Goal: Task Accomplishment & Management: Manage account settings

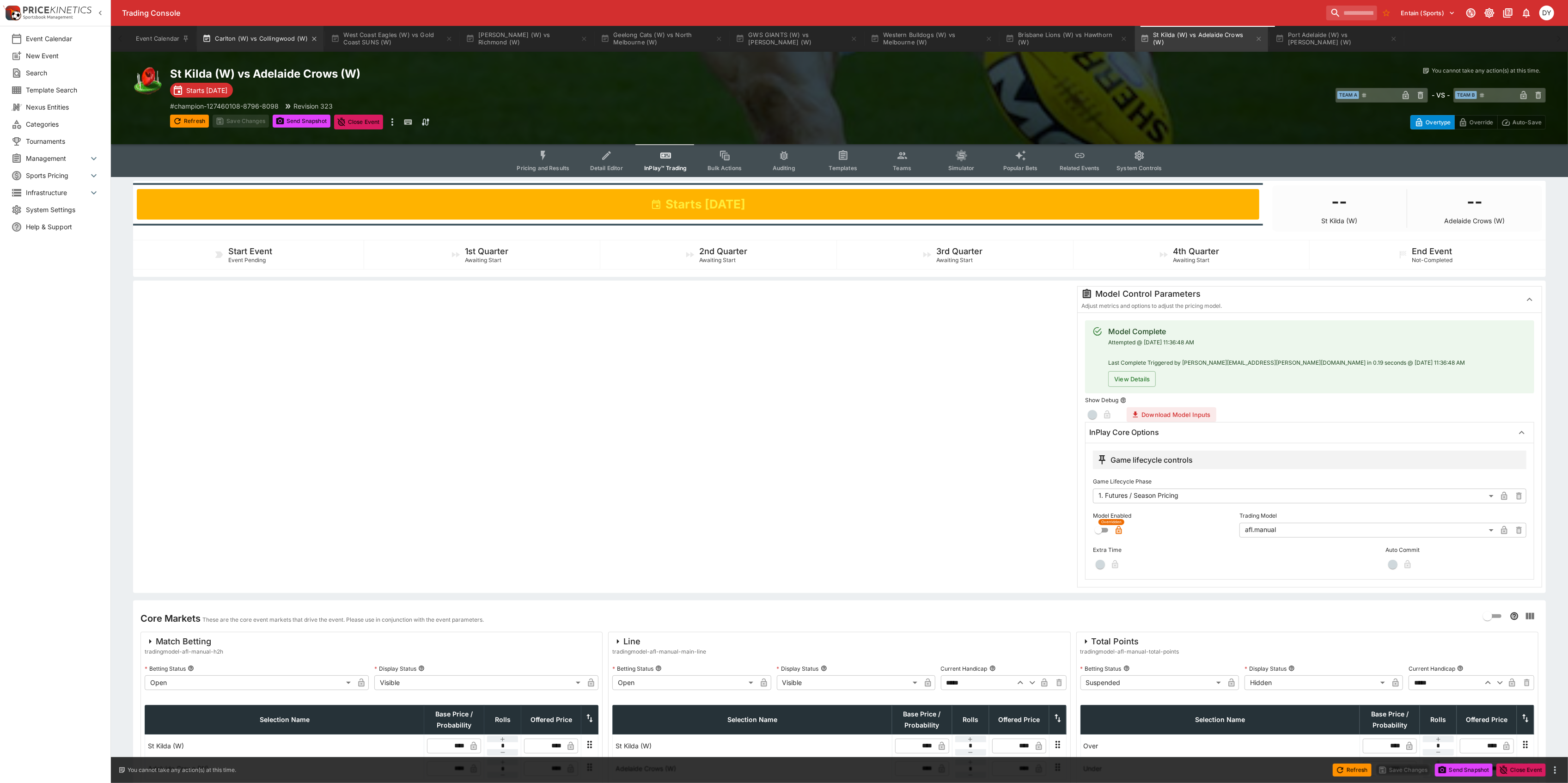
click at [253, 37] on button "Carlton (W) vs Collingwood (W)" at bounding box center [260, 39] width 127 height 26
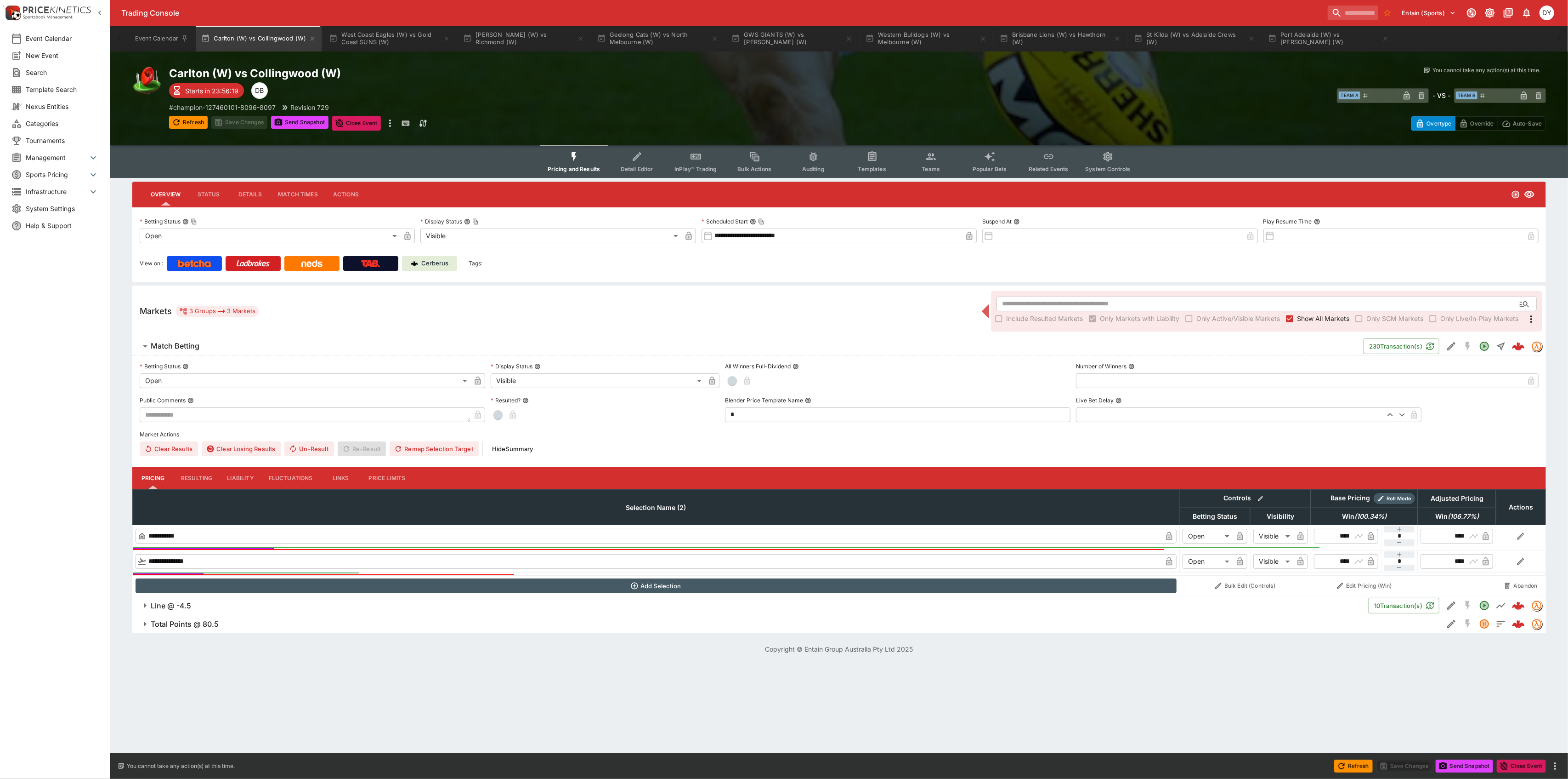
click at [698, 154] on icon "Event type filters" at bounding box center [695, 157] width 10 height 6
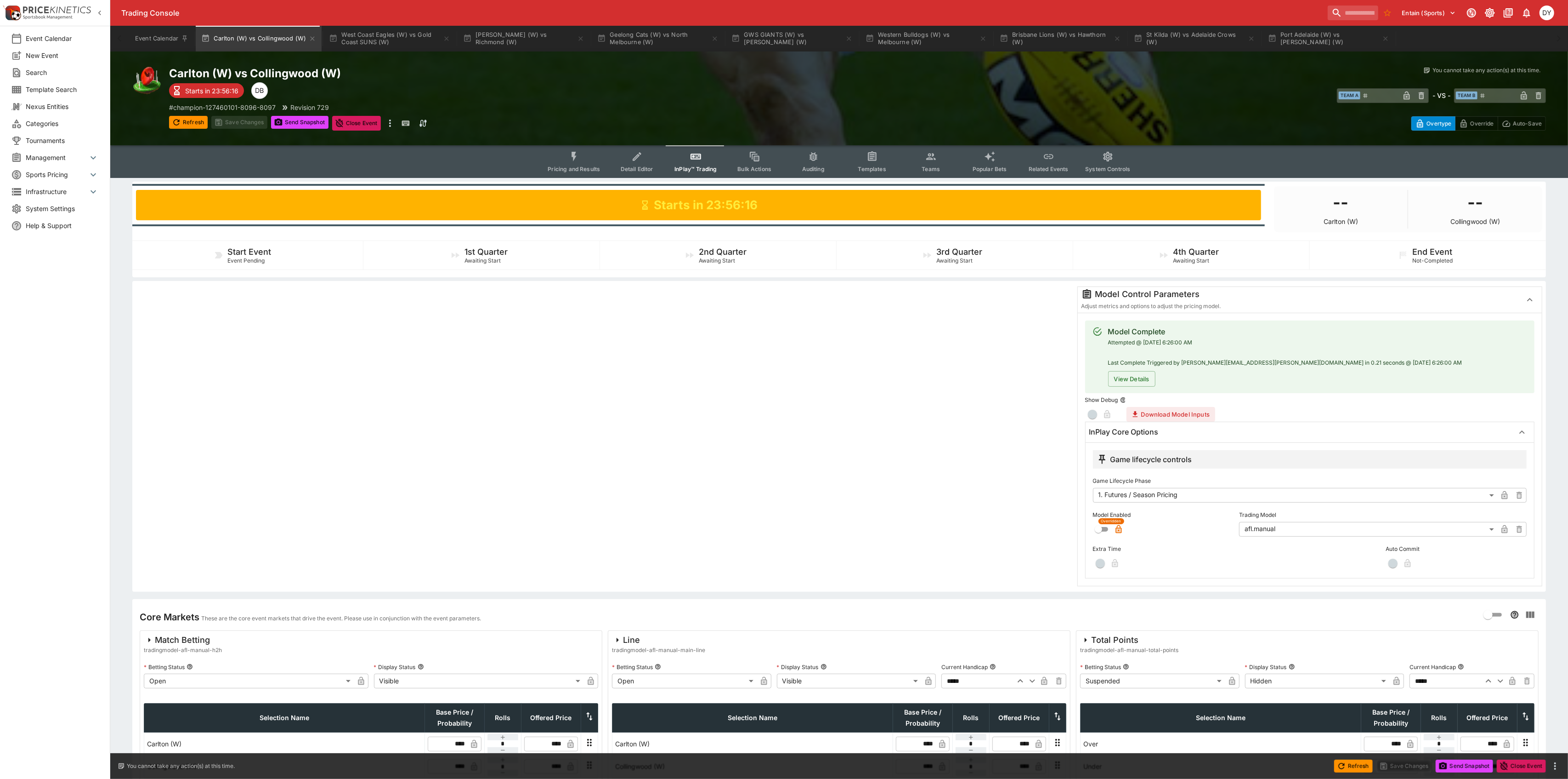
click at [1139, 492] on body "Trading Console Entain (Sports) 1 DY Event Calendar New Event Search Template S…" at bounding box center [784, 432] width 1568 height 865
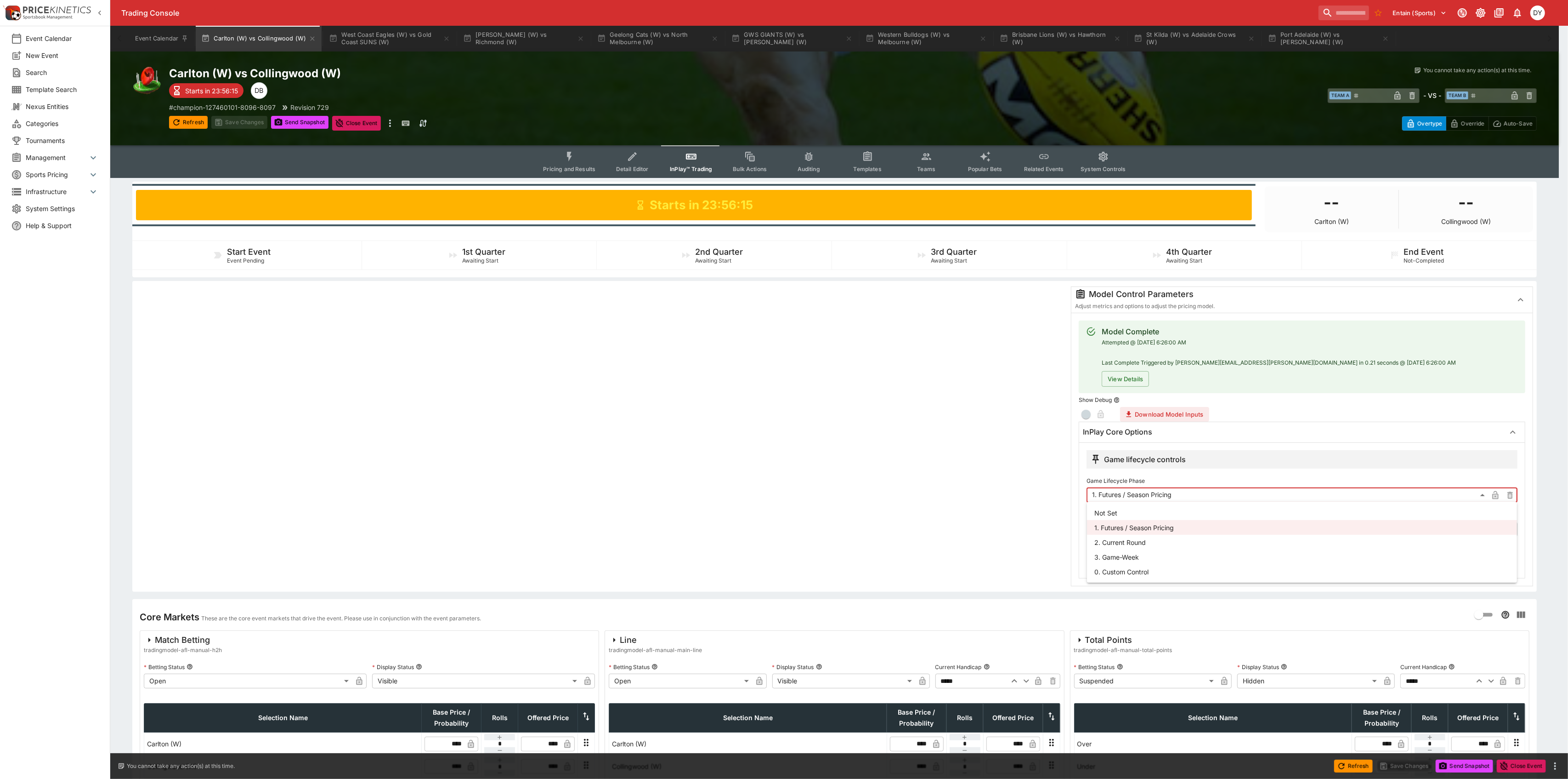
click at [1131, 552] on li "3. Game-Week" at bounding box center [1302, 557] width 430 height 15
type input "*********"
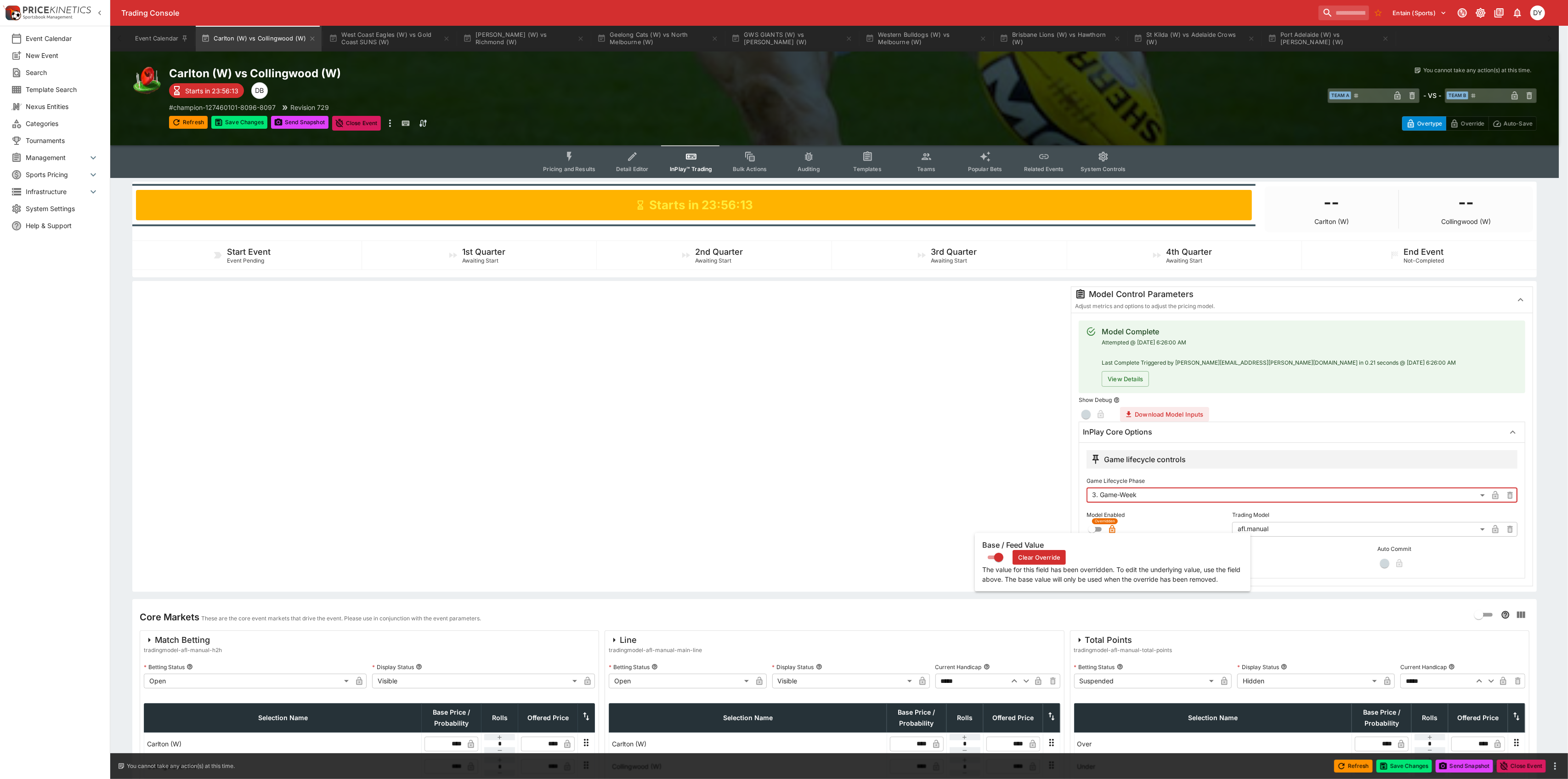
click at [1110, 527] on icon "button" at bounding box center [1113, 529] width 6 height 9
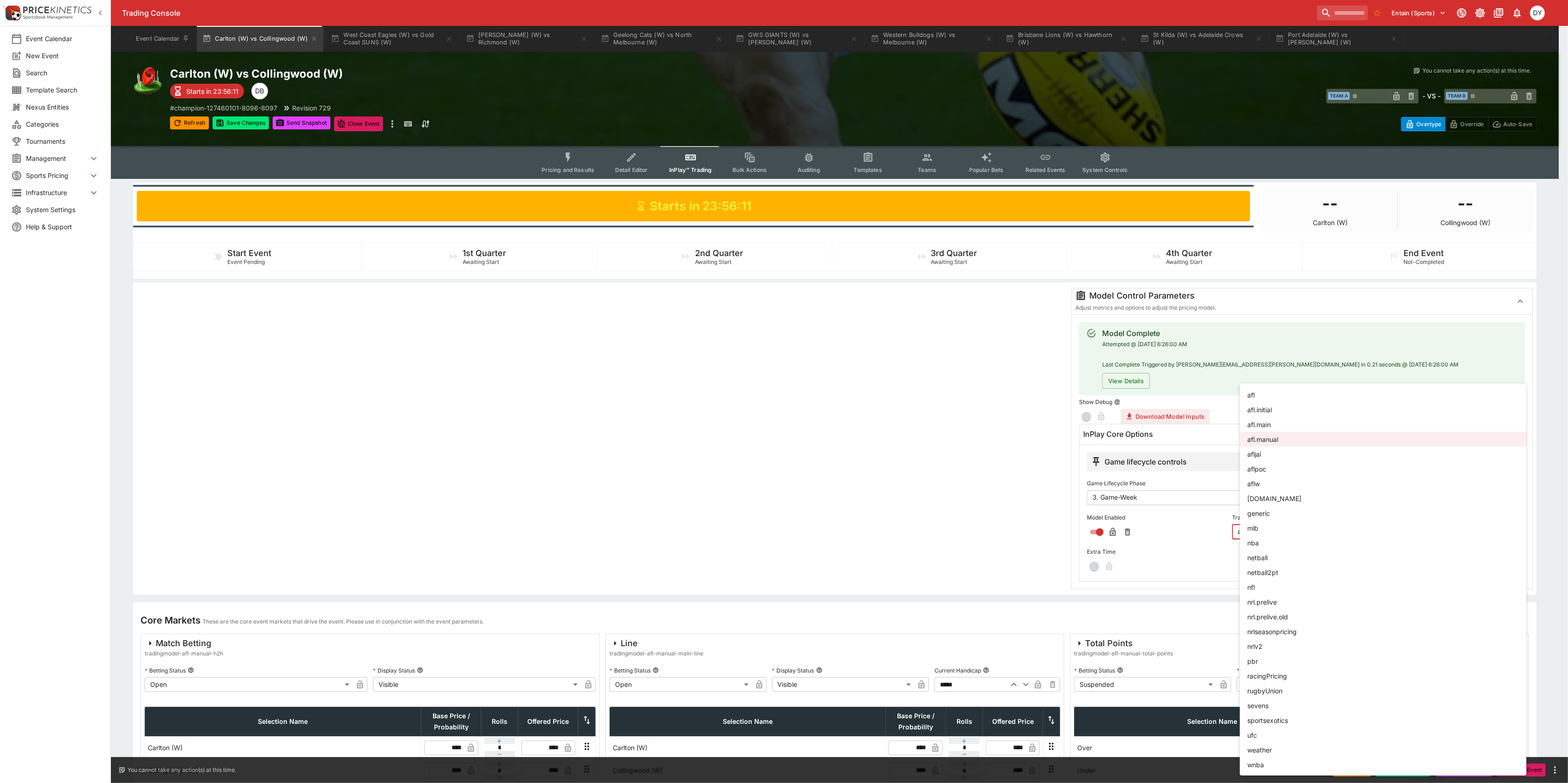
click at [1283, 536] on body "Trading Console Entain (Sports) 1 DY Event Calendar New Event Search Template S…" at bounding box center [784, 435] width 1568 height 869
click at [1261, 478] on li "aflw" at bounding box center [1383, 483] width 287 height 15
type input "****"
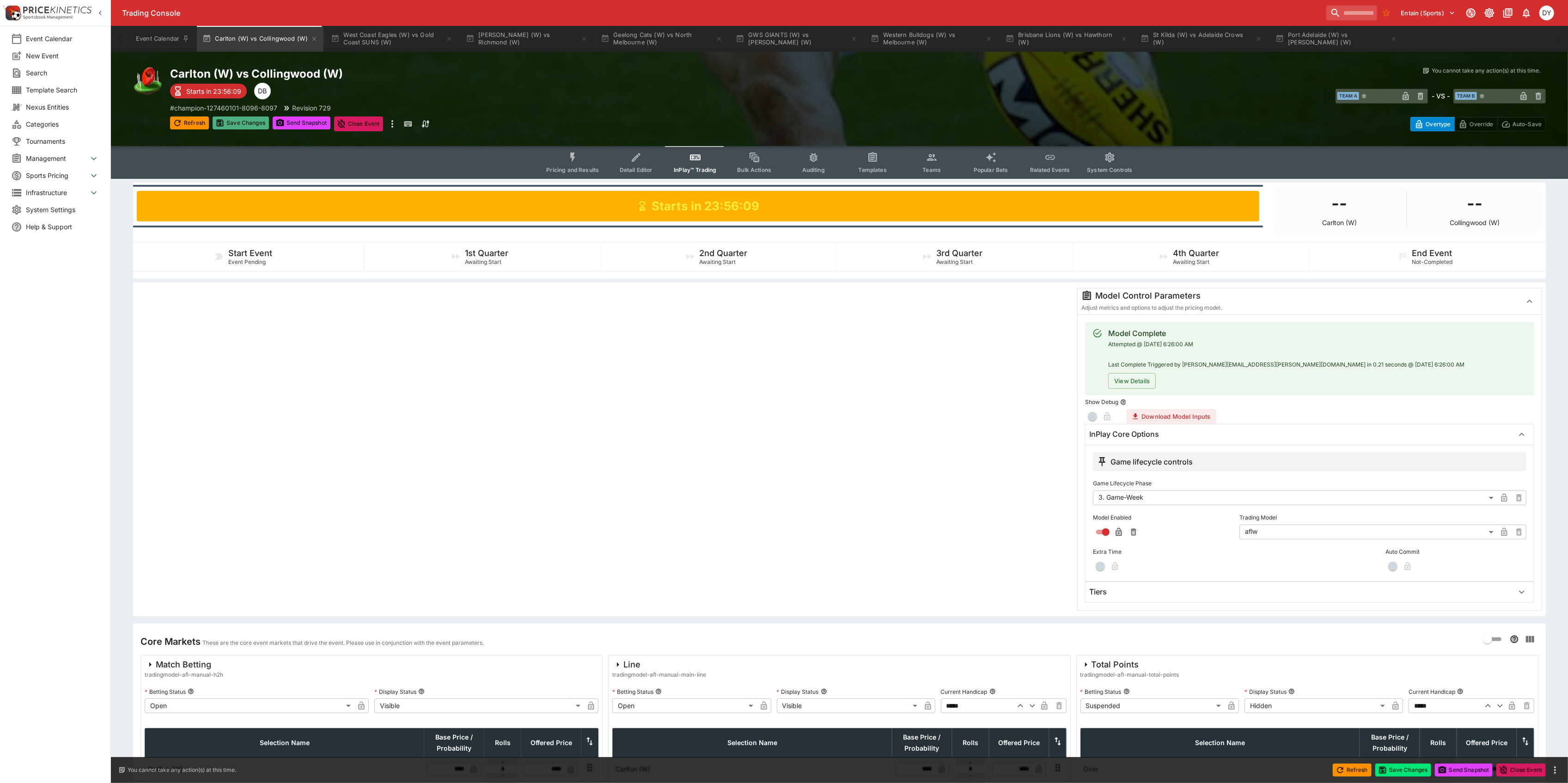
click at [252, 128] on button "Save Changes" at bounding box center [241, 122] width 56 height 13
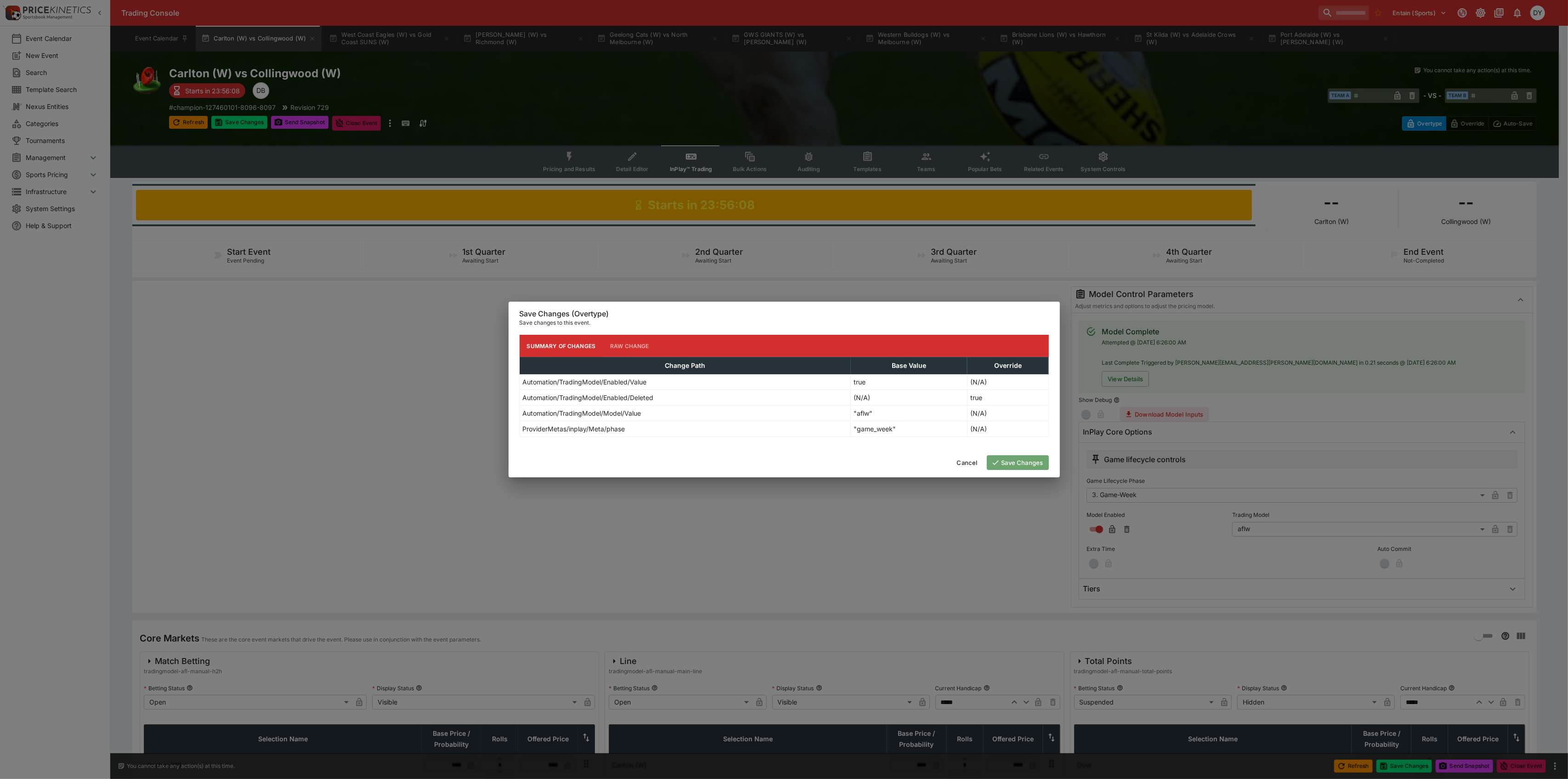
click at [1022, 464] on button "Save Changes" at bounding box center [1018, 462] width 62 height 15
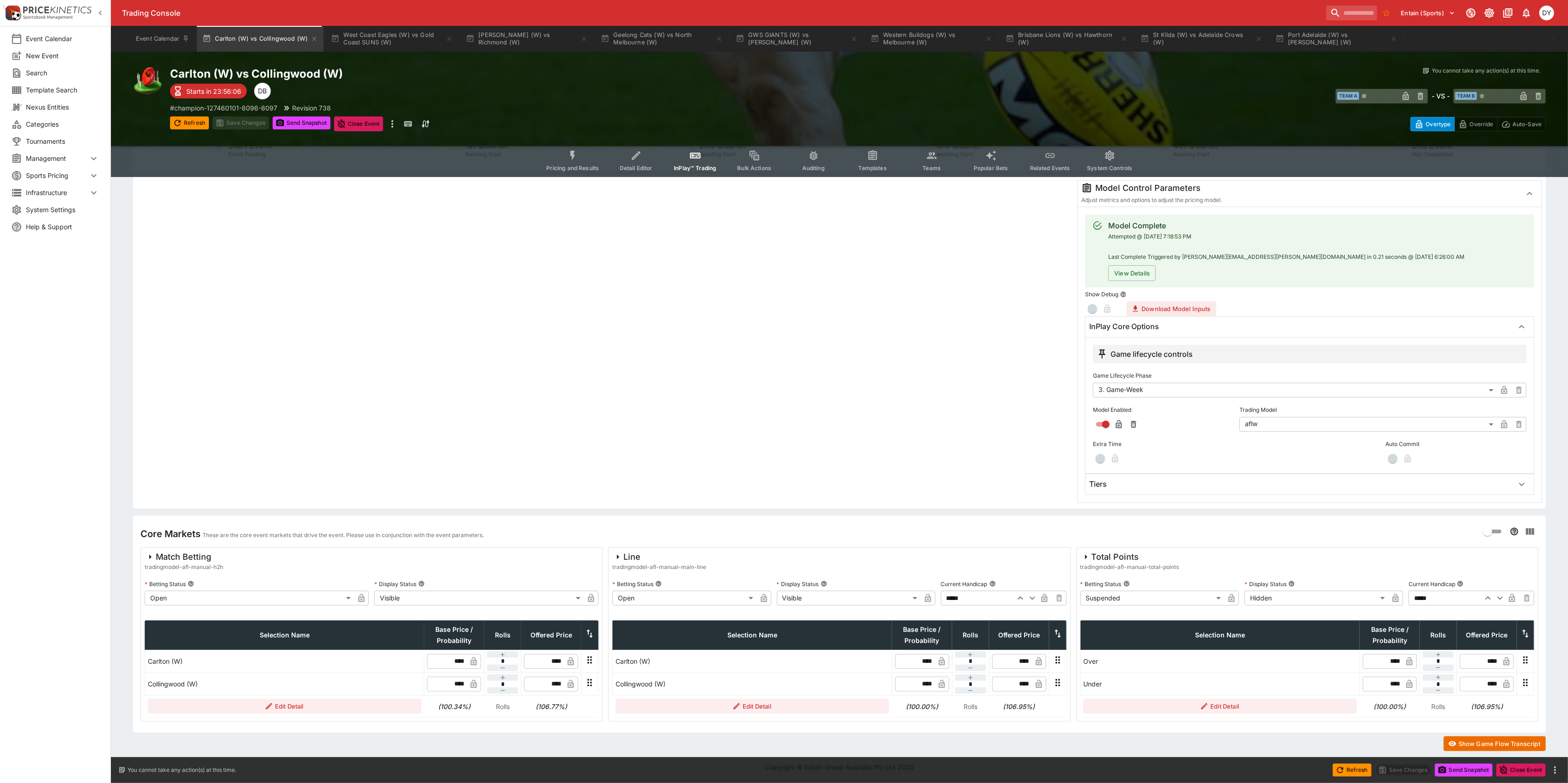
scroll to position [108, 0]
click at [296, 122] on button "Send Snapshot" at bounding box center [301, 122] width 58 height 13
type input "****"
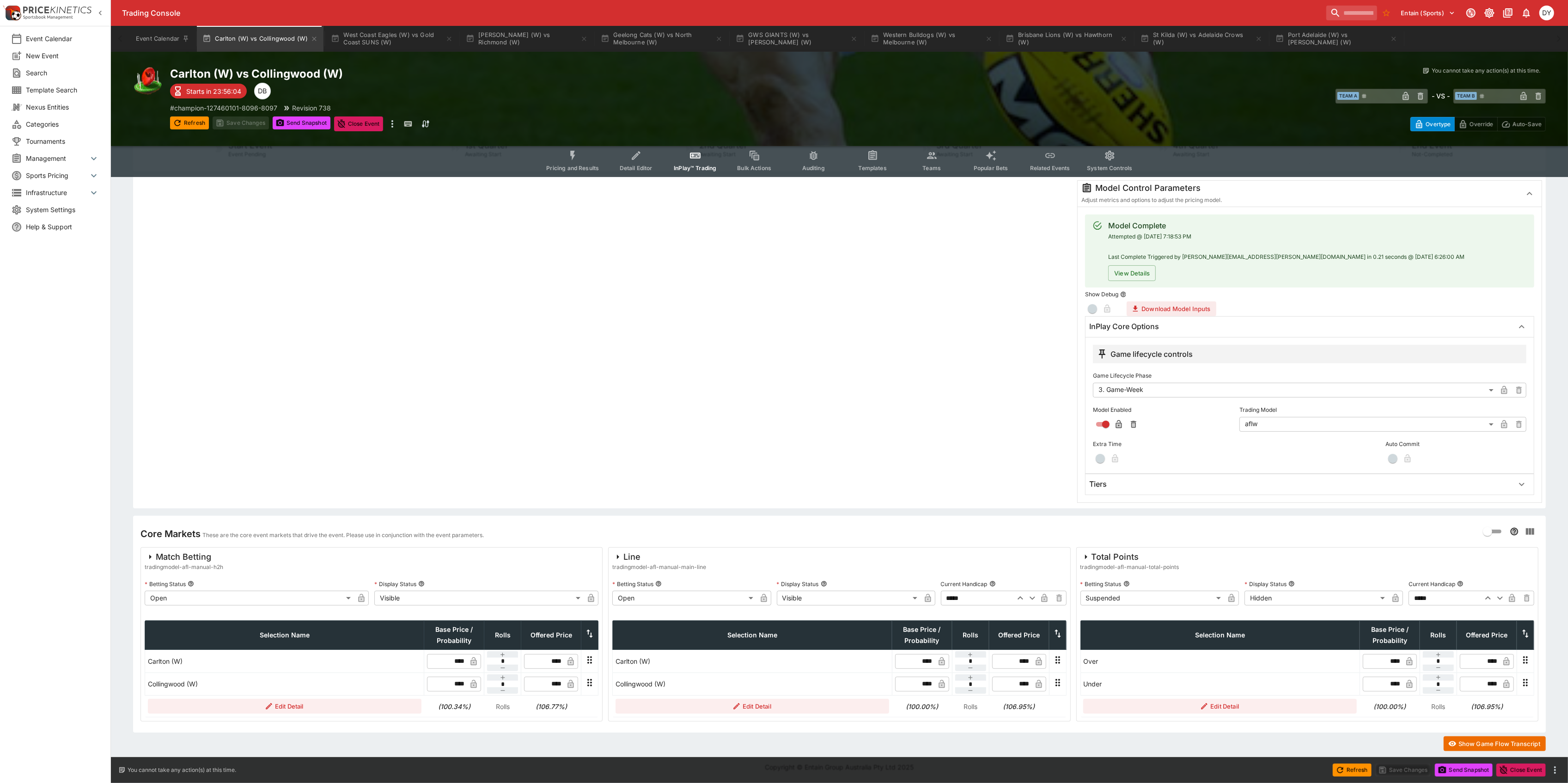
type input "****"
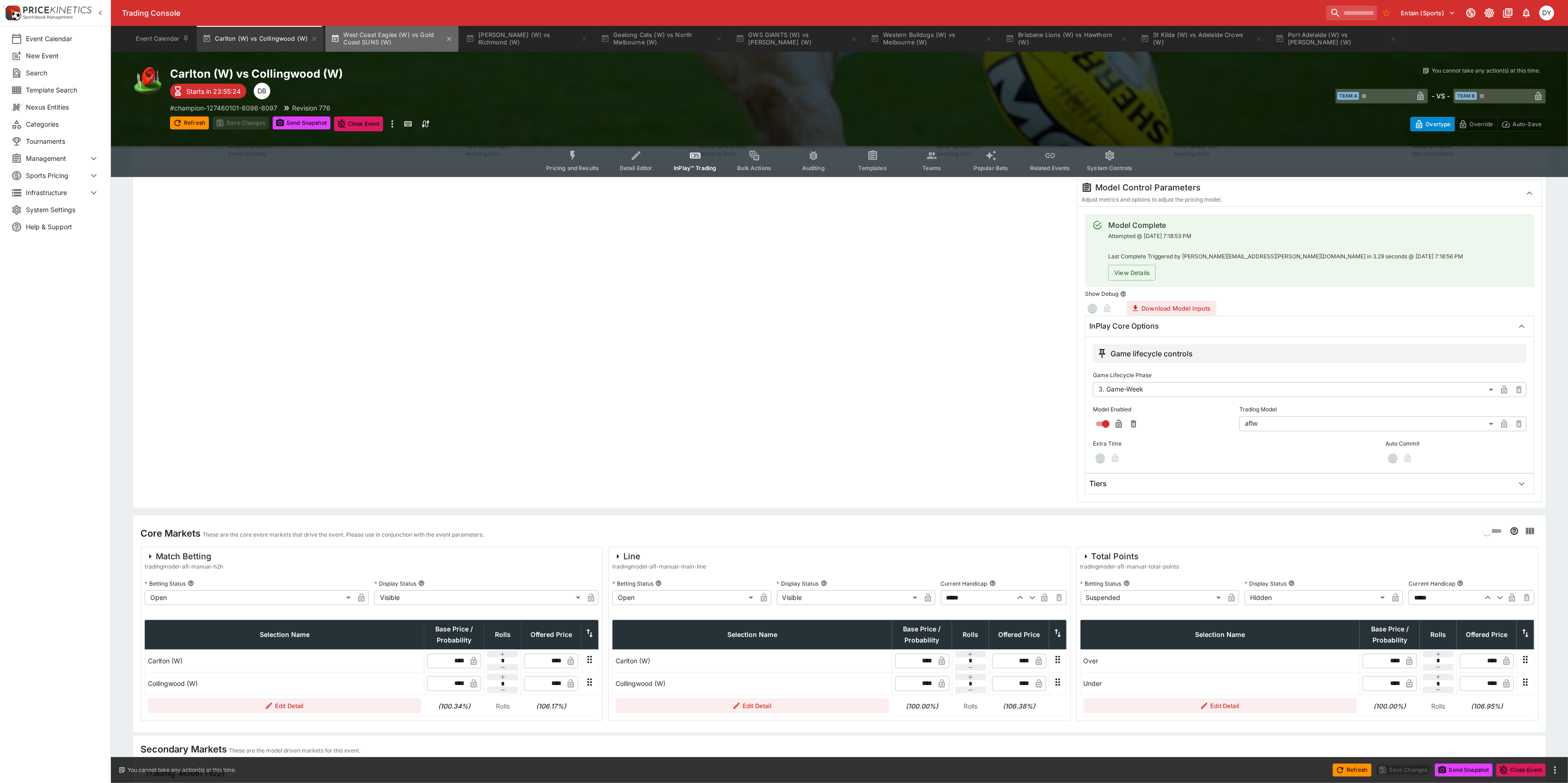
click at [383, 34] on button "West Coast Eagles (W) vs Gold Coast SUNS (W)" at bounding box center [391, 39] width 133 height 26
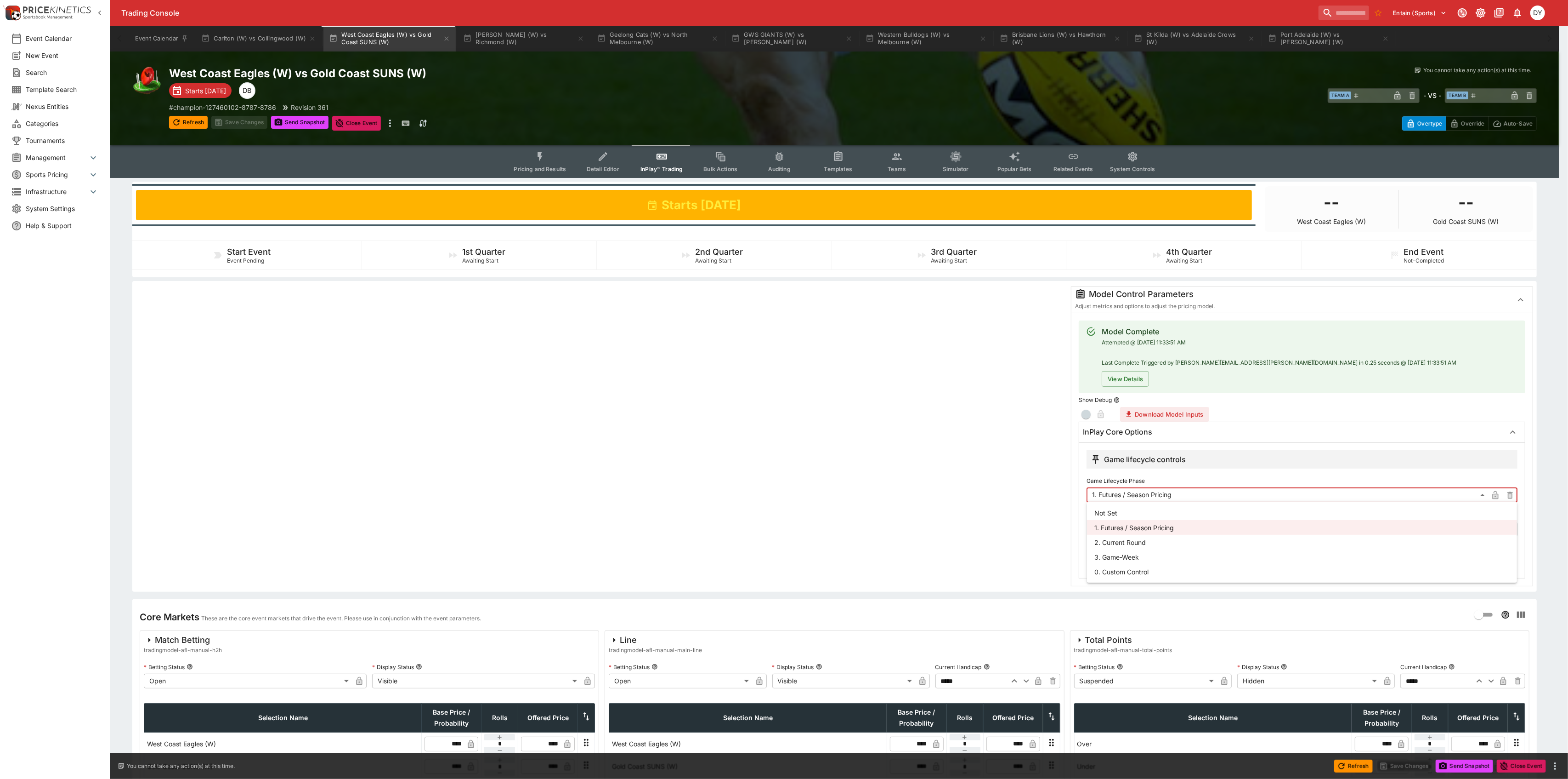
click at [1136, 493] on body "Trading Console Entain (Sports) 1 DY Event Calendar New Event Search Template S…" at bounding box center [784, 432] width 1568 height 865
click at [1118, 556] on li "3. Game-Week" at bounding box center [1302, 557] width 430 height 15
type input "*********"
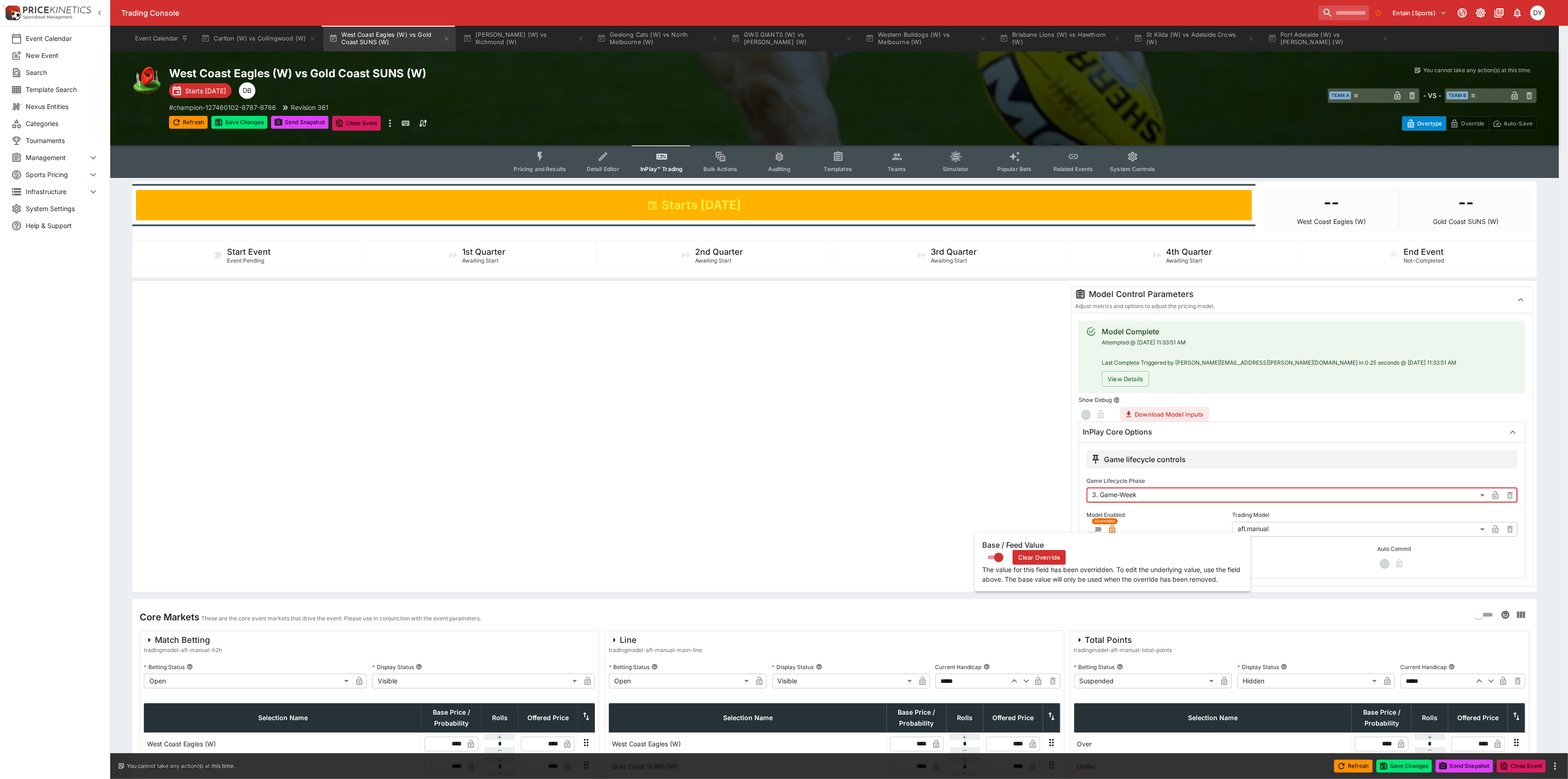
click at [1112, 527] on icon "button" at bounding box center [1113, 529] width 6 height 9
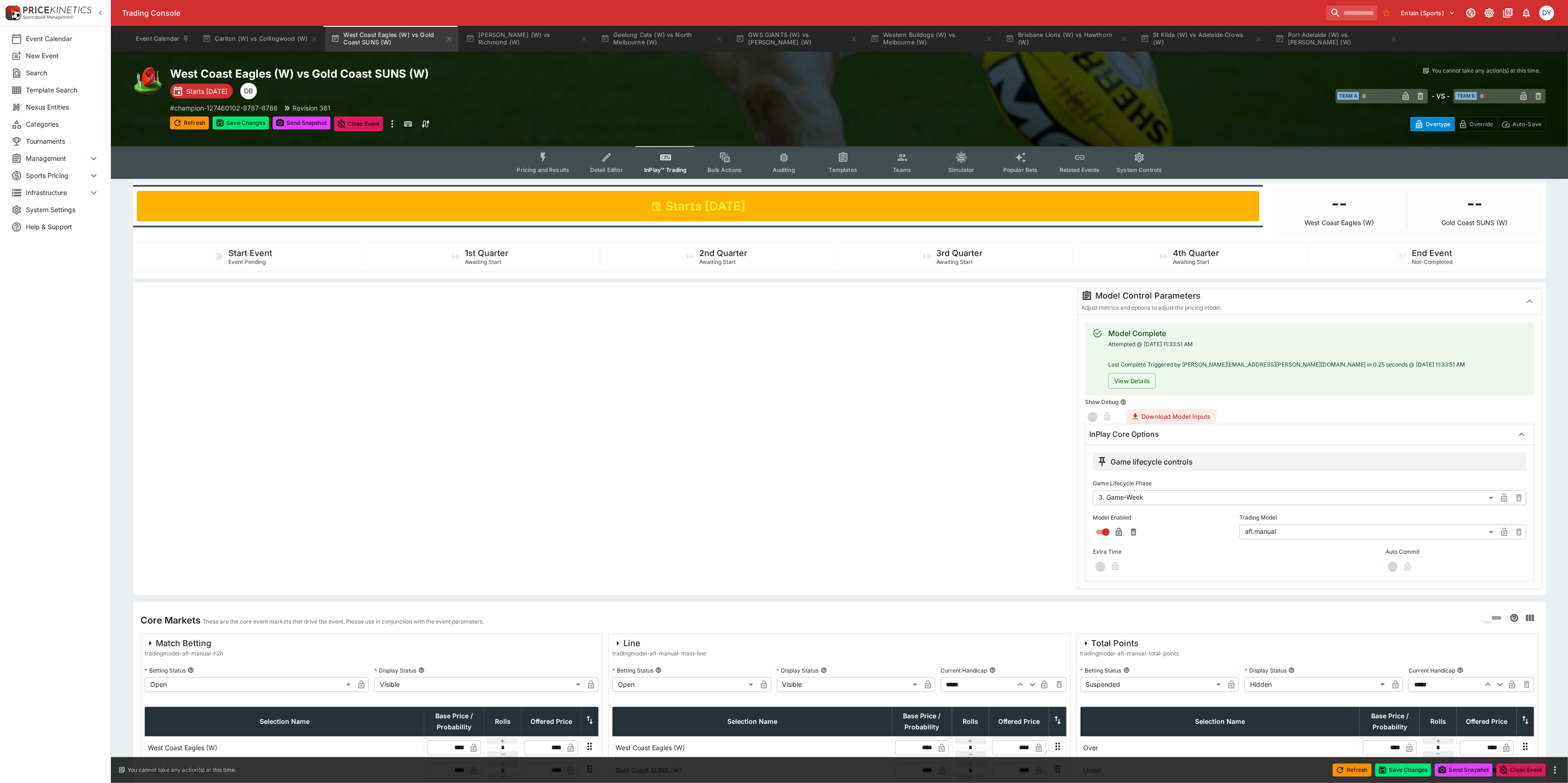
click at [1273, 528] on body "Trading Console Entain (Sports) 1 DY Event Calendar New Event Search Template S…" at bounding box center [784, 435] width 1568 height 869
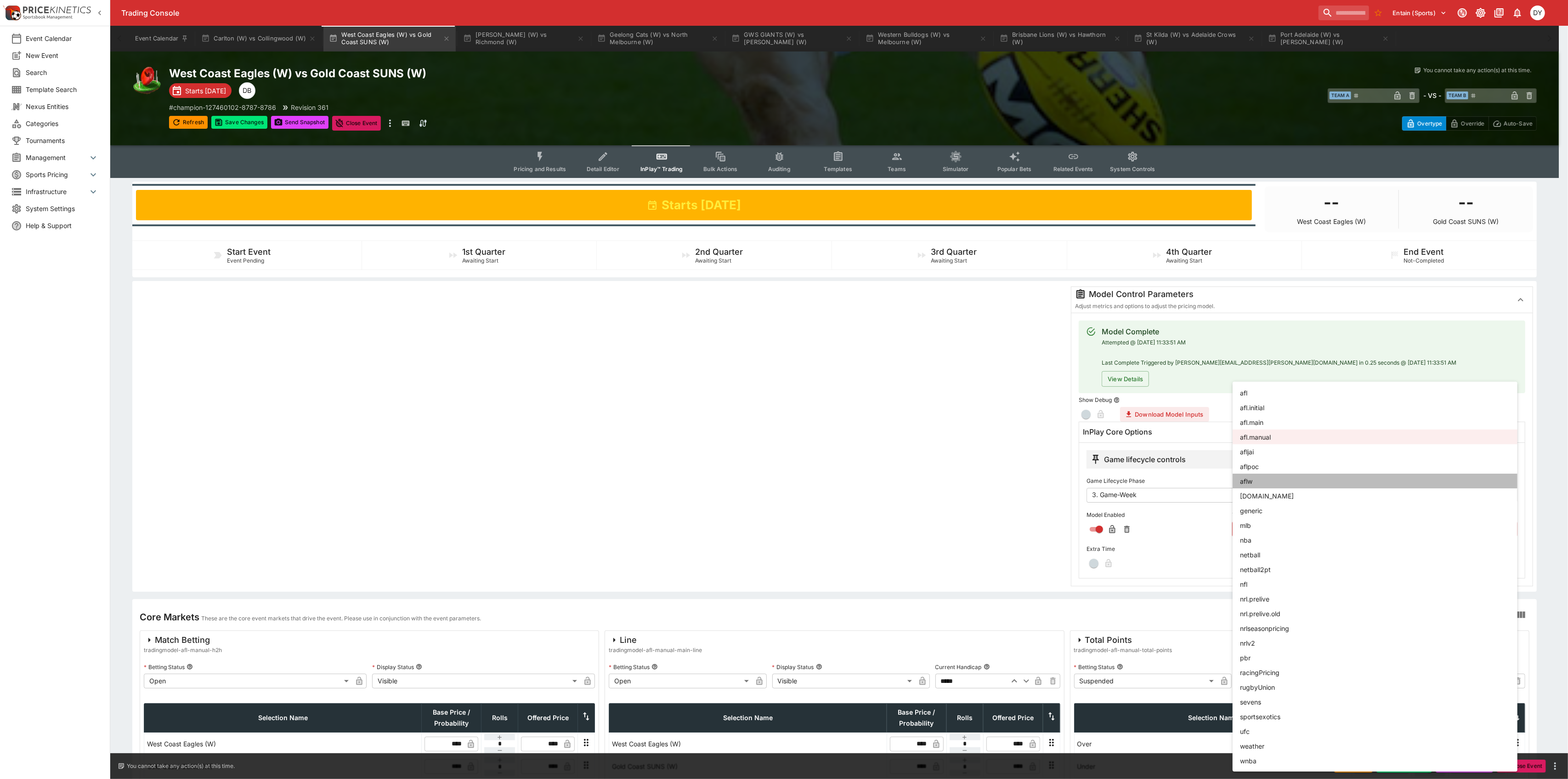
click at [1248, 481] on li "aflw" at bounding box center [1375, 481] width 285 height 15
type input "****"
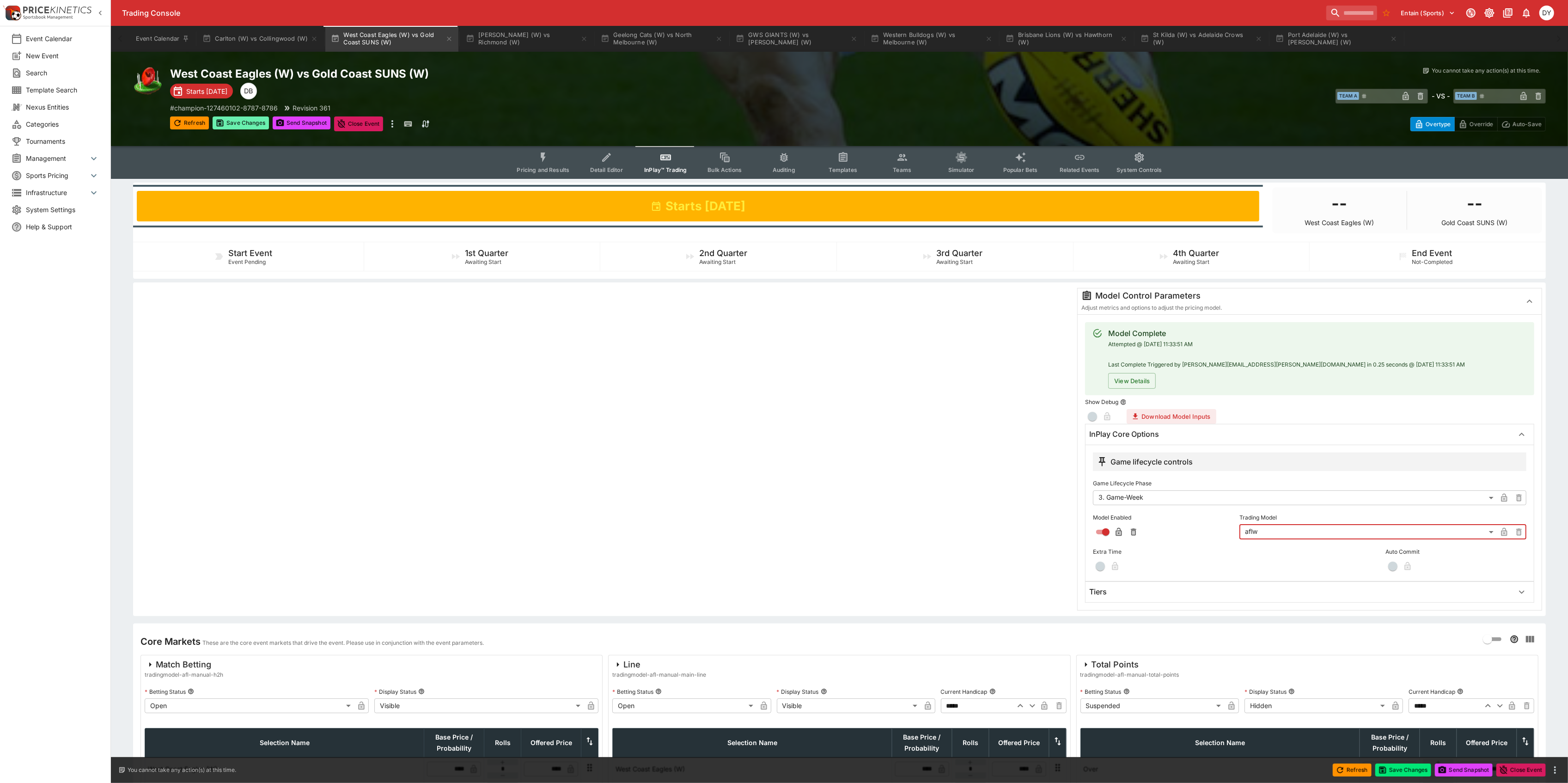
click at [248, 122] on button "Save Changes" at bounding box center [241, 122] width 56 height 13
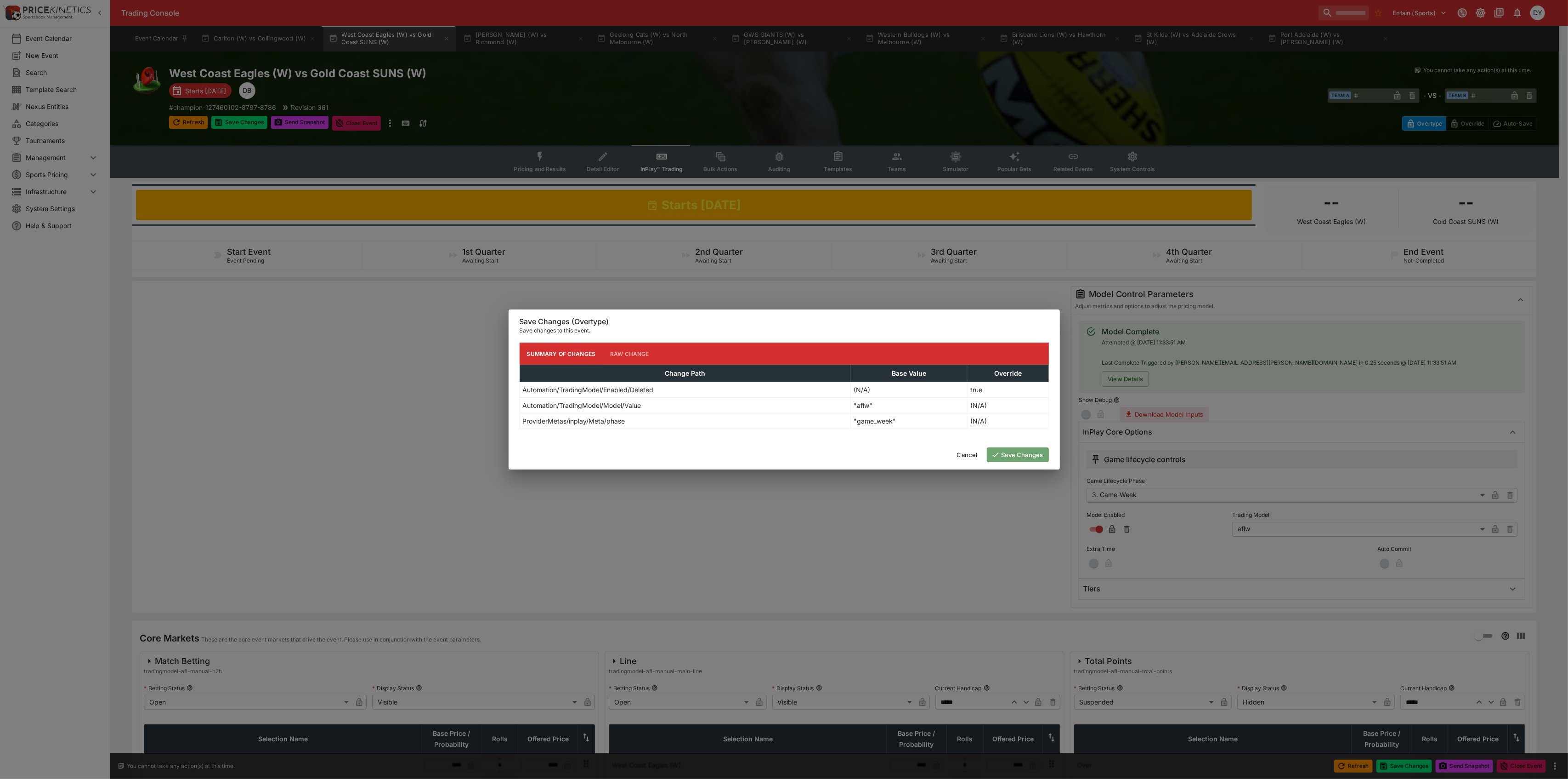
click at [1023, 451] on button "Save Changes" at bounding box center [1018, 454] width 62 height 15
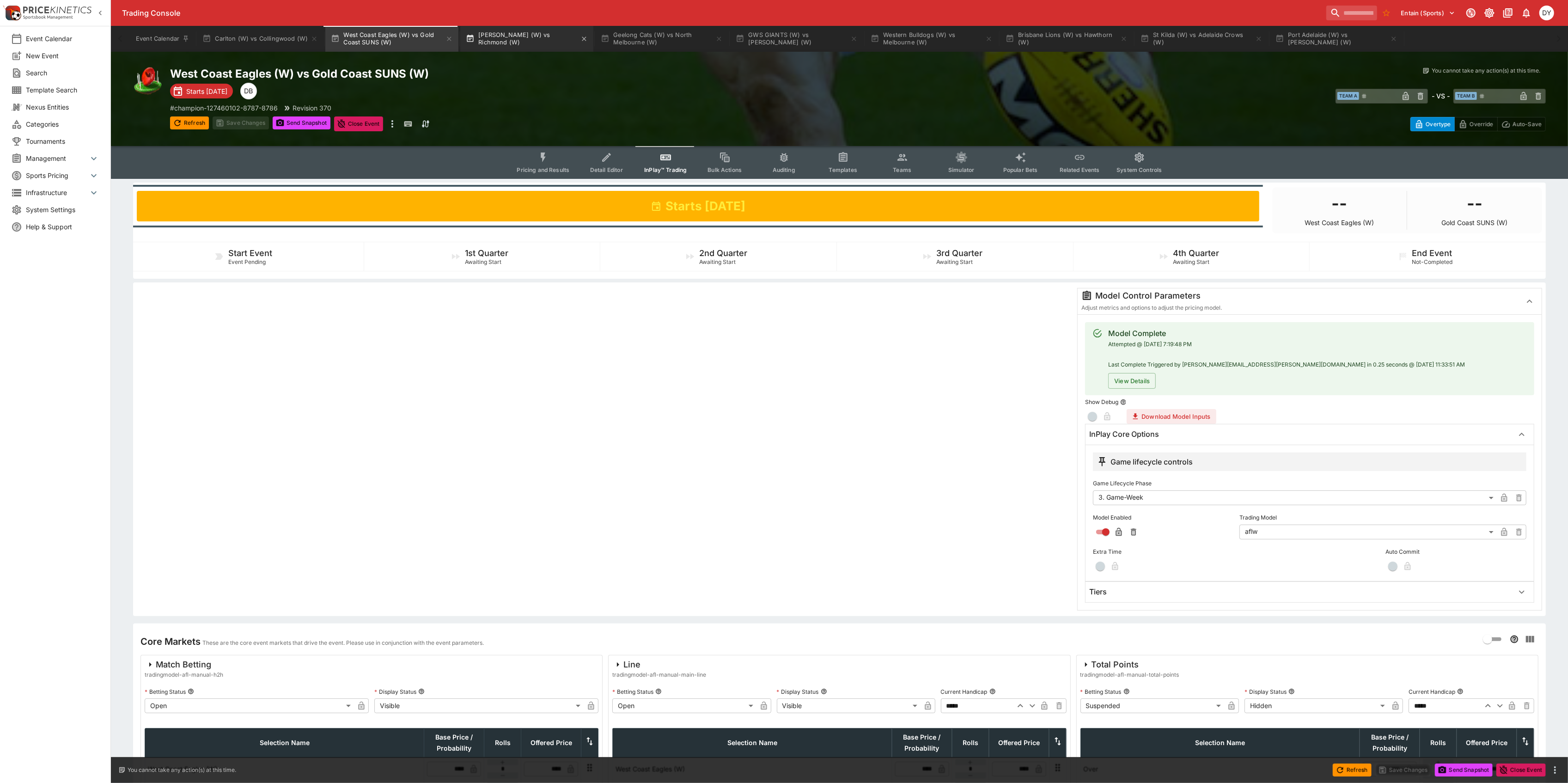
click at [519, 32] on button "[PERSON_NAME] (W) vs Richmond (W)" at bounding box center [527, 39] width 133 height 26
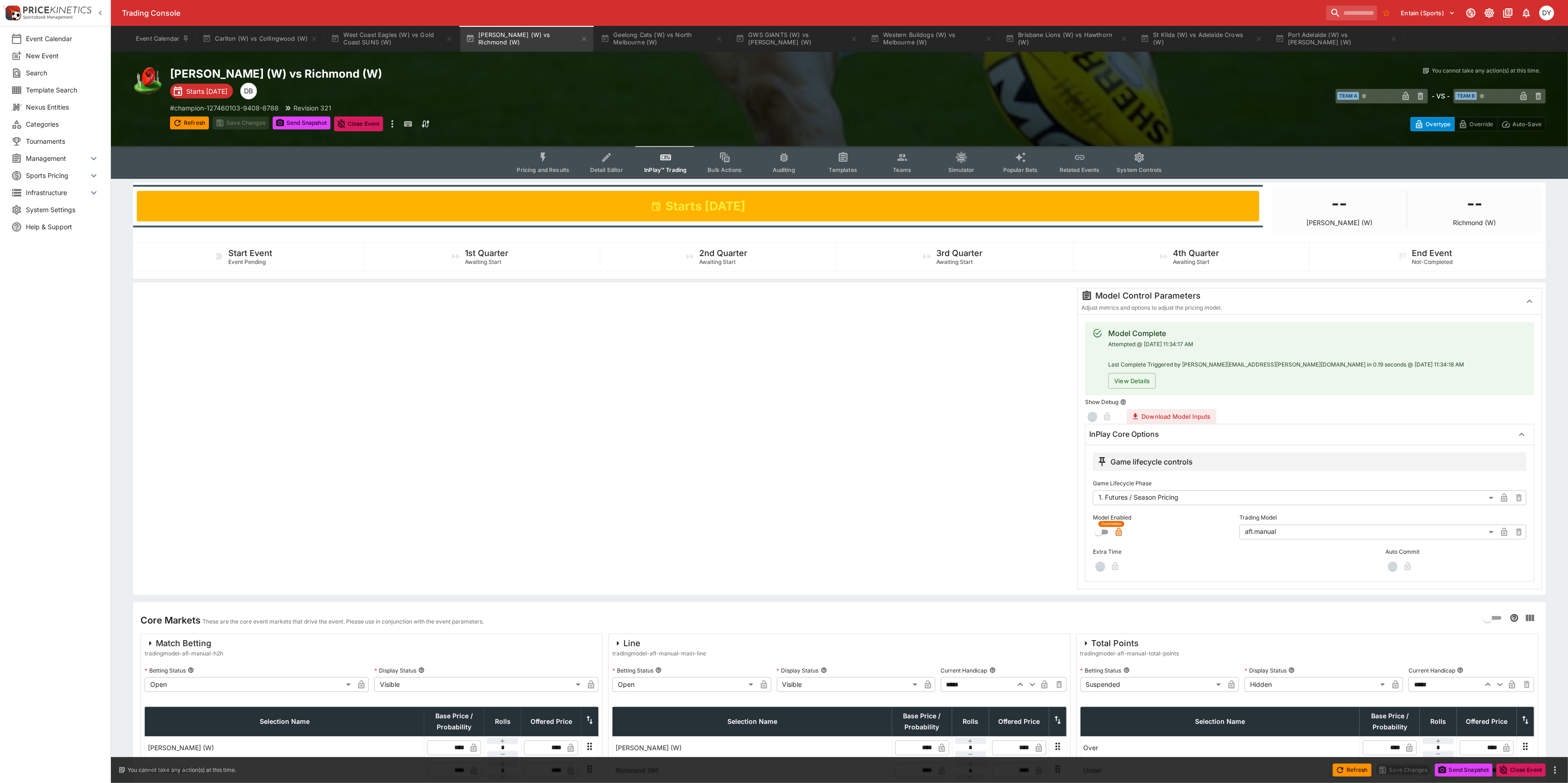
click at [1138, 494] on body "Trading Console Entain (Sports) 1 DY Event Calendar New Event Search Template S…" at bounding box center [784, 435] width 1568 height 869
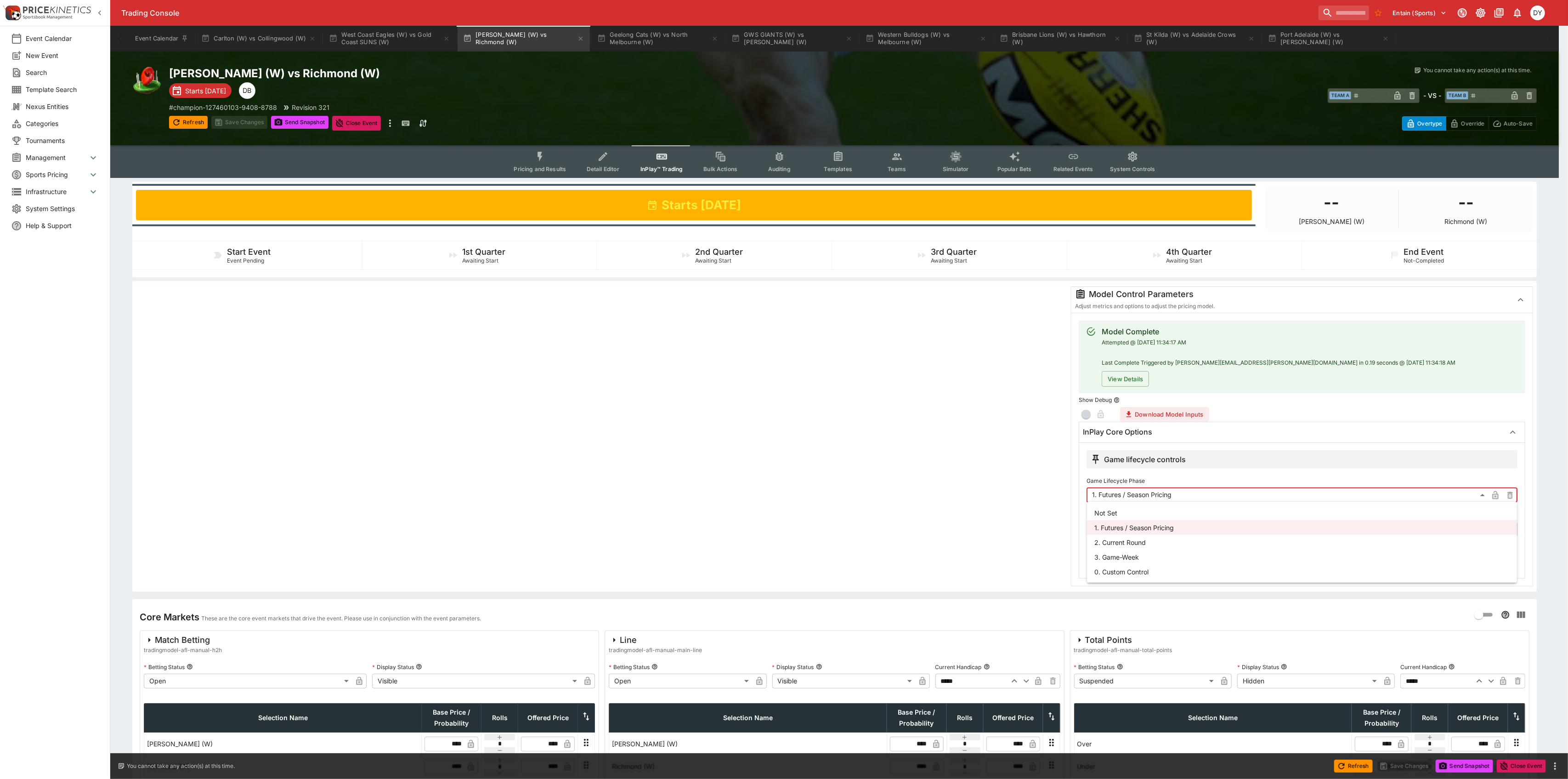
click at [1134, 557] on li "3. Game-Week" at bounding box center [1302, 557] width 430 height 15
type input "*********"
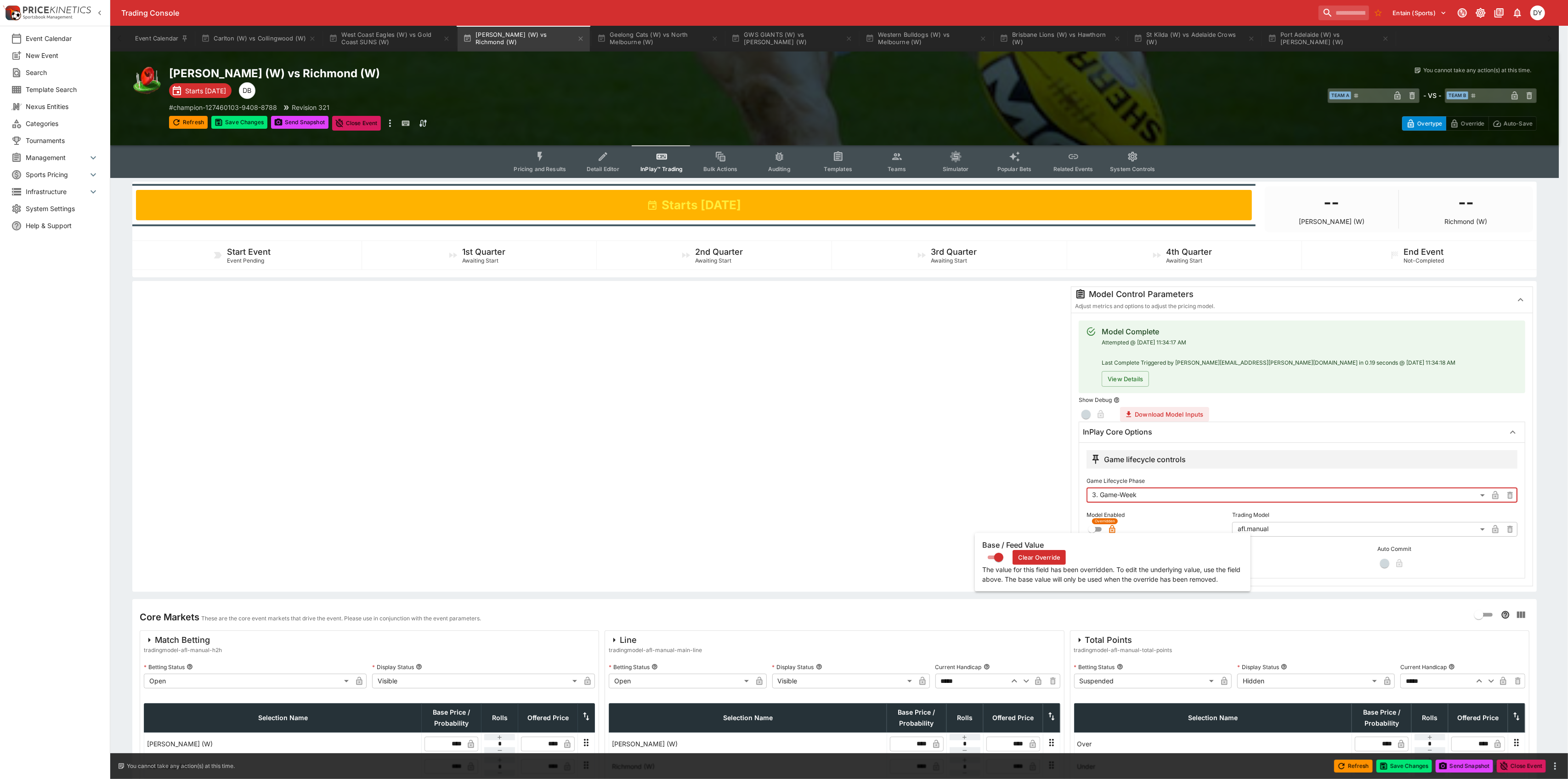
click at [1113, 532] on icon "button" at bounding box center [1113, 529] width 6 height 9
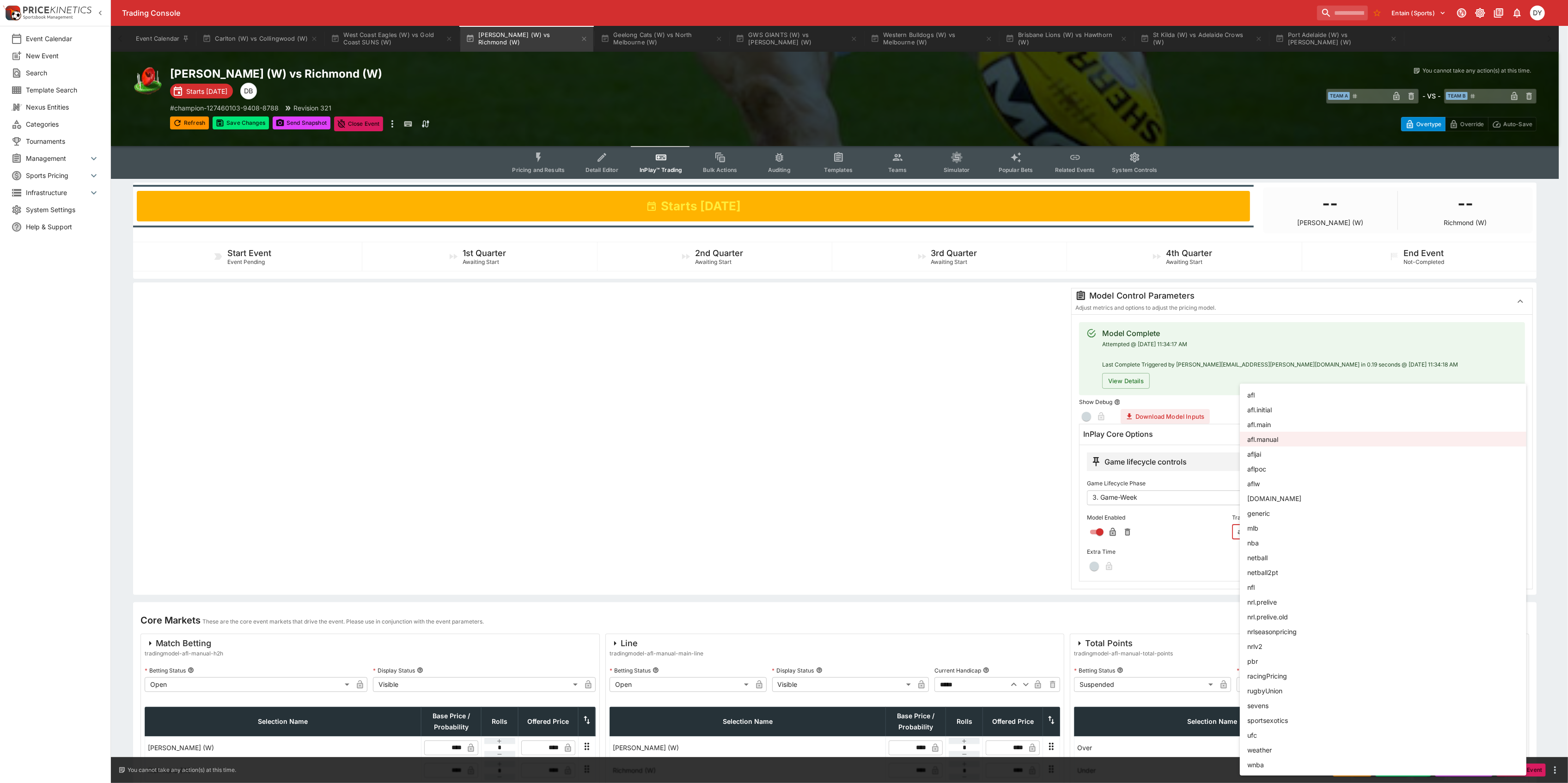
click at [1281, 533] on body "Trading Console Entain (Sports) 1 DY Event Calendar New Event Search Template S…" at bounding box center [784, 435] width 1568 height 869
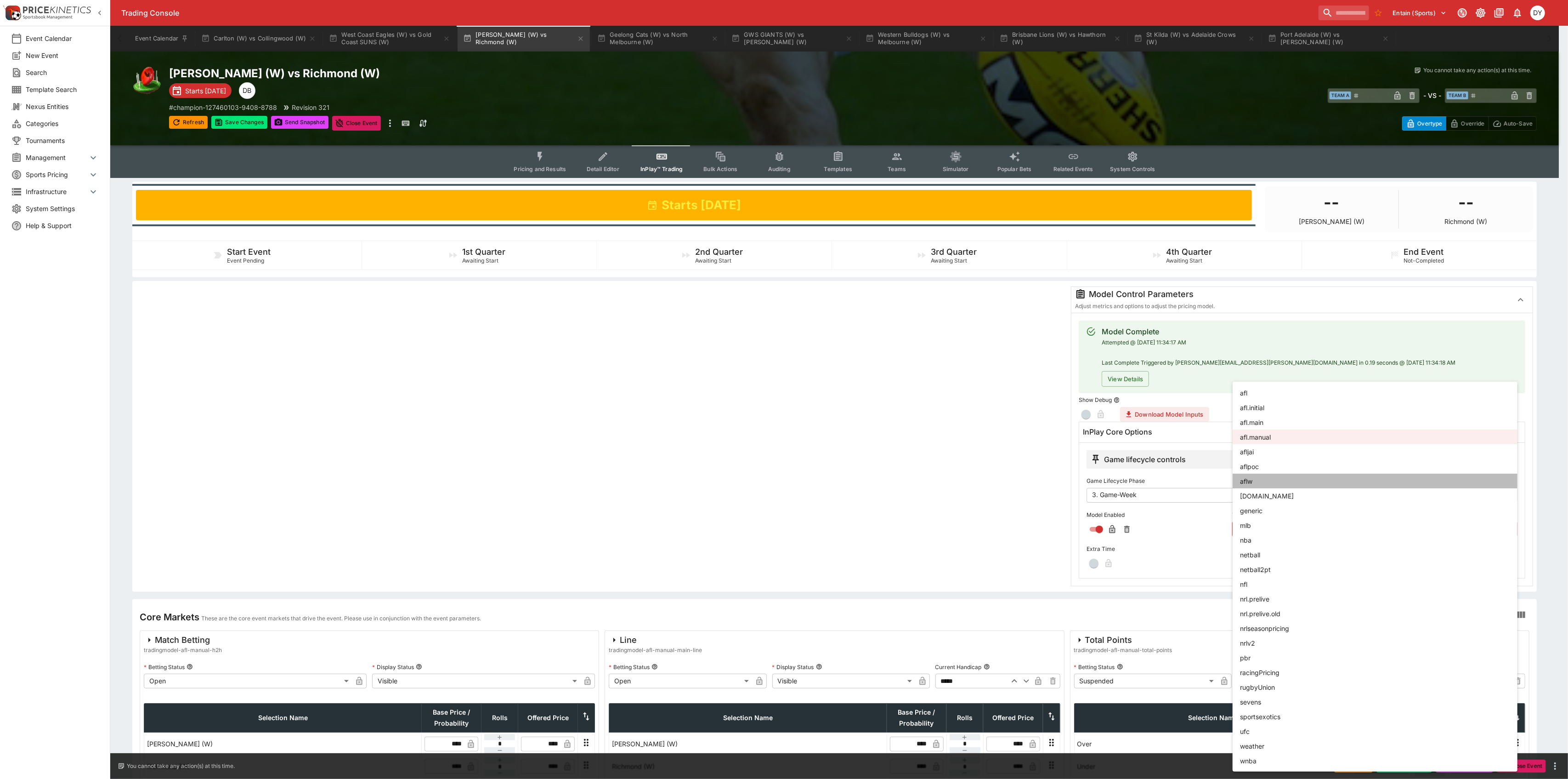
click at [1261, 481] on li "aflw" at bounding box center [1375, 481] width 285 height 15
type input "****"
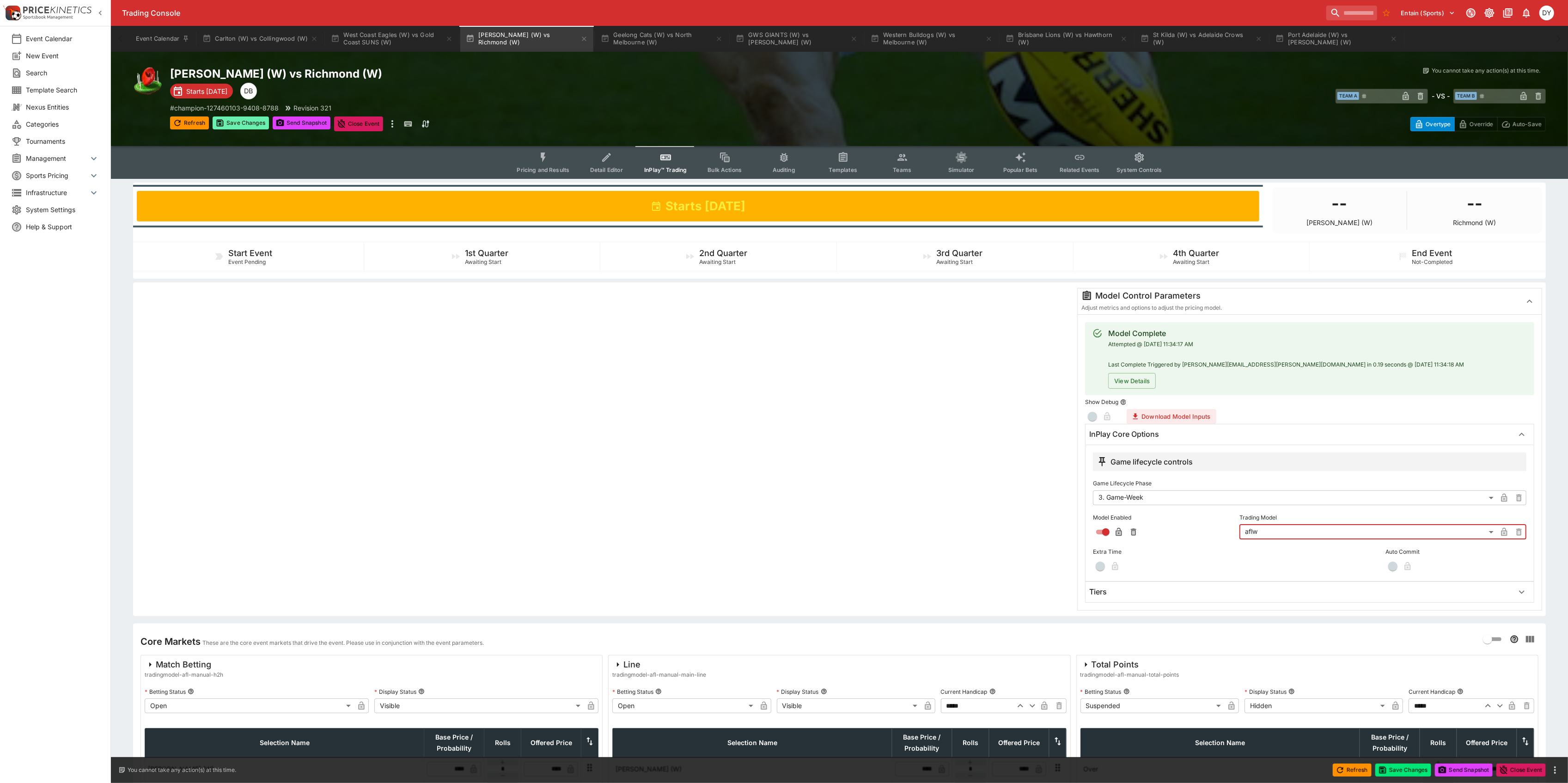
click at [247, 121] on button "Save Changes" at bounding box center [241, 122] width 56 height 13
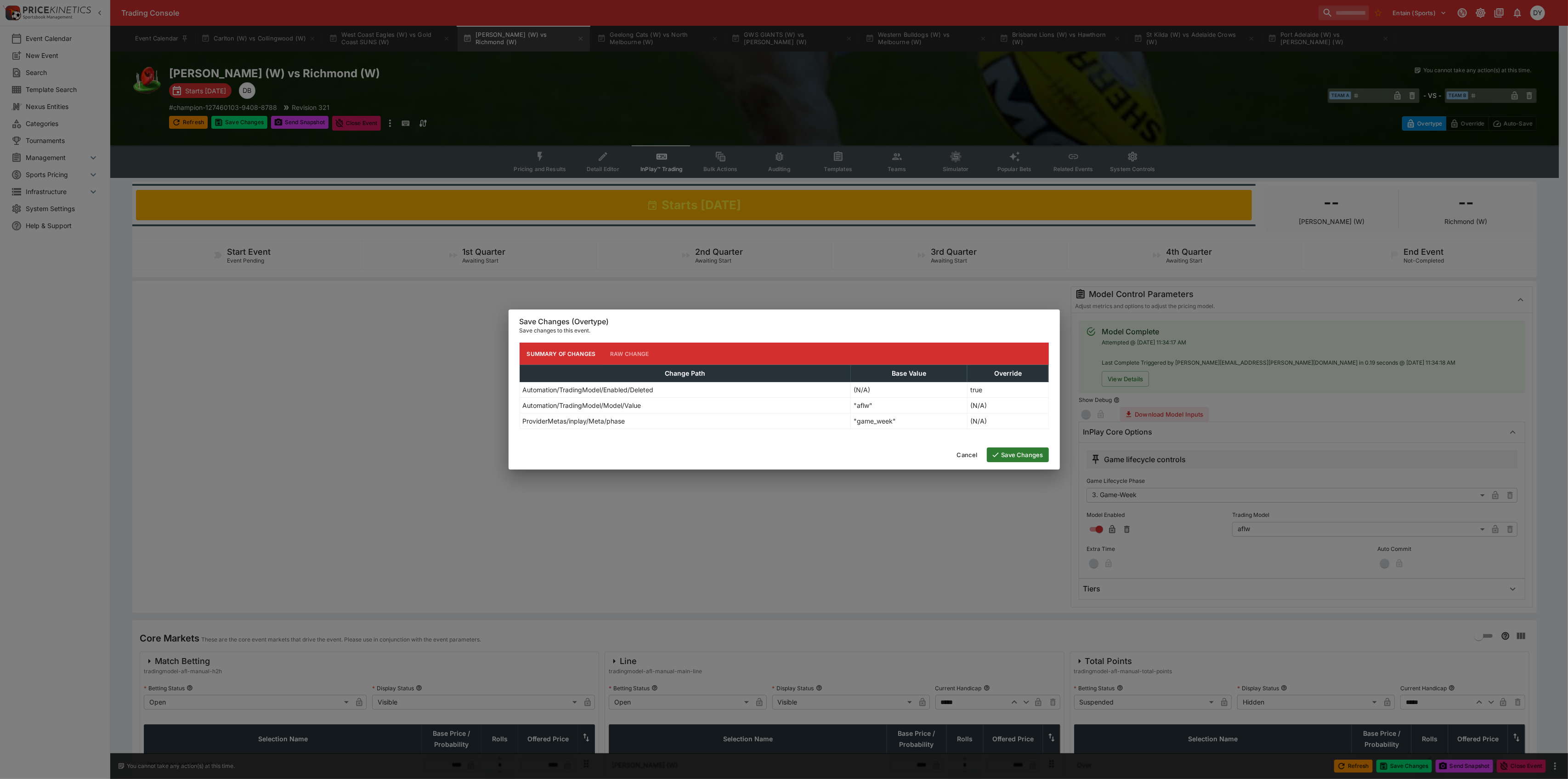
click at [1033, 455] on button "Save Changes" at bounding box center [1018, 454] width 62 height 15
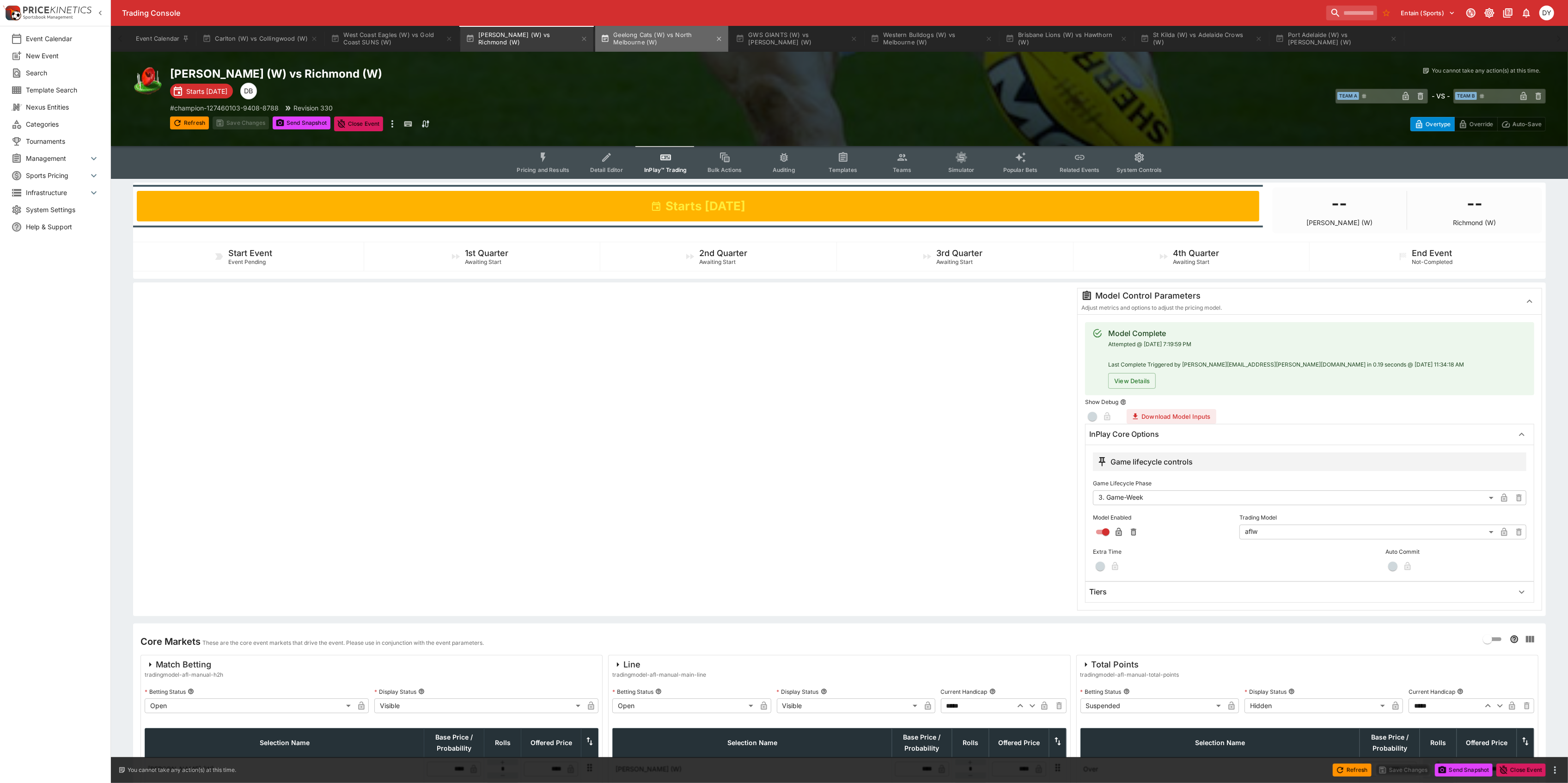
click at [660, 30] on button "Geelong Cats (W) vs North Melbourne (W)" at bounding box center [661, 39] width 133 height 26
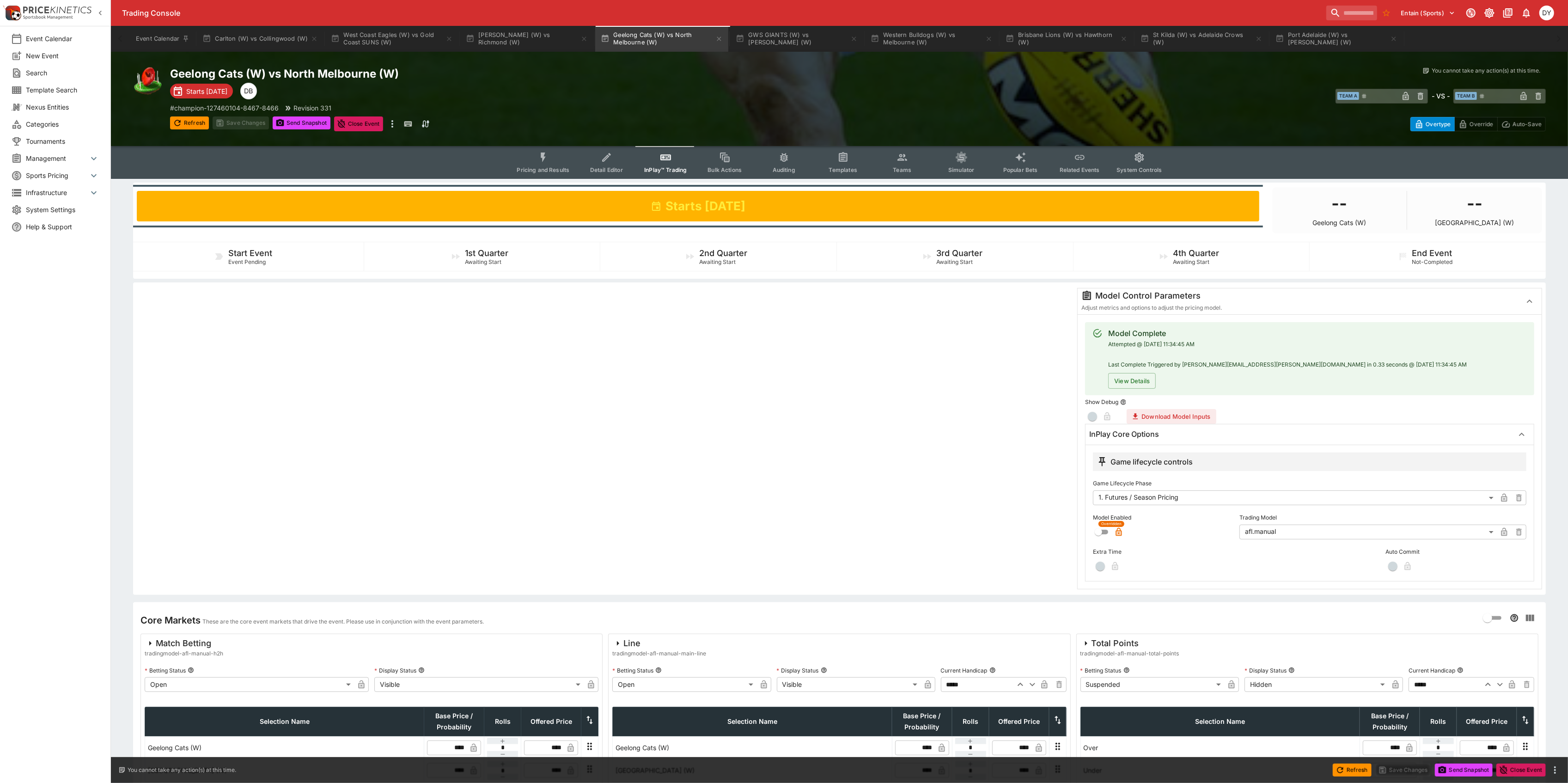
click at [1206, 493] on body "Trading Console Entain (Sports) 1 DY Event Calendar New Event Search Template S…" at bounding box center [784, 435] width 1568 height 869
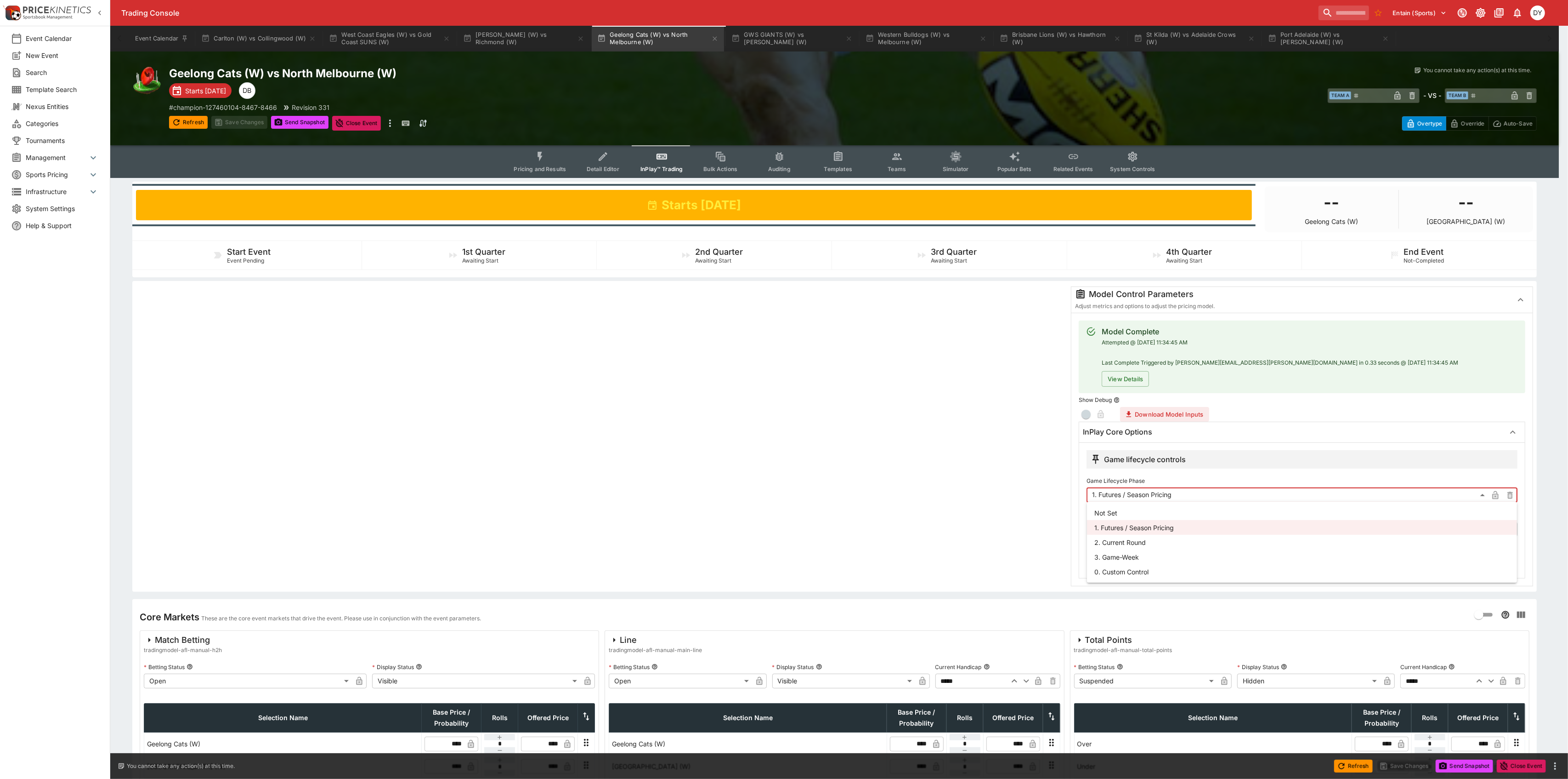
click at [1133, 558] on li "3. Game-Week" at bounding box center [1302, 557] width 430 height 15
type input "*********"
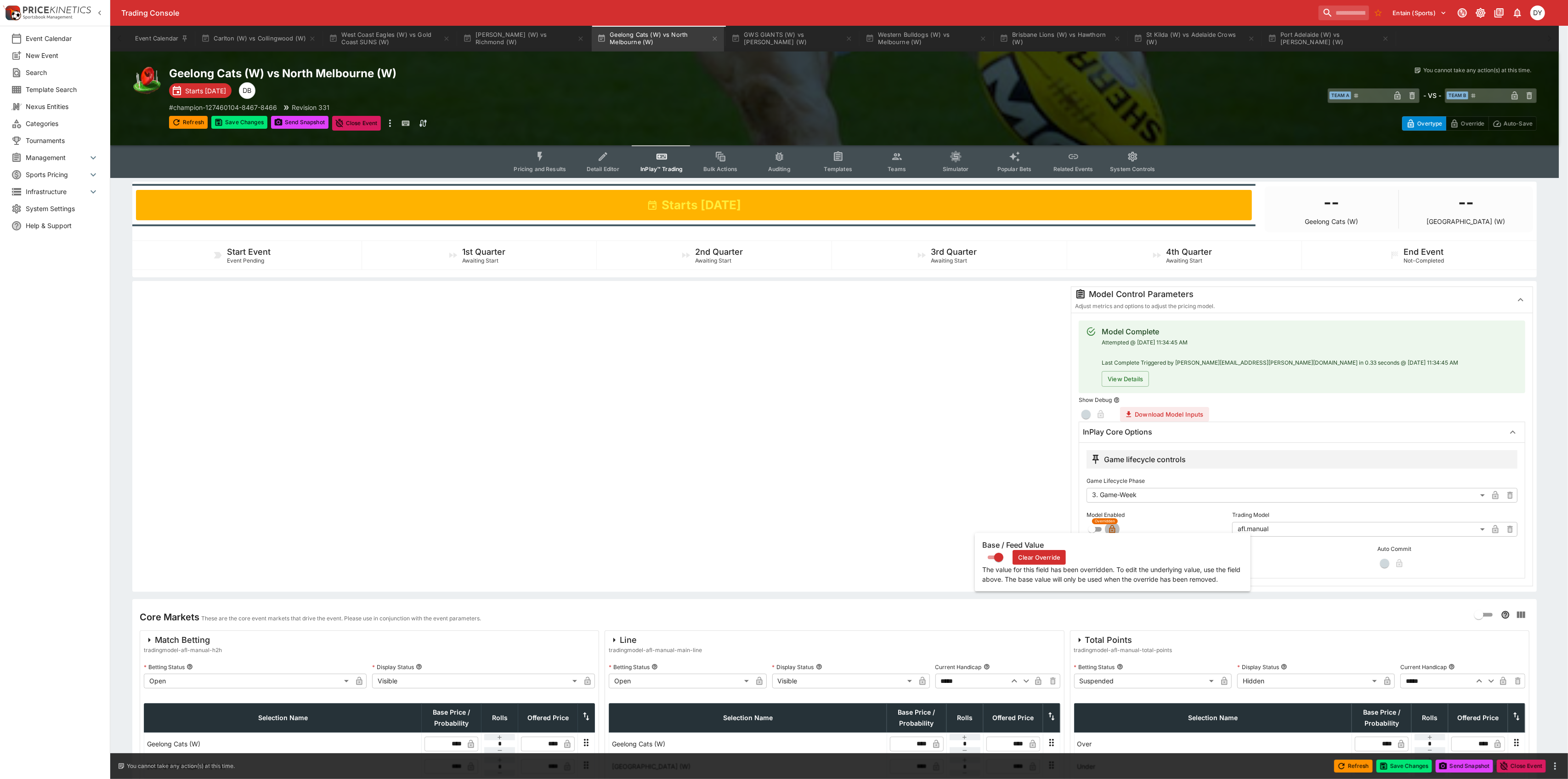
click at [1110, 528] on icon "button" at bounding box center [1113, 530] width 5 height 4
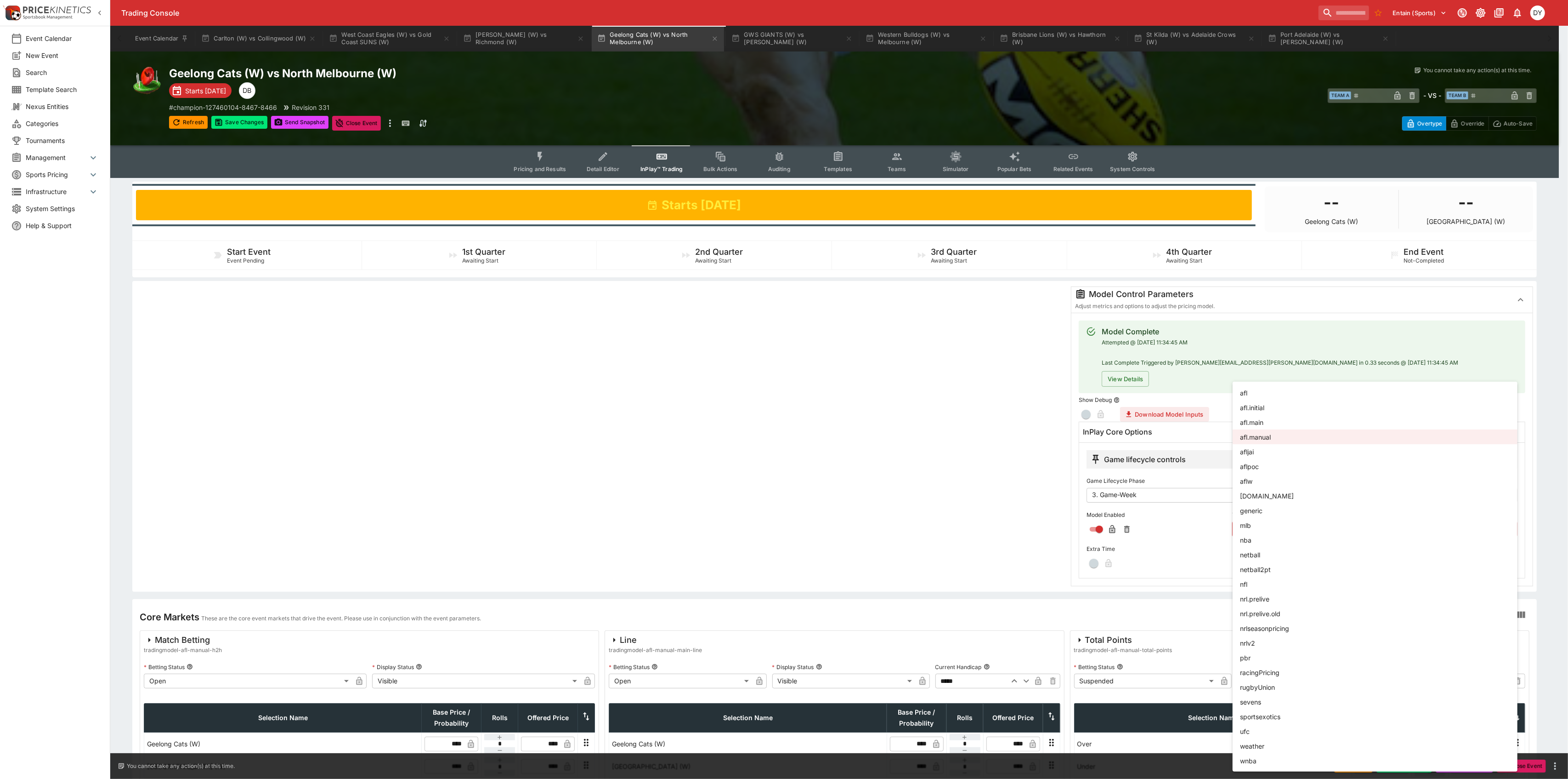
click at [1261, 534] on body "Trading Console Entain (Sports) 1 DY Event Calendar New Event Search Template S…" at bounding box center [784, 432] width 1568 height 865
click at [1254, 473] on li "aflw" at bounding box center [1375, 481] width 285 height 15
type input "****"
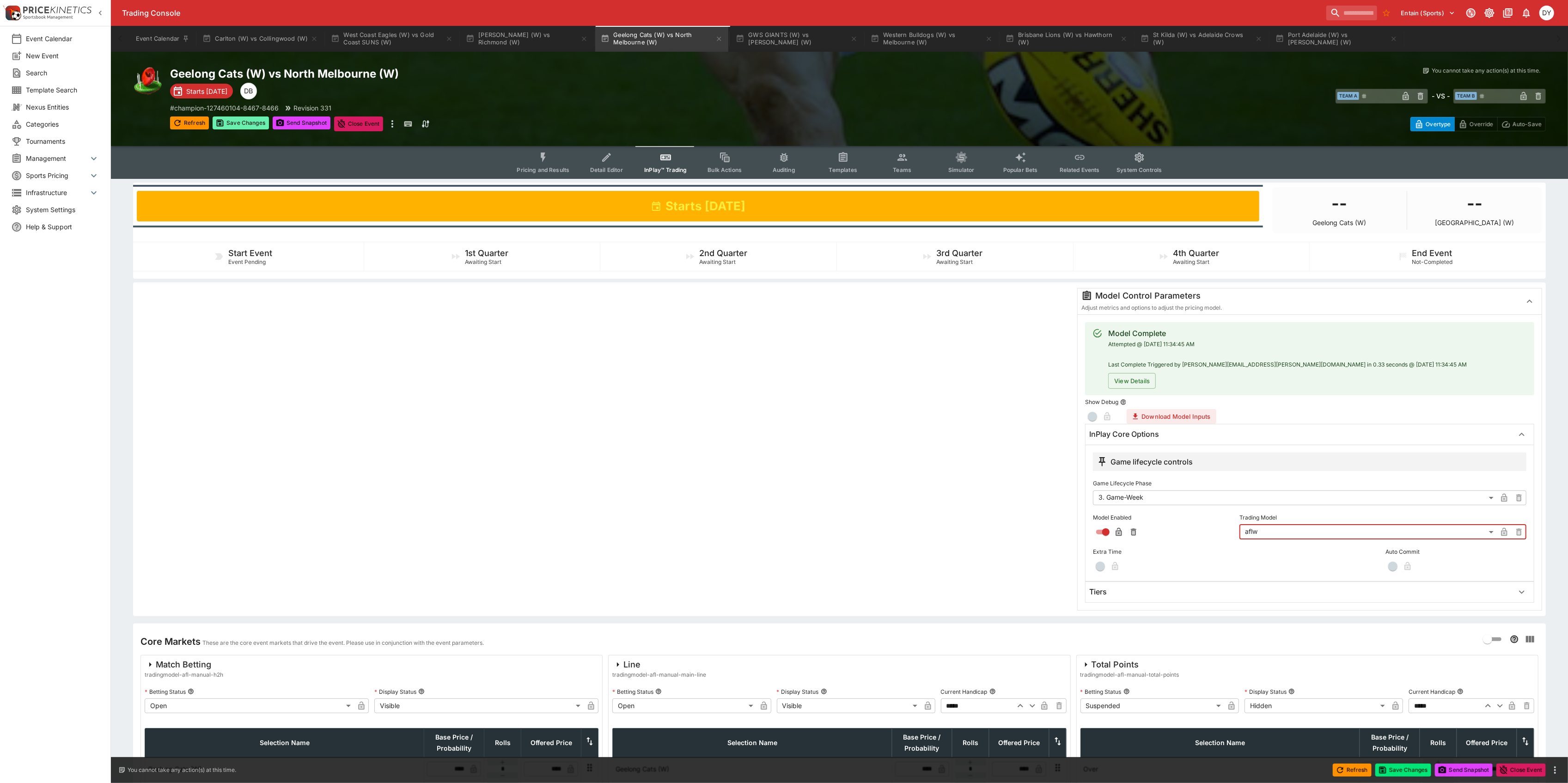
click at [234, 128] on button "Save Changes" at bounding box center [241, 122] width 56 height 13
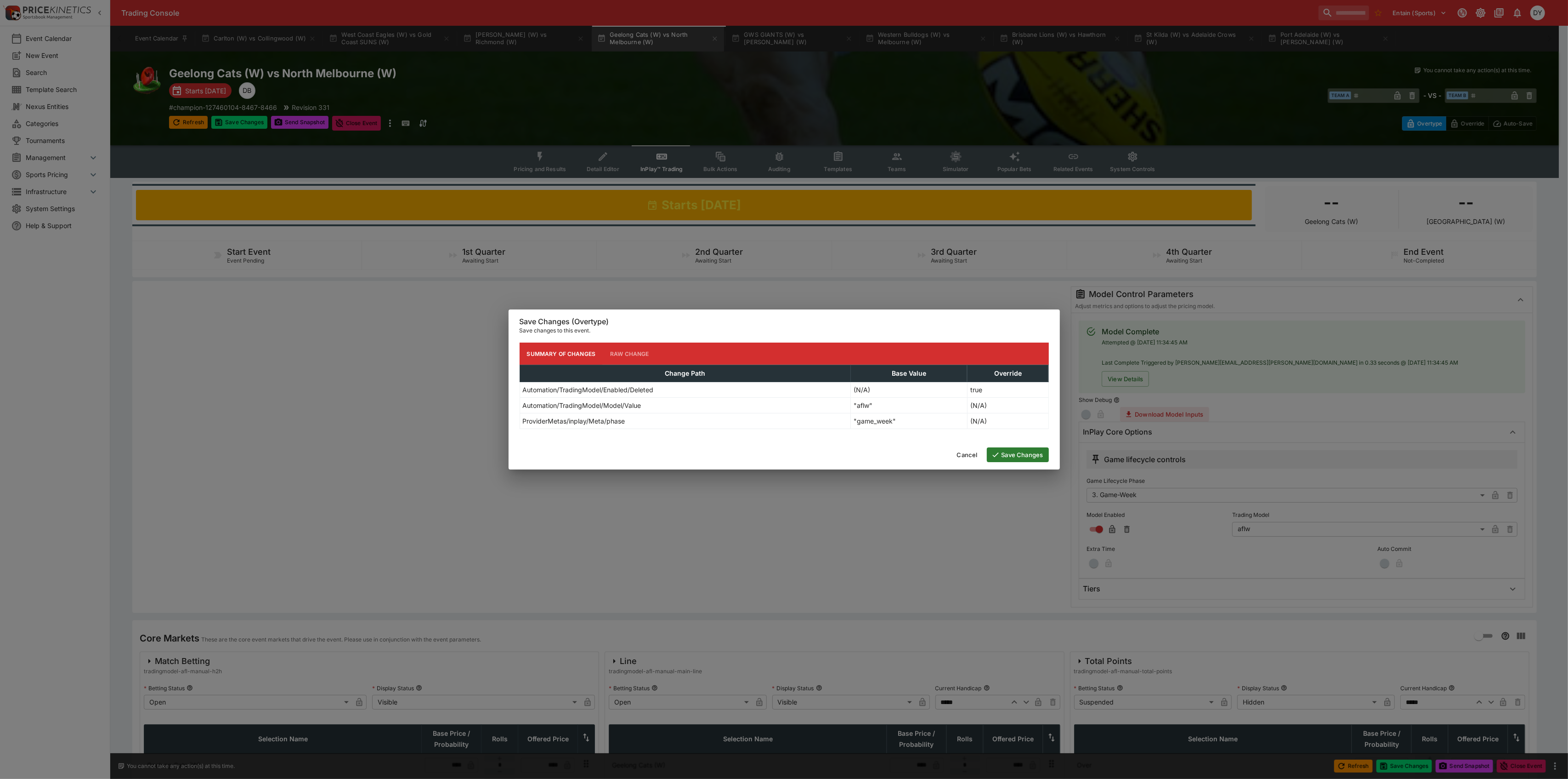
click at [1017, 453] on button "Save Changes" at bounding box center [1018, 454] width 62 height 15
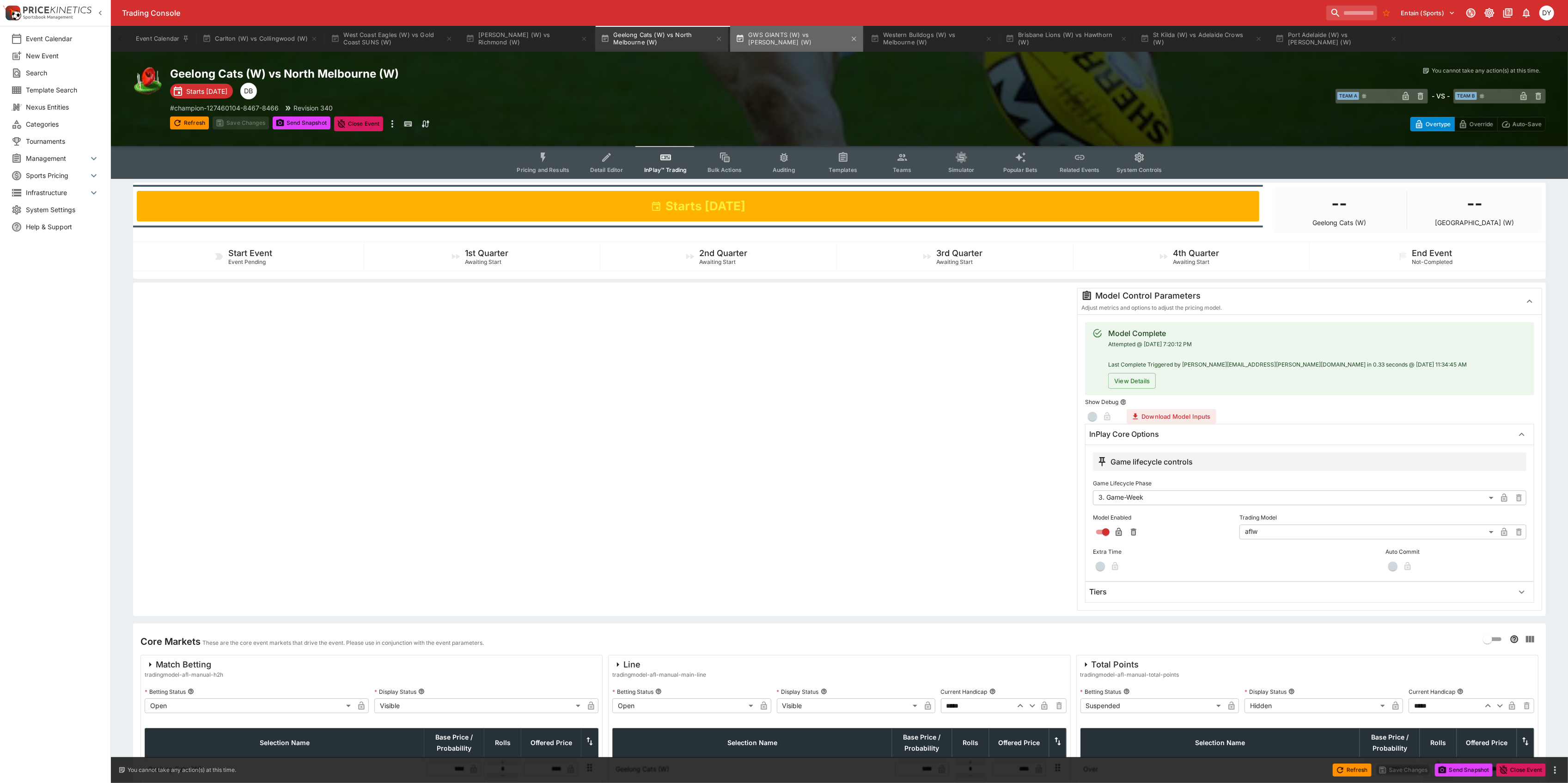
click at [805, 37] on button "GWS GIANTS (W) vs [PERSON_NAME] (W)" at bounding box center [797, 39] width 133 height 26
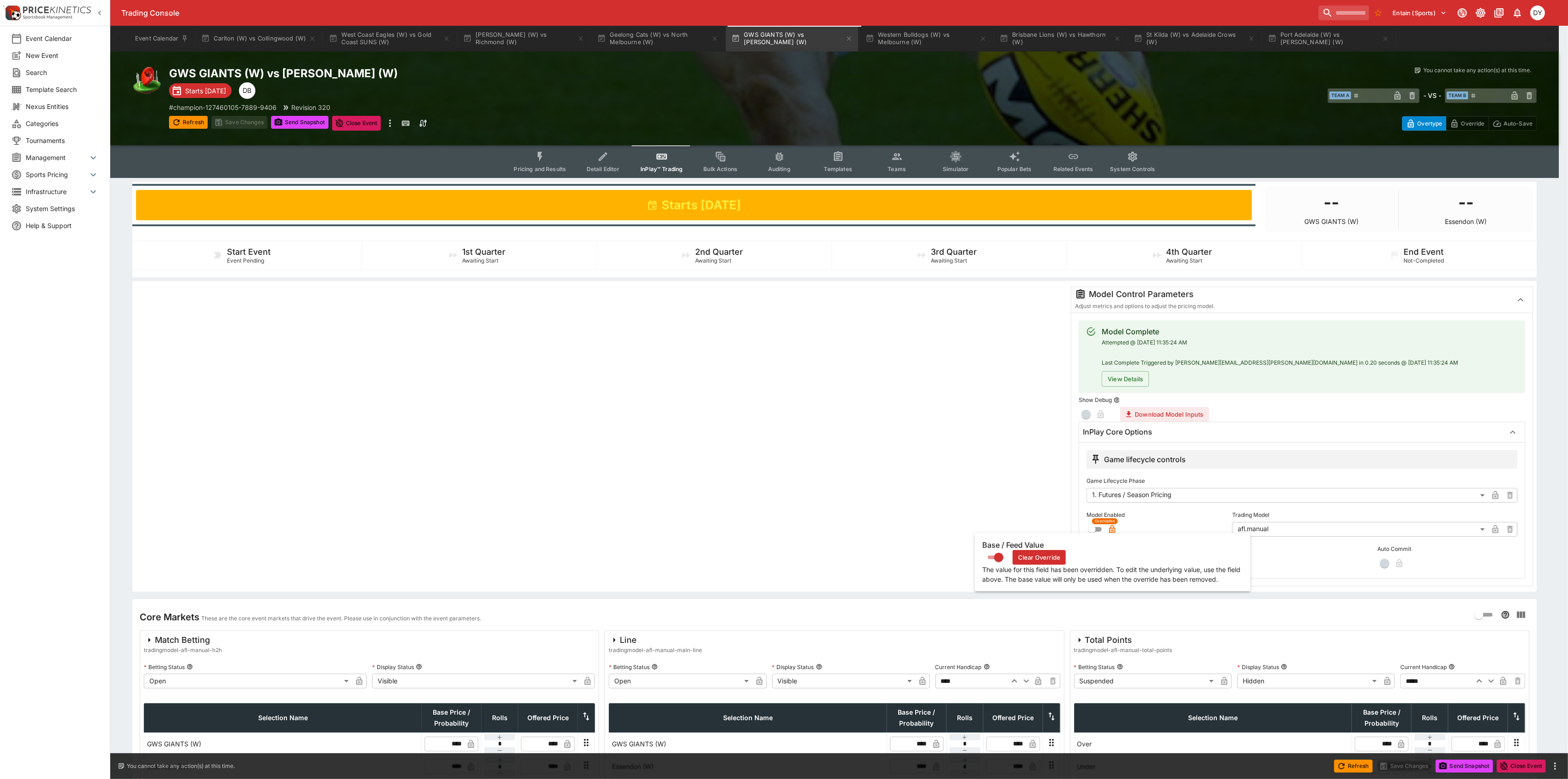
click at [1114, 525] on icon "button" at bounding box center [1113, 529] width 6 height 9
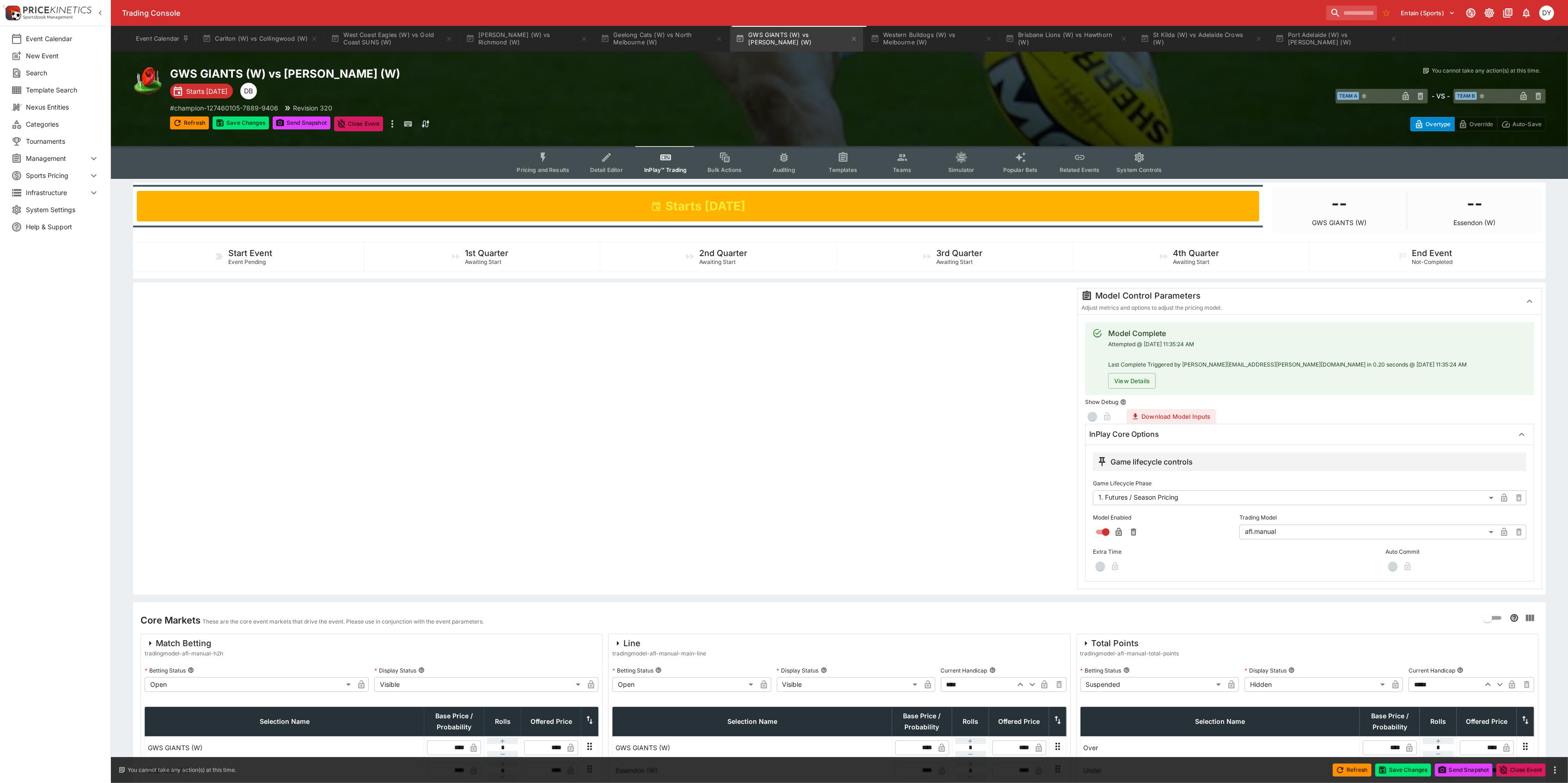
click at [1147, 496] on body "Trading Console Entain (Sports) 1 DY Event Calendar New Event Search Template S…" at bounding box center [784, 435] width 1568 height 869
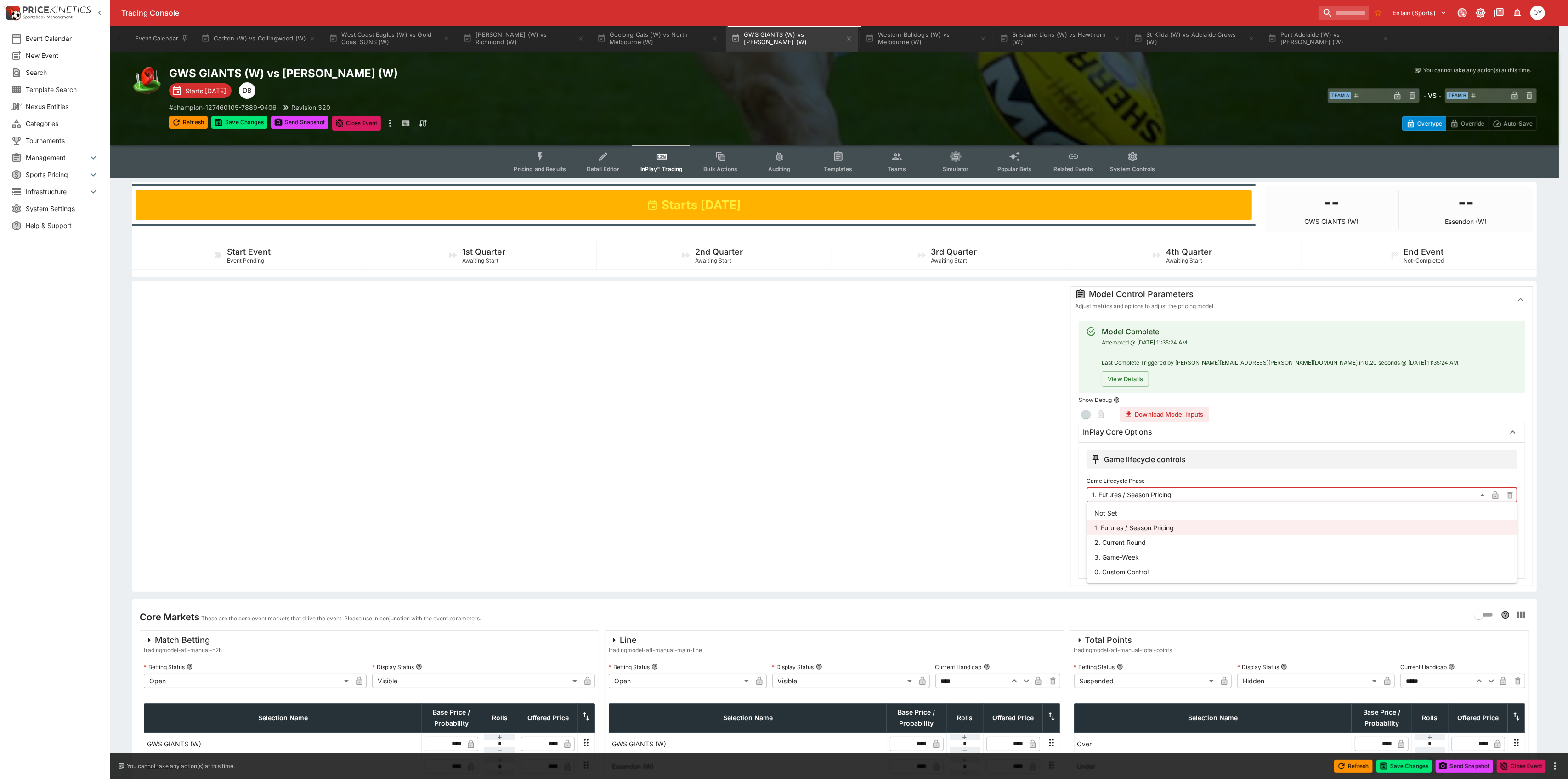
click at [1127, 552] on li "3. Game-Week" at bounding box center [1302, 557] width 430 height 15
type input "*********"
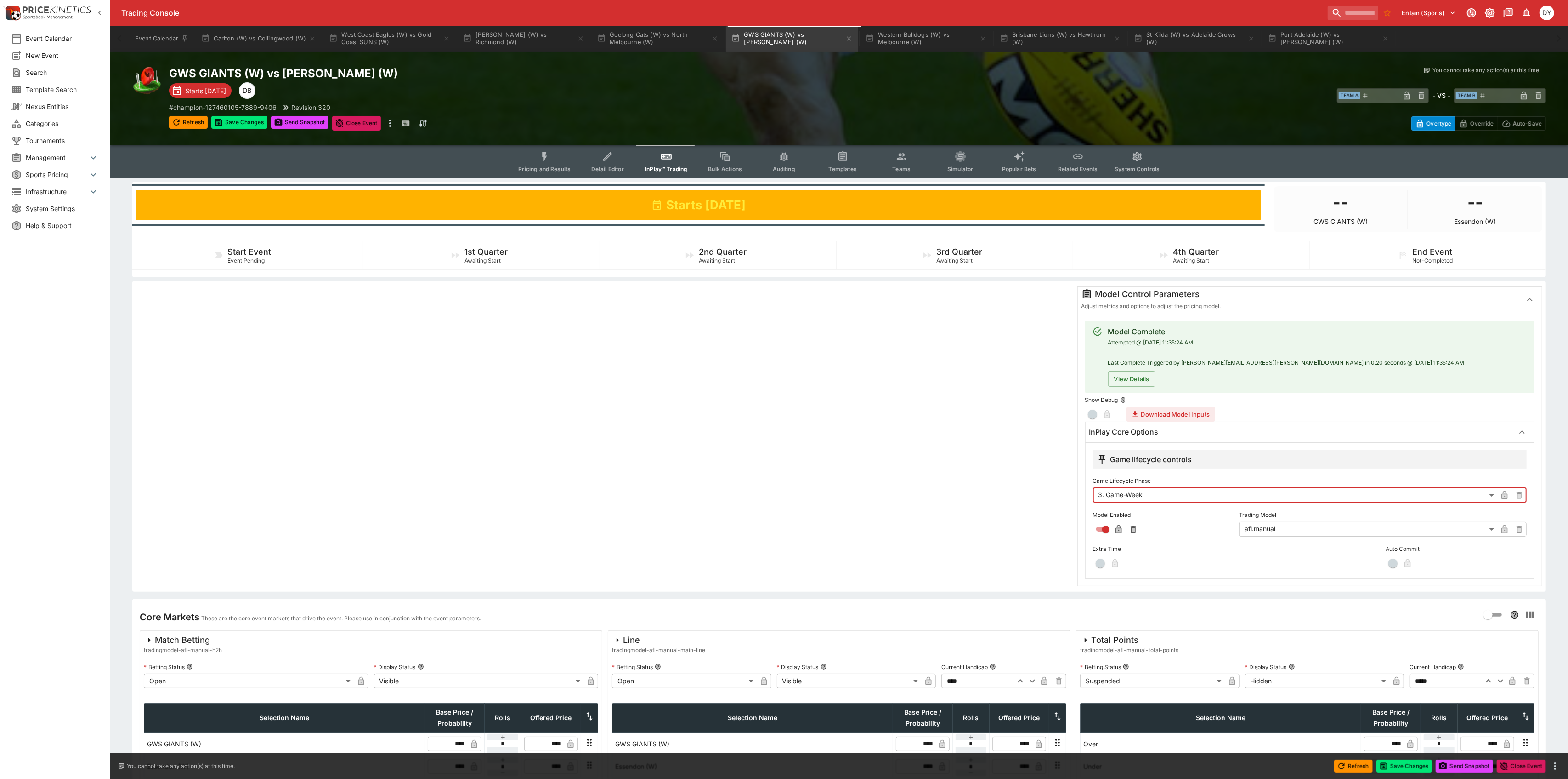
click at [1278, 530] on body "Trading Console Entain (Sports) 1 DY Event Calendar New Event Search Template S…" at bounding box center [784, 432] width 1568 height 865
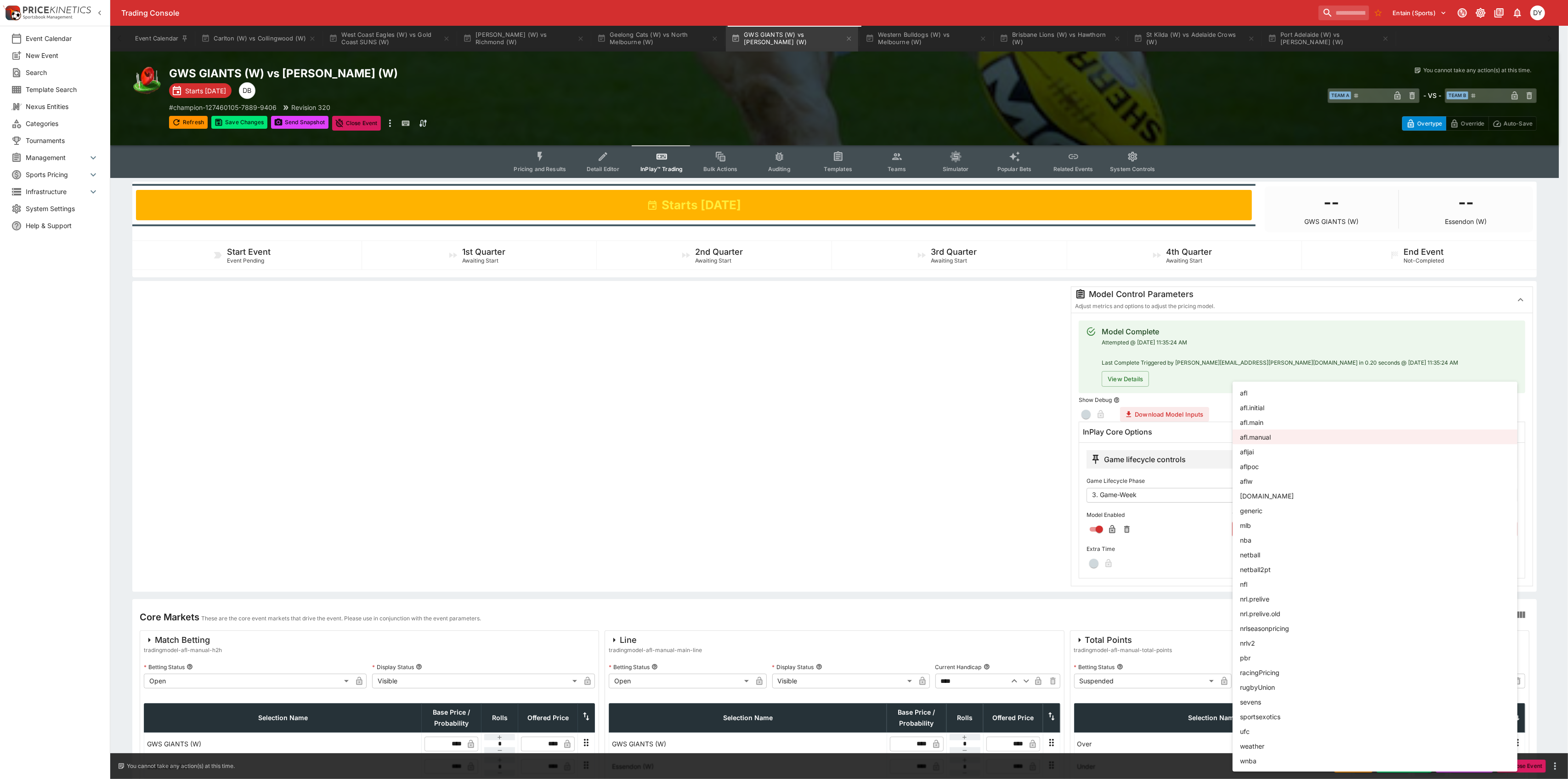
click at [1259, 485] on li "aflw" at bounding box center [1375, 481] width 285 height 15
type input "****"
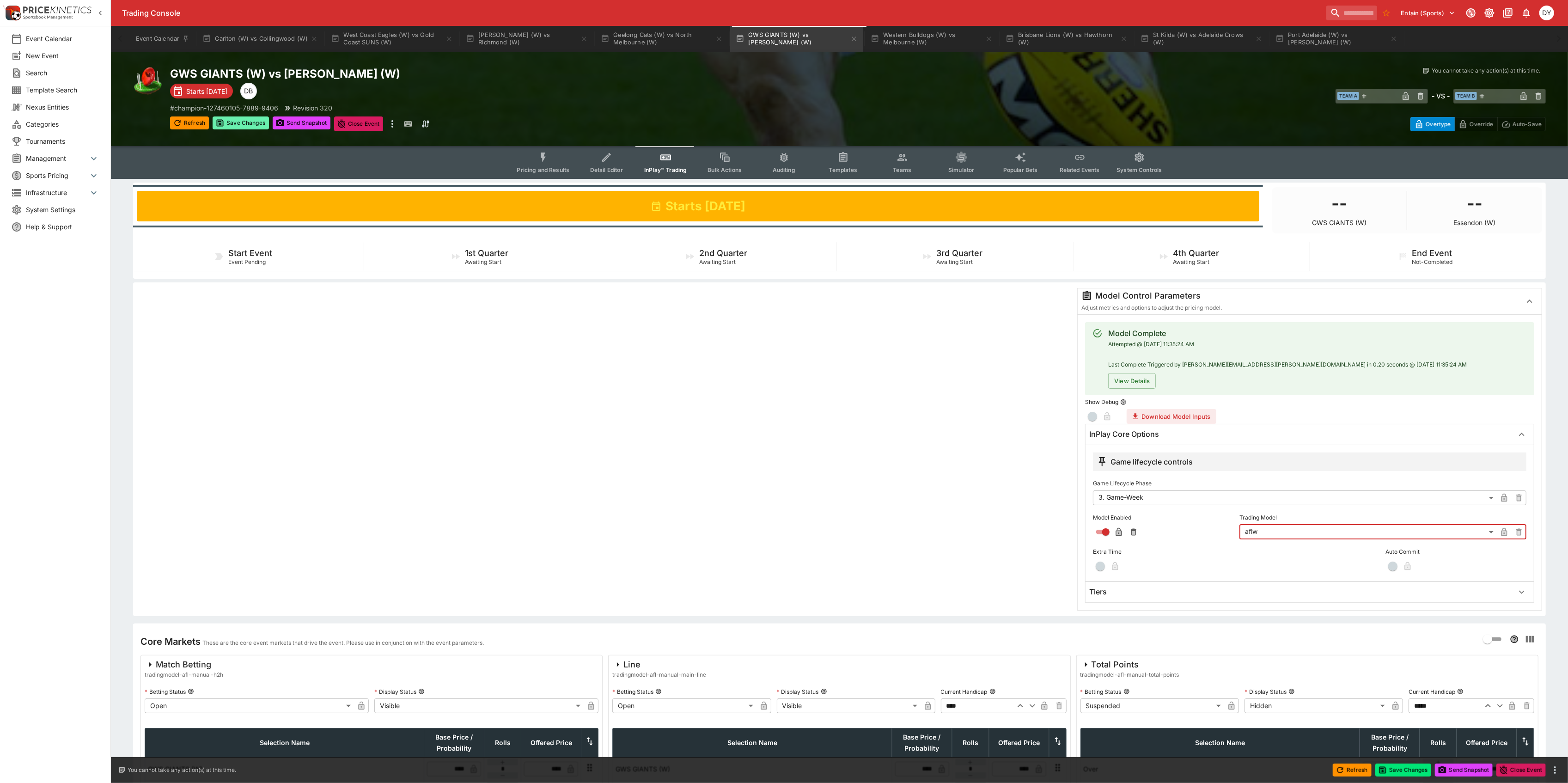
click at [246, 128] on button "Save Changes" at bounding box center [241, 122] width 56 height 13
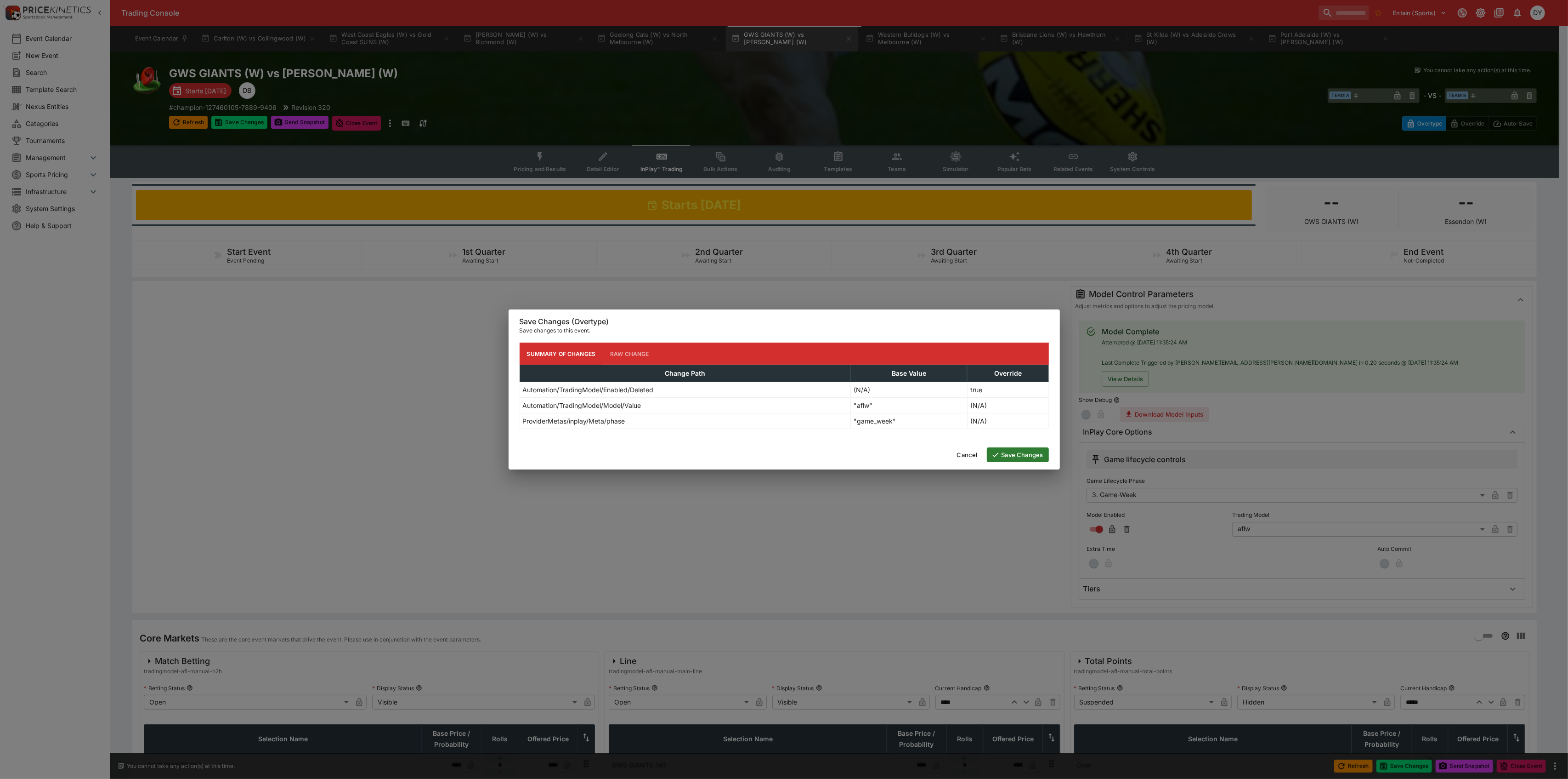
click at [1015, 462] on div "Cancel Save Changes" at bounding box center [785, 454] width 551 height 29
click at [1029, 453] on button "Save Changes" at bounding box center [1018, 454] width 62 height 15
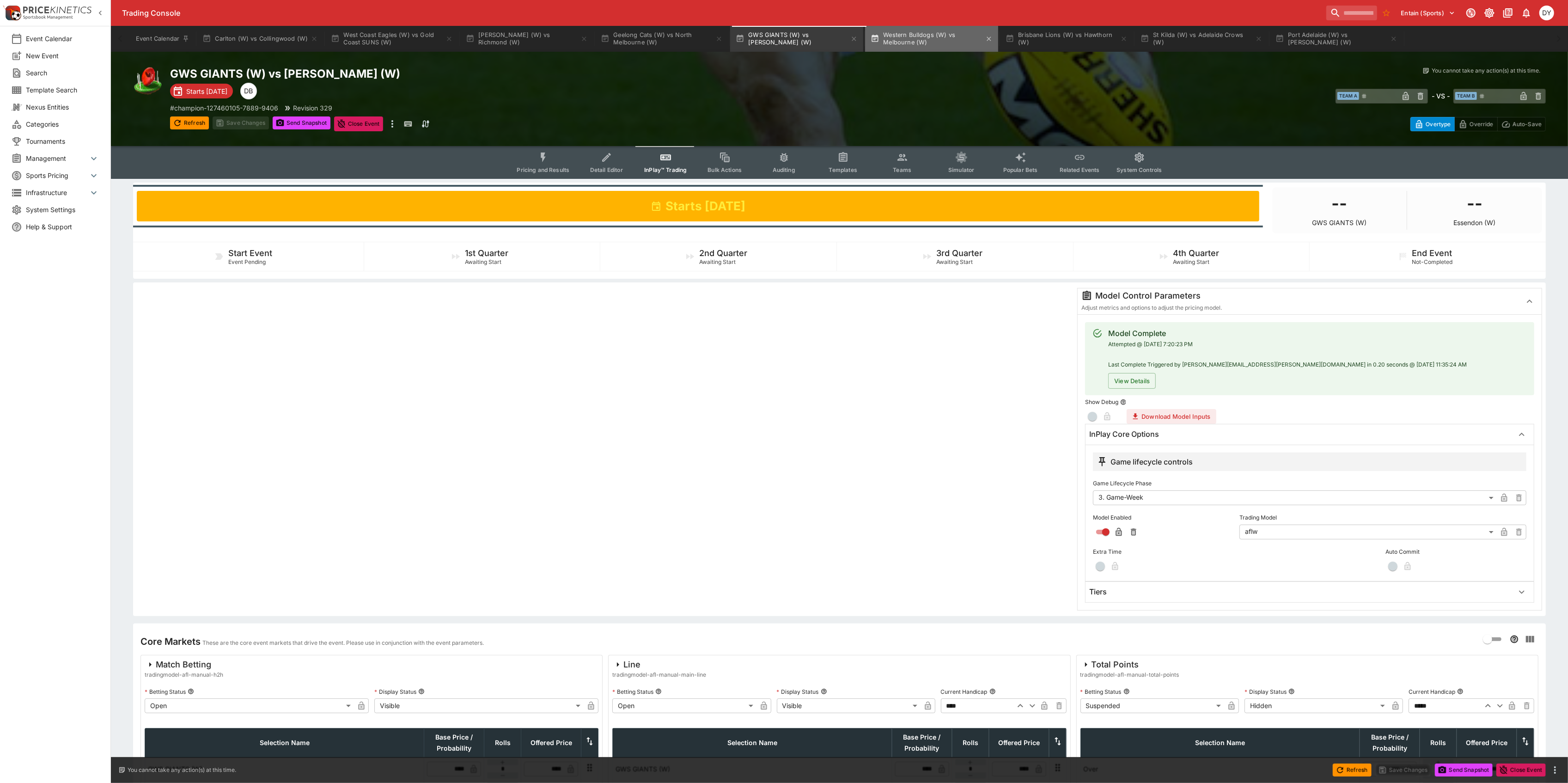
click at [939, 36] on button "Western Bulldogs (W) vs Melbourne (W)" at bounding box center [931, 39] width 133 height 26
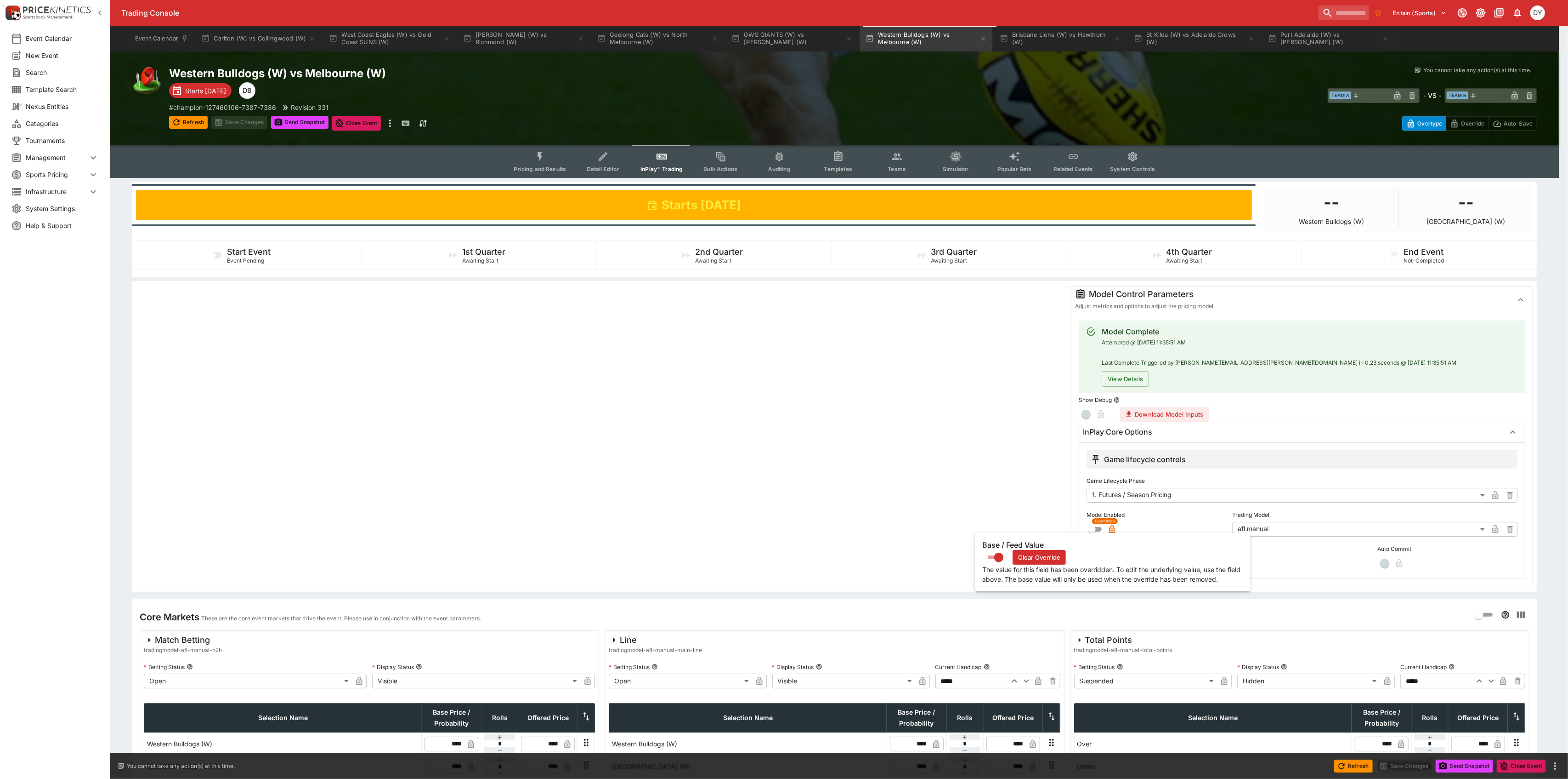
click at [1111, 529] on icon "button" at bounding box center [1113, 530] width 5 height 4
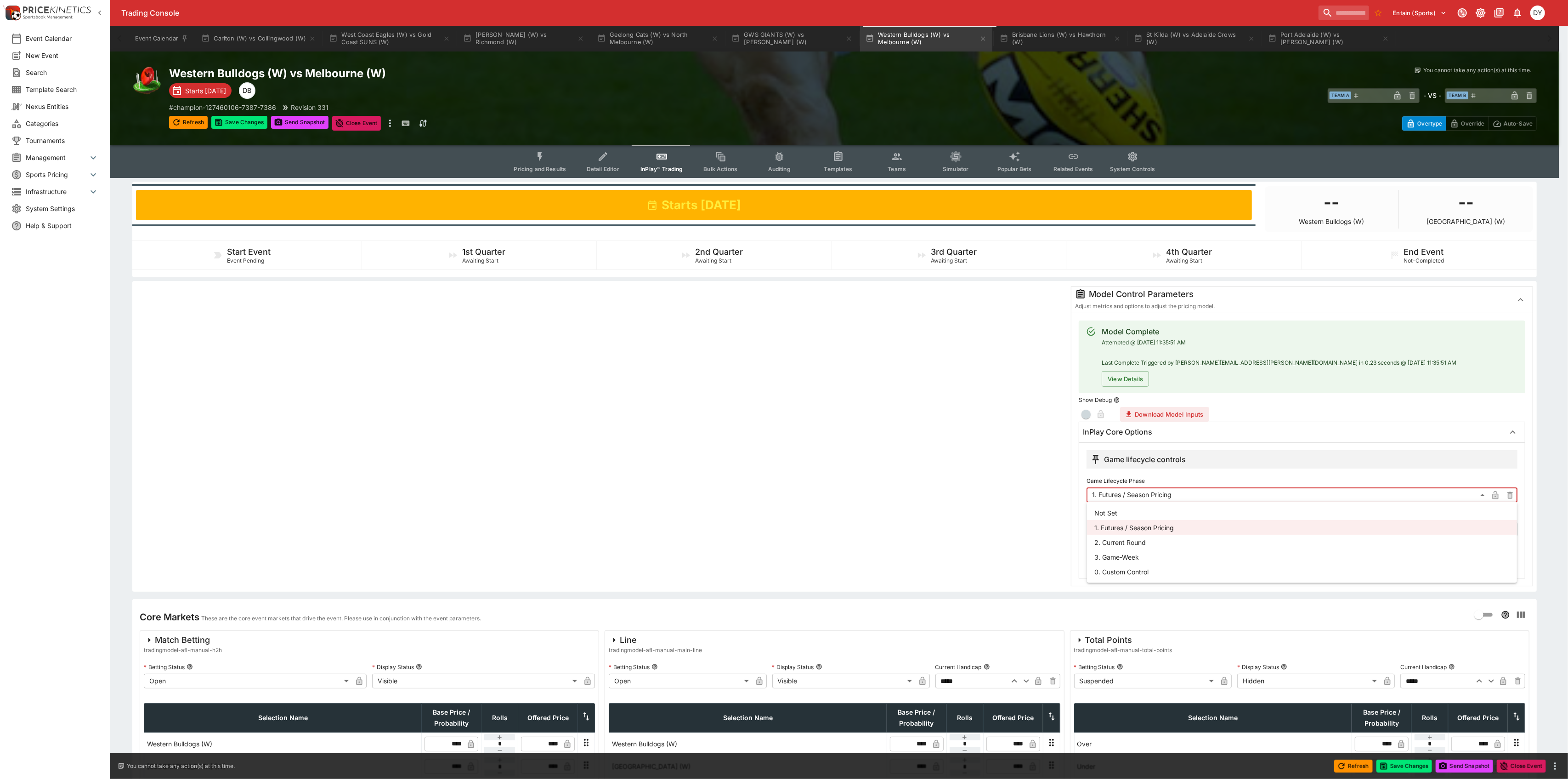
click at [1131, 494] on body "Trading Console Entain (Sports) 1 DY Event Calendar New Event Search Template S…" at bounding box center [784, 432] width 1568 height 865
click at [1125, 552] on li "3. Game-Week" at bounding box center [1302, 557] width 430 height 15
type input "*********"
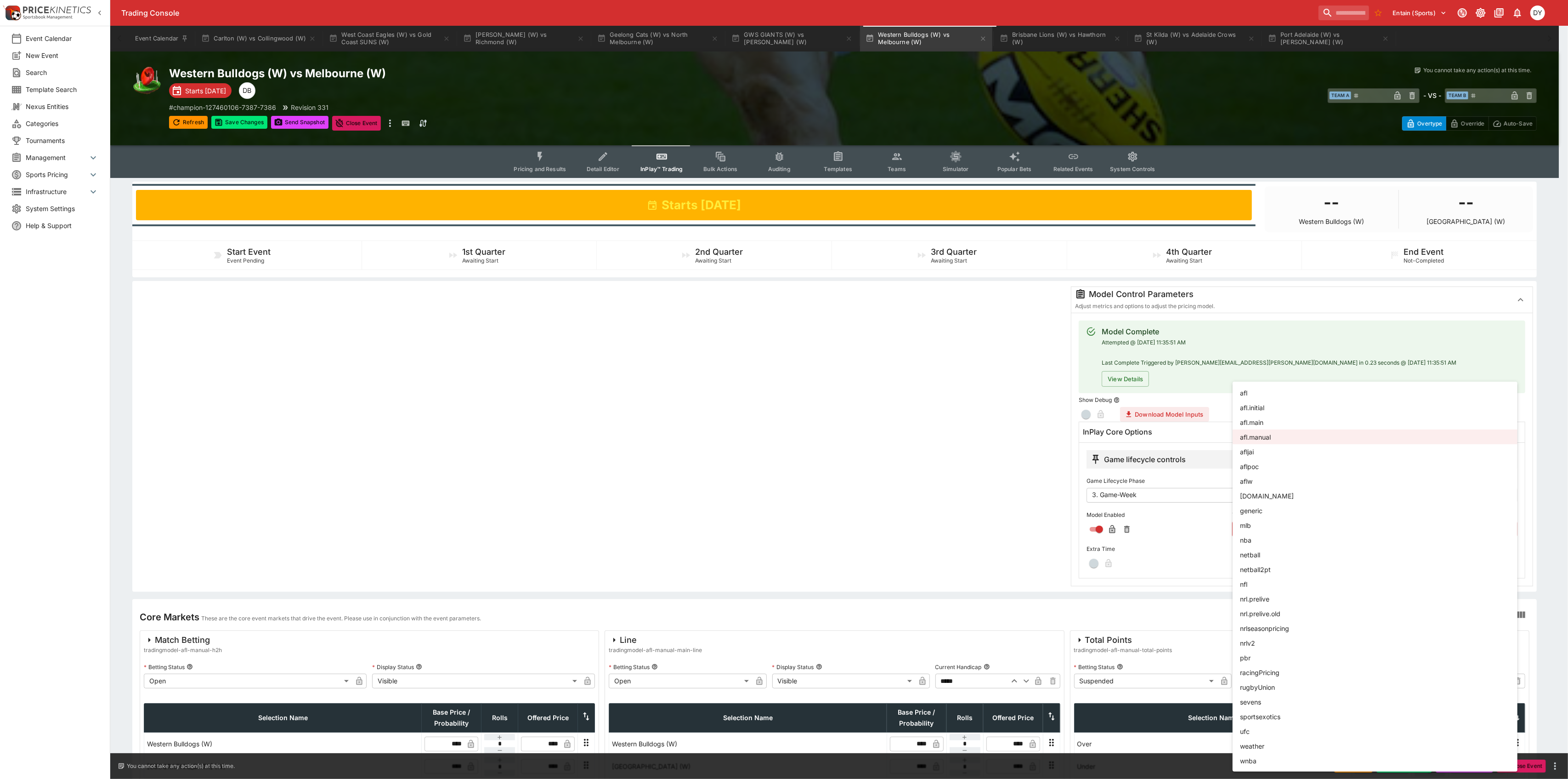
click at [1270, 528] on body "Trading Console Entain (Sports) 1 DY Event Calendar New Event Search Template S…" at bounding box center [784, 432] width 1568 height 865
click at [1257, 482] on li "aflw" at bounding box center [1375, 481] width 285 height 15
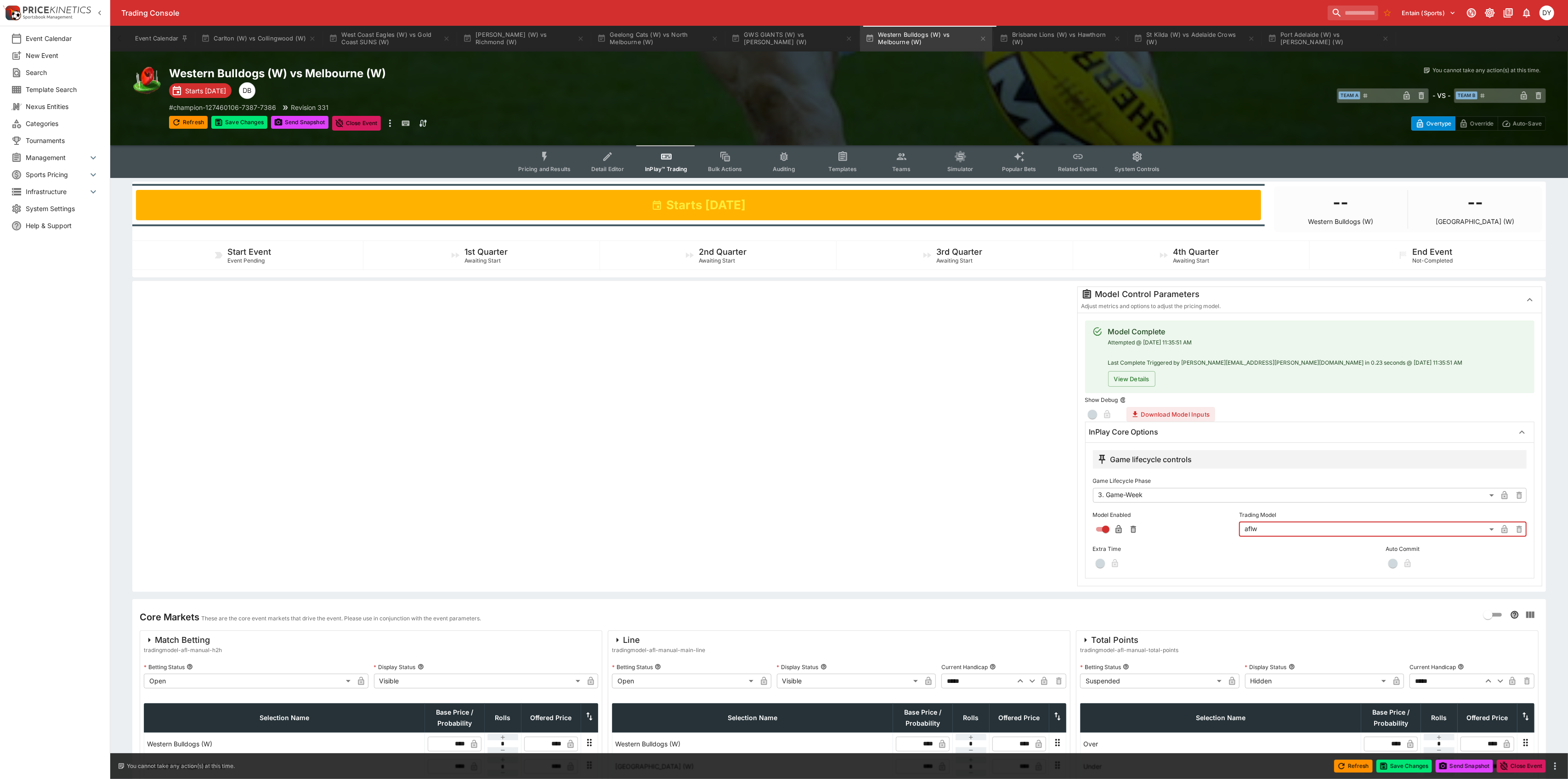
type input "****"
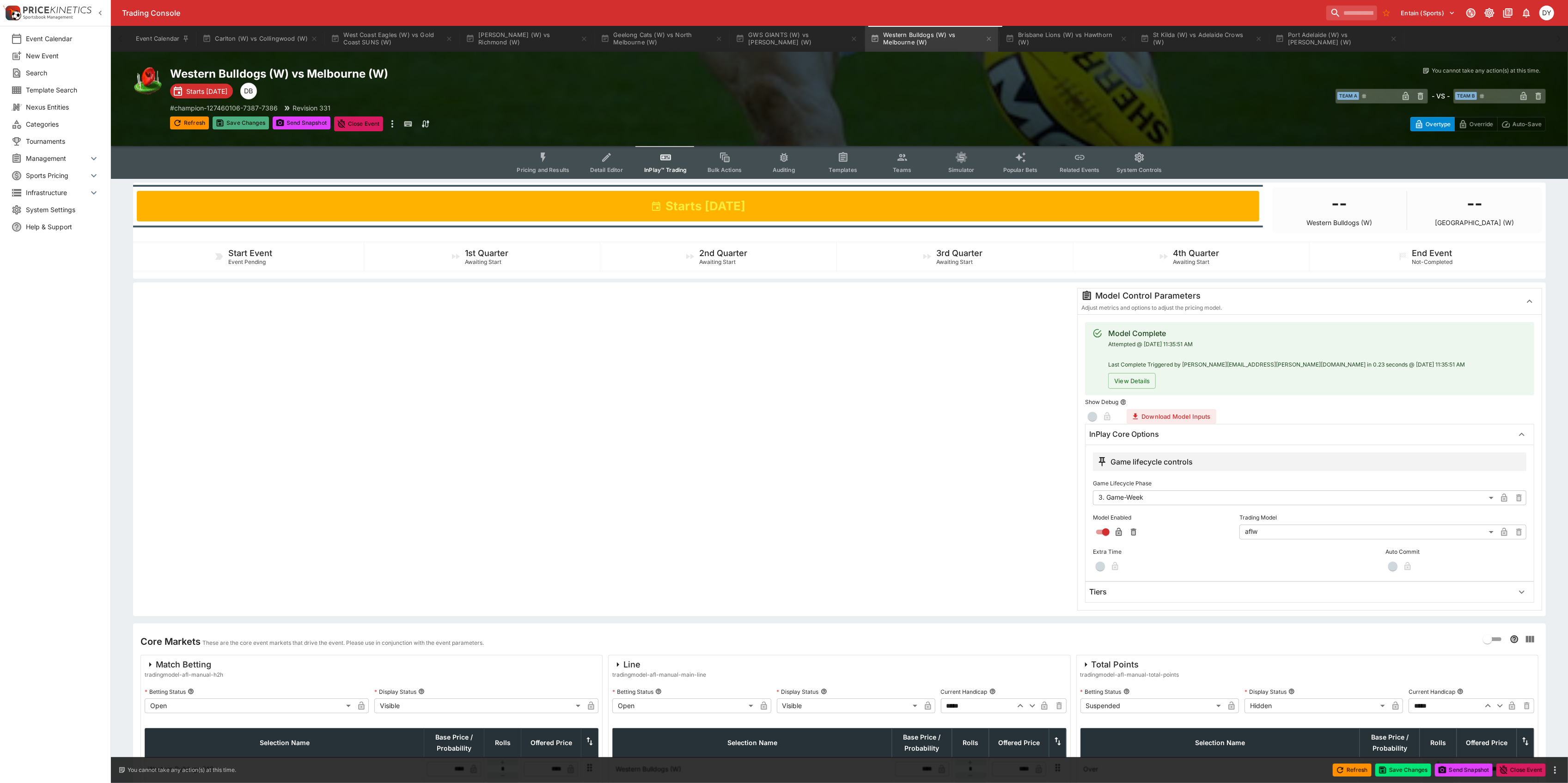
click at [253, 121] on button "Save Changes" at bounding box center [241, 122] width 56 height 13
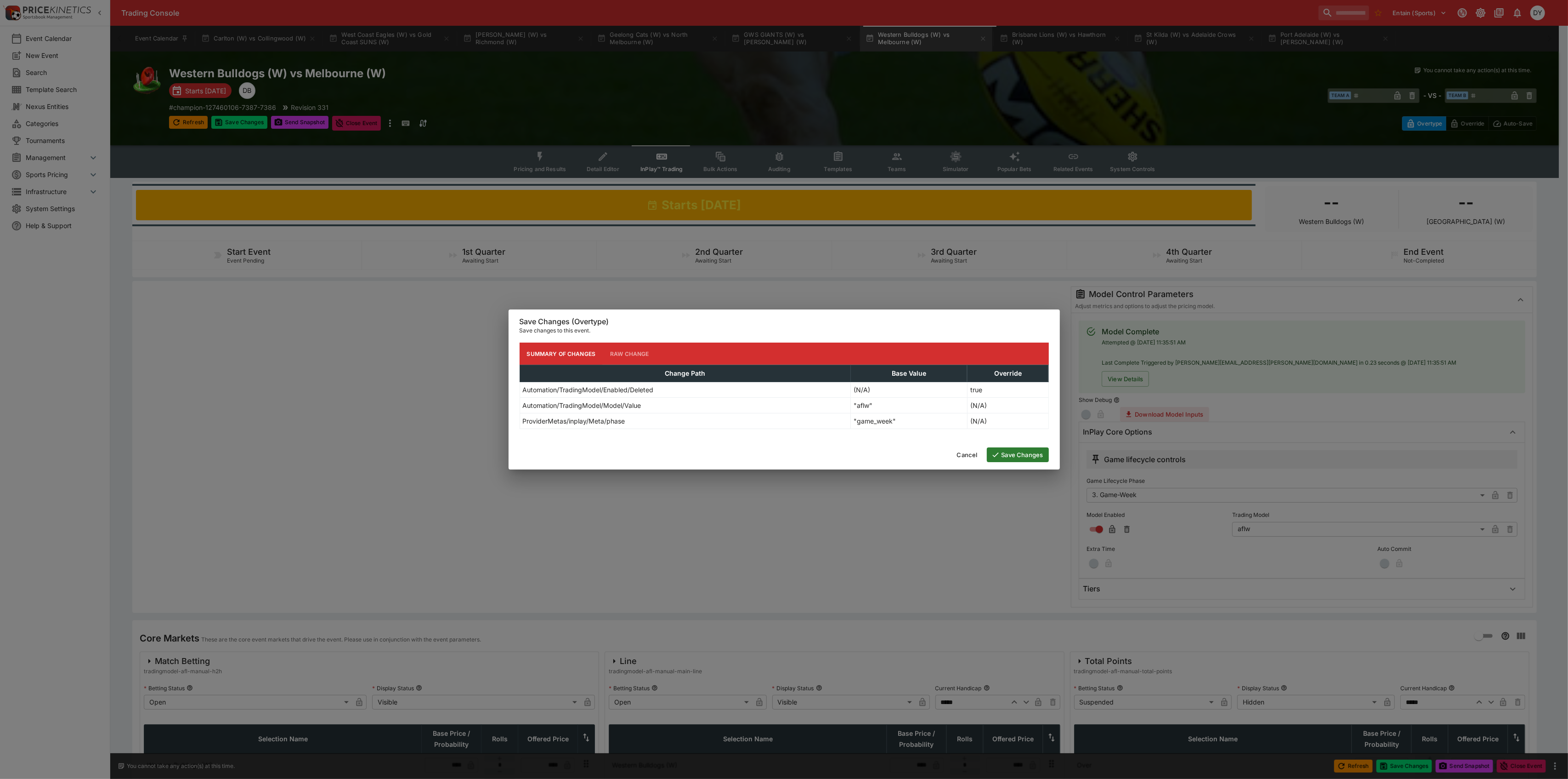
click at [1026, 455] on button "Save Changes" at bounding box center [1018, 454] width 62 height 15
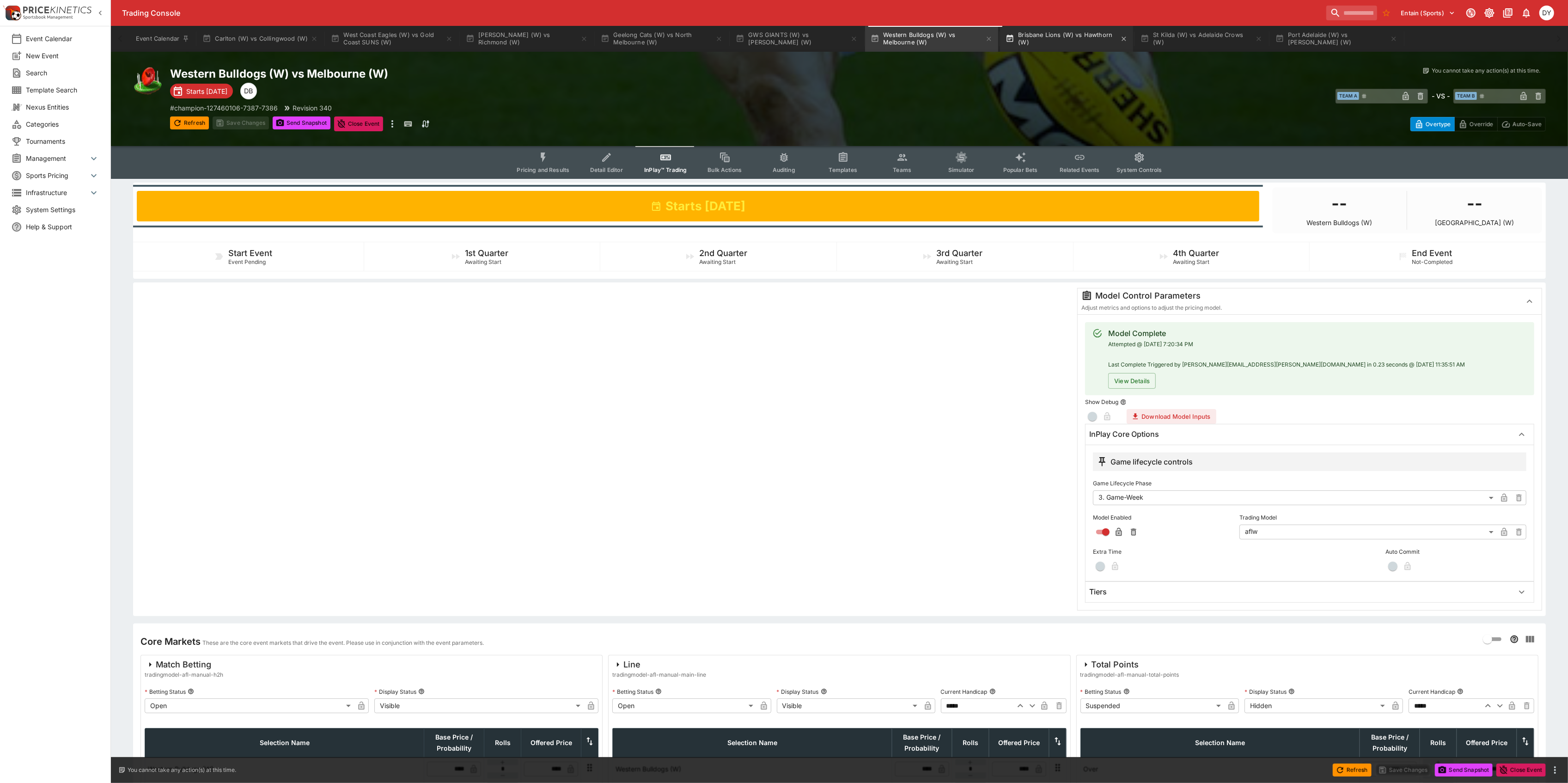
click at [1034, 42] on button "Brisbane Lions (W) vs Hawthorn (W)" at bounding box center [1066, 39] width 133 height 26
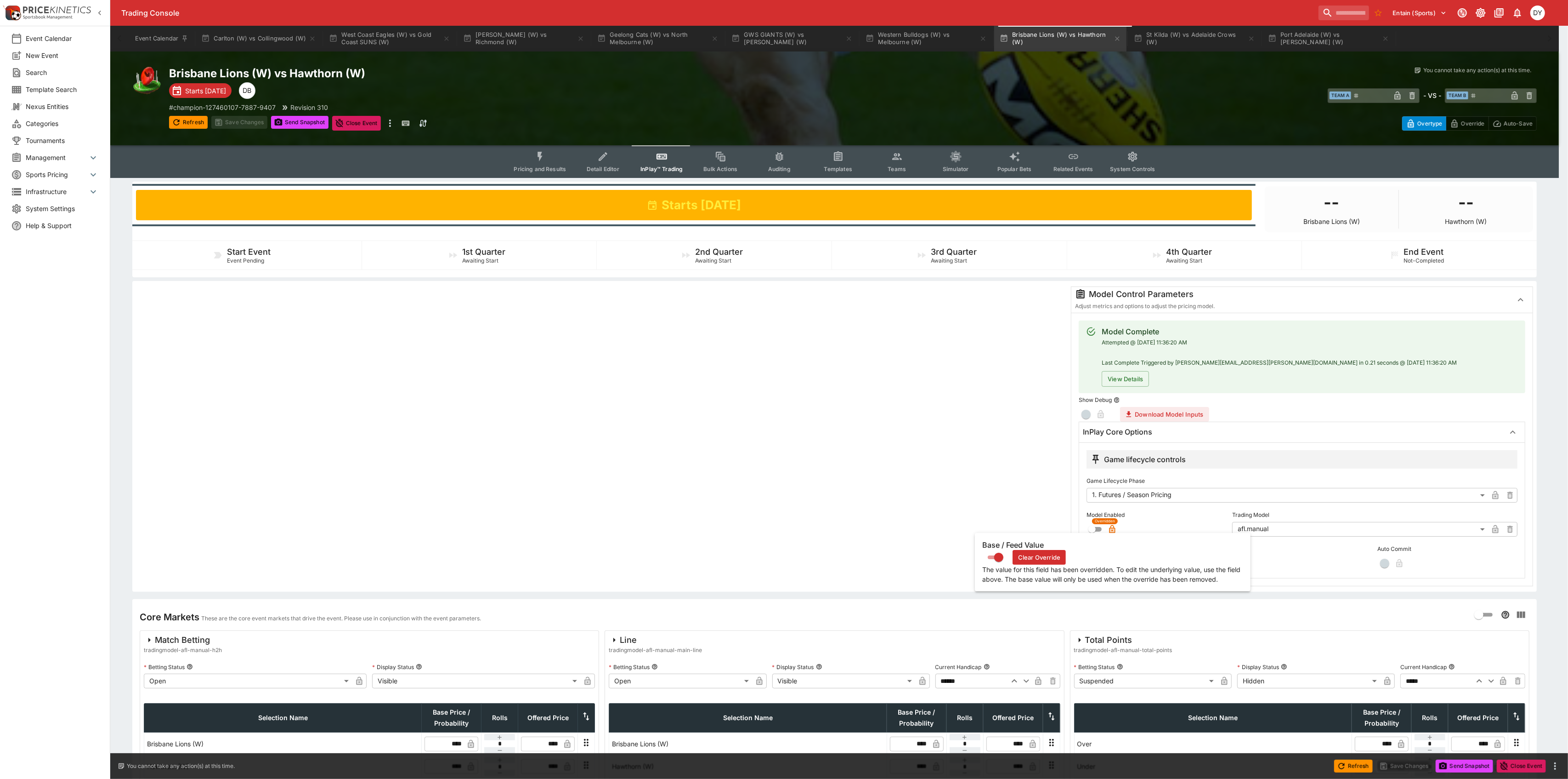
drag, startPoint x: 1111, startPoint y: 528, endPoint x: 1122, endPoint y: 516, distance: 16.3
click at [1112, 528] on icon "button" at bounding box center [1113, 530] width 5 height 4
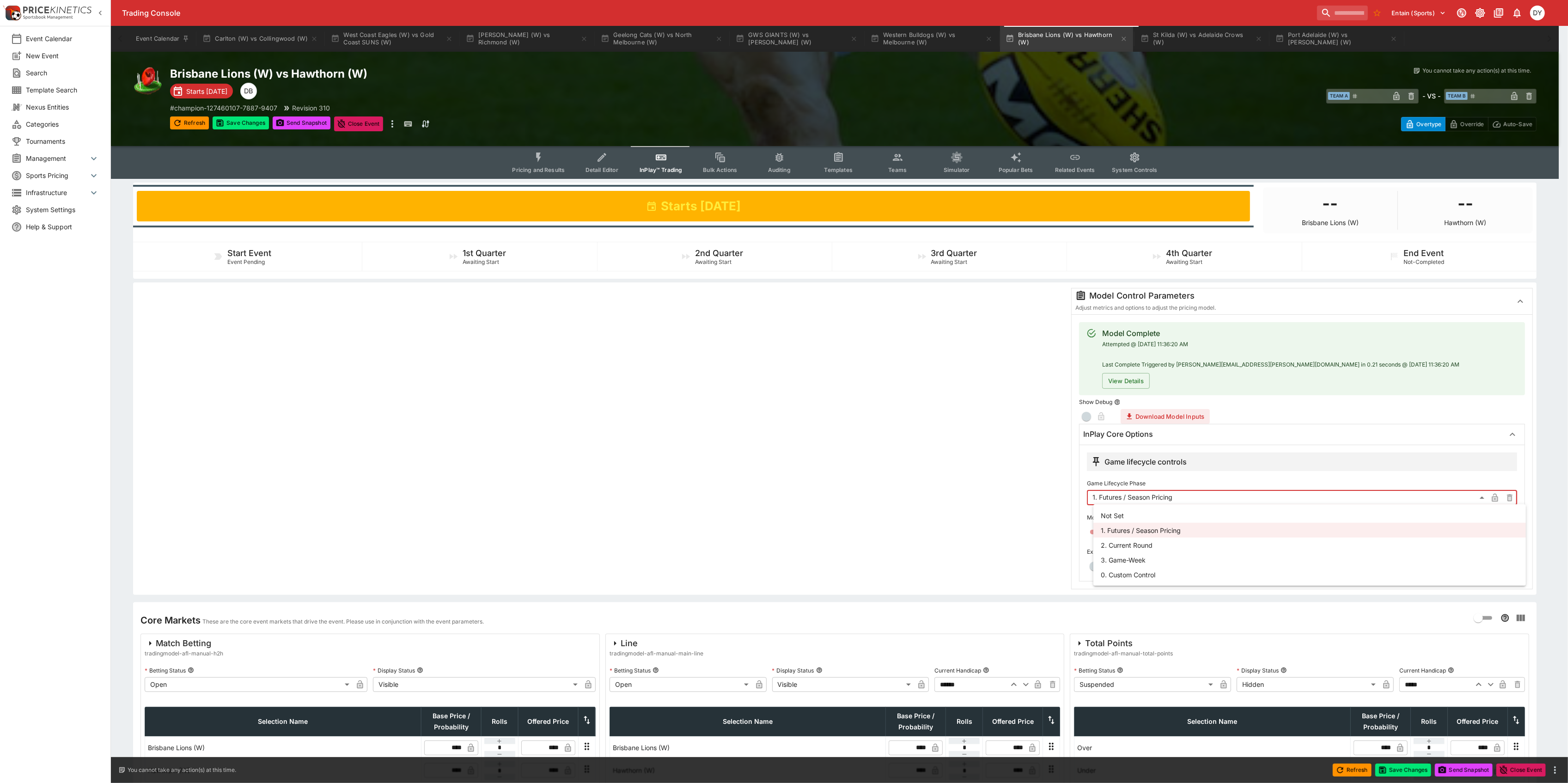
click at [1141, 494] on body "Trading Console Entain (Sports) 1 DY Event Calendar New Event Search Template S…" at bounding box center [784, 435] width 1568 height 869
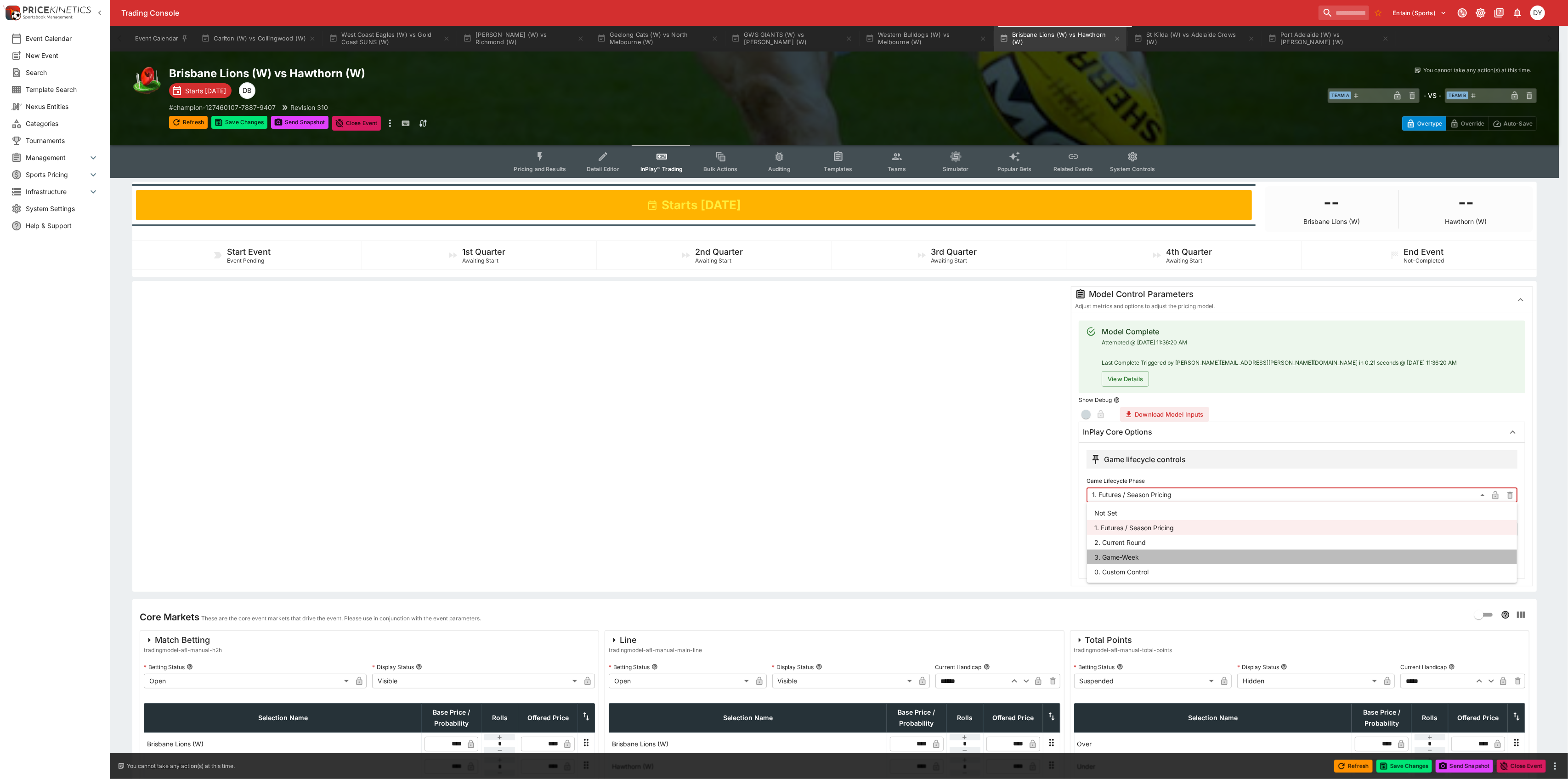
click at [1129, 556] on li "3. Game-Week" at bounding box center [1302, 557] width 430 height 15
type input "*********"
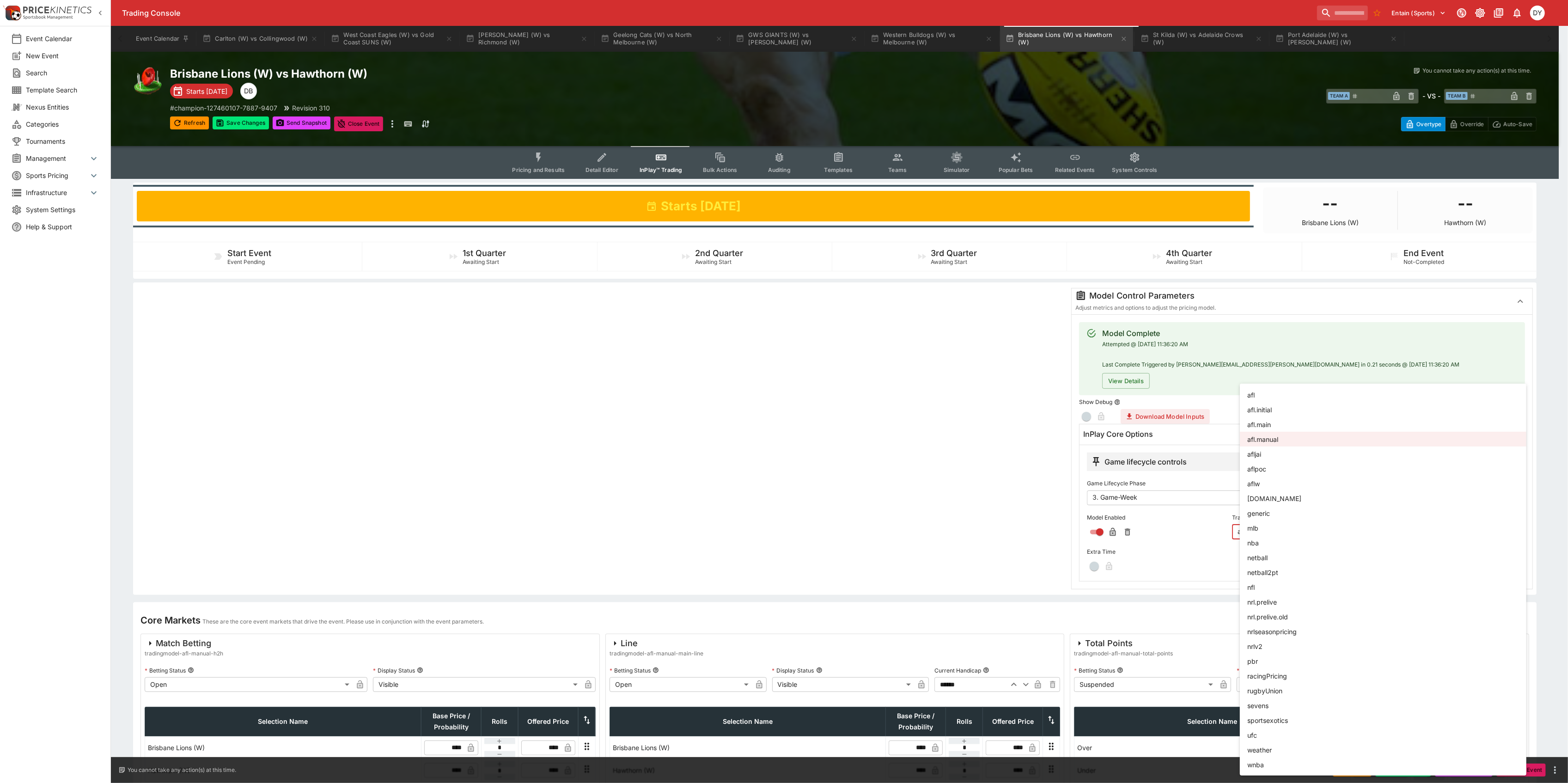
click at [1291, 526] on body "Trading Console Entain (Sports) 1 DY Event Calendar New Event Search Template S…" at bounding box center [784, 435] width 1568 height 869
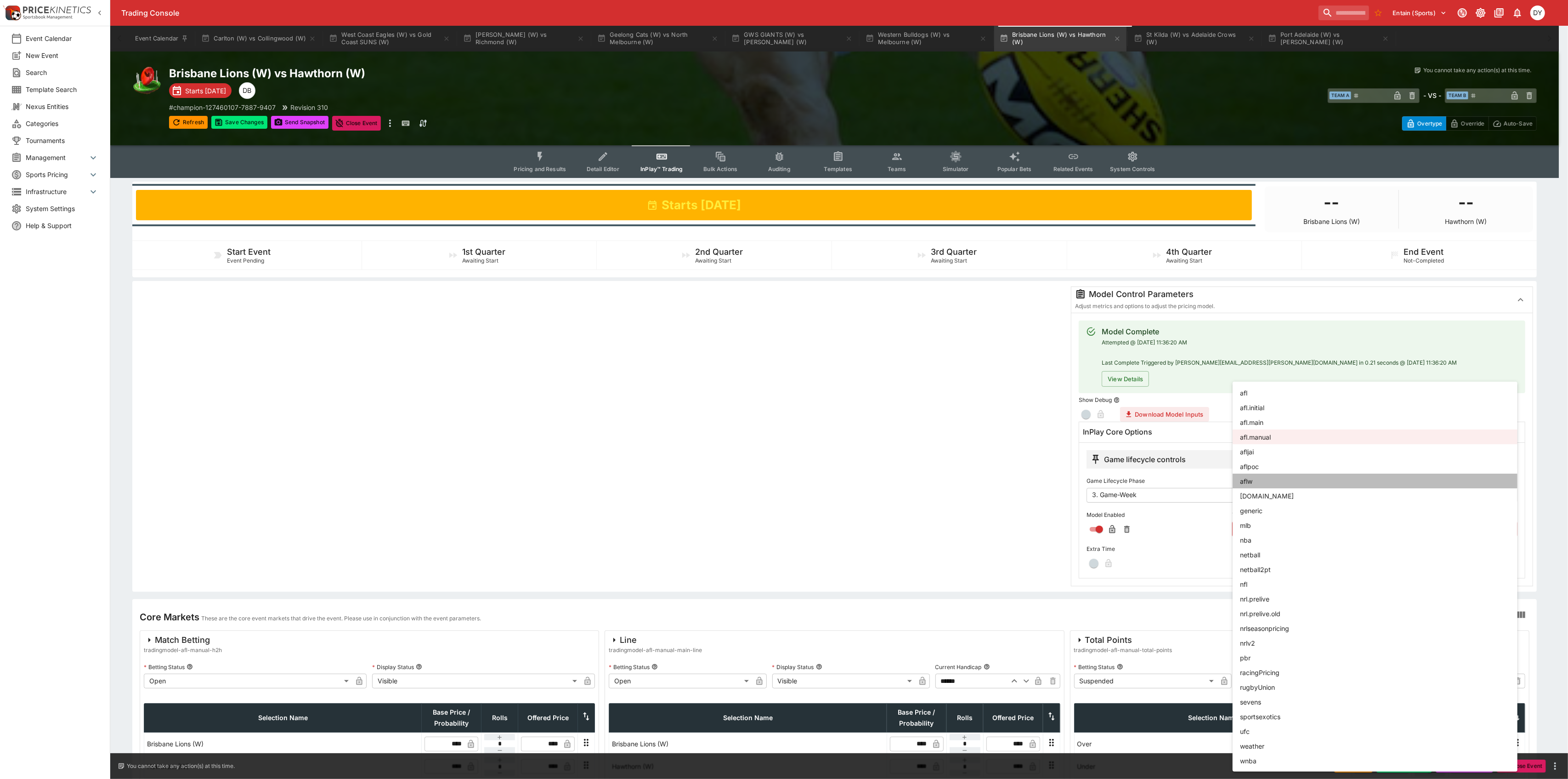
click at [1257, 481] on li "aflw" at bounding box center [1375, 481] width 285 height 15
type input "****"
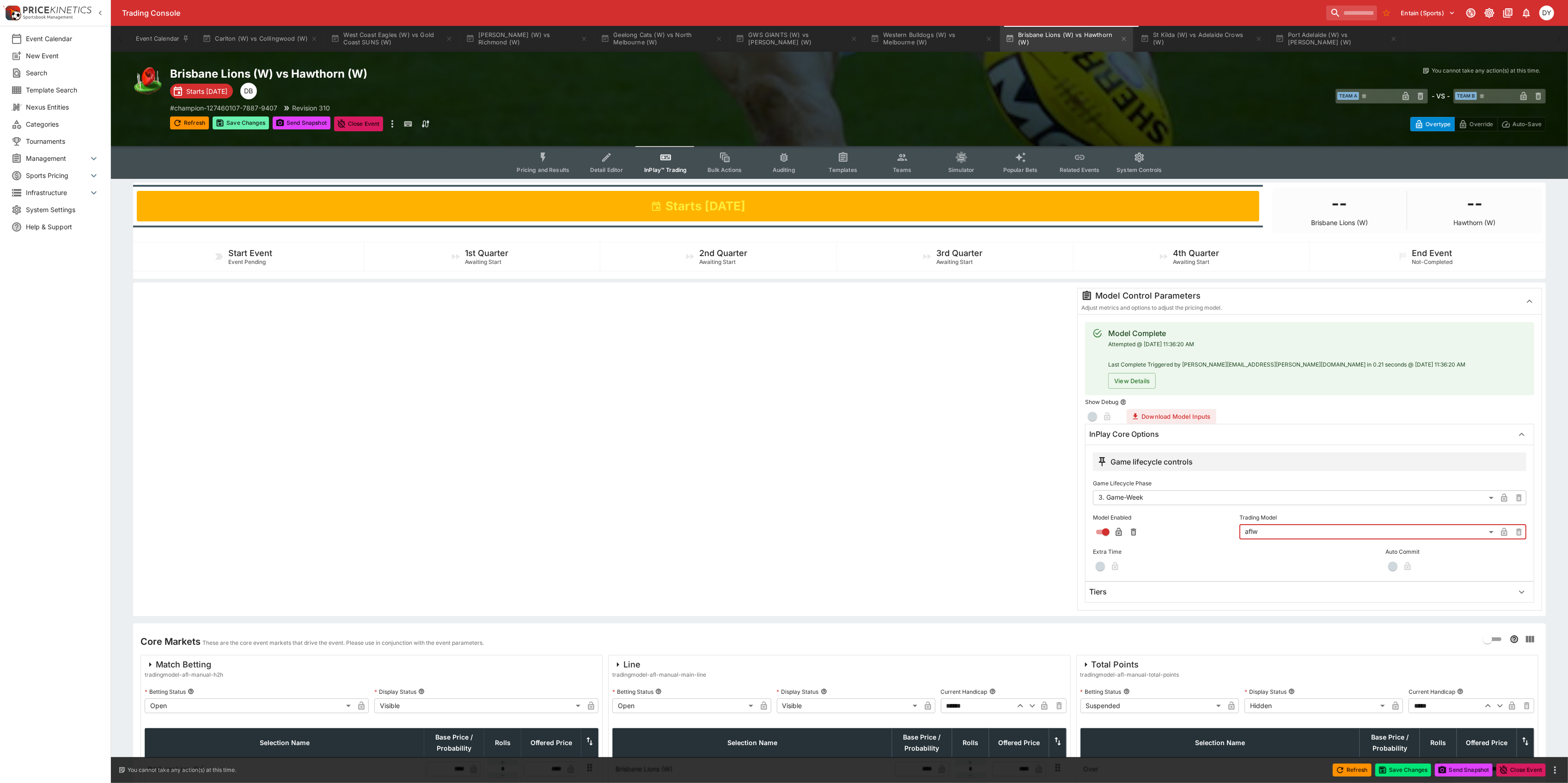
click at [244, 118] on button "Save Changes" at bounding box center [241, 122] width 56 height 13
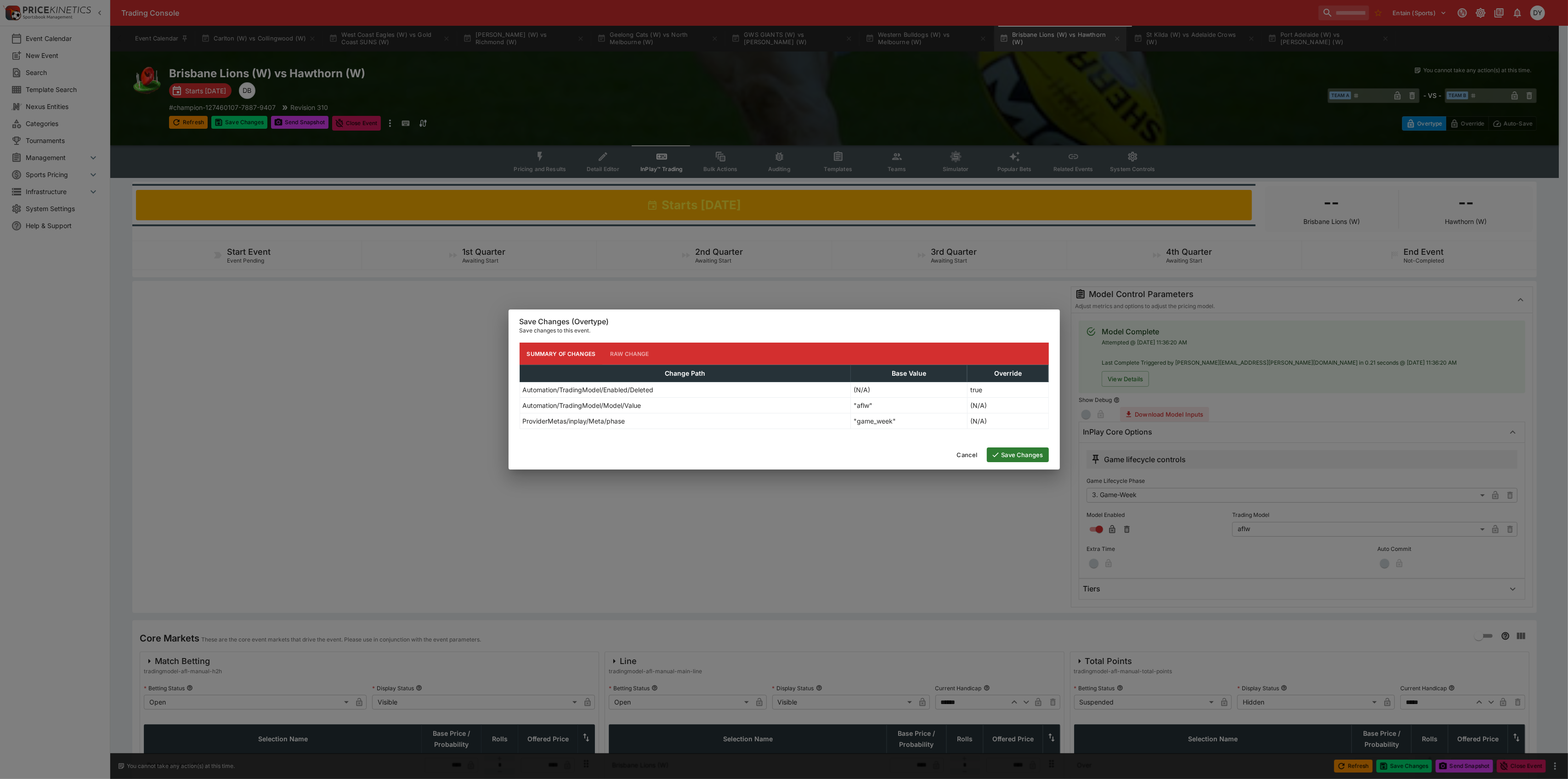
click at [1010, 454] on button "Save Changes" at bounding box center [1018, 454] width 62 height 15
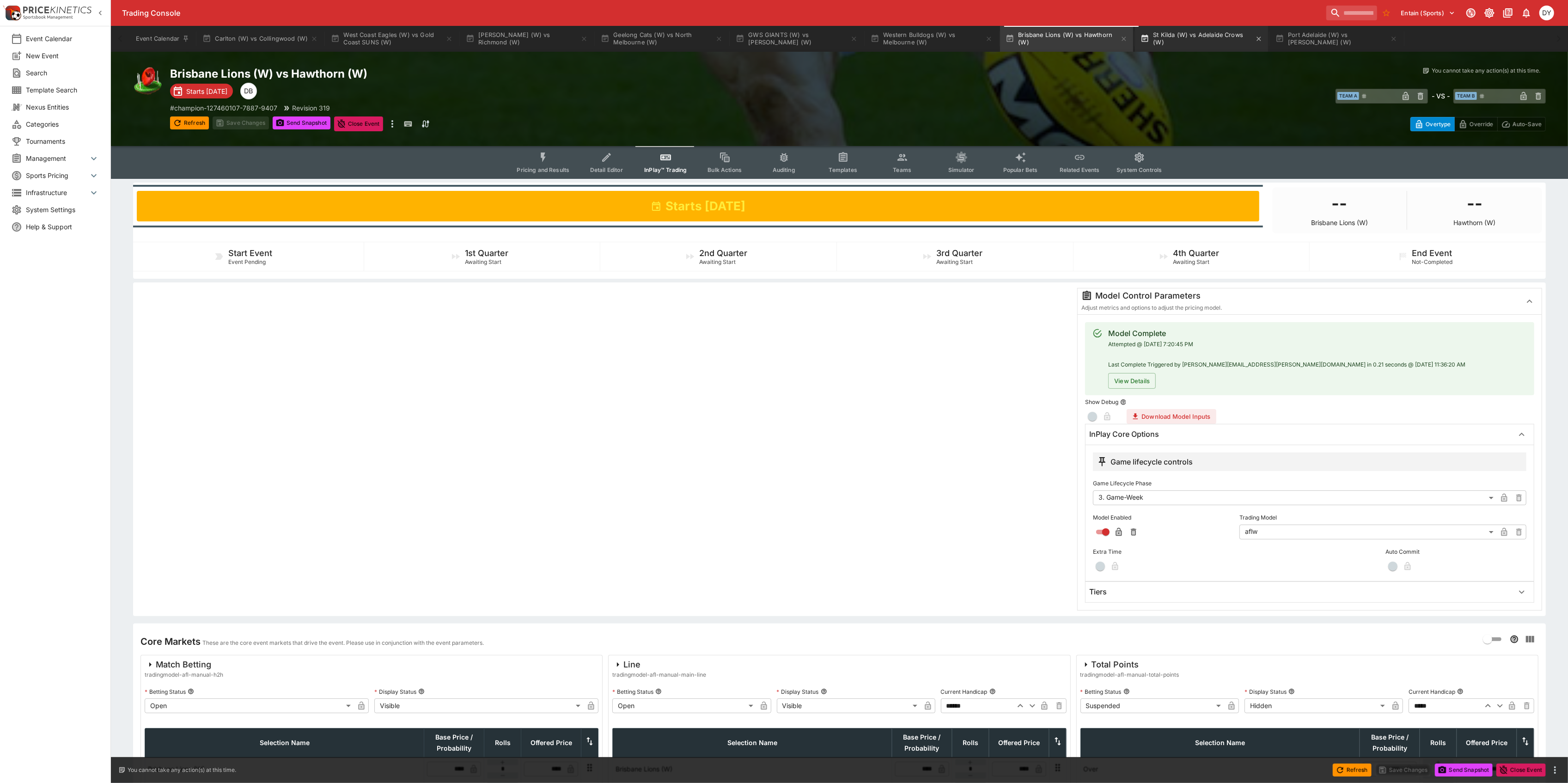
click at [1195, 45] on button "St Kilda (W) vs Adelaide Crows (W)" at bounding box center [1201, 39] width 133 height 26
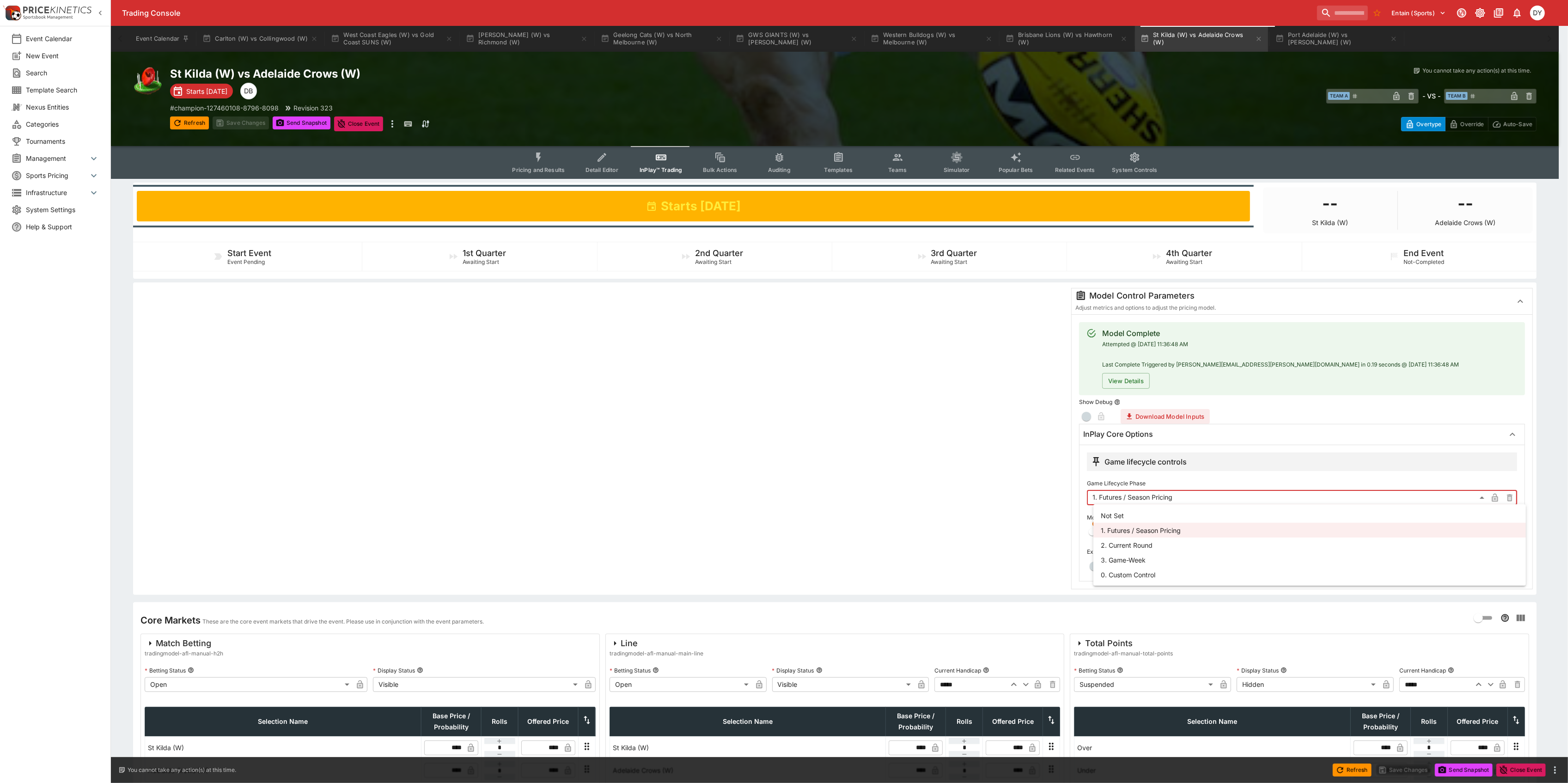
click at [1143, 497] on body "Trading Console Entain (Sports) 1 DY Event Calendar New Event Search Template S…" at bounding box center [784, 435] width 1568 height 869
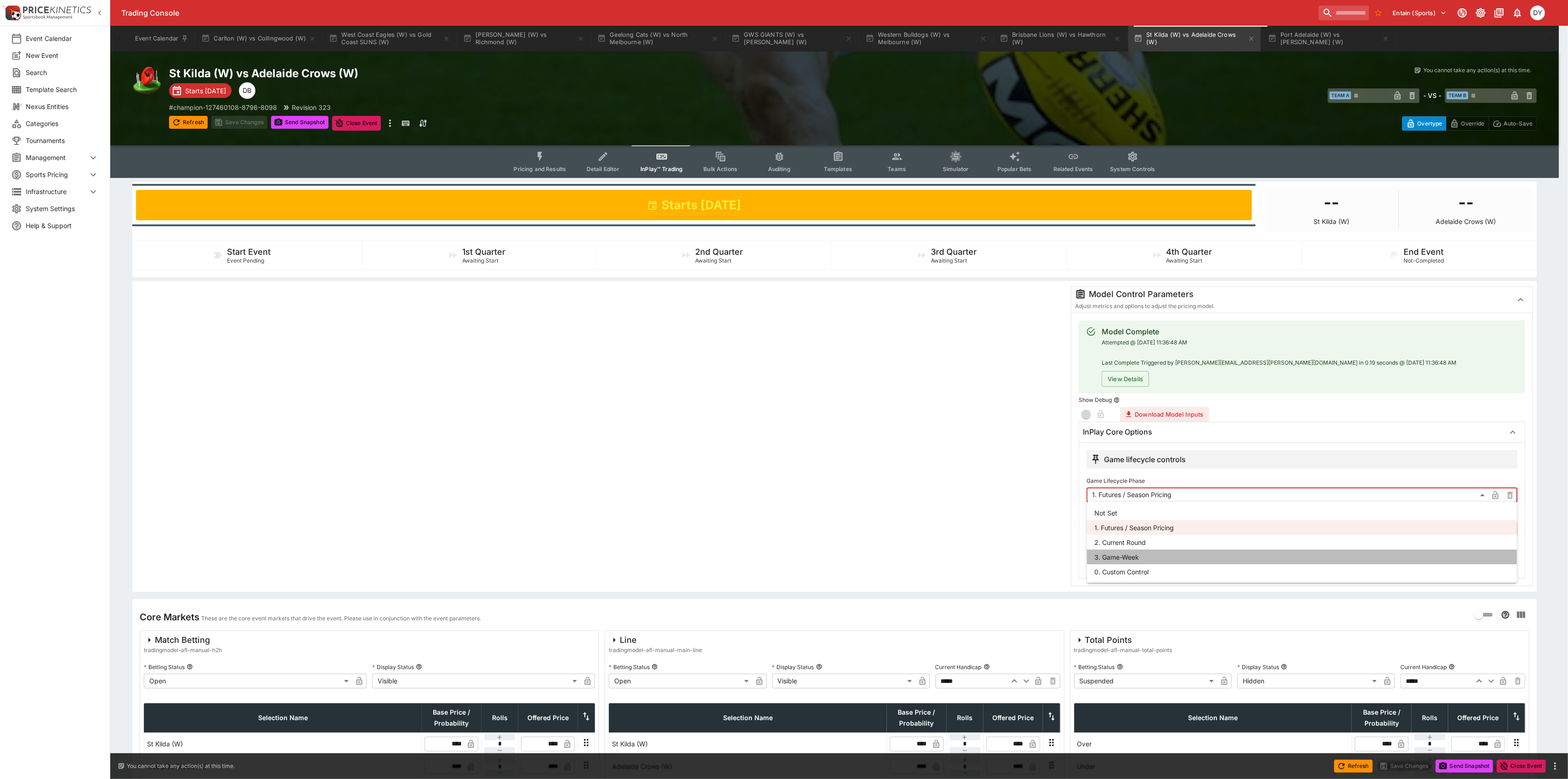
click at [1125, 556] on li "3. Game-Week" at bounding box center [1302, 557] width 430 height 15
type input "*********"
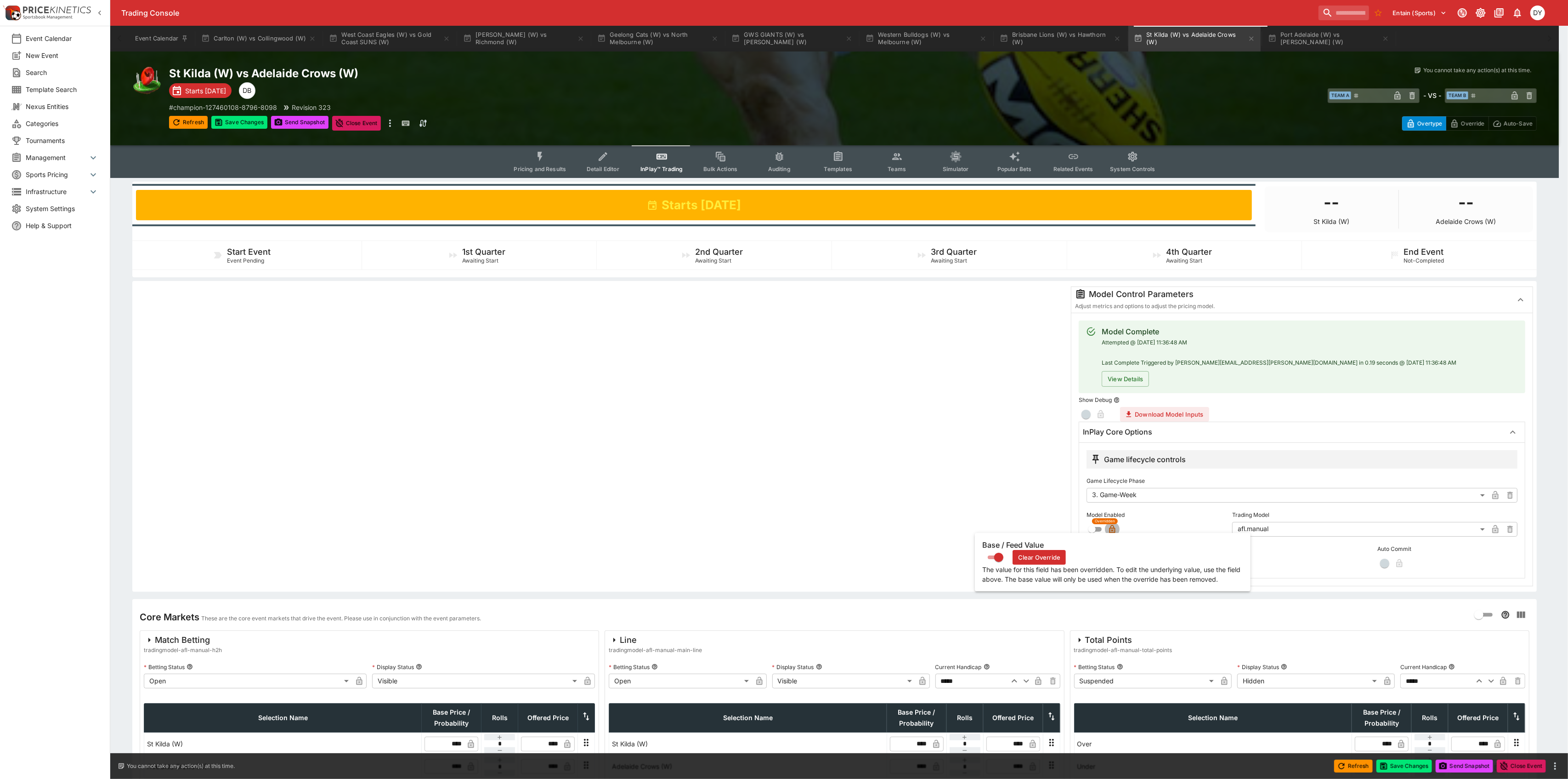
click at [1116, 529] on icon "button" at bounding box center [1112, 529] width 9 height 9
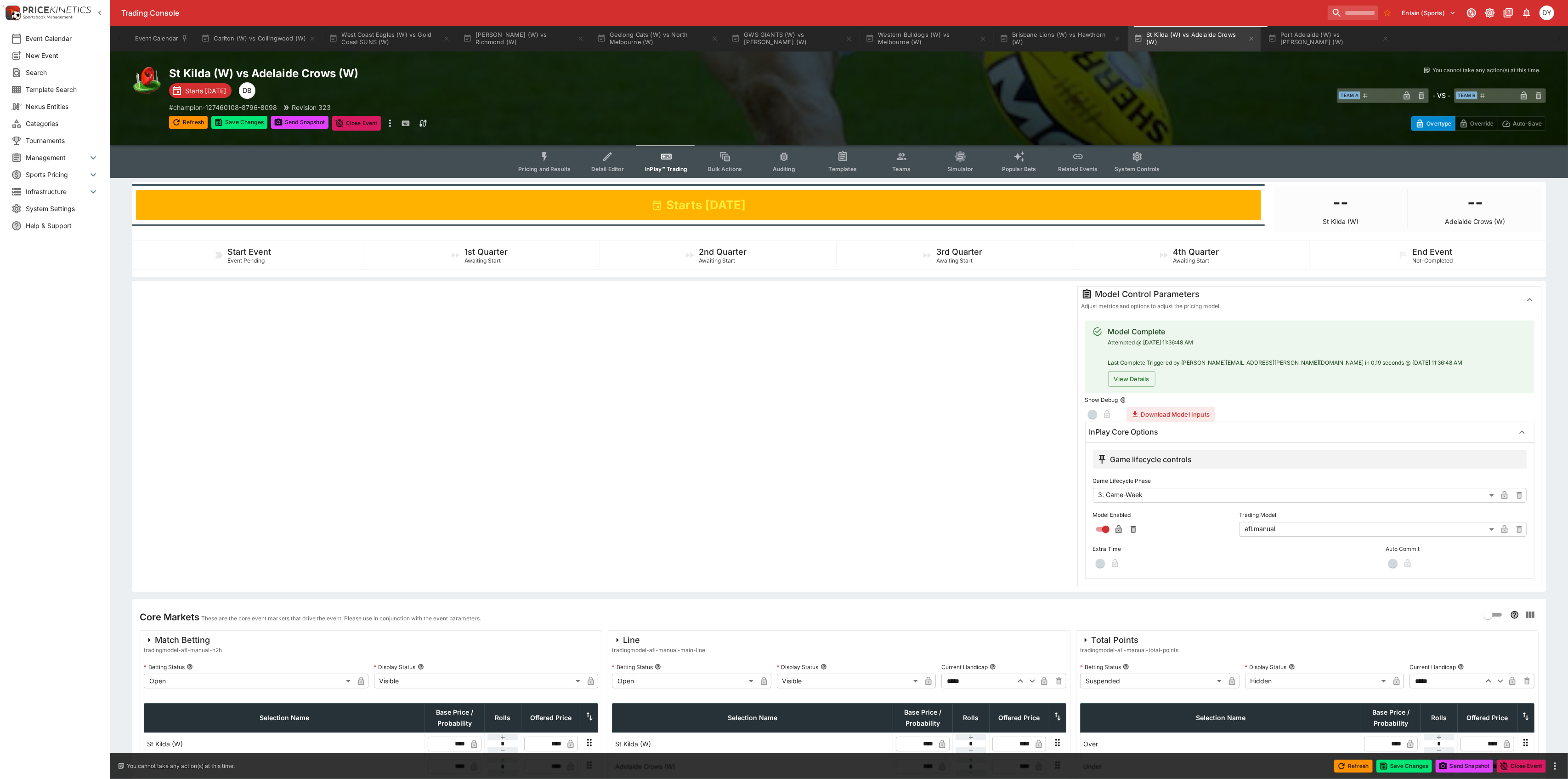
click at [1307, 526] on body "Trading Console Entain (Sports) 1 DY Event Calendar New Event Search Template S…" at bounding box center [784, 432] width 1568 height 865
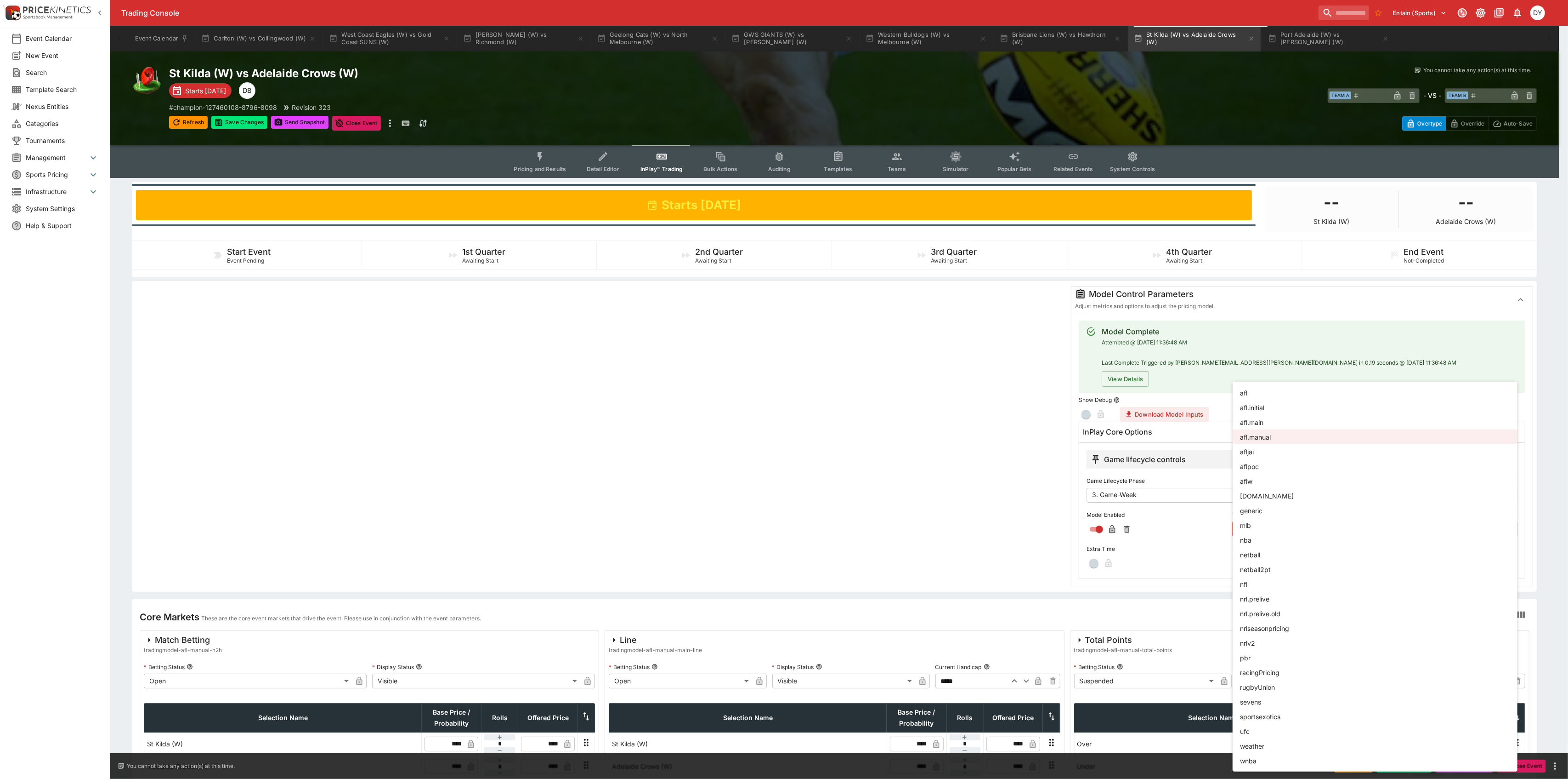
click at [1278, 482] on li "aflw" at bounding box center [1375, 481] width 285 height 15
type input "****"
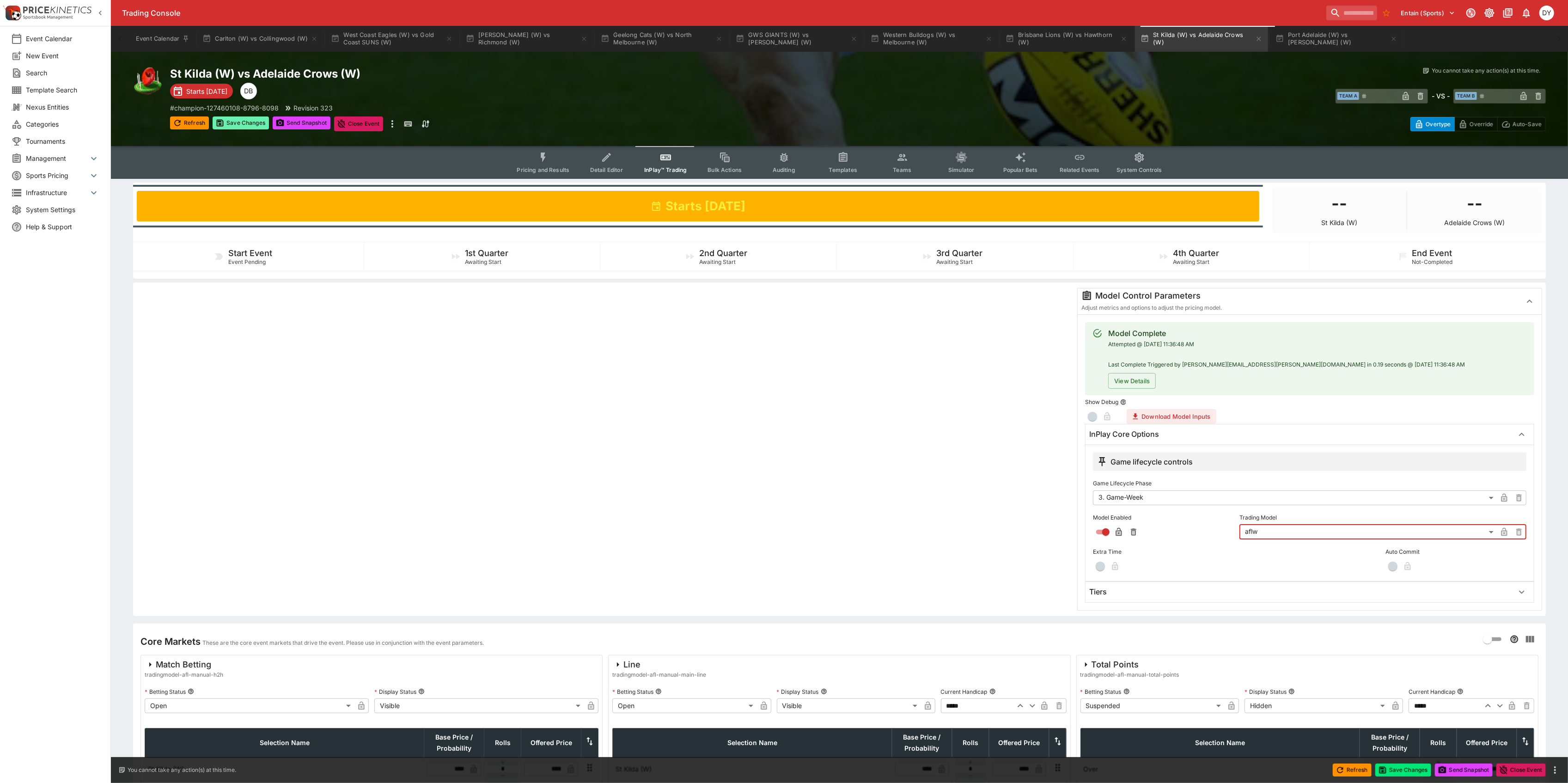
click at [234, 126] on button "Save Changes" at bounding box center [241, 122] width 56 height 13
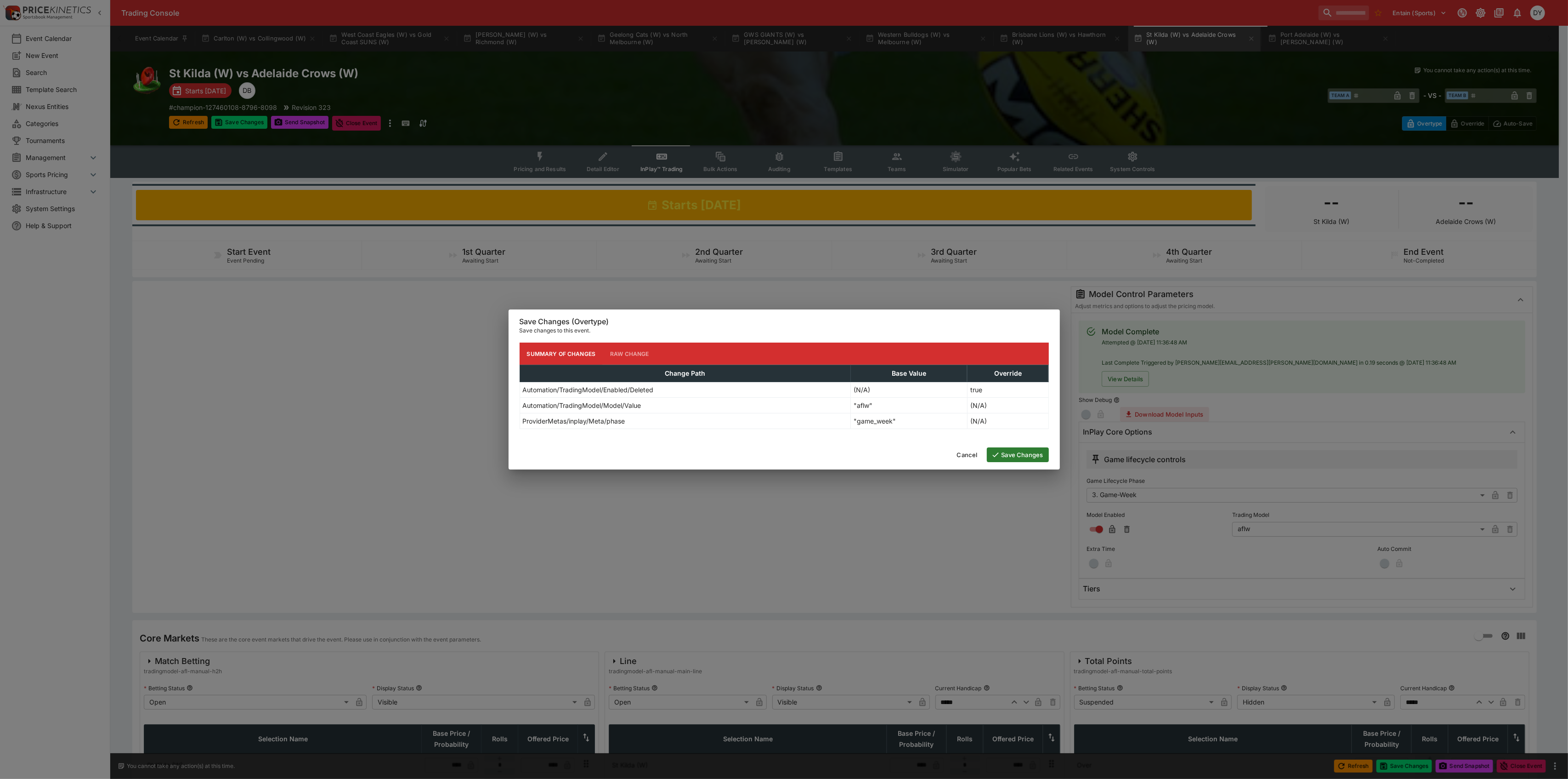
click at [1027, 449] on button "Save Changes" at bounding box center [1018, 454] width 62 height 15
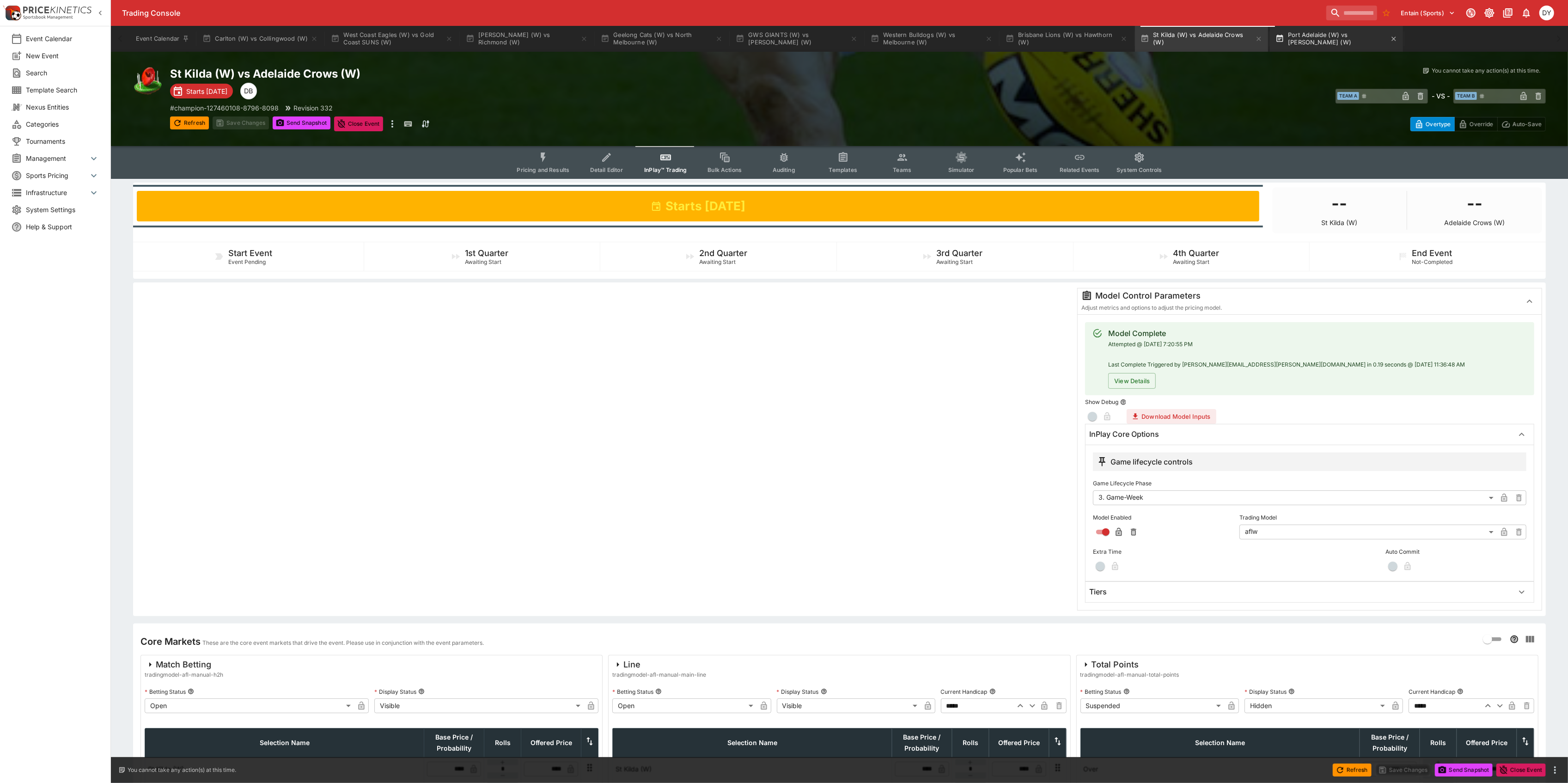
click at [1328, 36] on button "Port Adelaide (W) vs [PERSON_NAME] (W)" at bounding box center [1336, 39] width 133 height 26
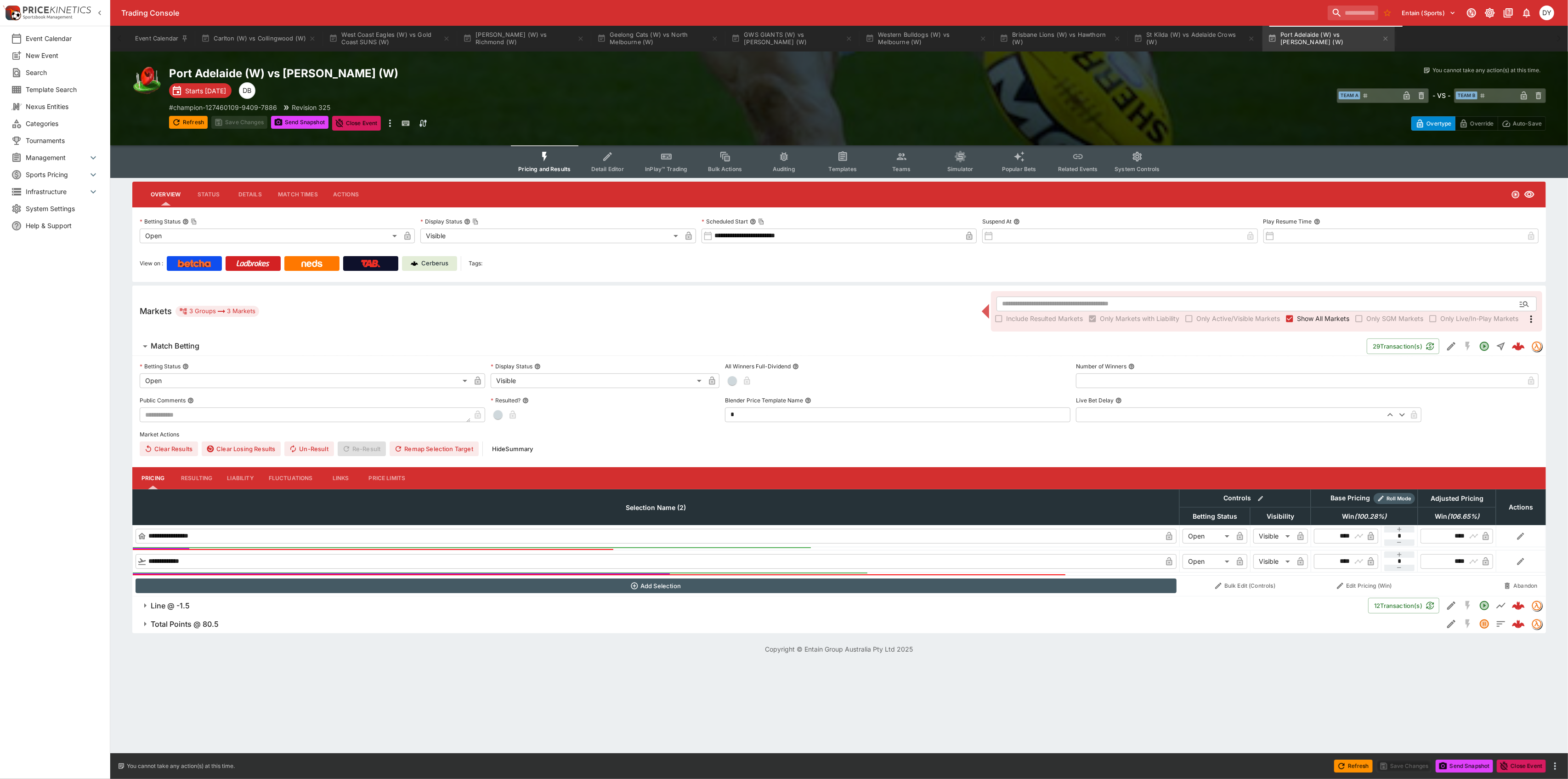
click at [618, 157] on button "Detail Editor" at bounding box center [607, 162] width 59 height 33
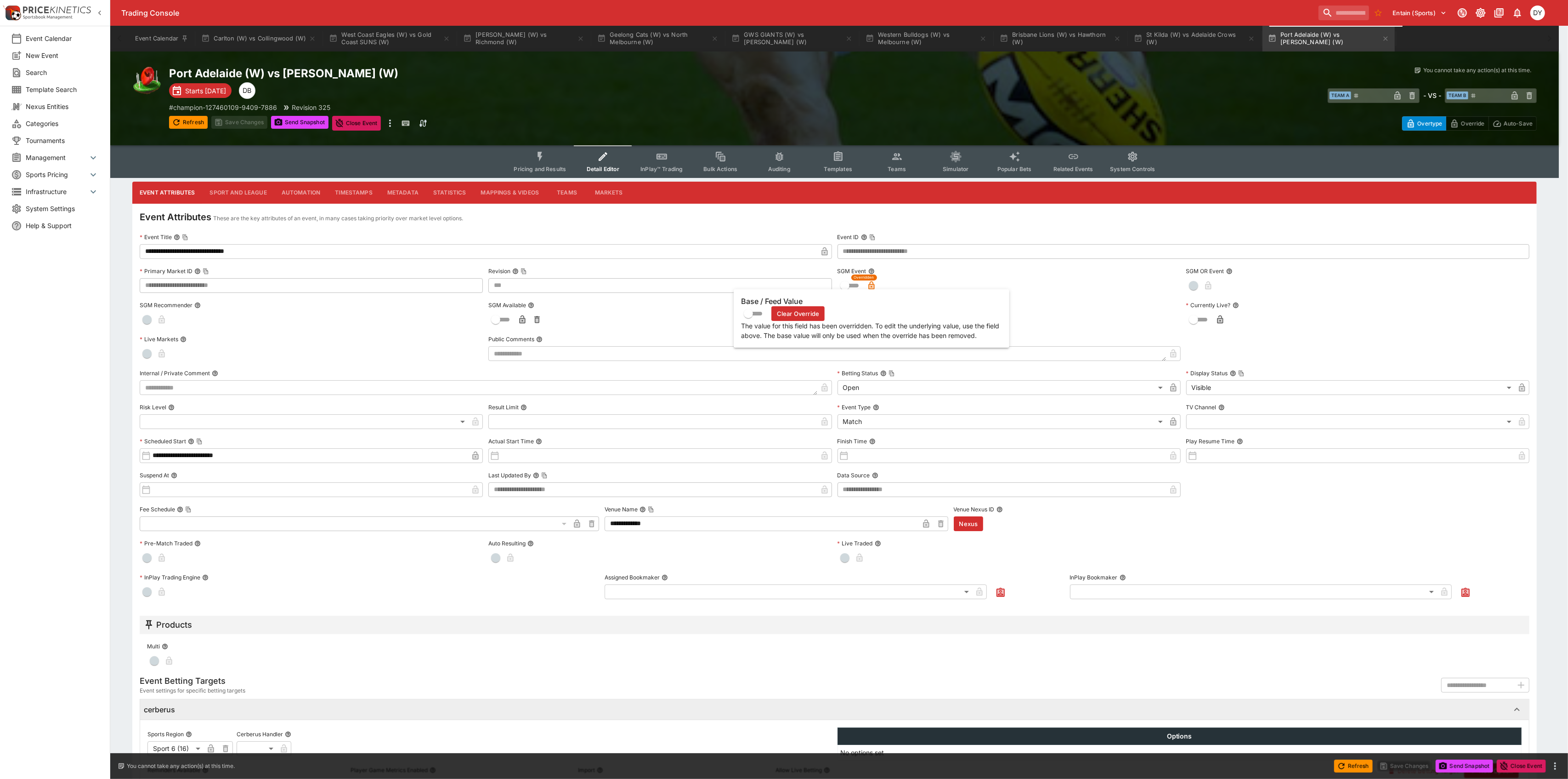
click at [875, 286] on icon "button" at bounding box center [871, 285] width 9 height 9
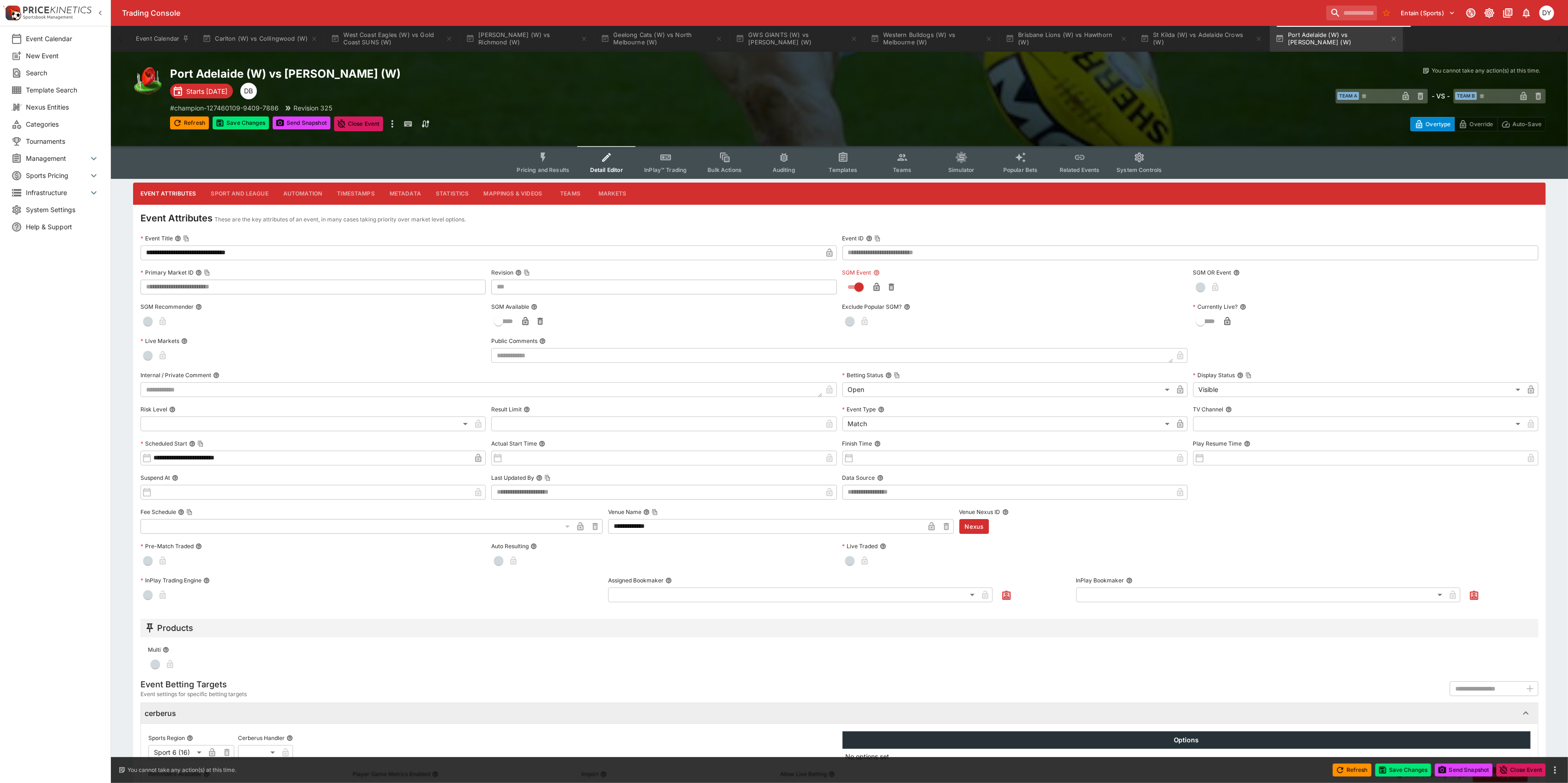
click at [879, 285] on icon "button" at bounding box center [876, 287] width 6 height 9
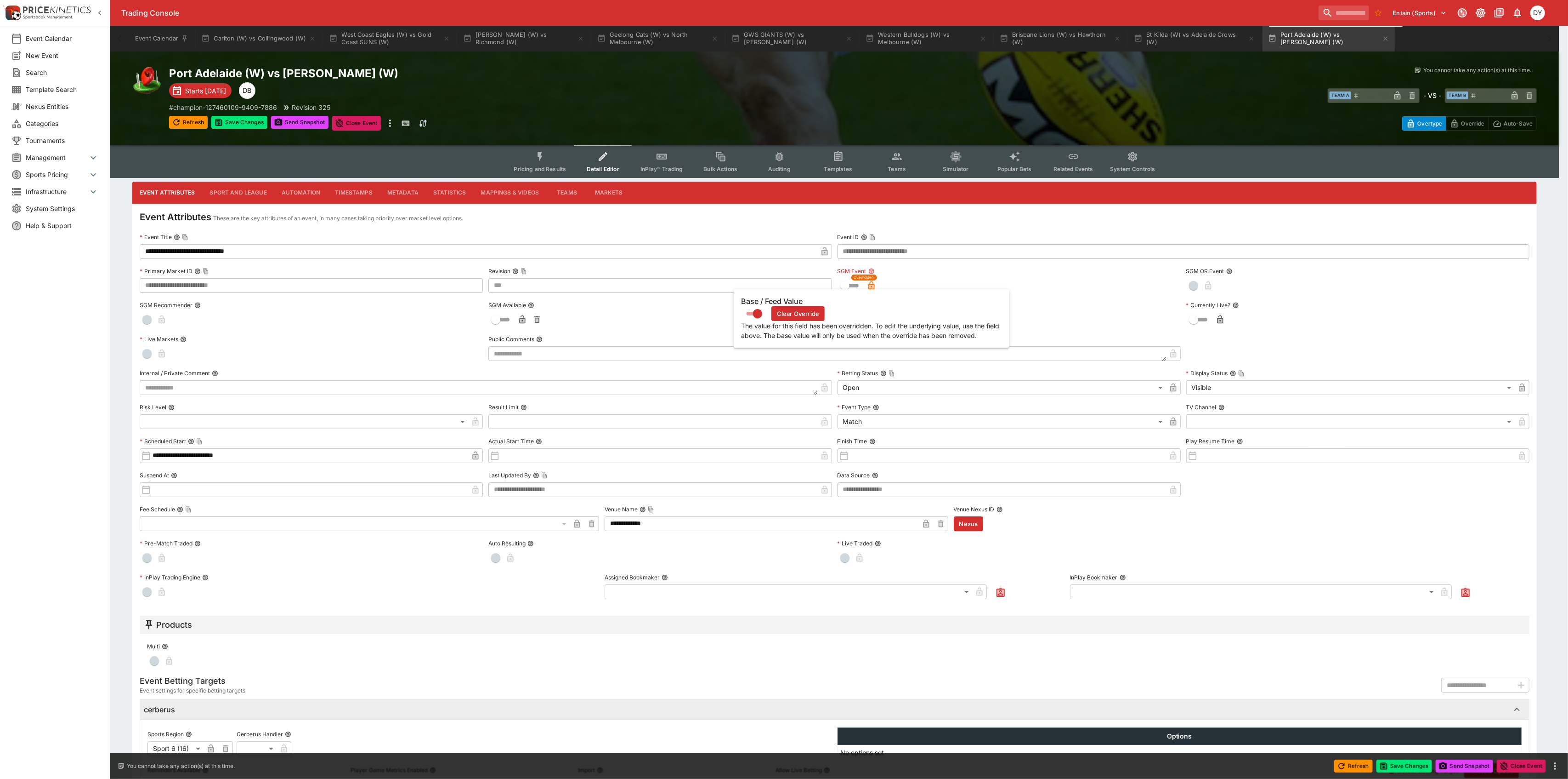
click at [875, 284] on icon "button" at bounding box center [871, 285] width 9 height 9
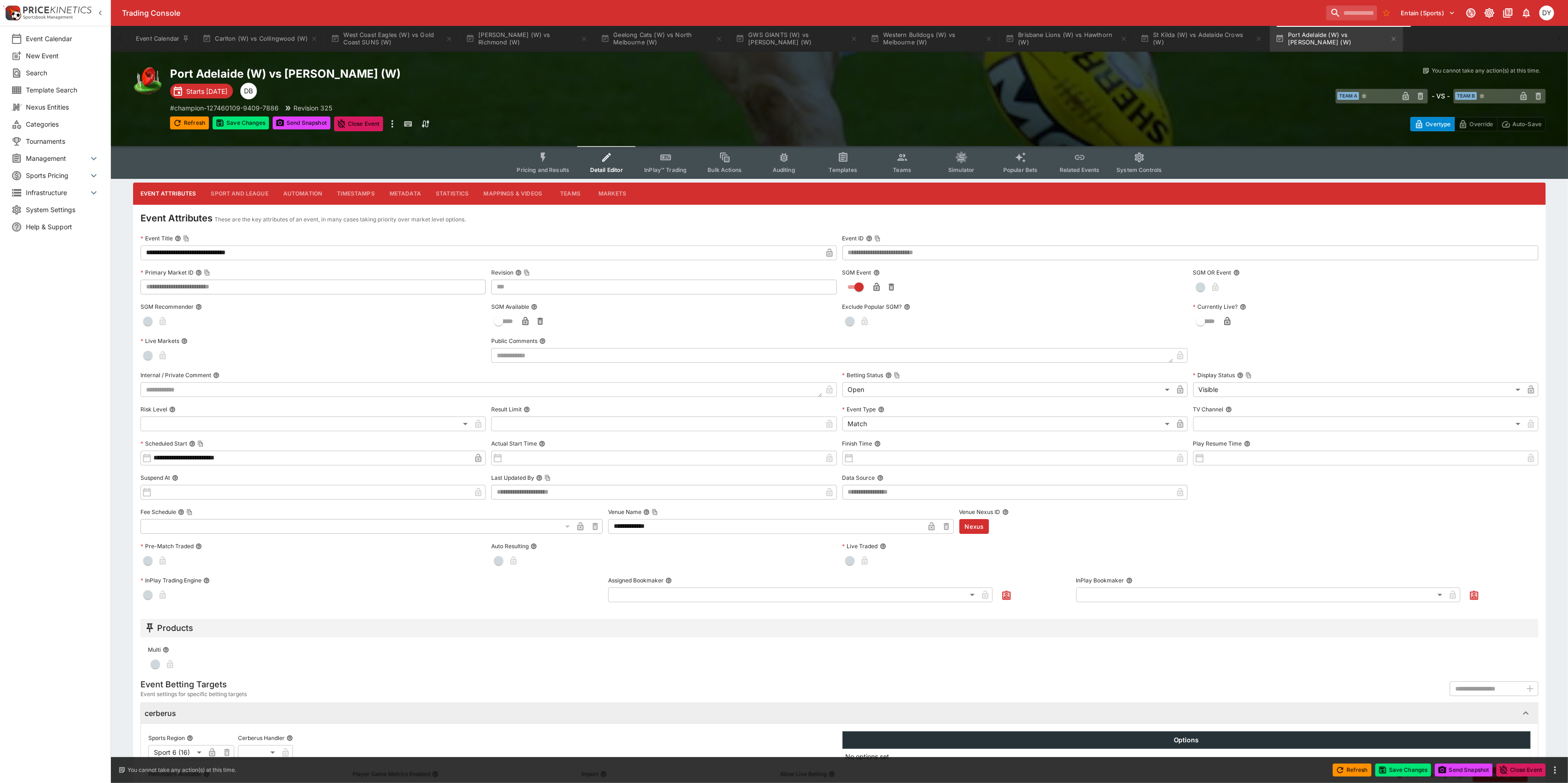
click at [880, 285] on icon "button" at bounding box center [876, 287] width 9 height 9
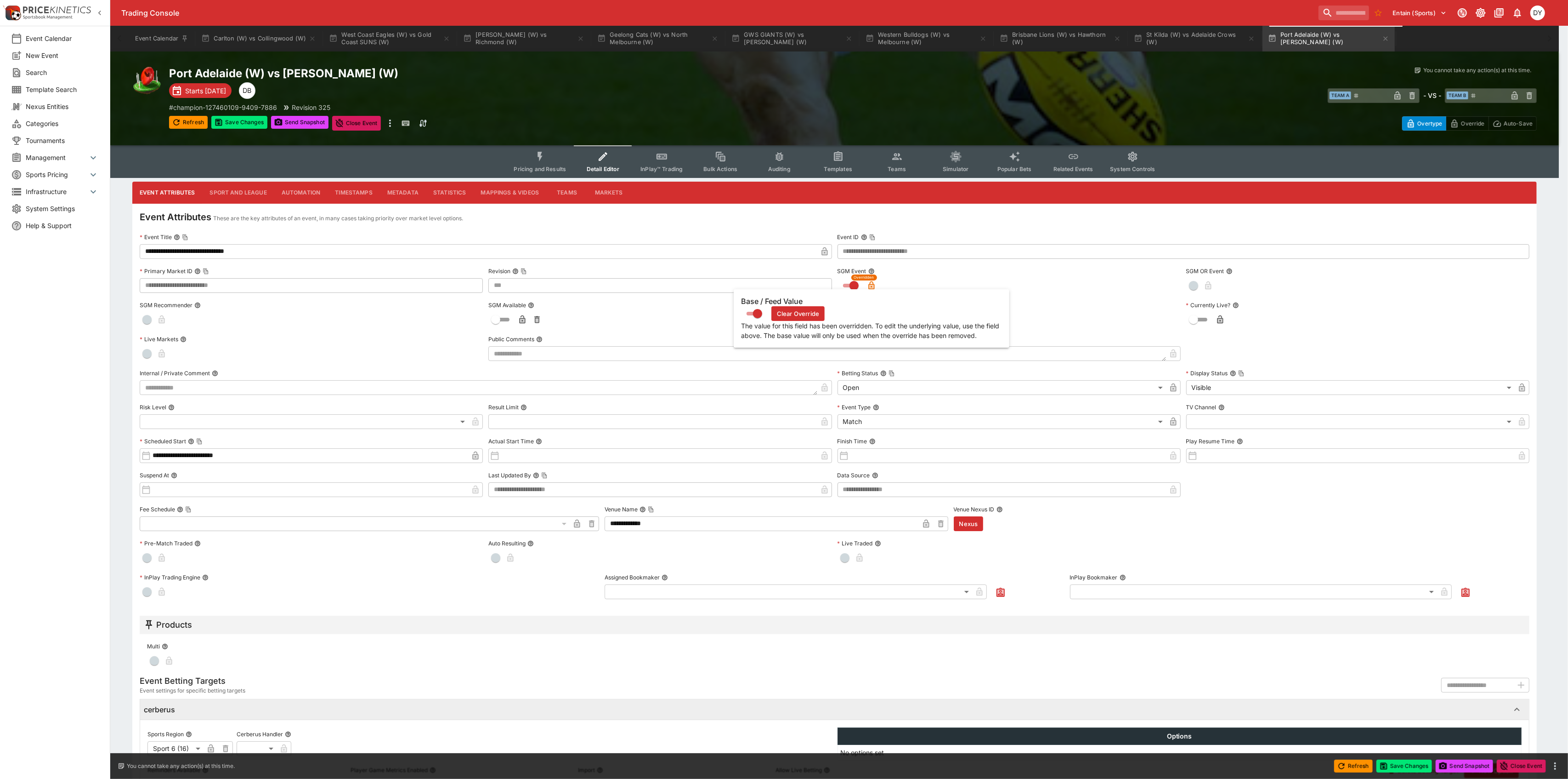
click at [873, 284] on icon "button" at bounding box center [872, 286] width 5 height 4
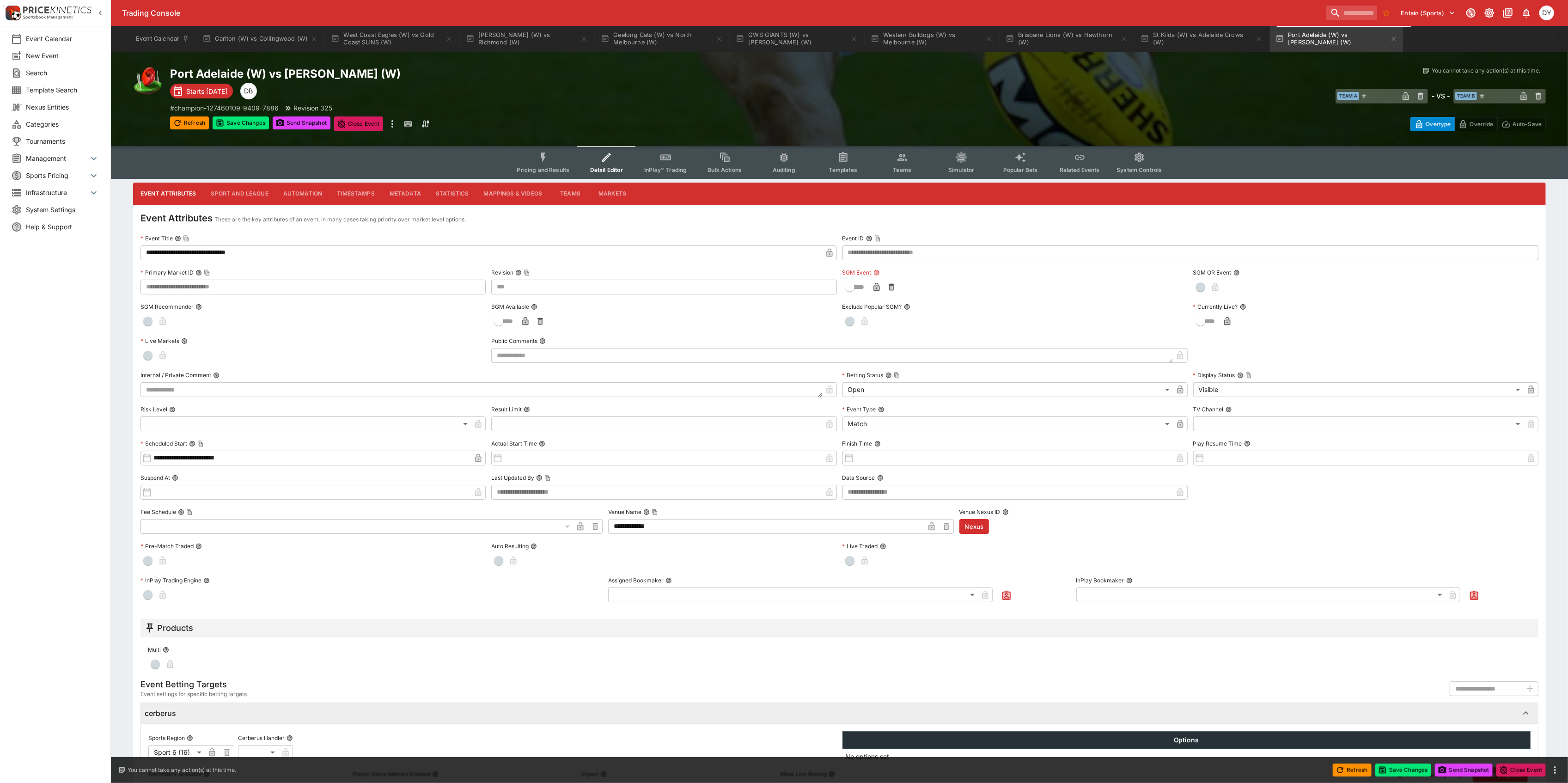
click at [670, 157] on icon "Event type filters" at bounding box center [666, 157] width 9 height 4
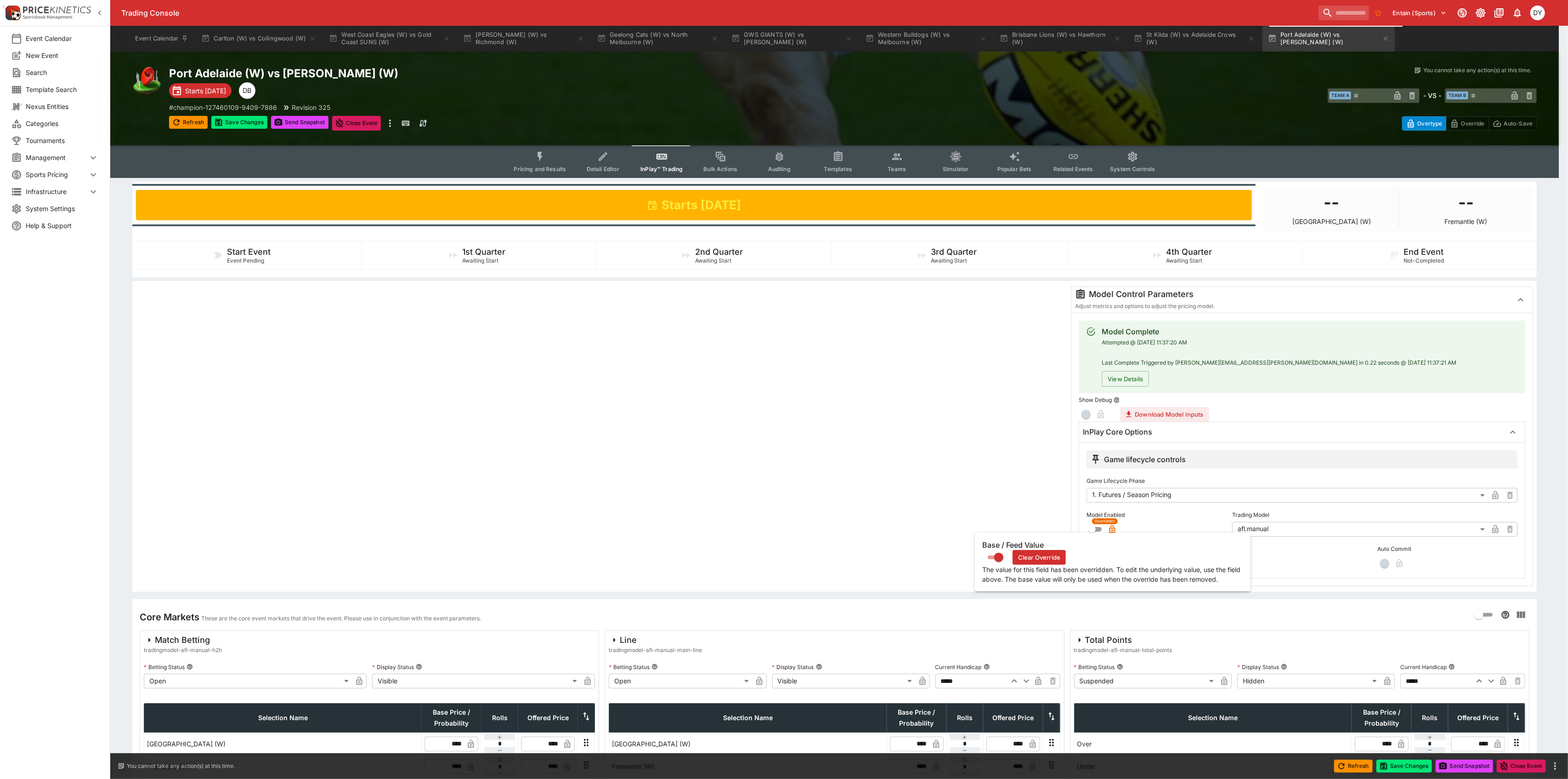
click at [1114, 528] on icon "button" at bounding box center [1113, 530] width 5 height 4
click at [1129, 496] on body "Trading Console Entain (Sports) 1 DY Event Calendar New Event Search Template S…" at bounding box center [784, 432] width 1568 height 865
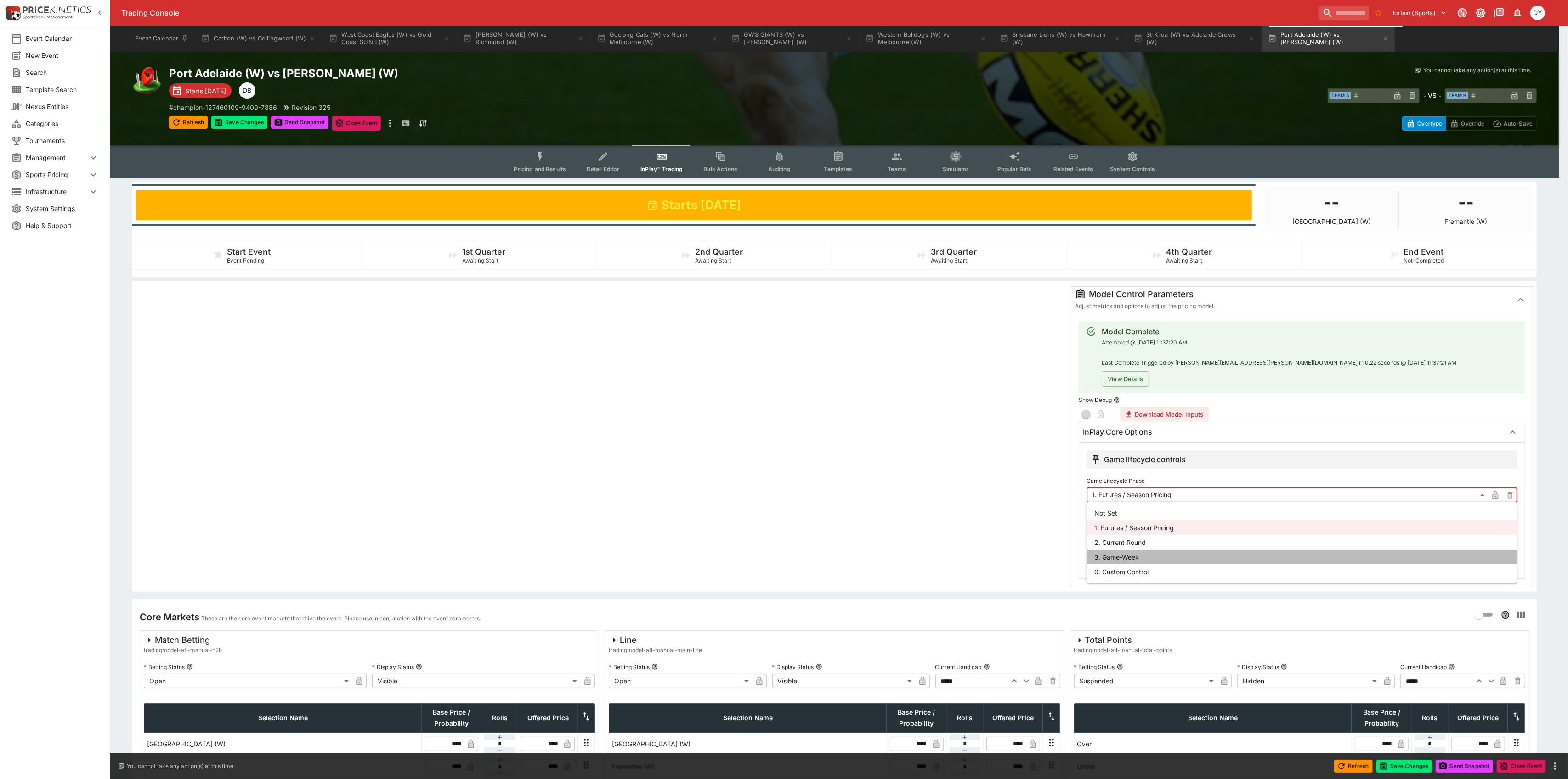
click at [1123, 552] on li "3. Game-Week" at bounding box center [1302, 557] width 430 height 15
type input "*********"
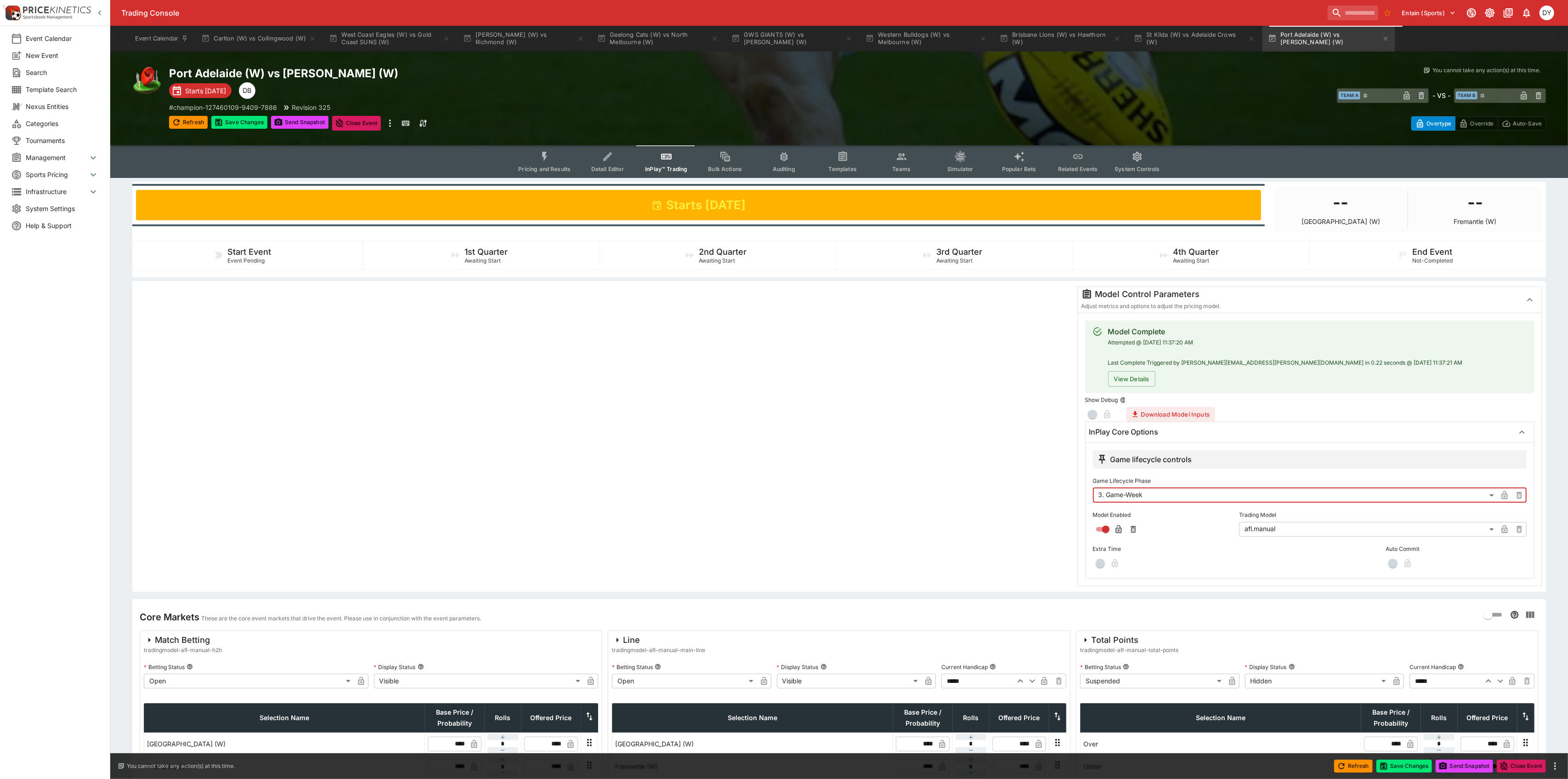
click at [1262, 527] on body "Trading Console Entain (Sports) 1 DY Event Calendar New Event Search Template S…" at bounding box center [784, 432] width 1568 height 865
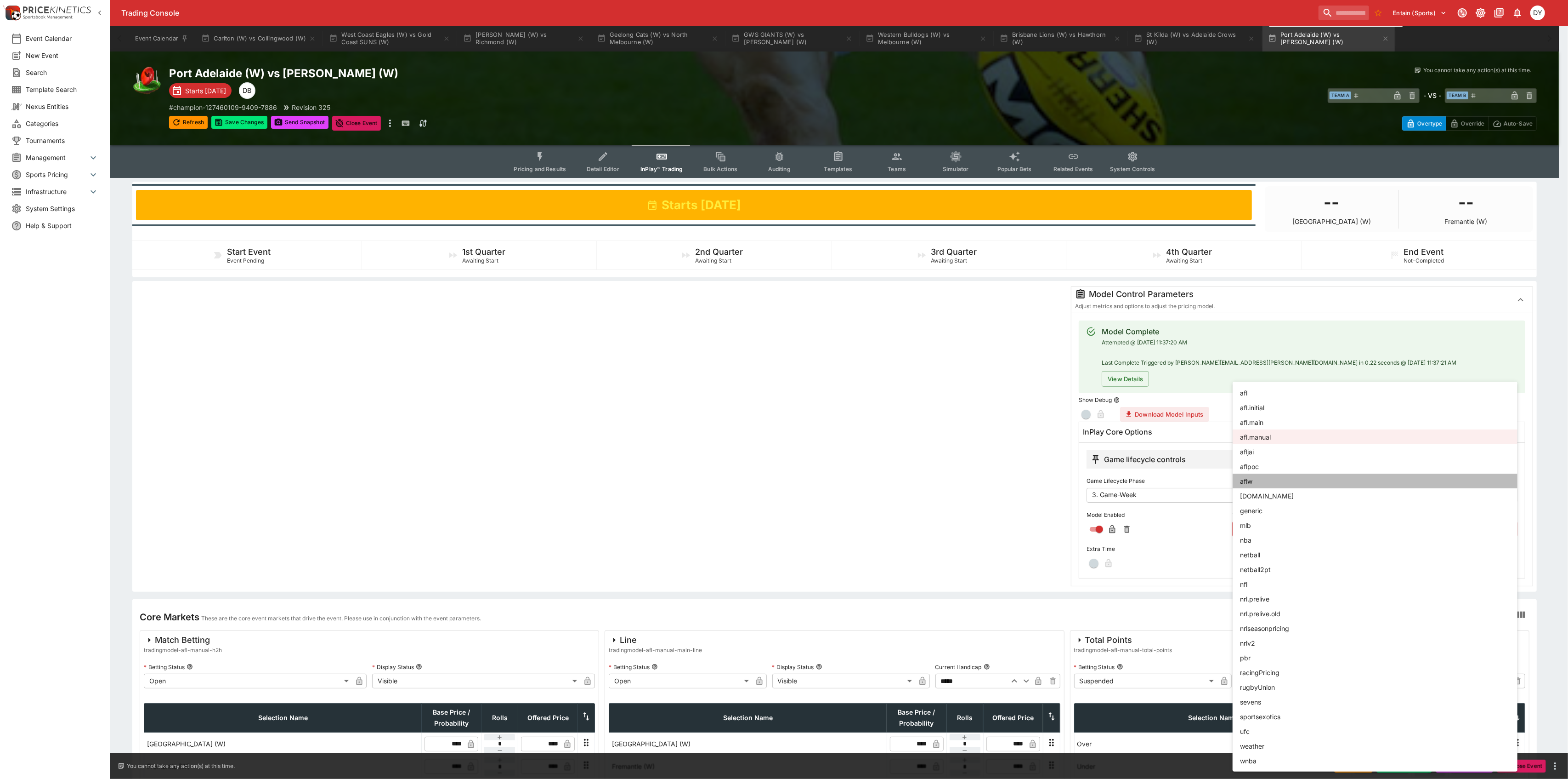
click at [1257, 479] on li "aflw" at bounding box center [1375, 481] width 285 height 15
type input "****"
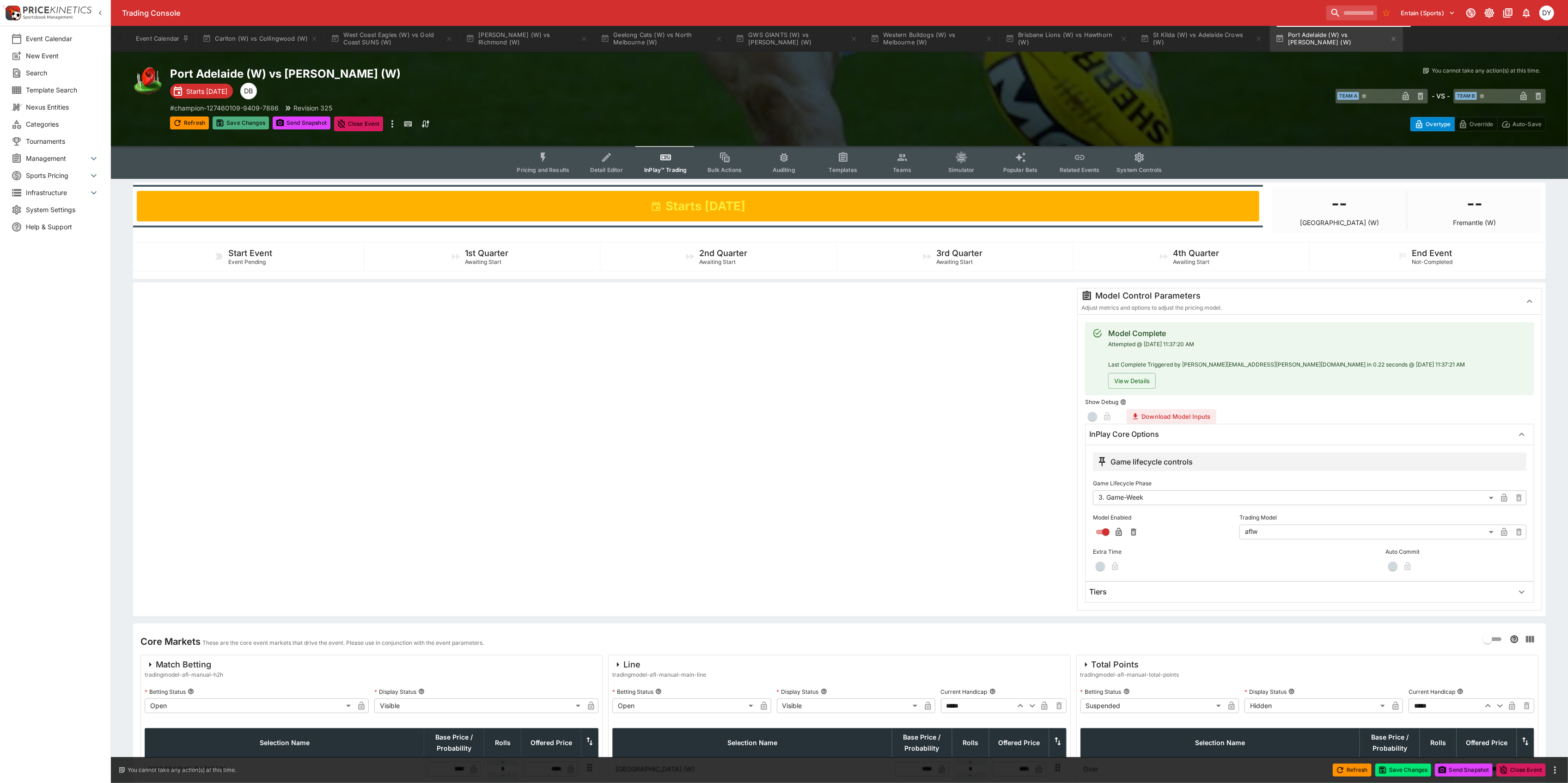
click at [234, 121] on button "Save Changes" at bounding box center [241, 122] width 56 height 13
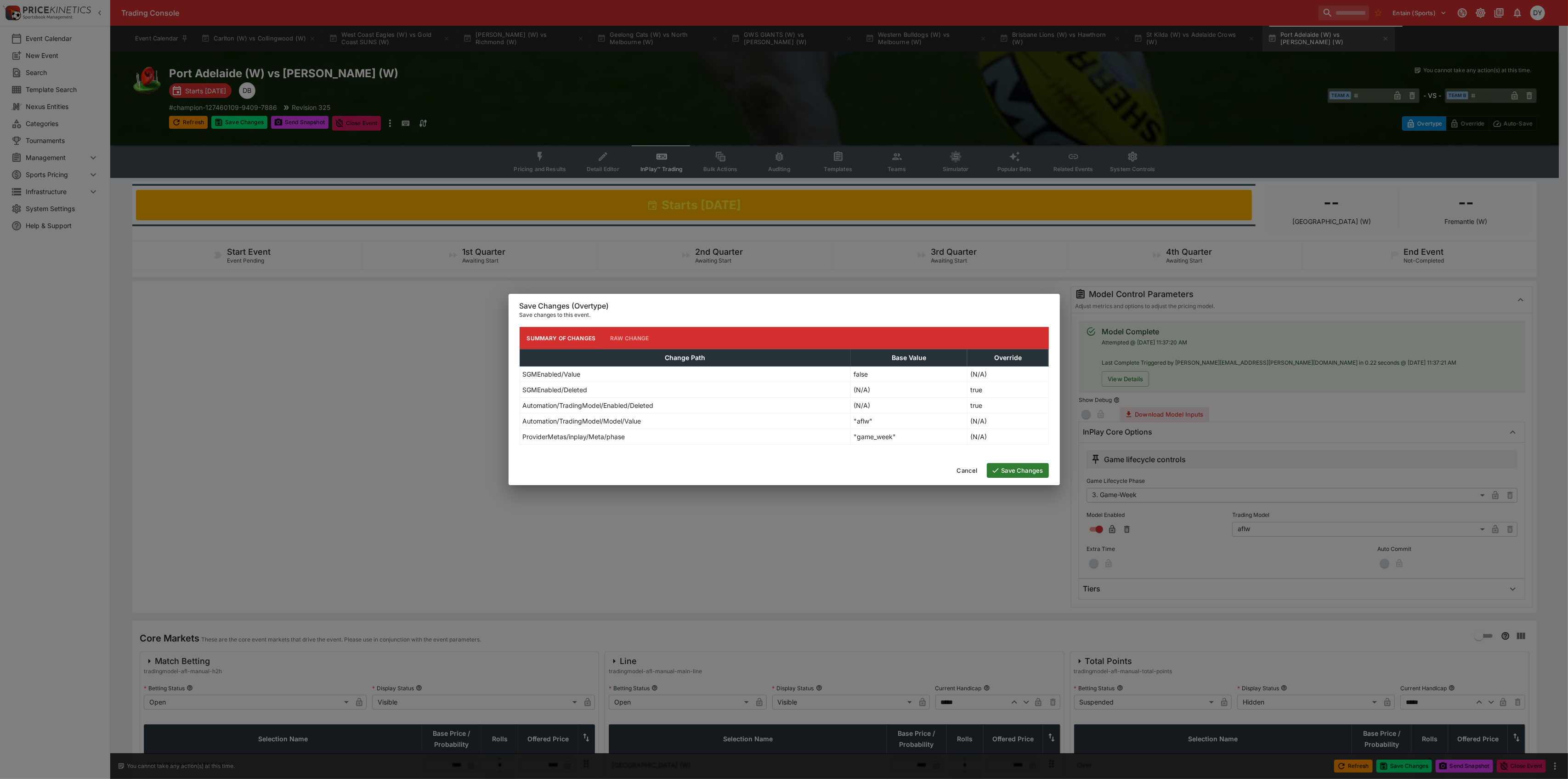
click at [1018, 467] on button "Save Changes" at bounding box center [1018, 470] width 62 height 15
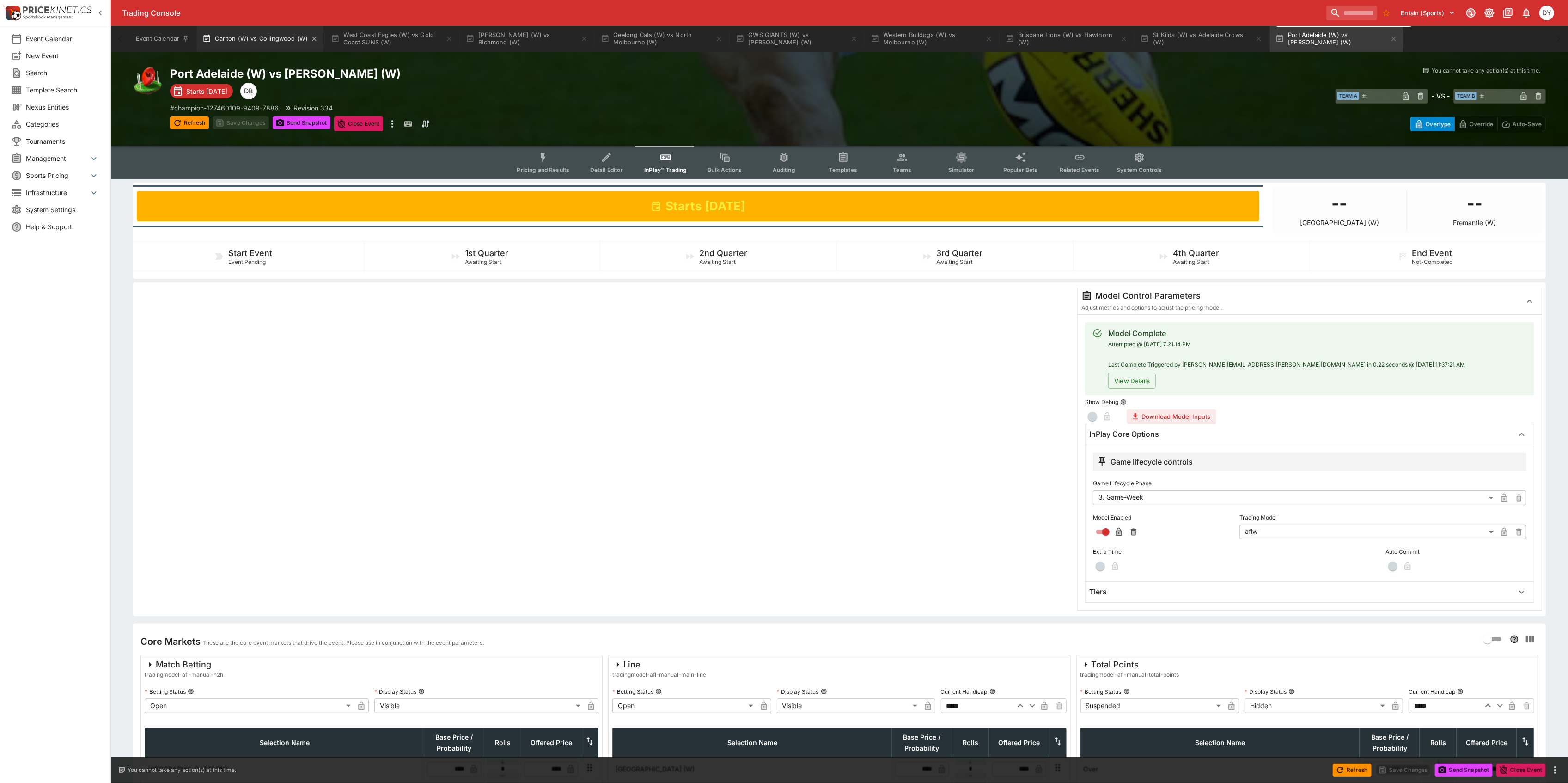
click at [259, 35] on button "Carlton (W) vs Collingwood (W)" at bounding box center [260, 39] width 127 height 26
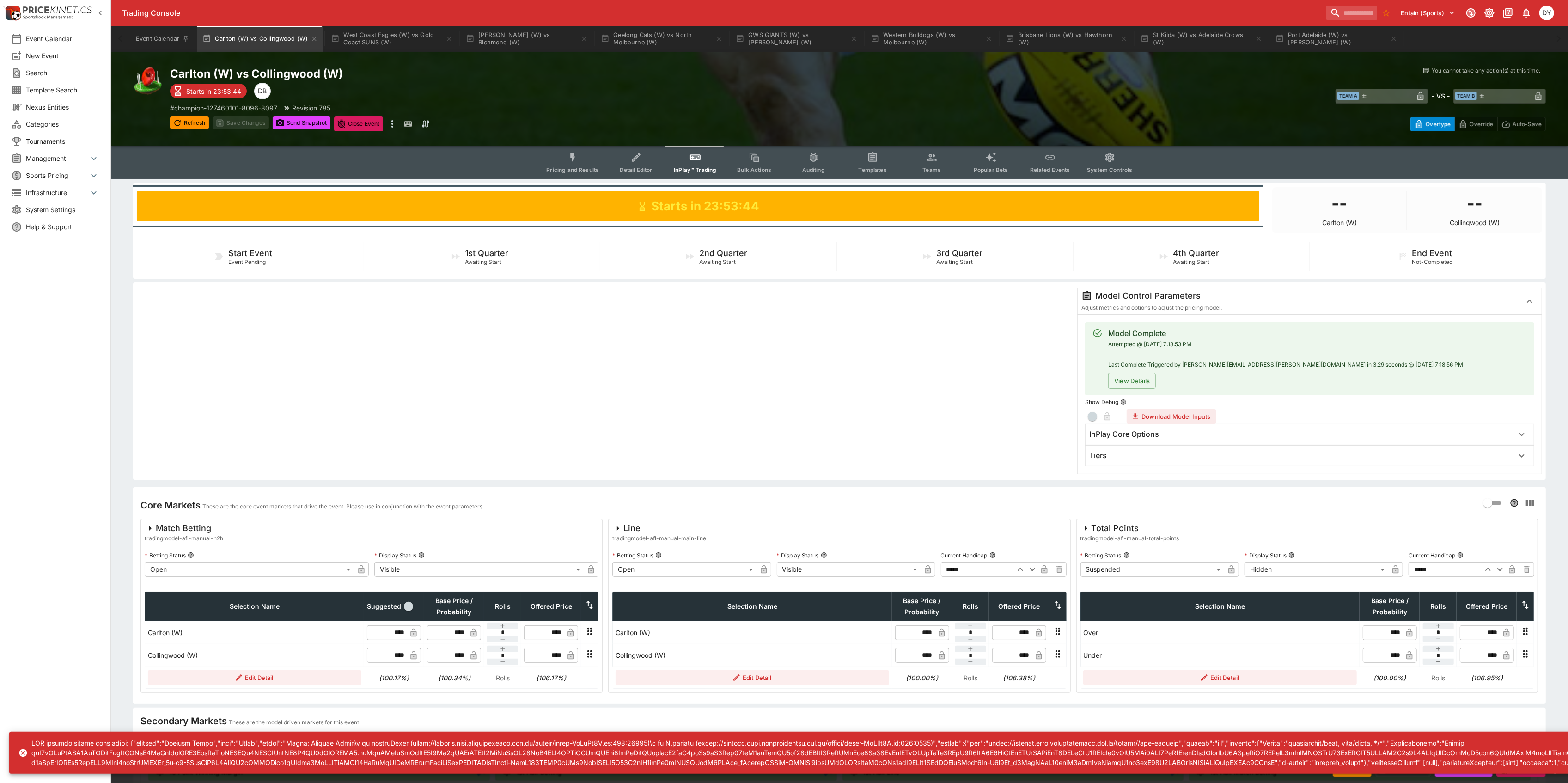
click at [639, 157] on icon "Event type filters" at bounding box center [636, 157] width 9 height 9
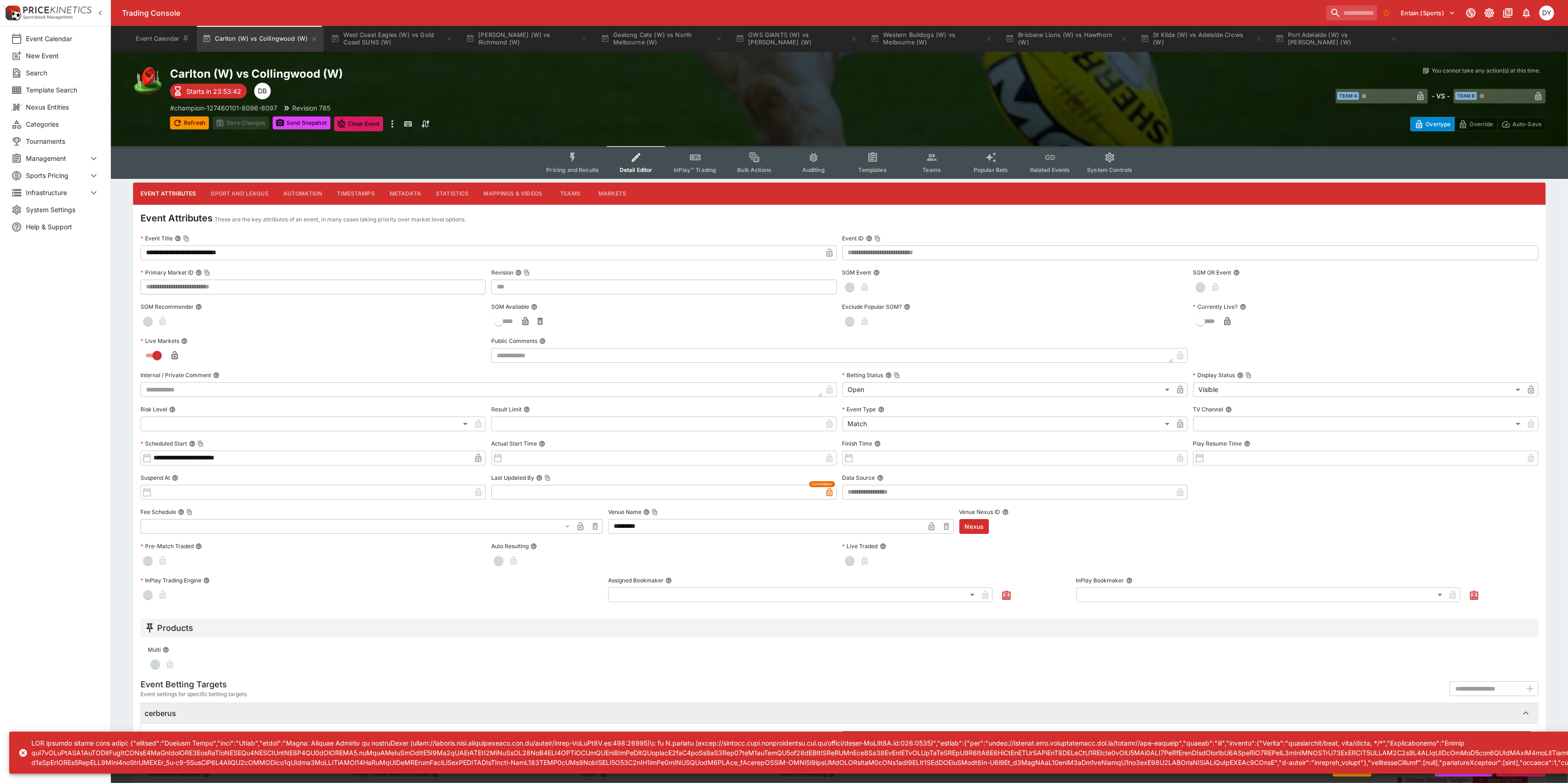
click at [850, 291] on button "button" at bounding box center [850, 287] width 15 height 15
click at [239, 121] on button "Save Changes" at bounding box center [241, 122] width 56 height 13
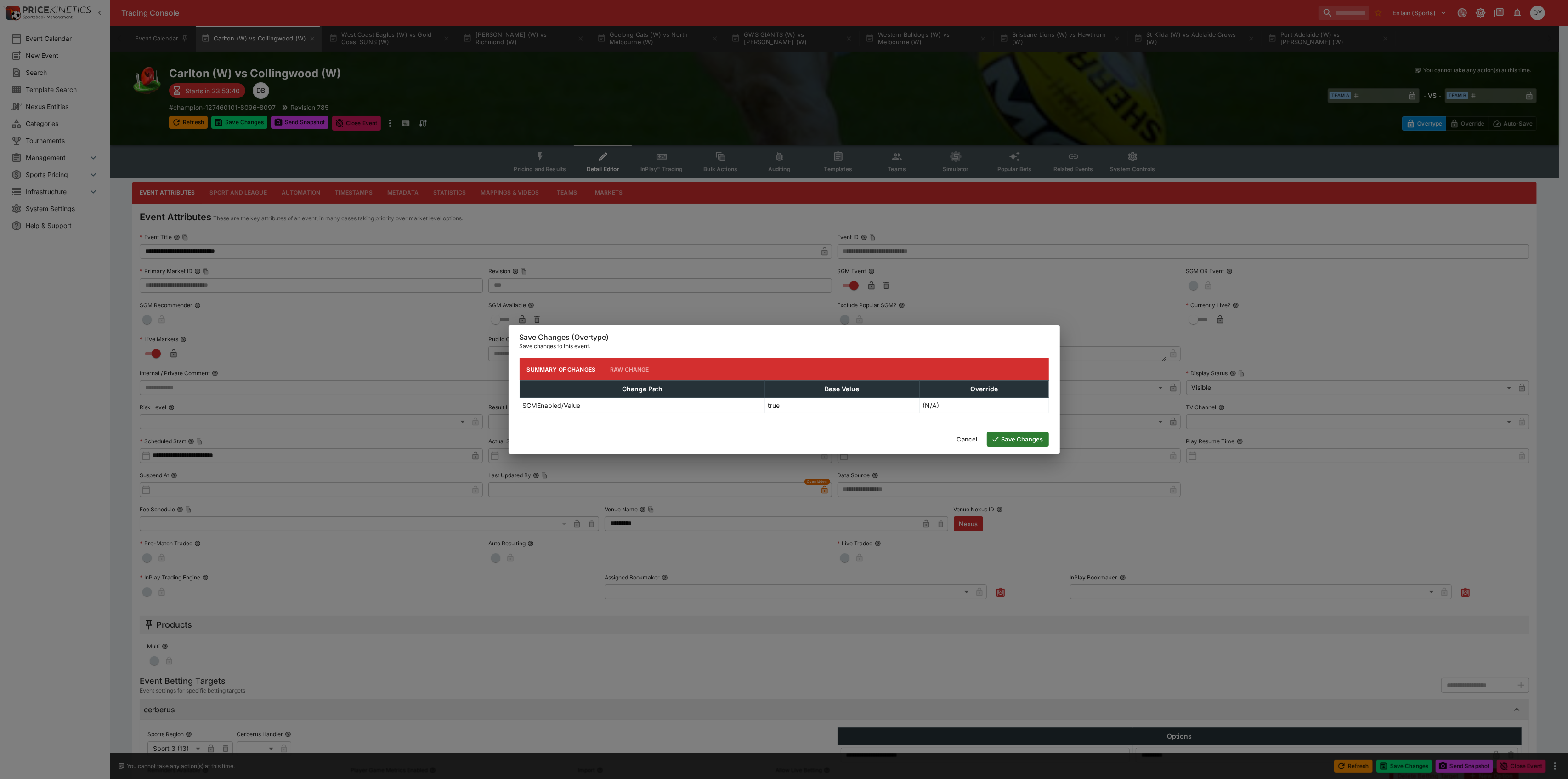
click at [1020, 435] on button "Save Changes" at bounding box center [1018, 439] width 62 height 15
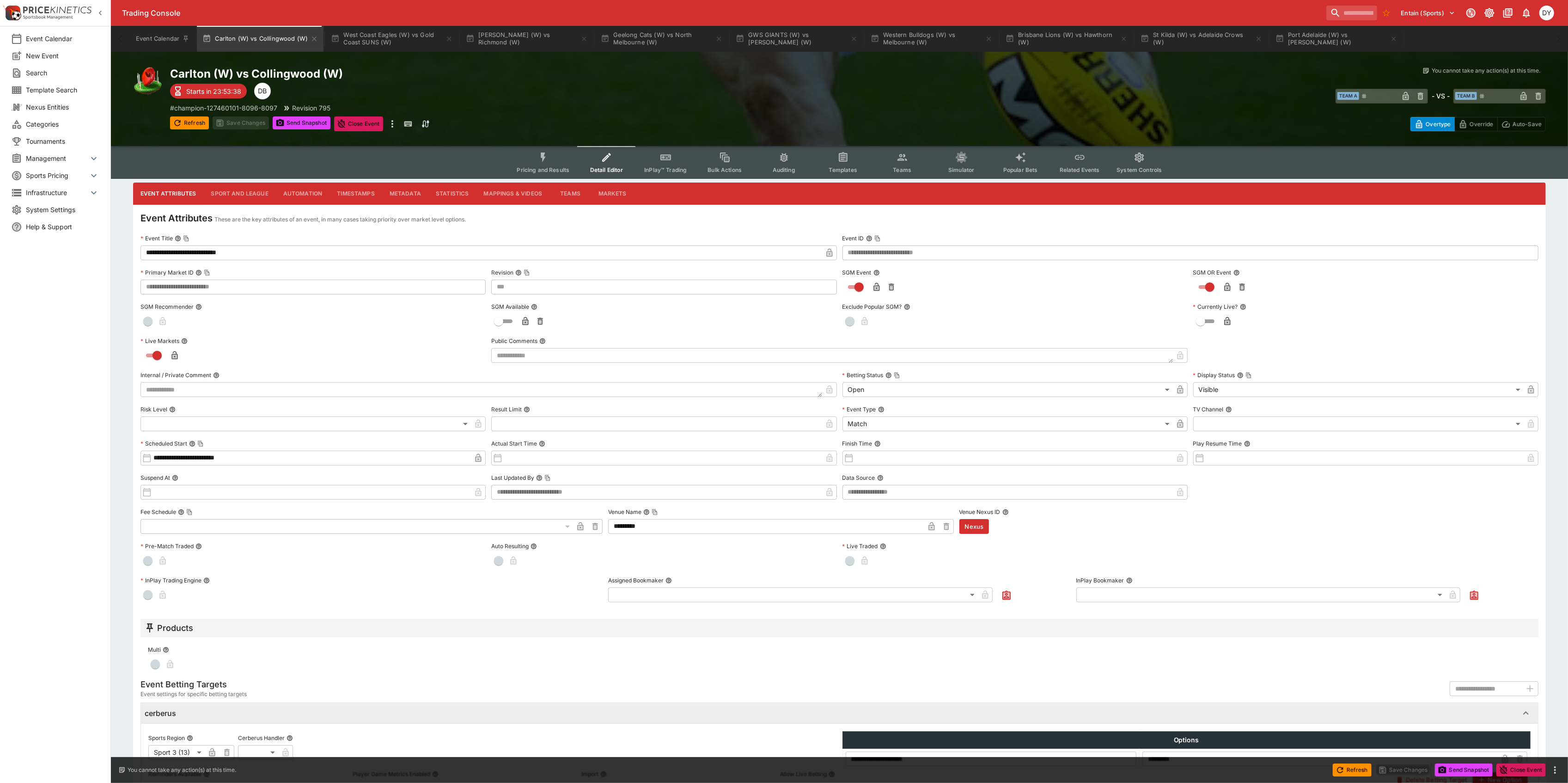
type input "***"
type input "**********"
click at [546, 159] on icon "Event type filters" at bounding box center [543, 157] width 5 height 10
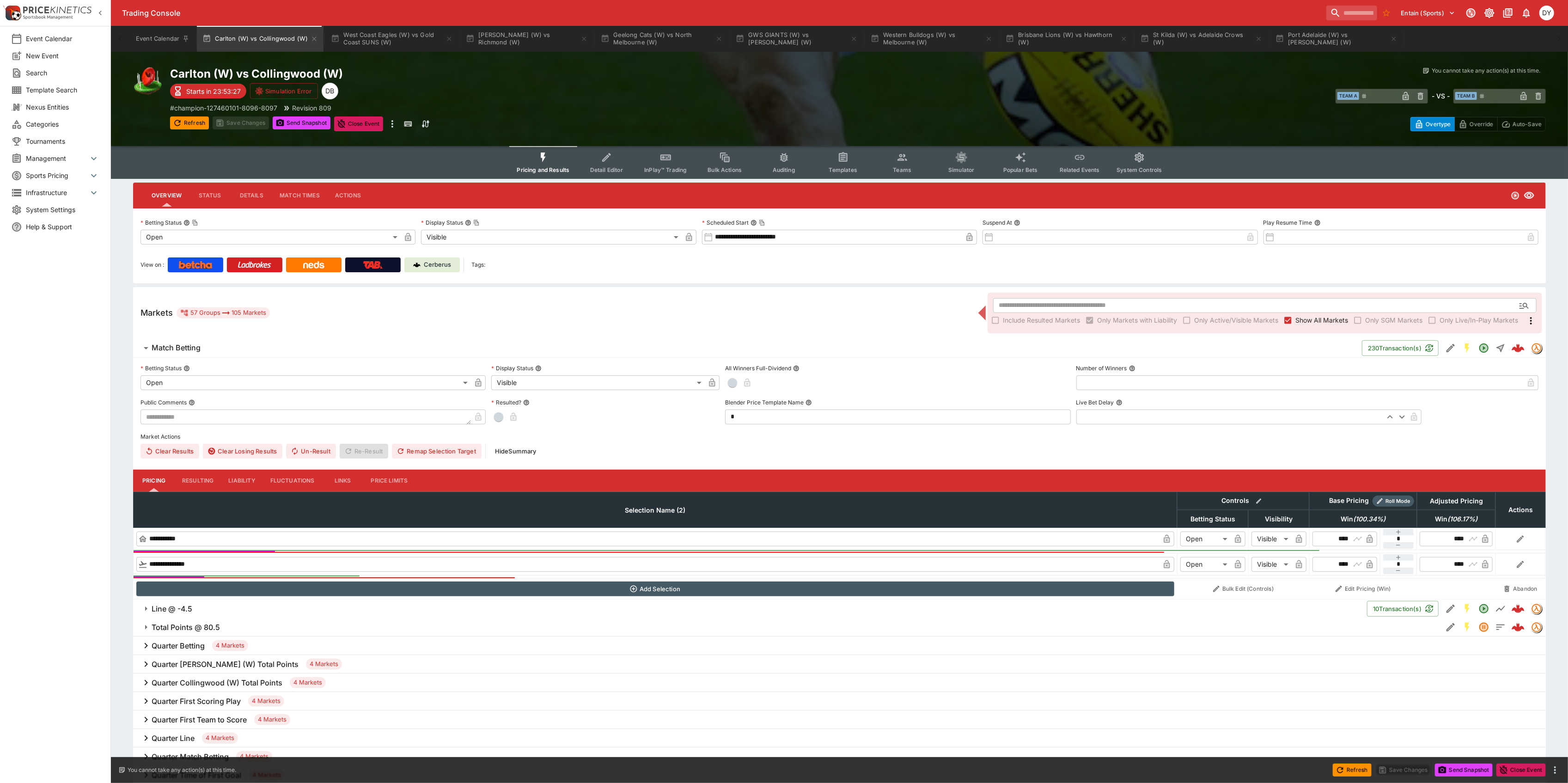
click at [623, 162] on button "Detail Editor" at bounding box center [606, 163] width 59 height 33
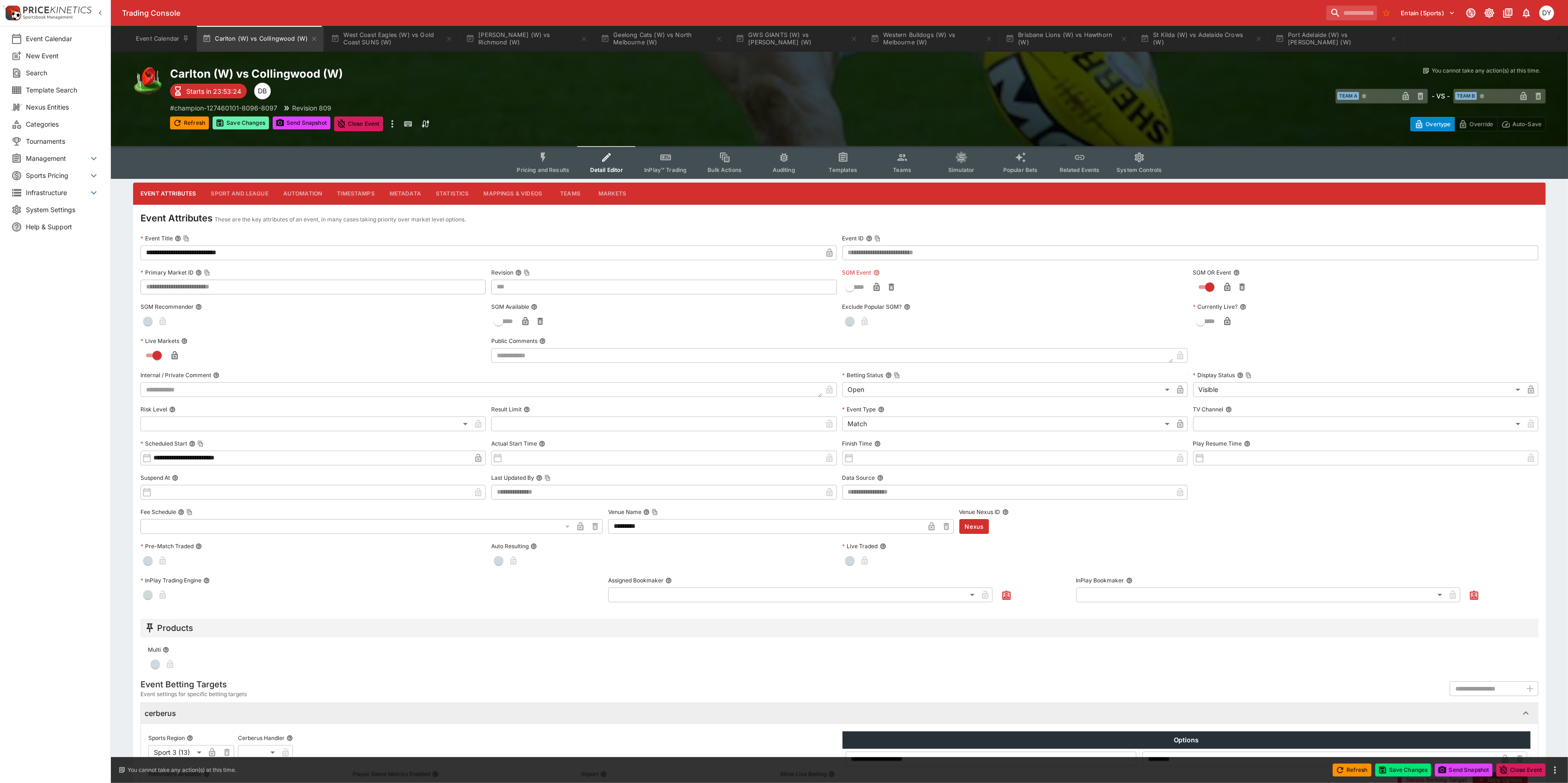
click at [239, 122] on button "Save Changes" at bounding box center [241, 122] width 56 height 13
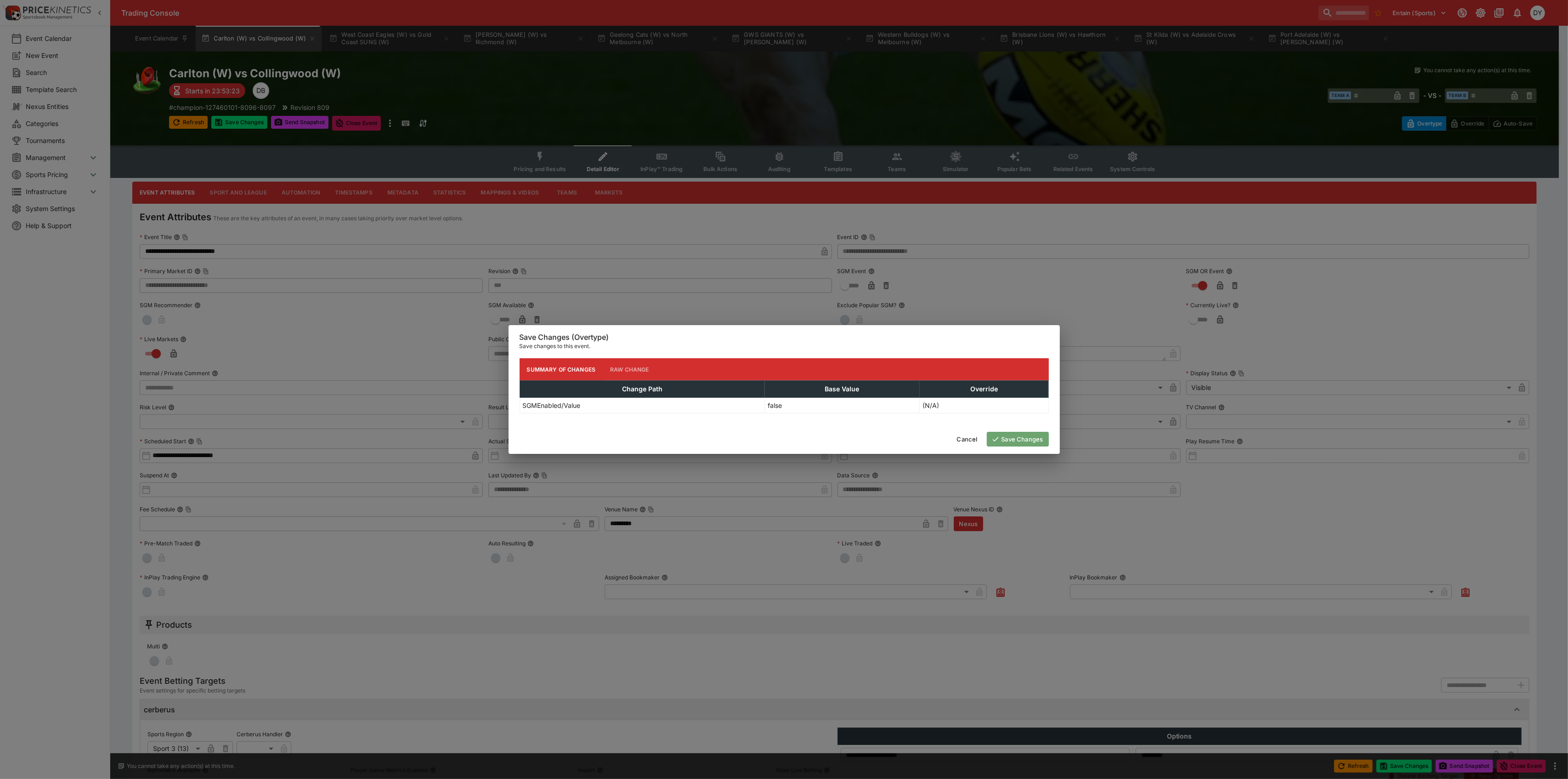
click at [1026, 438] on button "Save Changes" at bounding box center [1018, 439] width 62 height 15
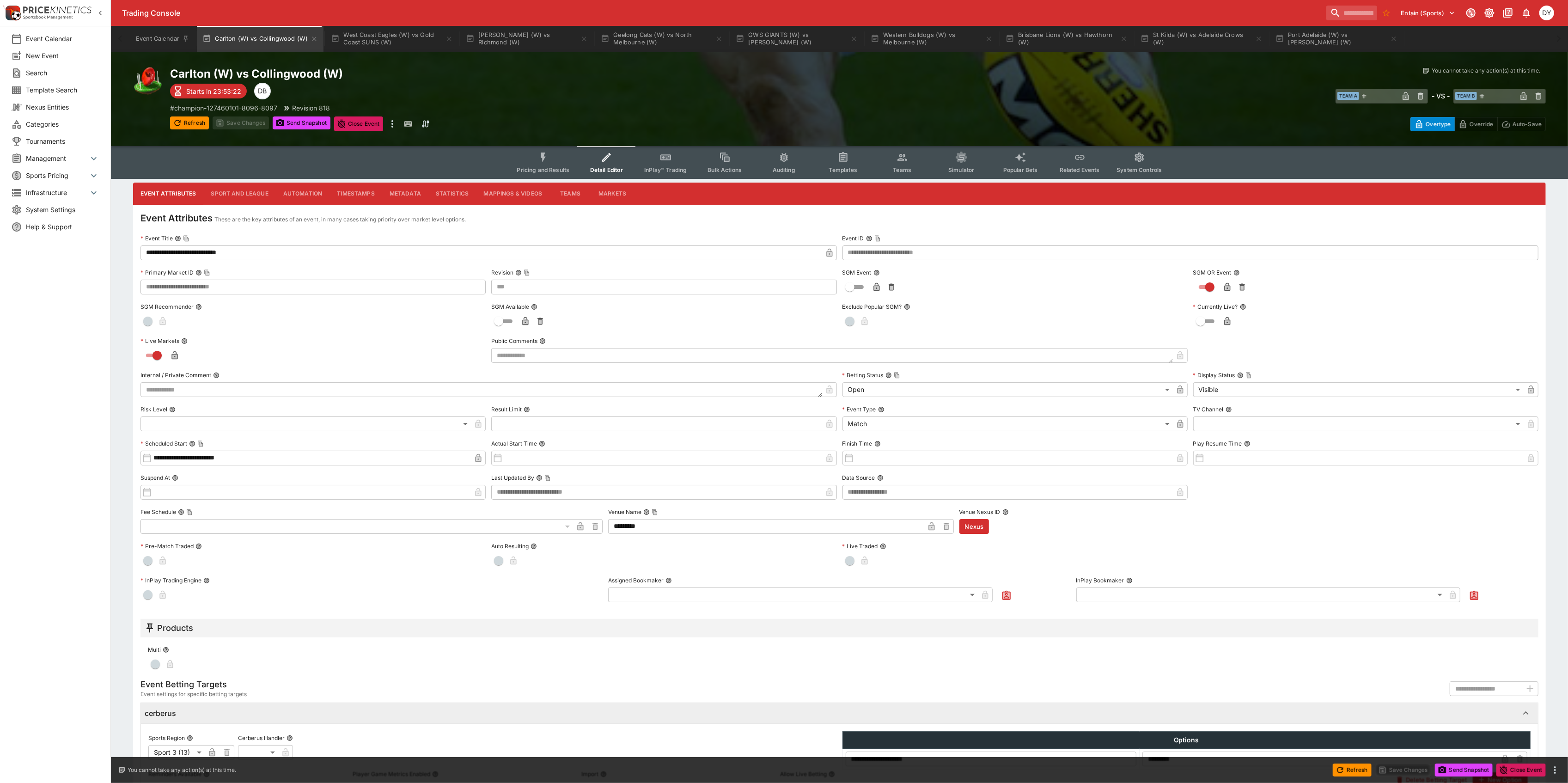
click at [555, 154] on button "Pricing and Results" at bounding box center [543, 163] width 67 height 33
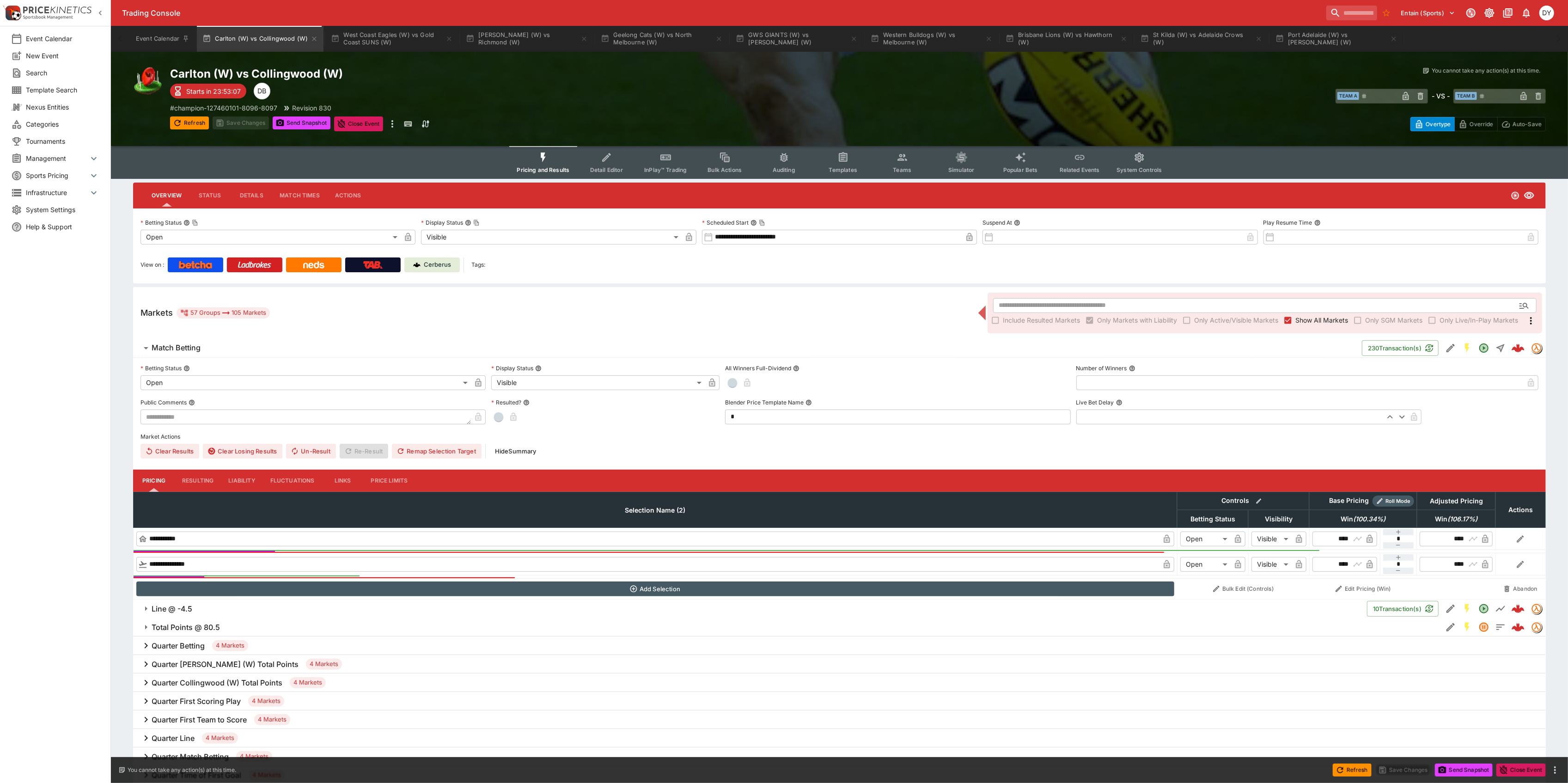
click at [607, 161] on icon "Event type filters" at bounding box center [606, 157] width 9 height 9
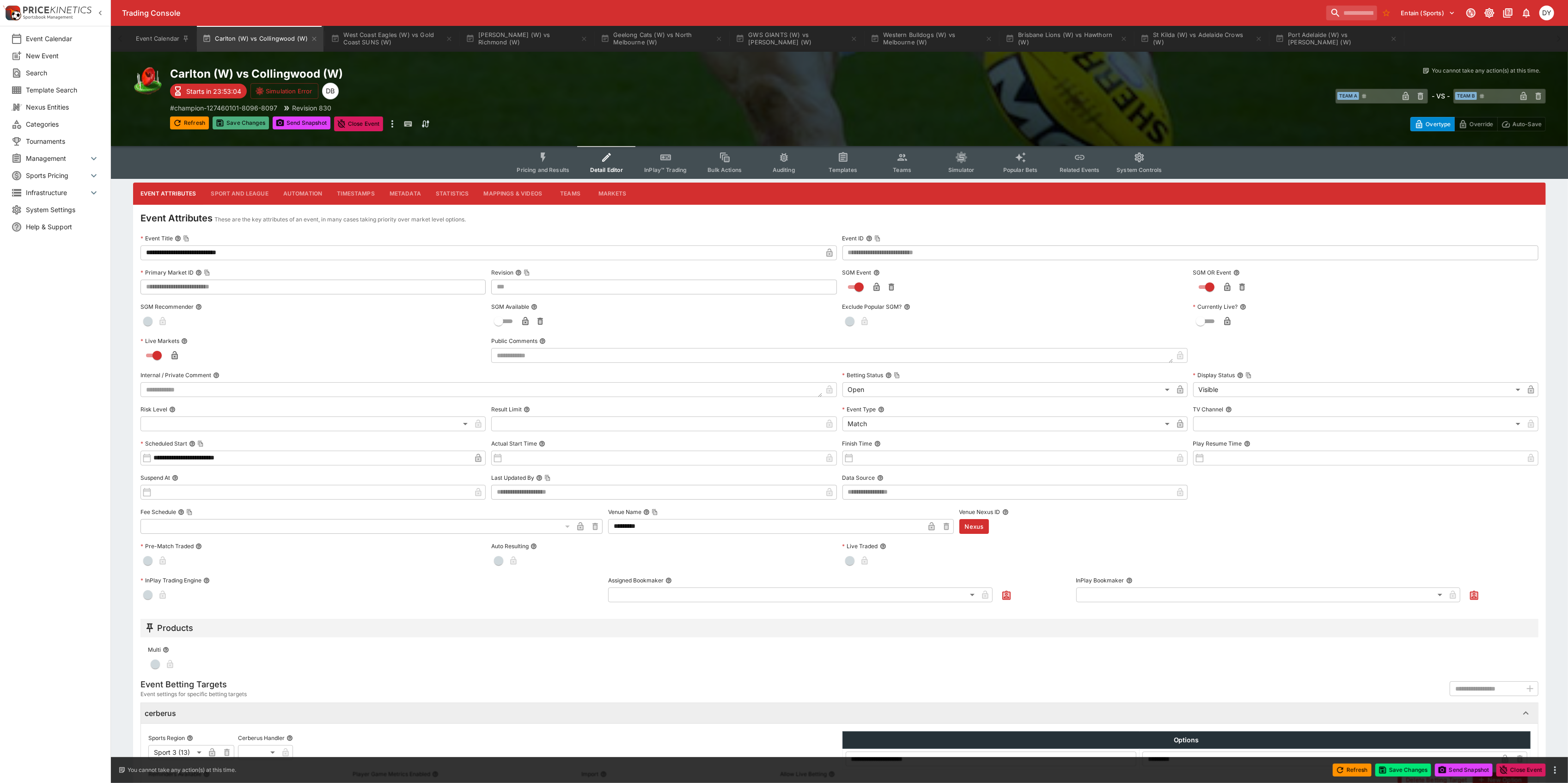
click at [238, 120] on button "Save Changes" at bounding box center [241, 122] width 56 height 13
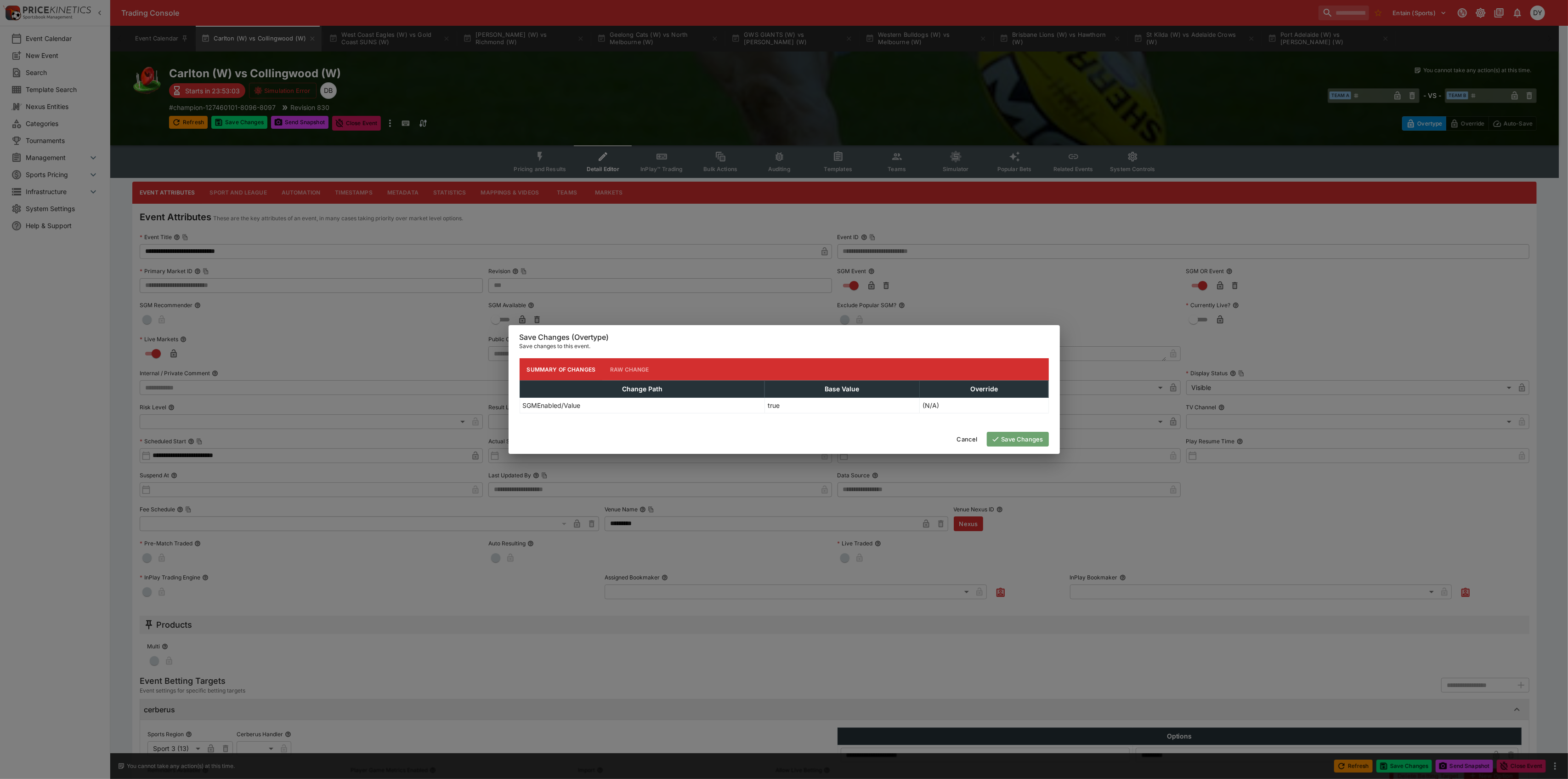
click at [1026, 440] on button "Save Changes" at bounding box center [1018, 439] width 62 height 15
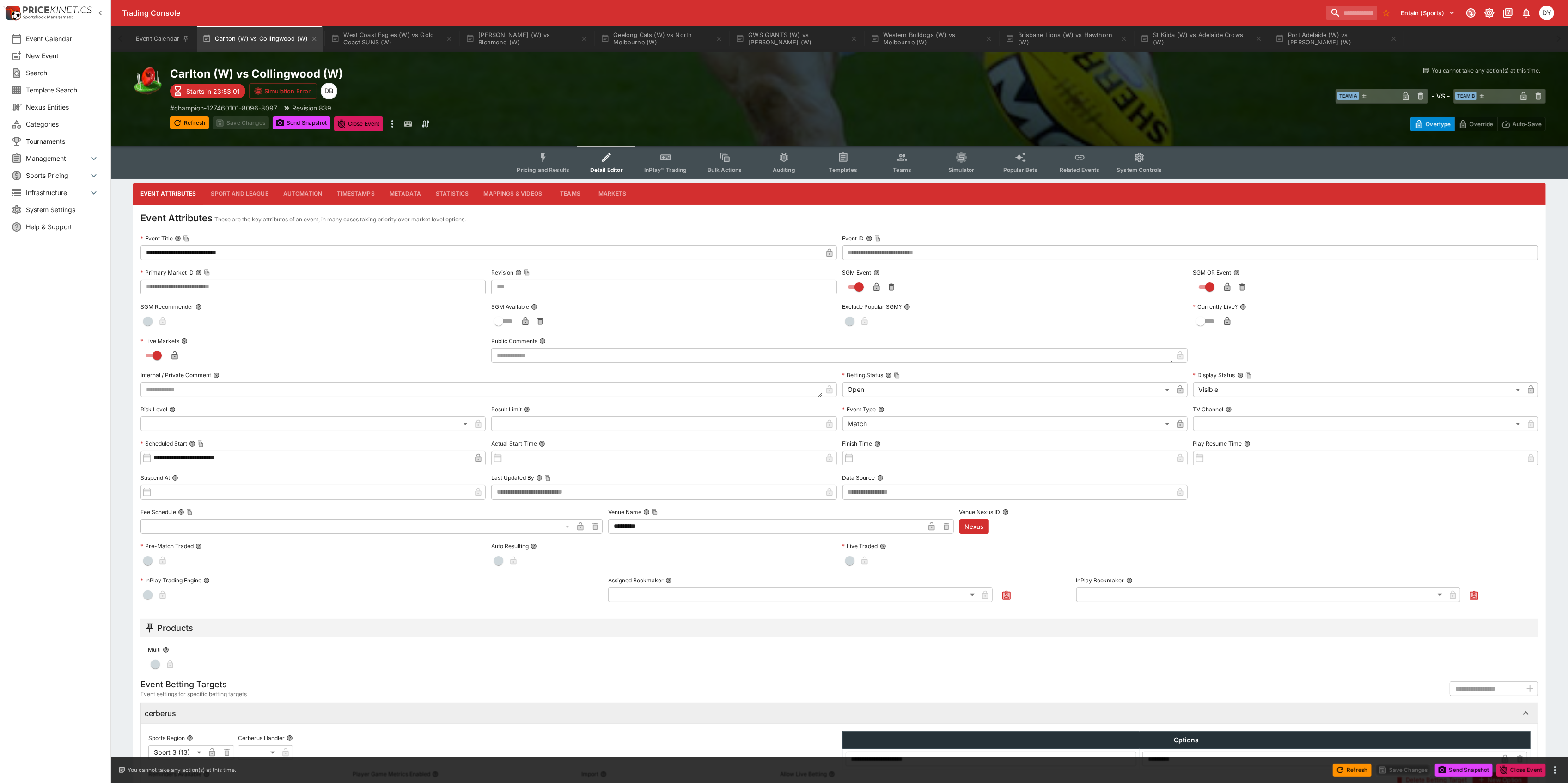
type input "***"
type input "**********"
type input "***"
type input "**********"
click at [250, 116] on button "Save Changes" at bounding box center [241, 122] width 56 height 13
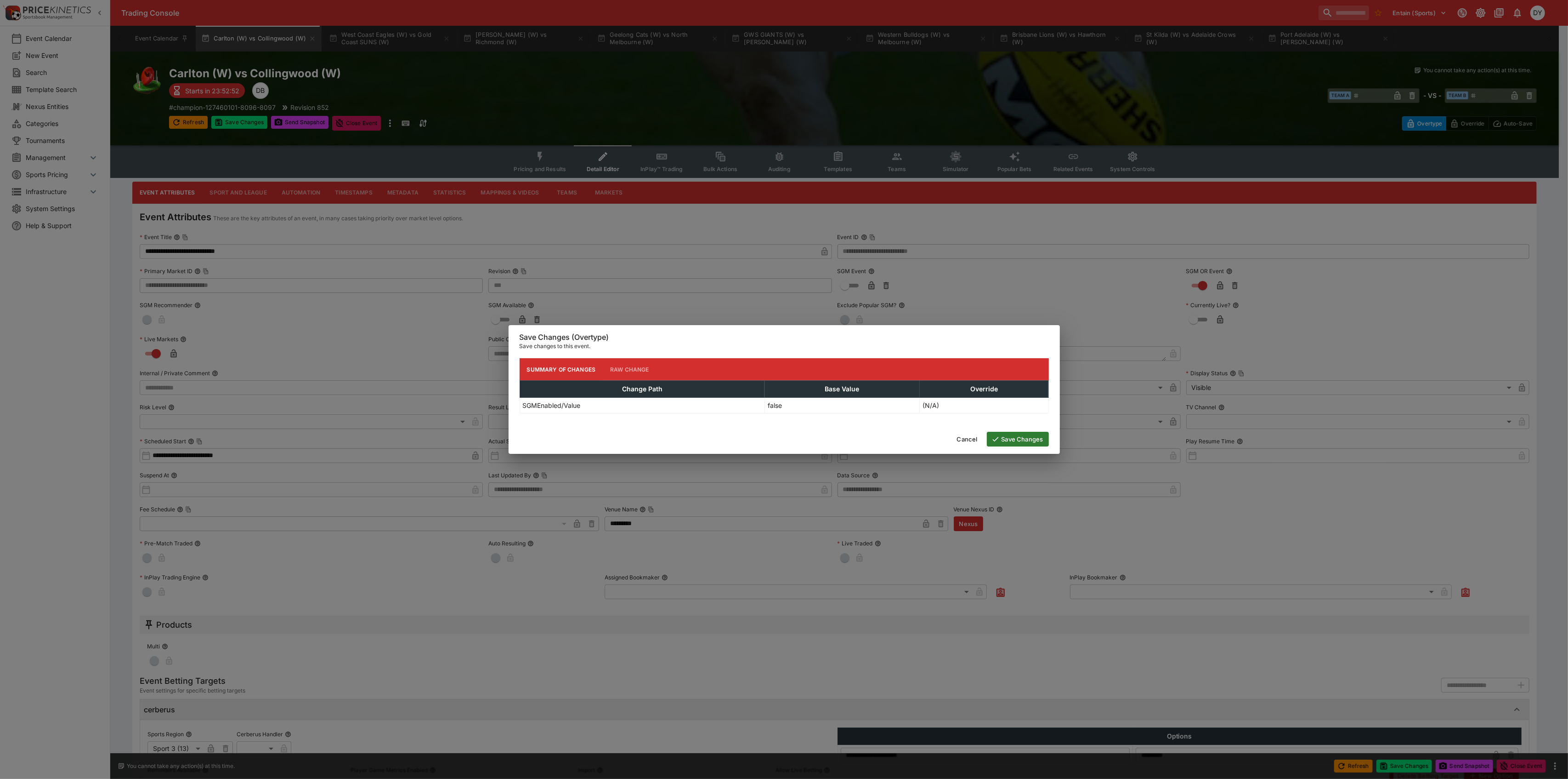
click at [1026, 445] on button "Save Changes" at bounding box center [1018, 439] width 62 height 15
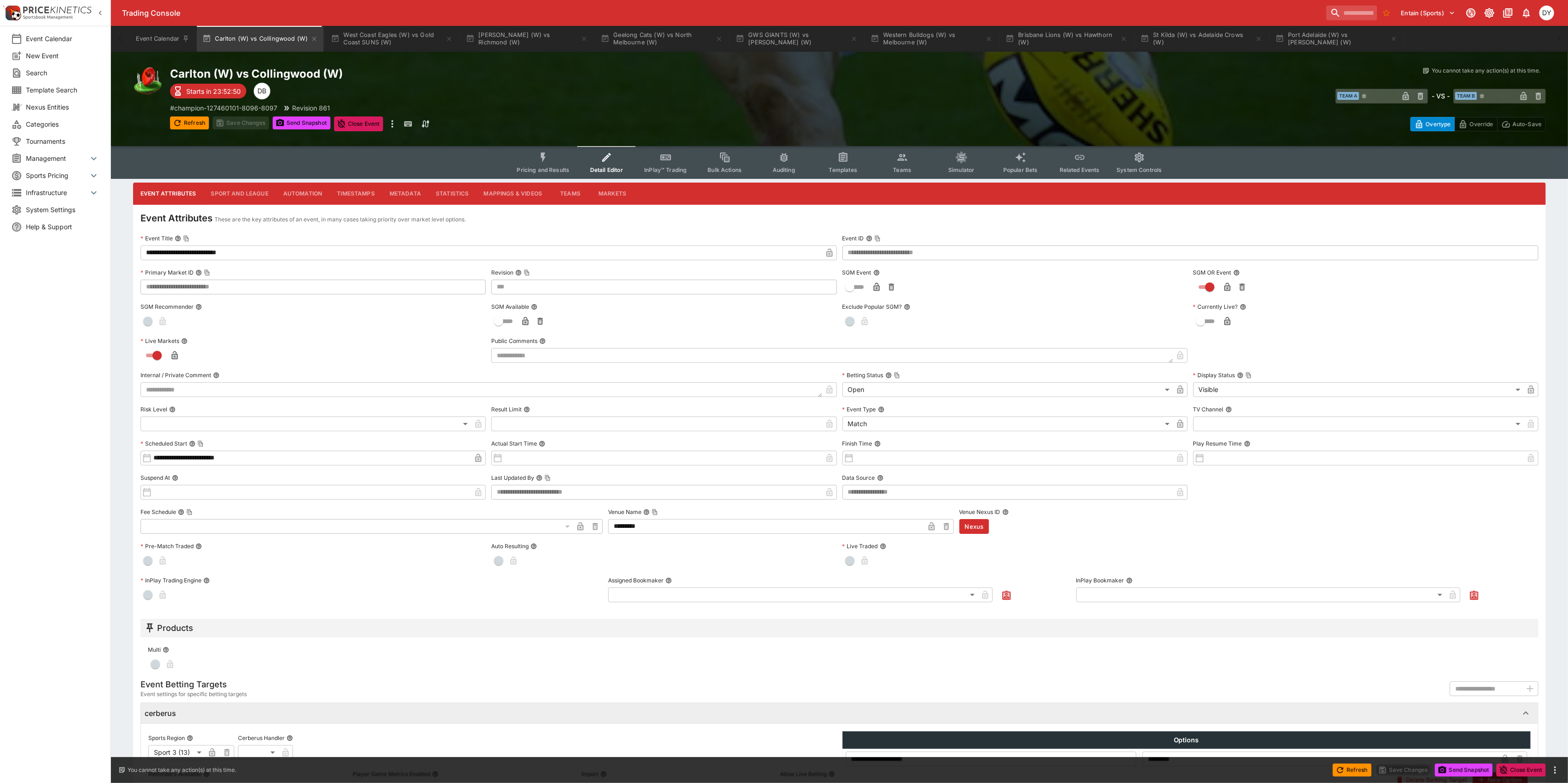
click at [552, 157] on button "Pricing and Results" at bounding box center [543, 163] width 67 height 33
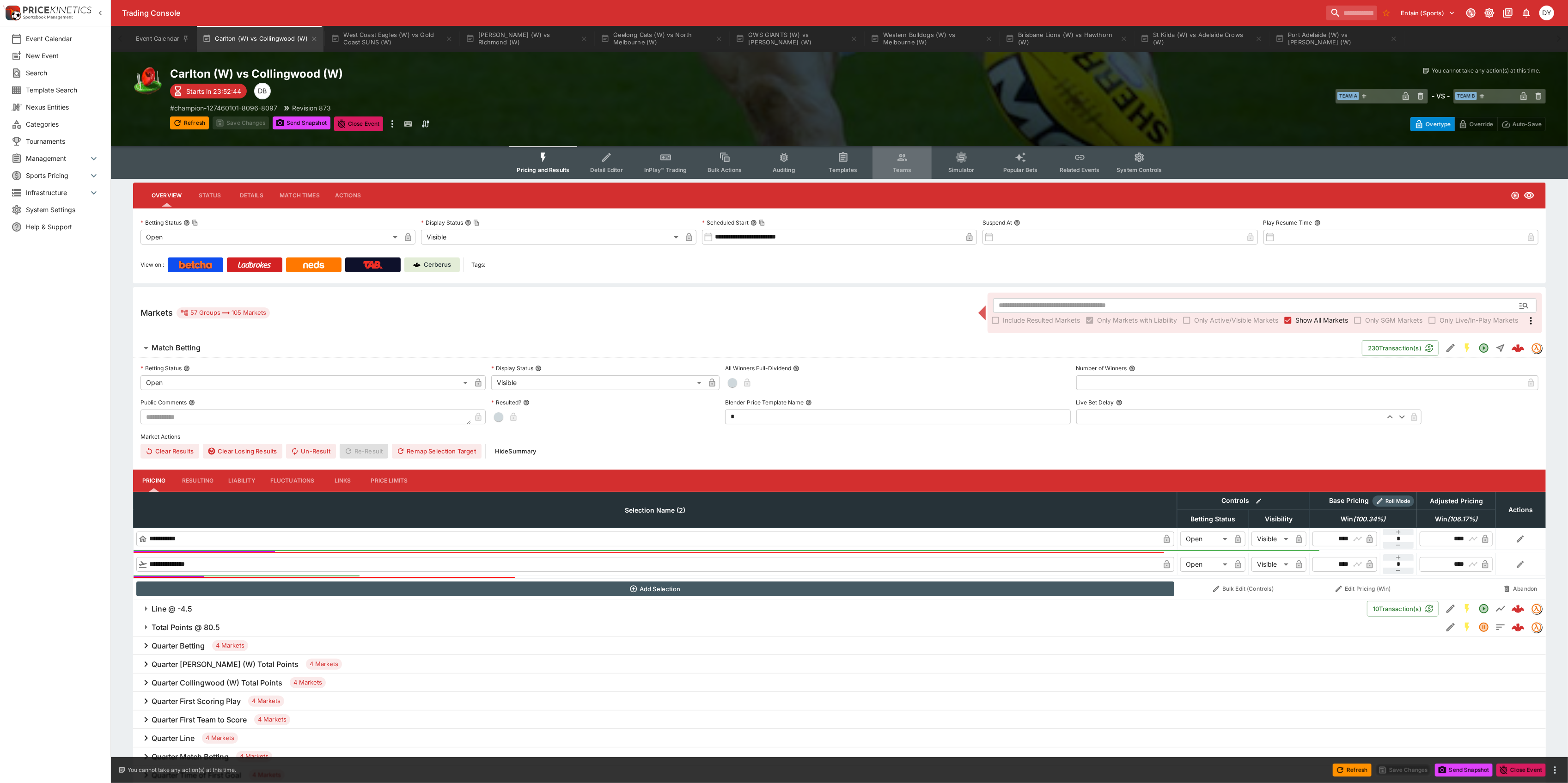
click at [913, 148] on button "Teams" at bounding box center [902, 163] width 59 height 33
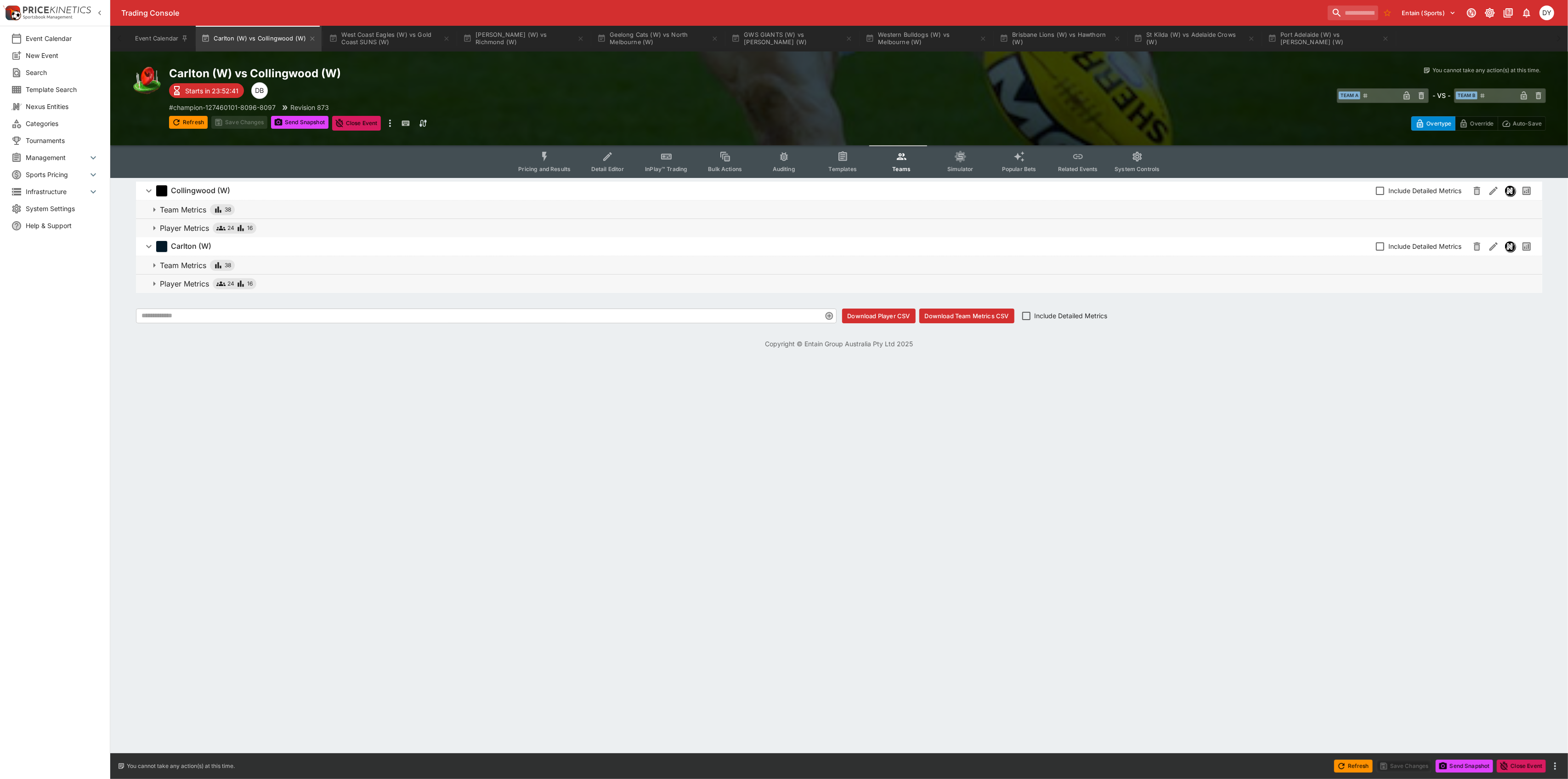
click at [192, 225] on p "Player Metrics" at bounding box center [184, 228] width 49 height 11
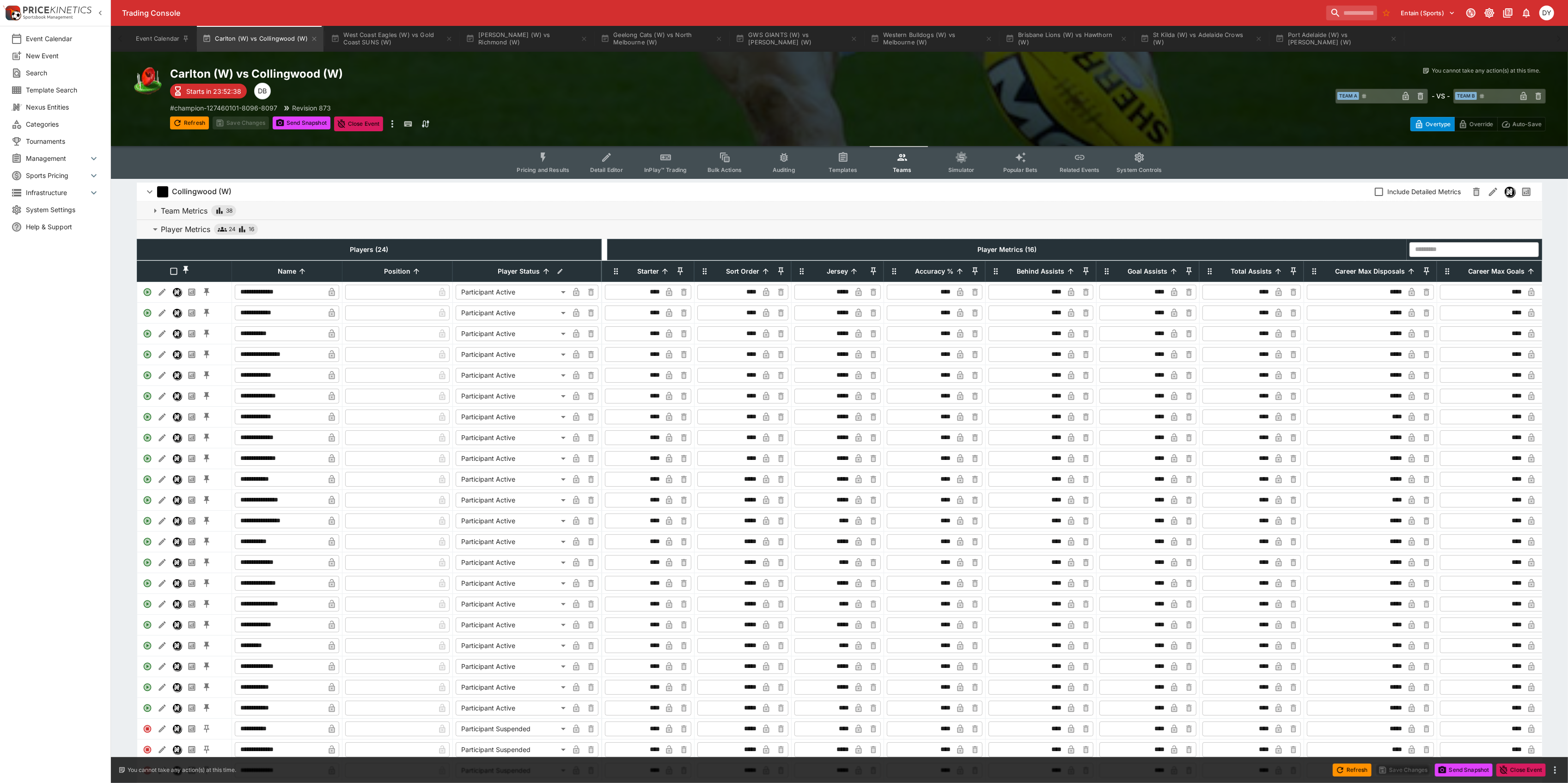
click at [193, 227] on p "Player Metrics" at bounding box center [186, 229] width 50 height 11
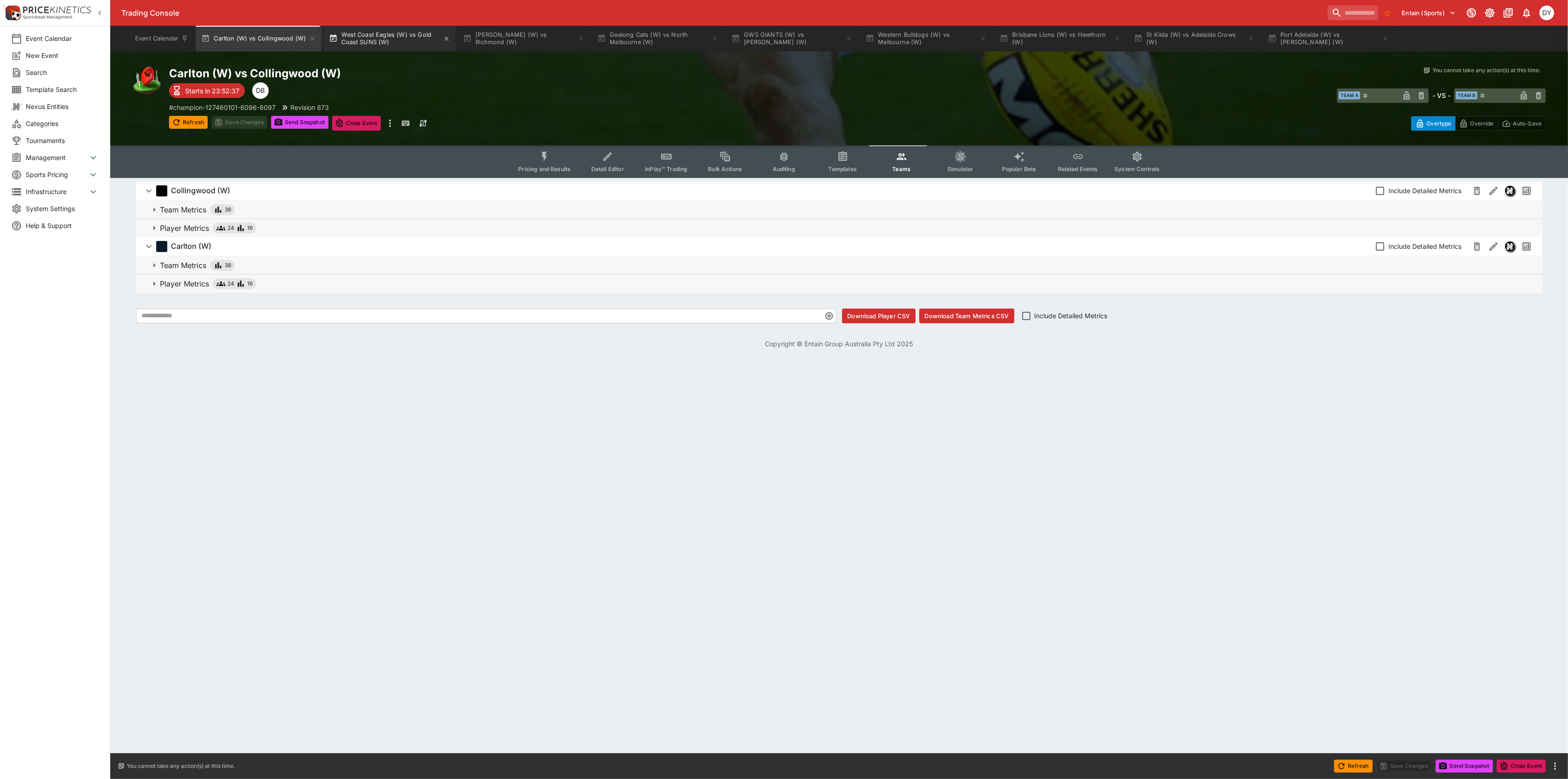
click at [379, 33] on button "West Coast Eagles (W) vs Gold Coast SUNS (W)" at bounding box center [389, 38] width 132 height 26
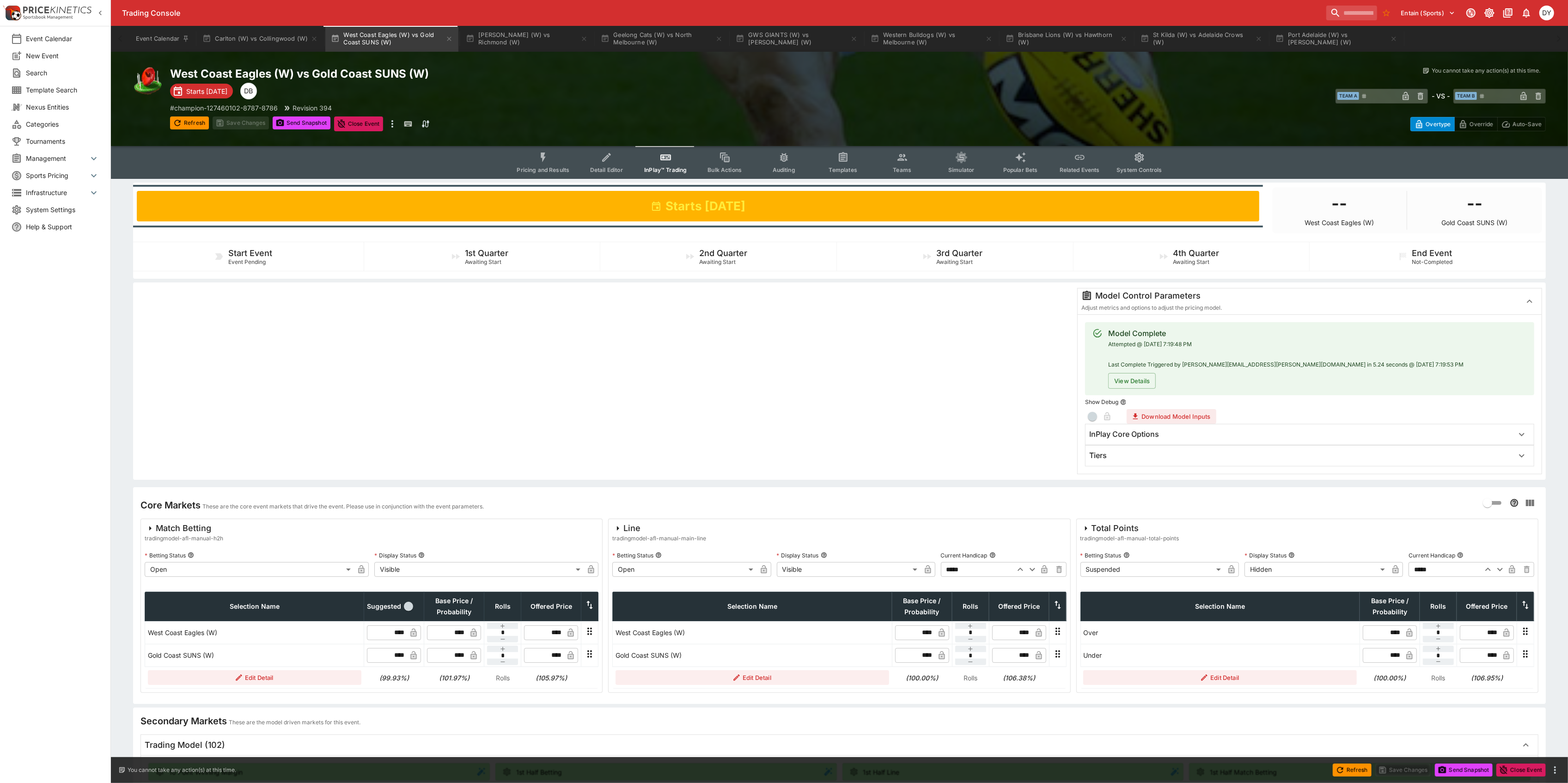
click at [887, 159] on button "Teams" at bounding box center [902, 163] width 59 height 33
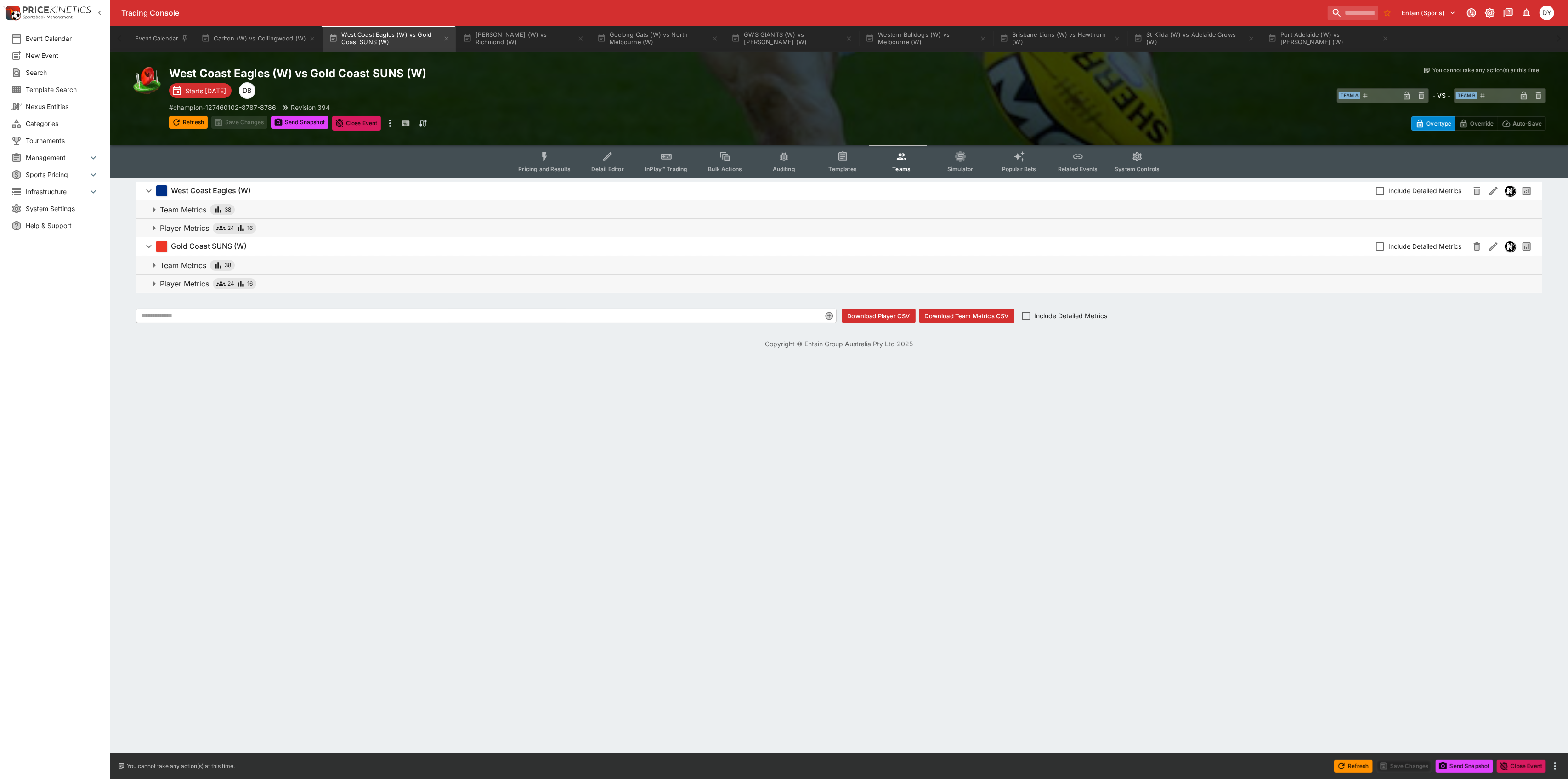
click at [168, 280] on p "Player Metrics" at bounding box center [184, 284] width 49 height 11
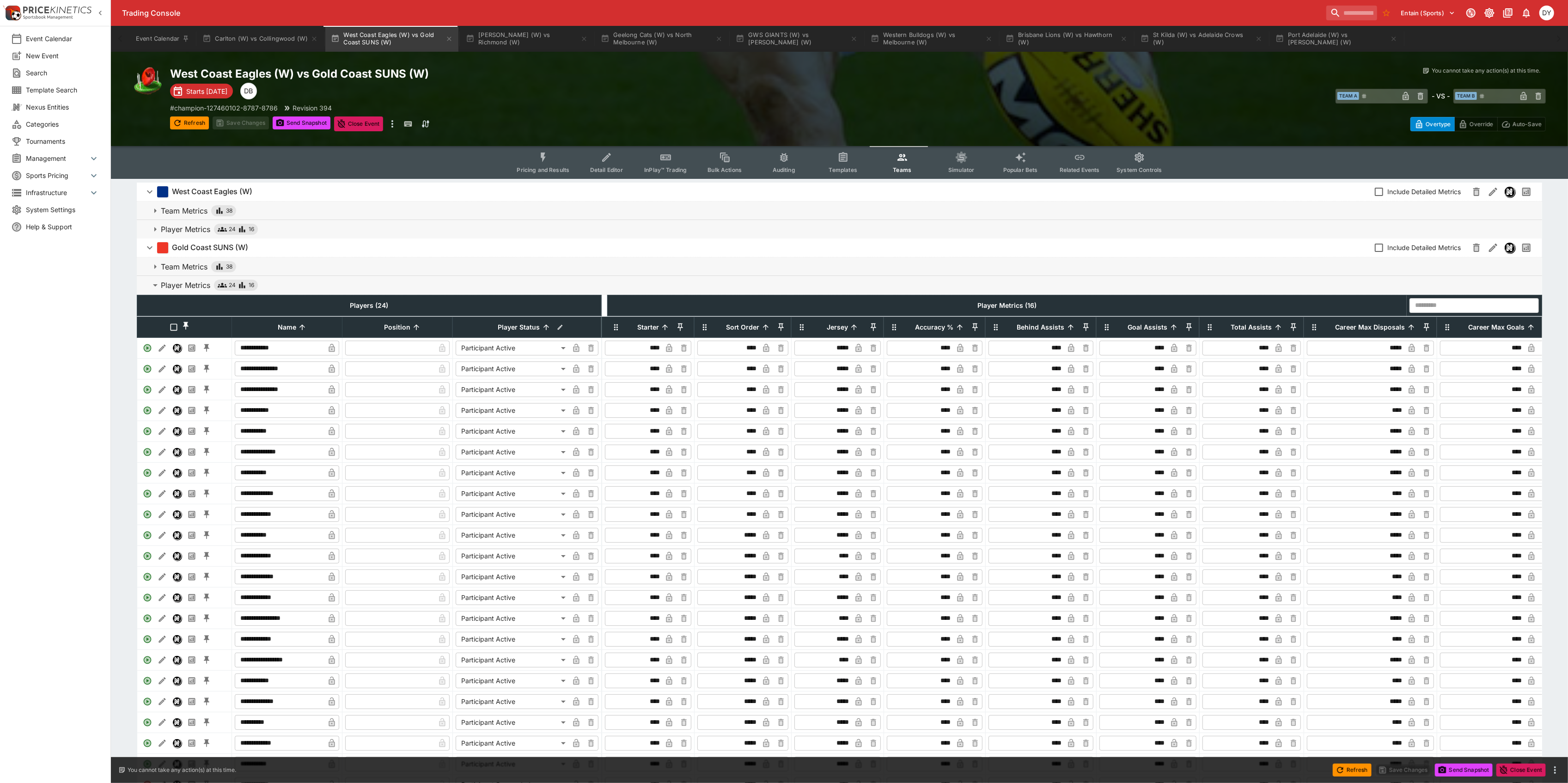
click at [182, 281] on p "Player Metrics" at bounding box center [186, 285] width 50 height 11
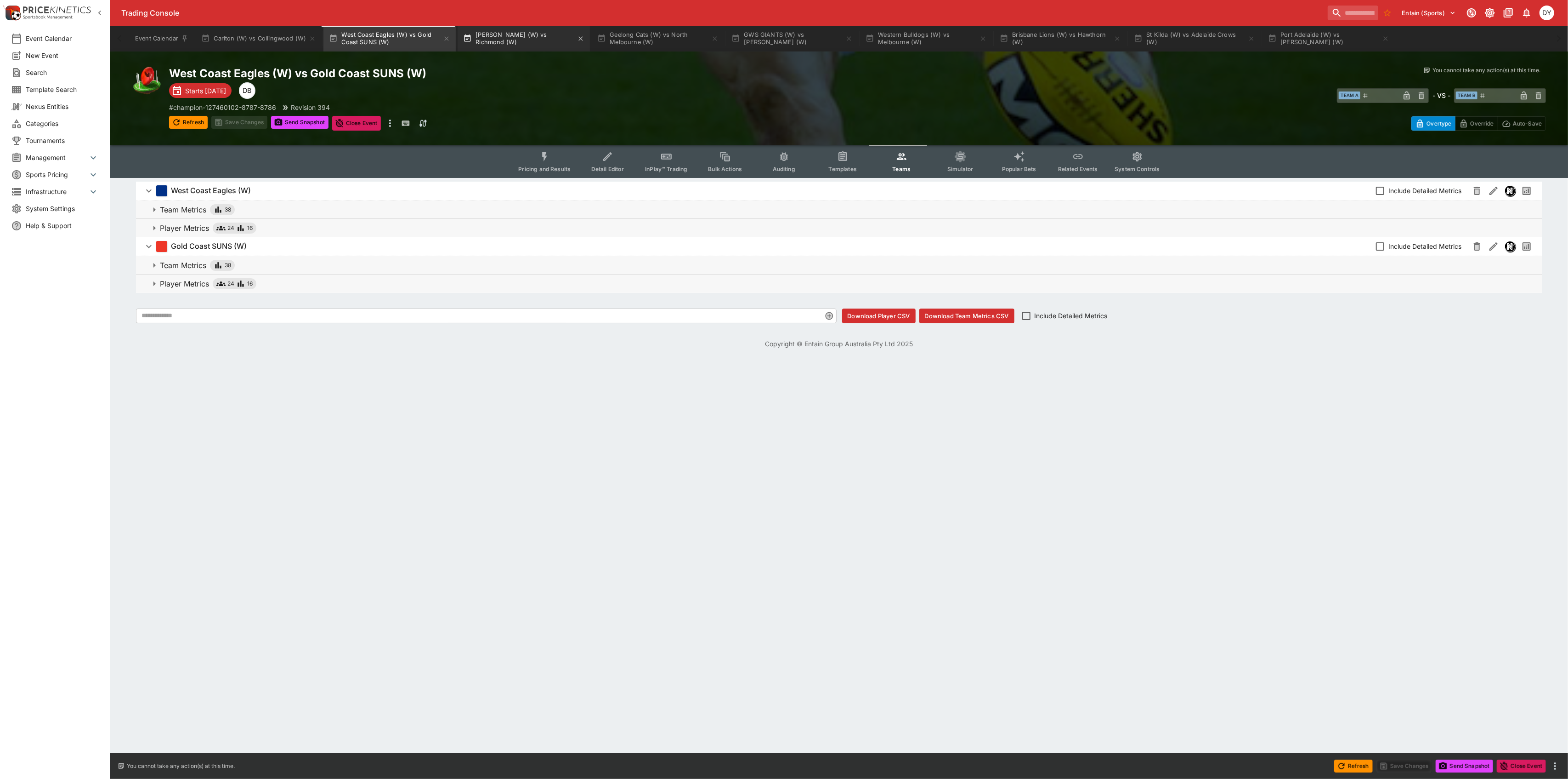
click at [527, 43] on button "[PERSON_NAME] (W) vs Richmond (W)" at bounding box center [523, 38] width 132 height 26
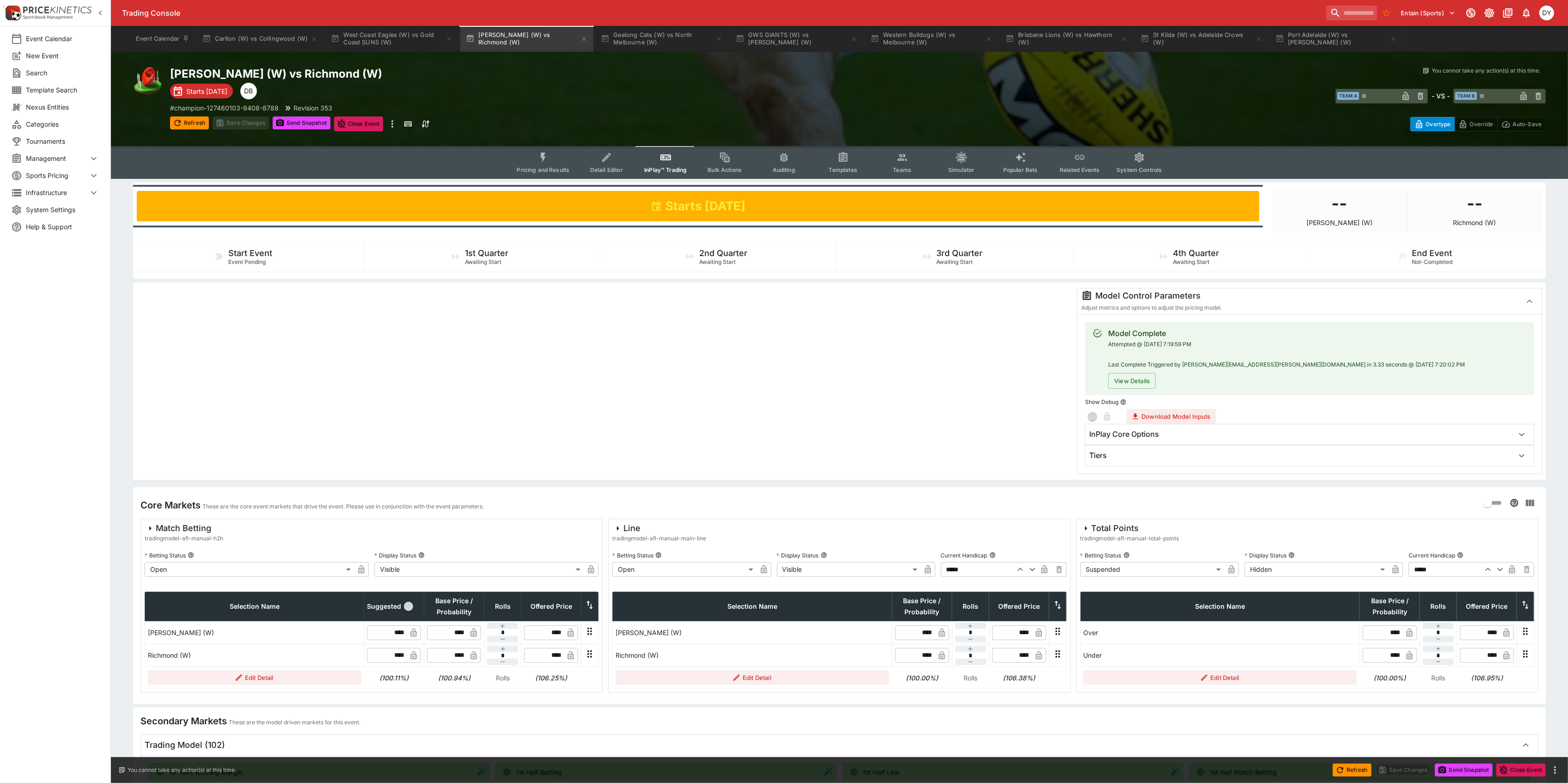
click at [902, 159] on icon "Event type filters" at bounding box center [902, 157] width 10 height 7
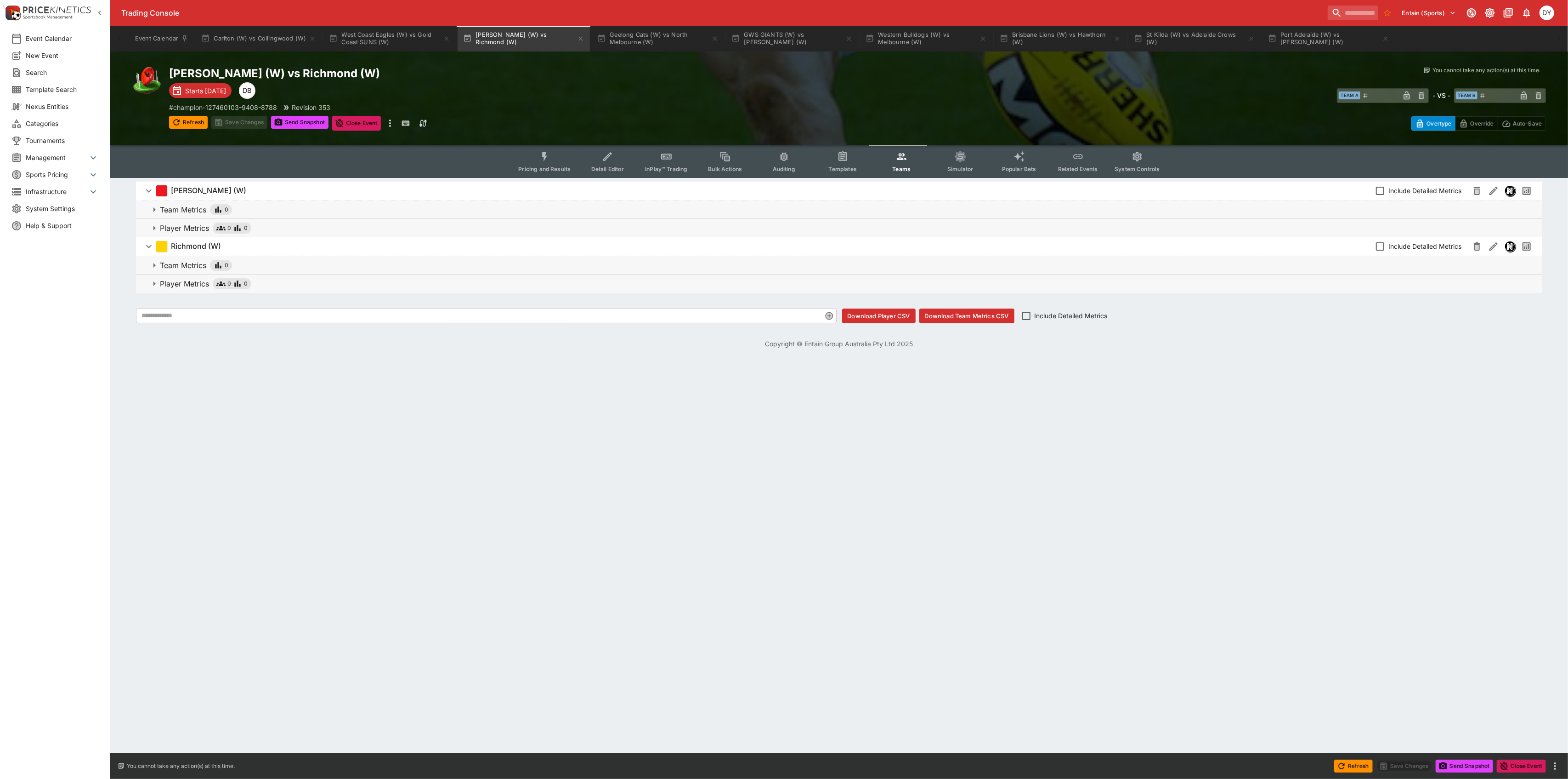
click at [542, 155] on icon "Event type filters" at bounding box center [545, 157] width 12 height 12
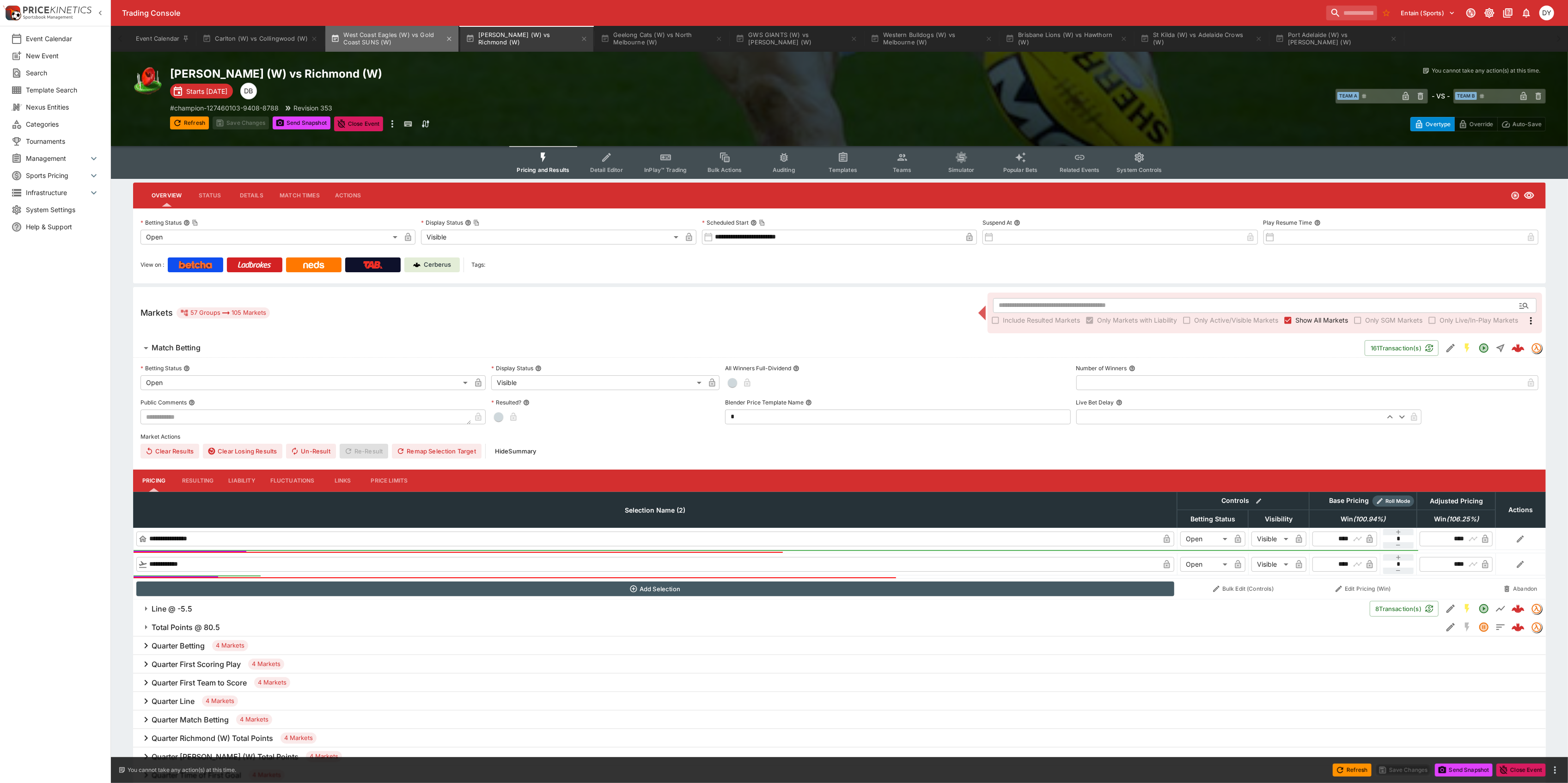
click at [400, 38] on button "West Coast Eagles (W) vs Gold Coast SUNS (W)" at bounding box center [391, 39] width 133 height 26
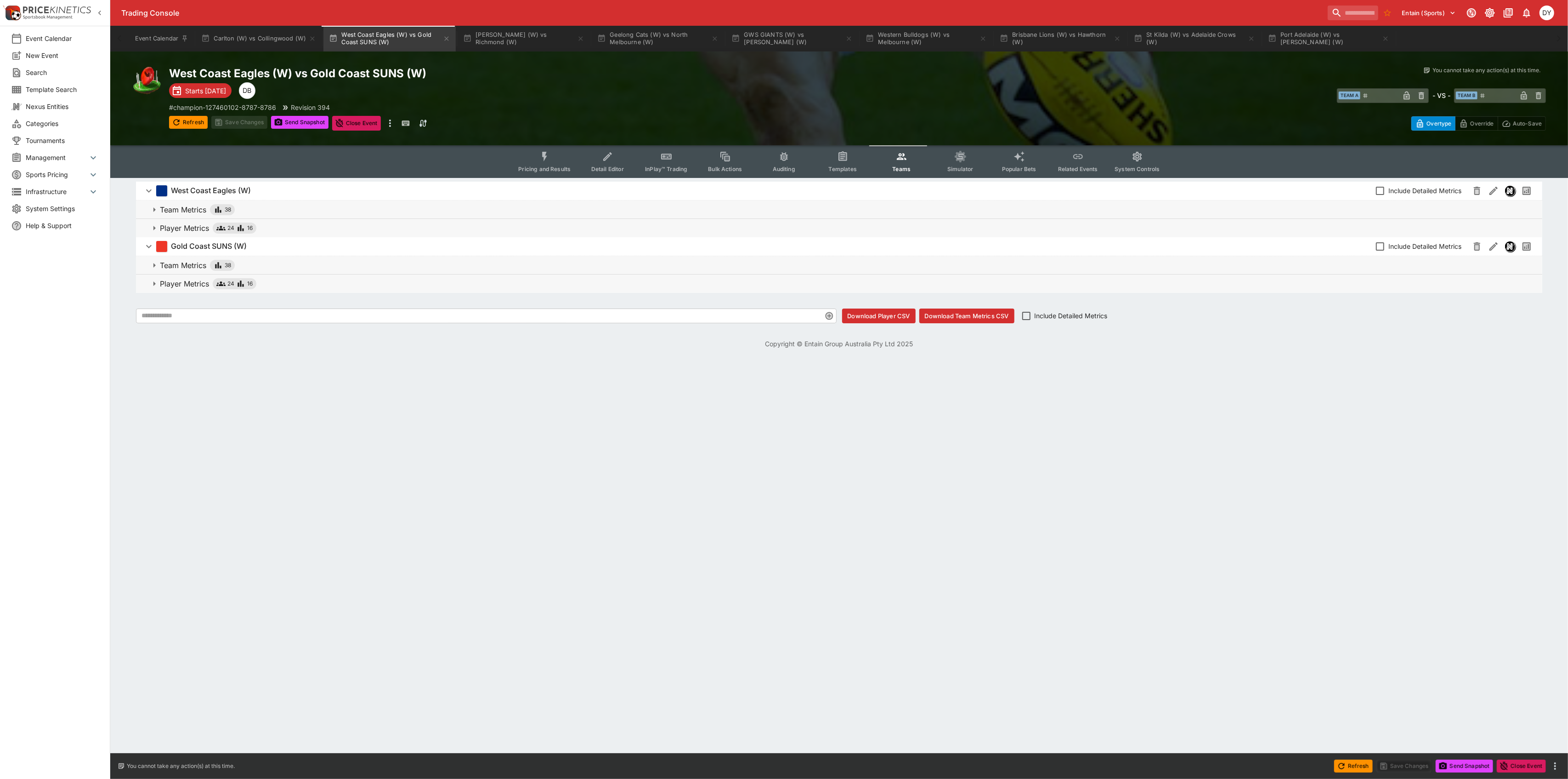
click at [547, 153] on icon "Event type filters" at bounding box center [545, 157] width 5 height 10
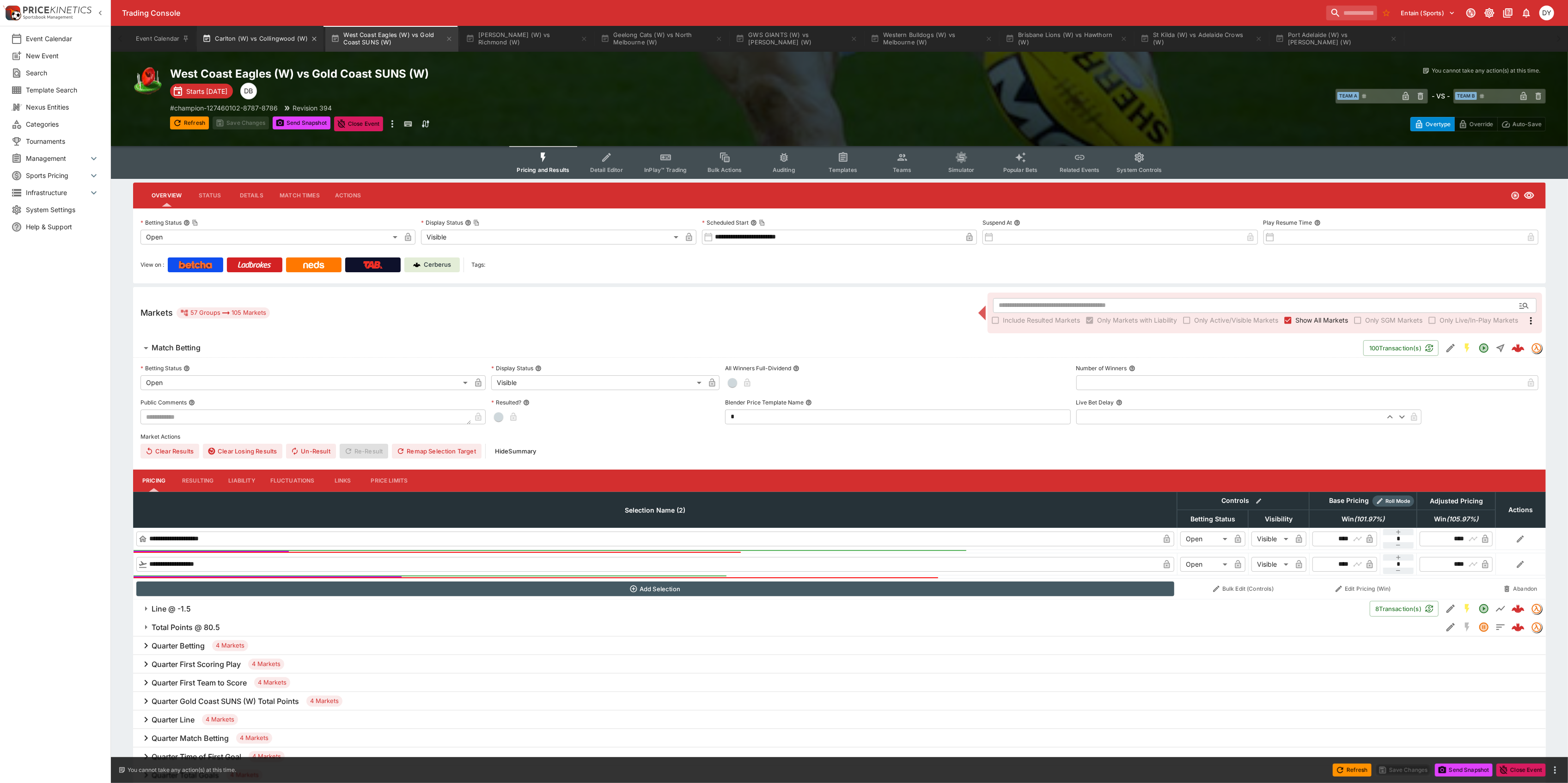
click at [238, 40] on button "Carlton (W) vs Collingwood (W)" at bounding box center [260, 39] width 127 height 26
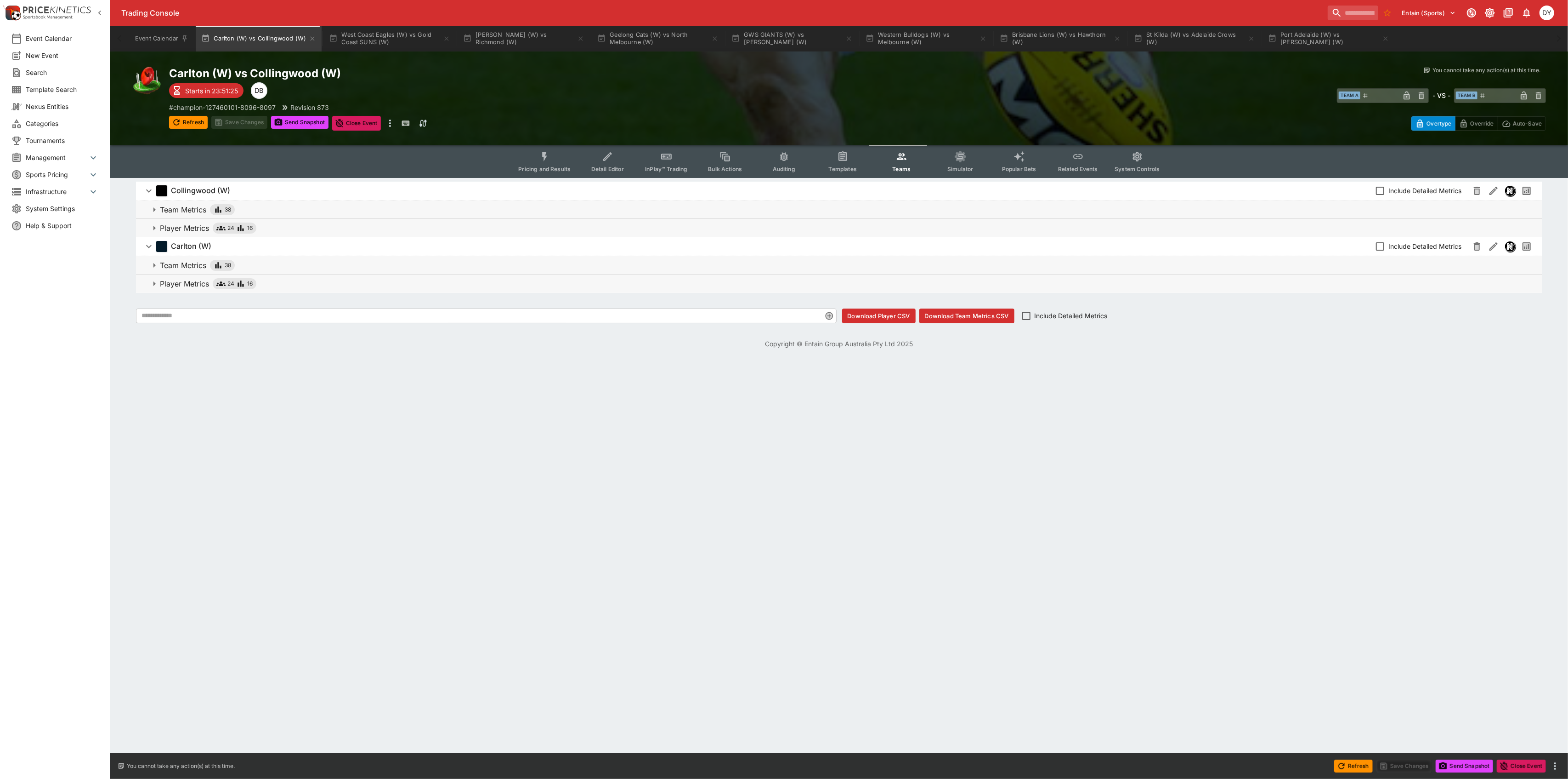
click at [544, 158] on icon "Event type filters" at bounding box center [545, 157] width 12 height 12
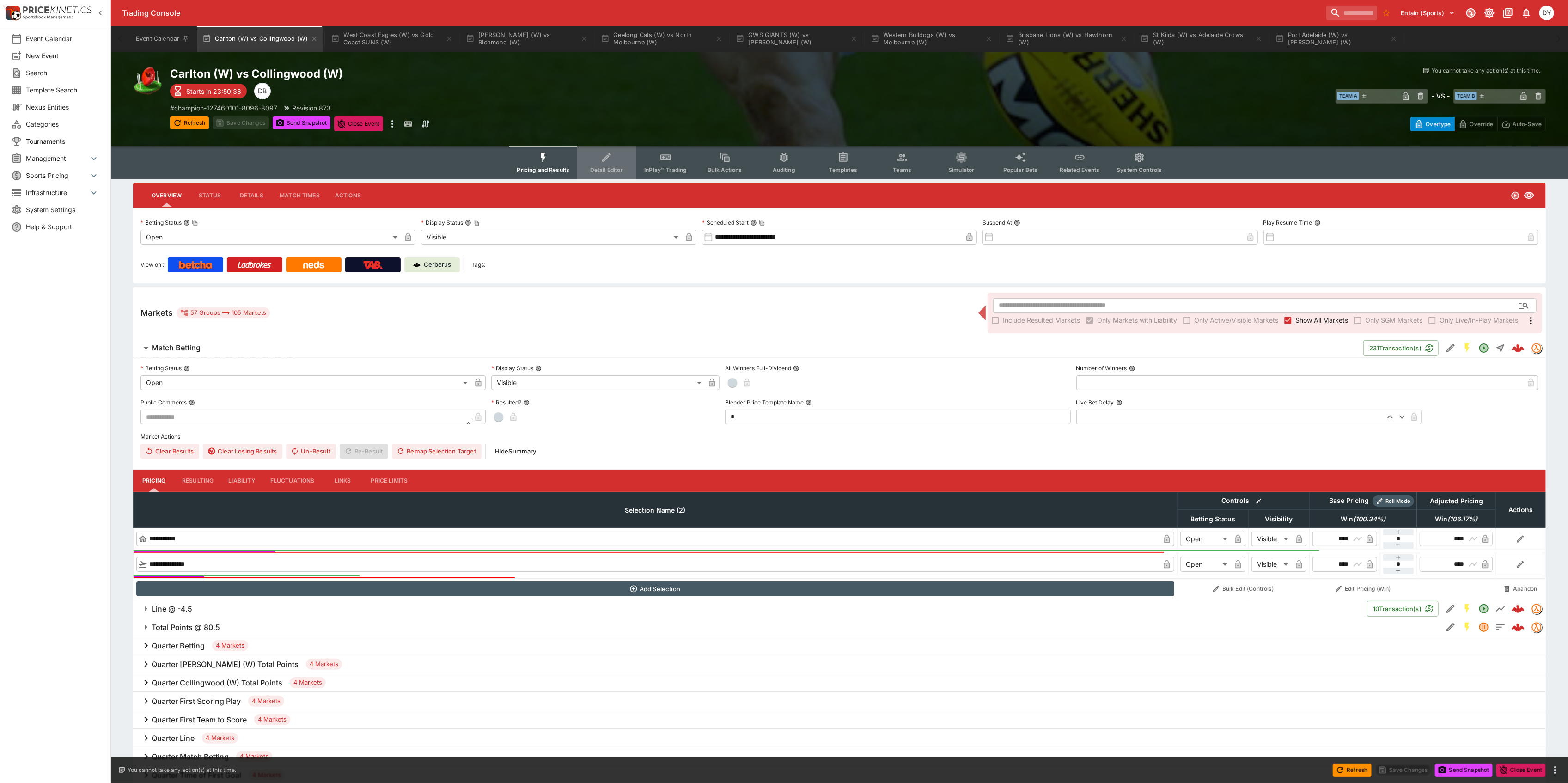
click at [617, 161] on button "Detail Editor" at bounding box center [606, 163] width 59 height 33
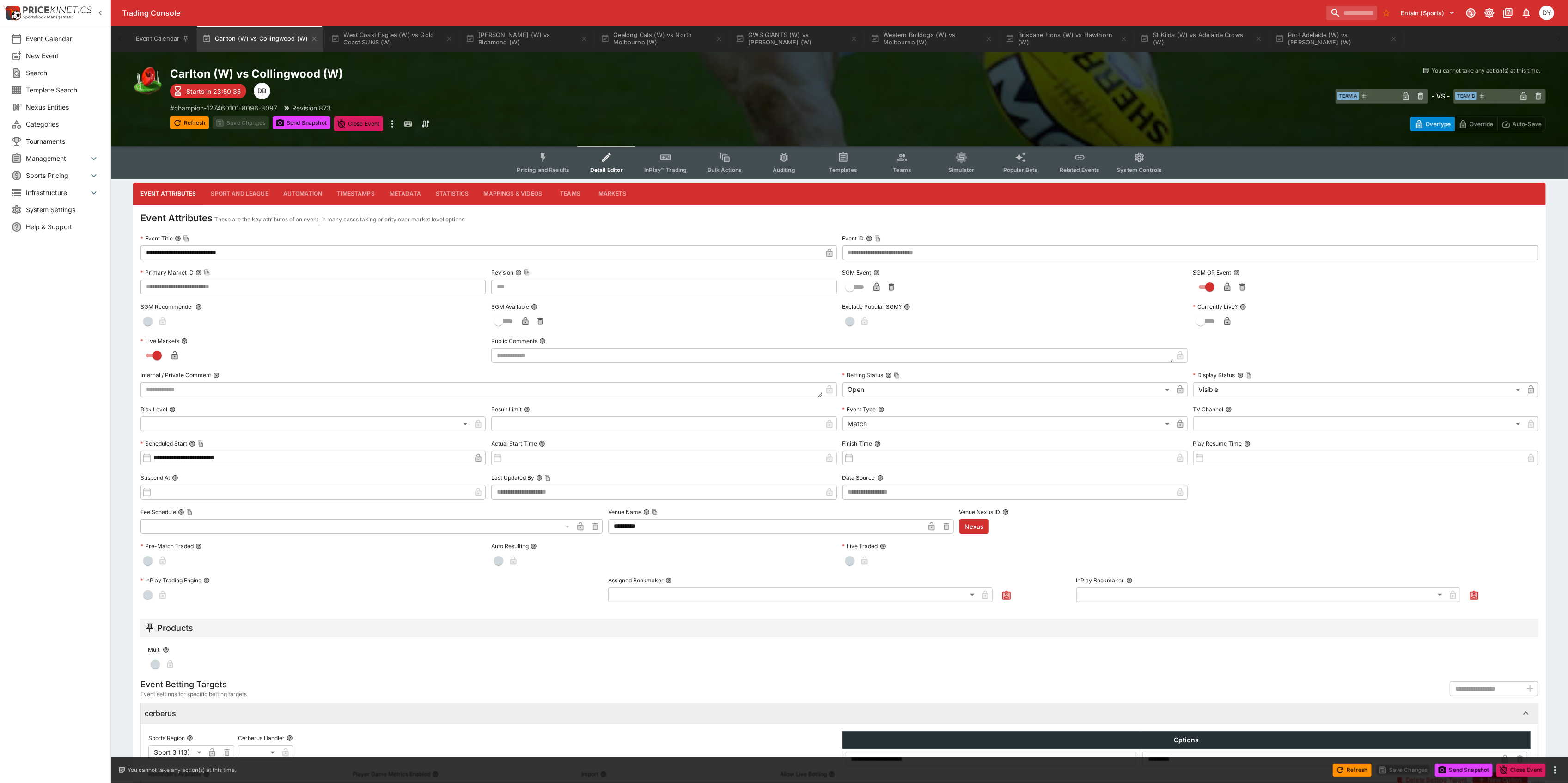
click at [544, 154] on icon "Event type filters" at bounding box center [544, 158] width 12 height 12
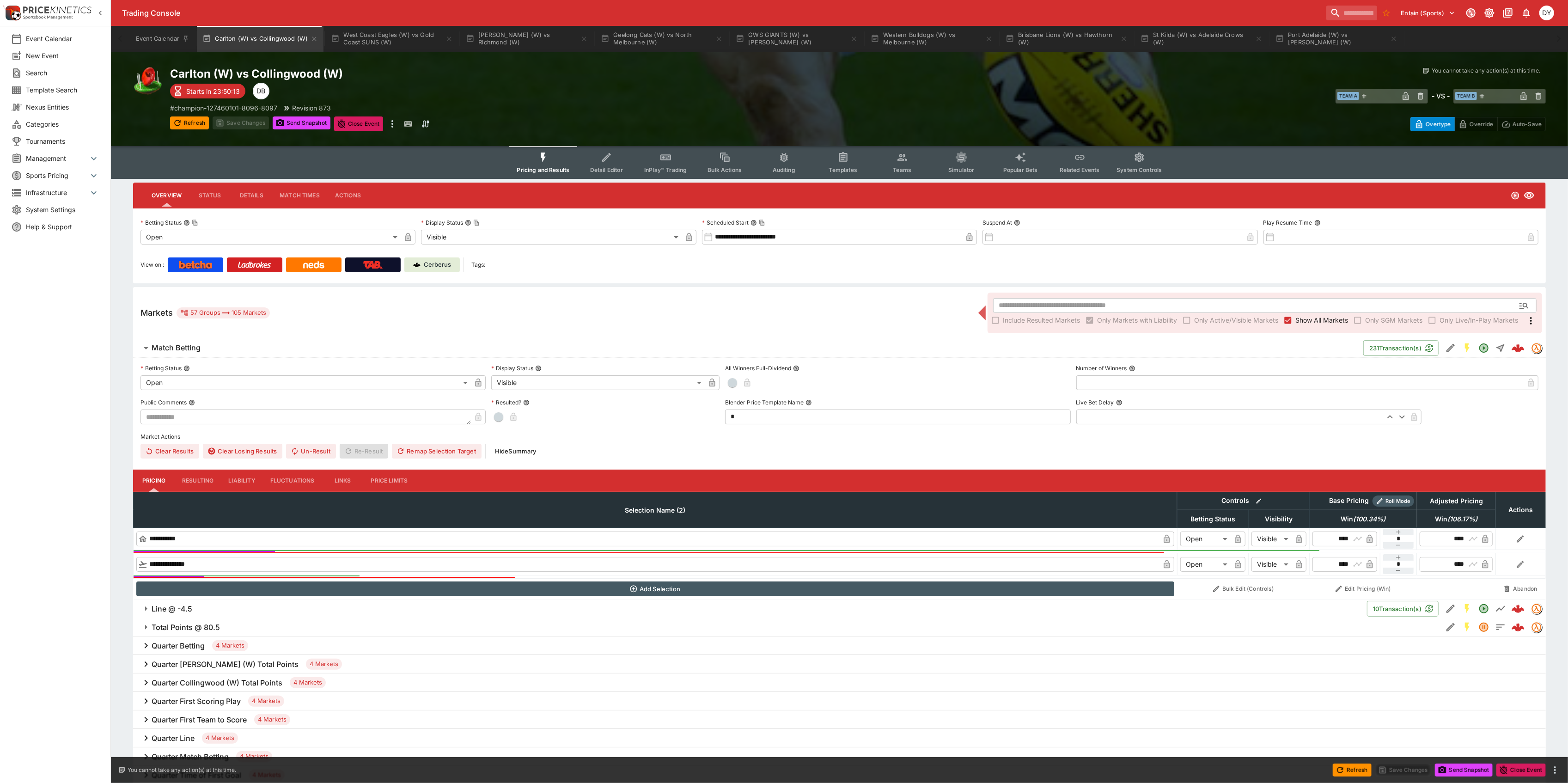
click at [611, 161] on icon "Event type filters" at bounding box center [607, 158] width 12 height 12
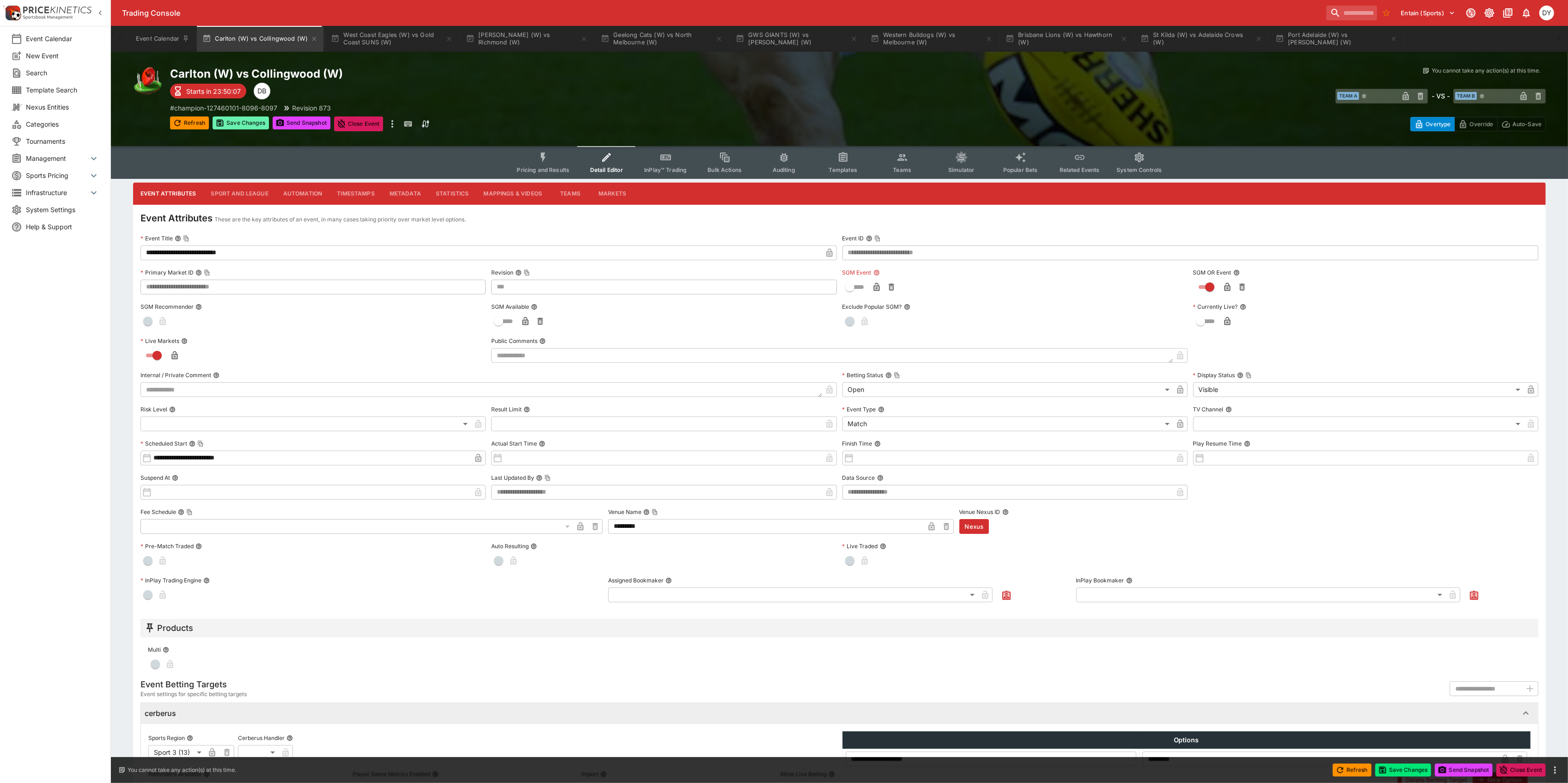
click at [238, 118] on button "Save Changes" at bounding box center [241, 122] width 56 height 13
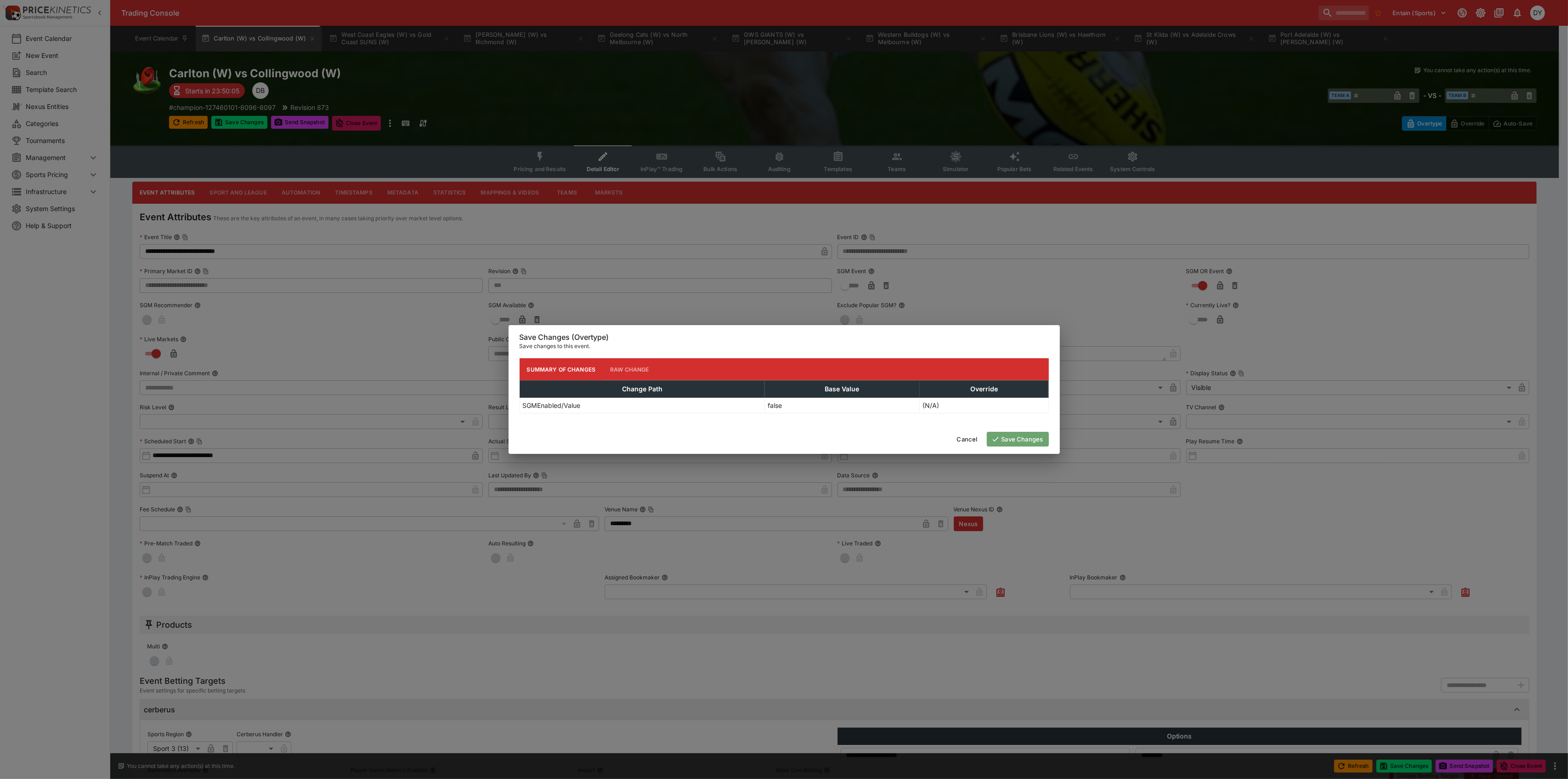
click at [1027, 442] on button "Save Changes" at bounding box center [1018, 439] width 62 height 15
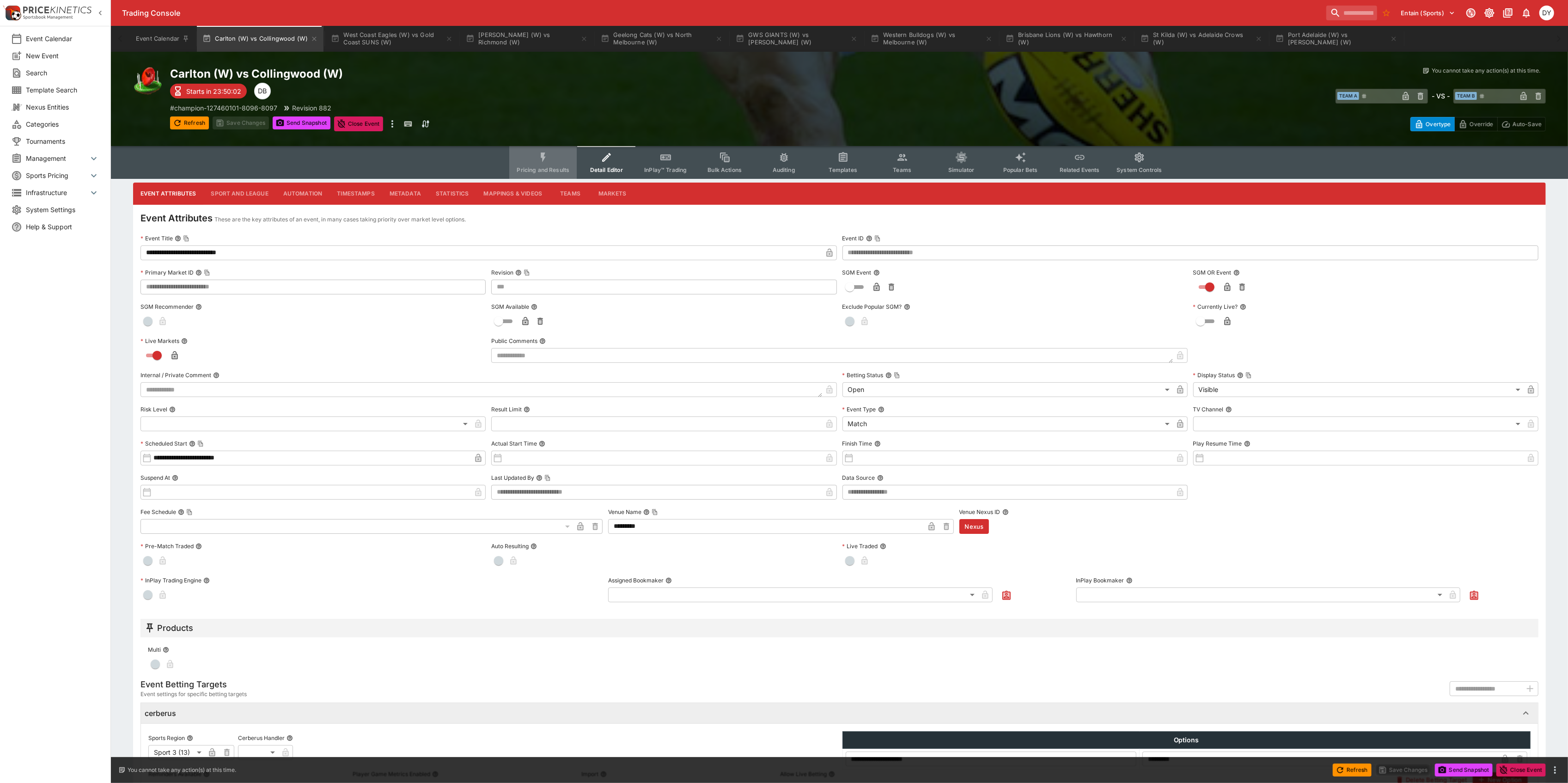
click at [555, 160] on button "Pricing and Results" at bounding box center [543, 163] width 67 height 33
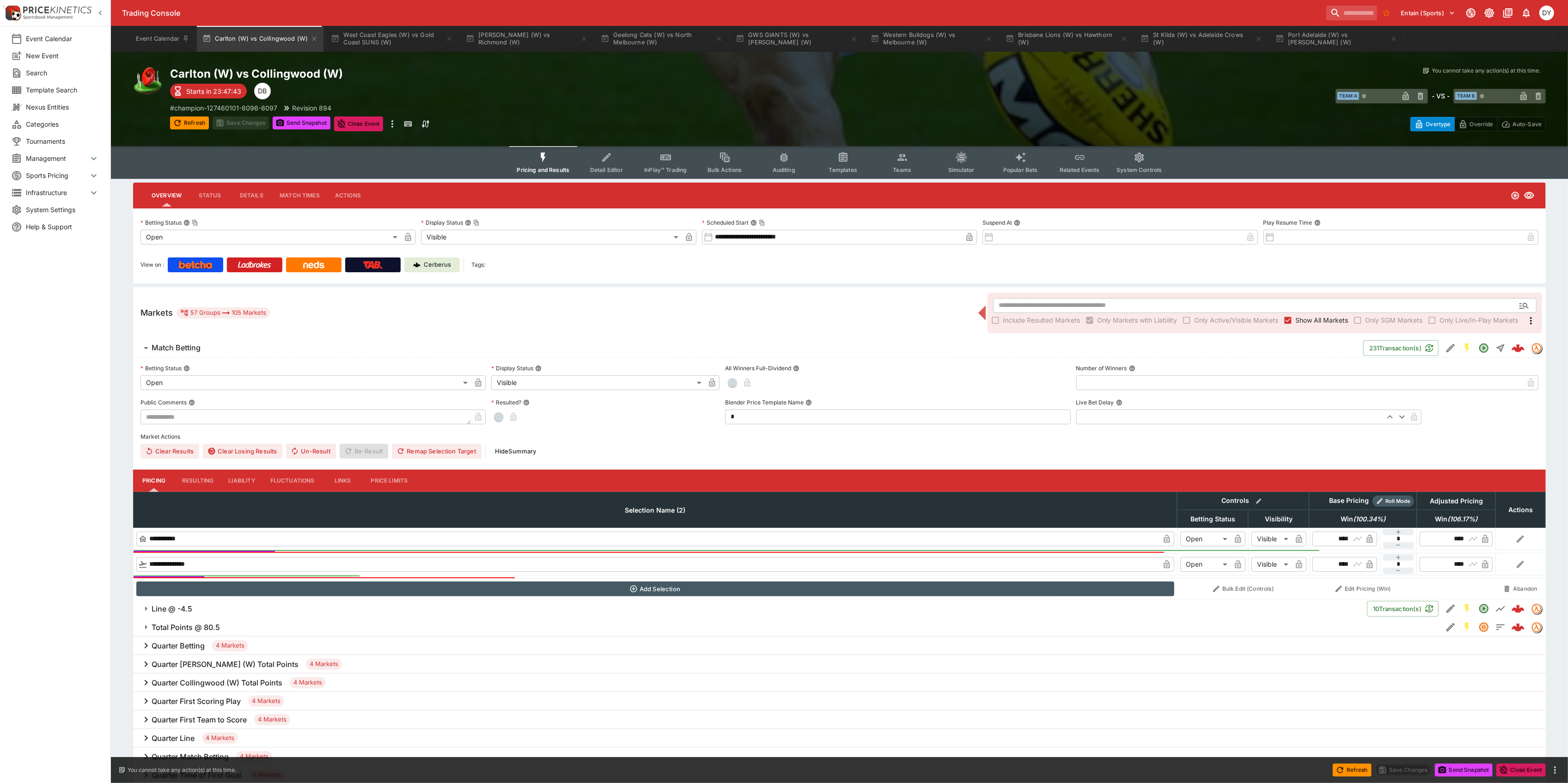
click at [893, 158] on button "Teams" at bounding box center [902, 163] width 59 height 33
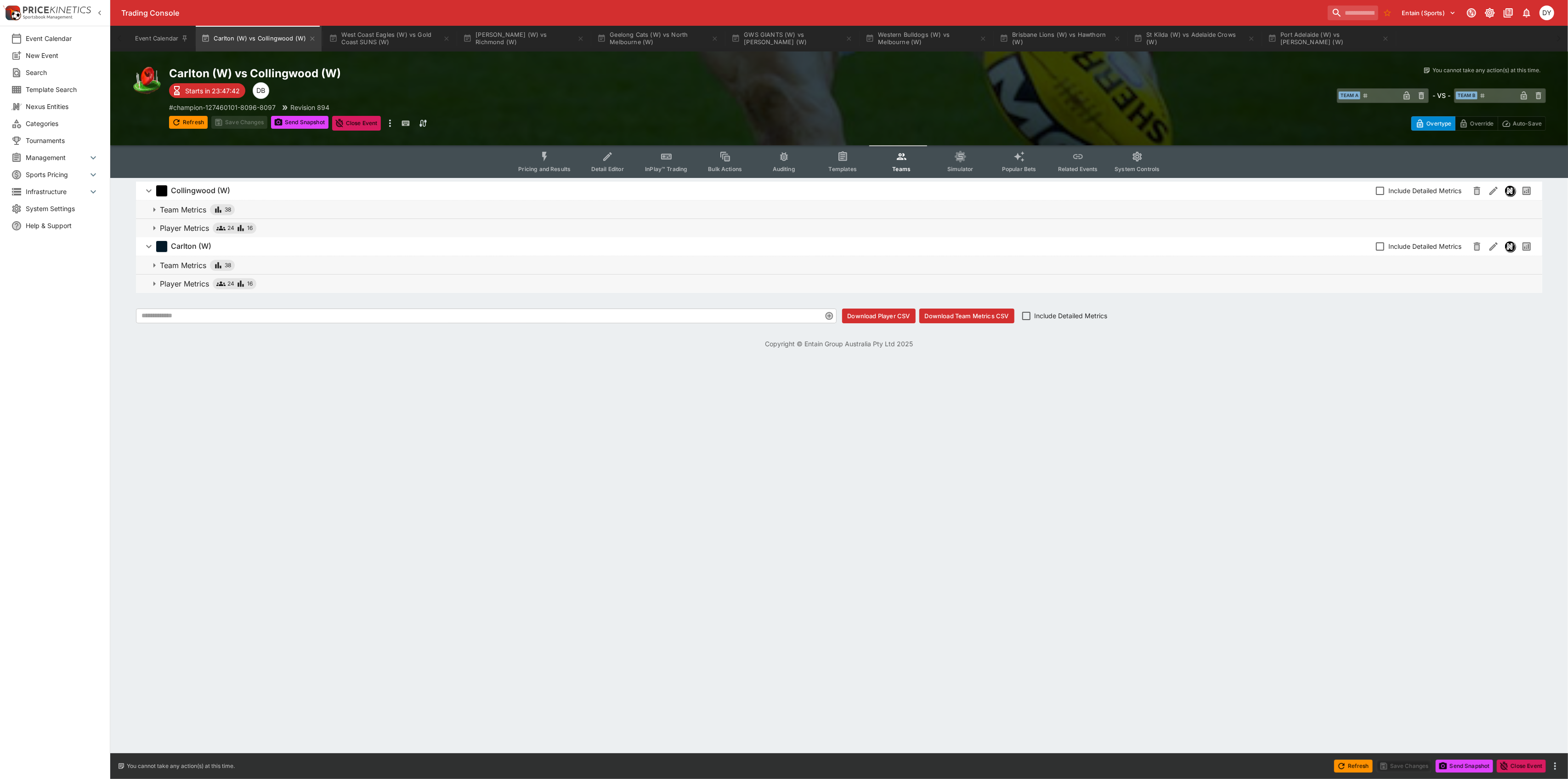
click at [877, 316] on button "Download Player CSV" at bounding box center [878, 315] width 74 height 15
click at [674, 158] on button "InPlay™ Trading" at bounding box center [666, 162] width 59 height 33
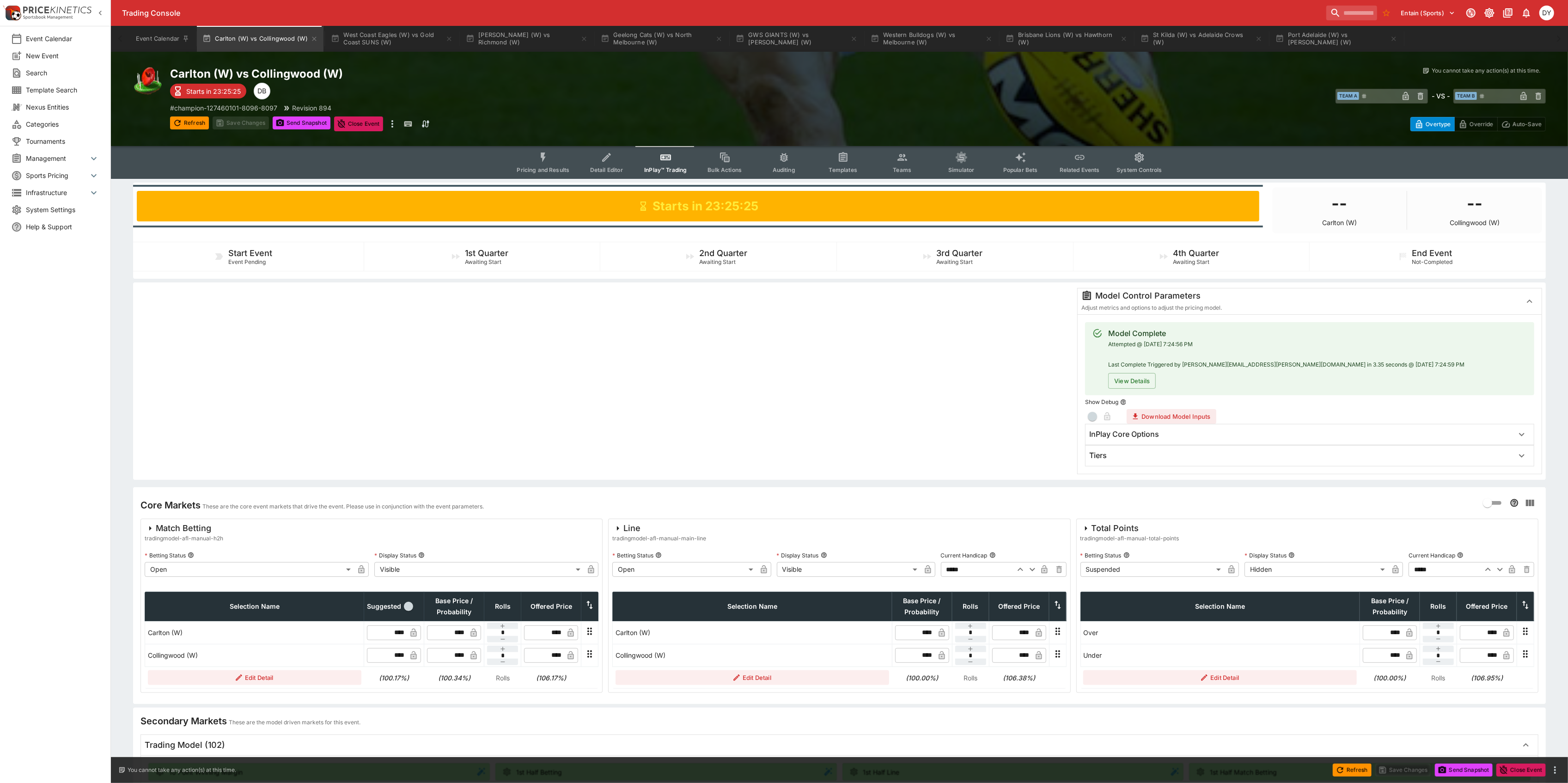
click at [54, 206] on span "System Settings" at bounding box center [62, 209] width 73 height 10
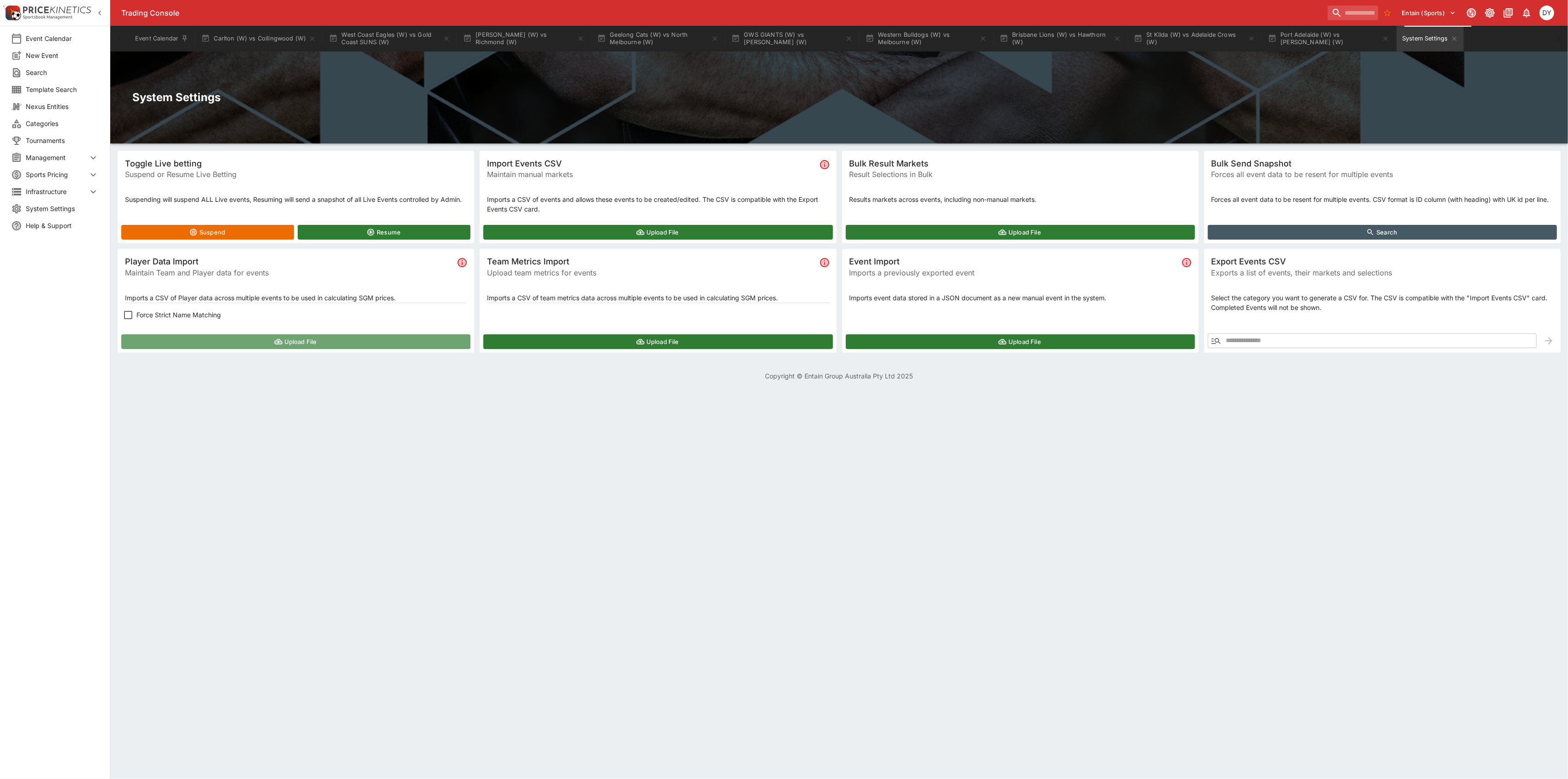
click at [229, 339] on button "Upload File" at bounding box center [296, 342] width 349 height 15
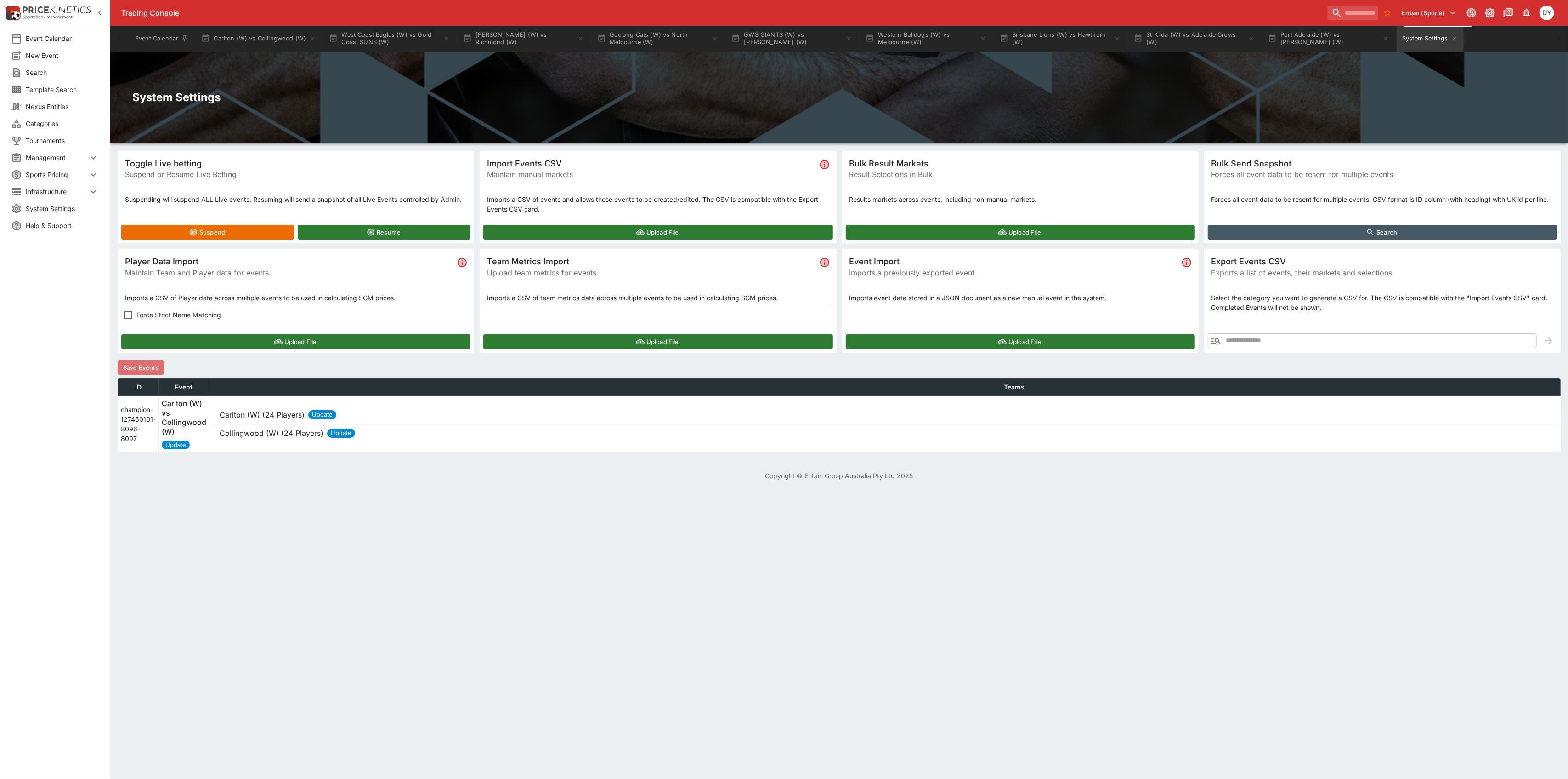
click at [155, 368] on button "Save Events" at bounding box center [141, 367] width 46 height 15
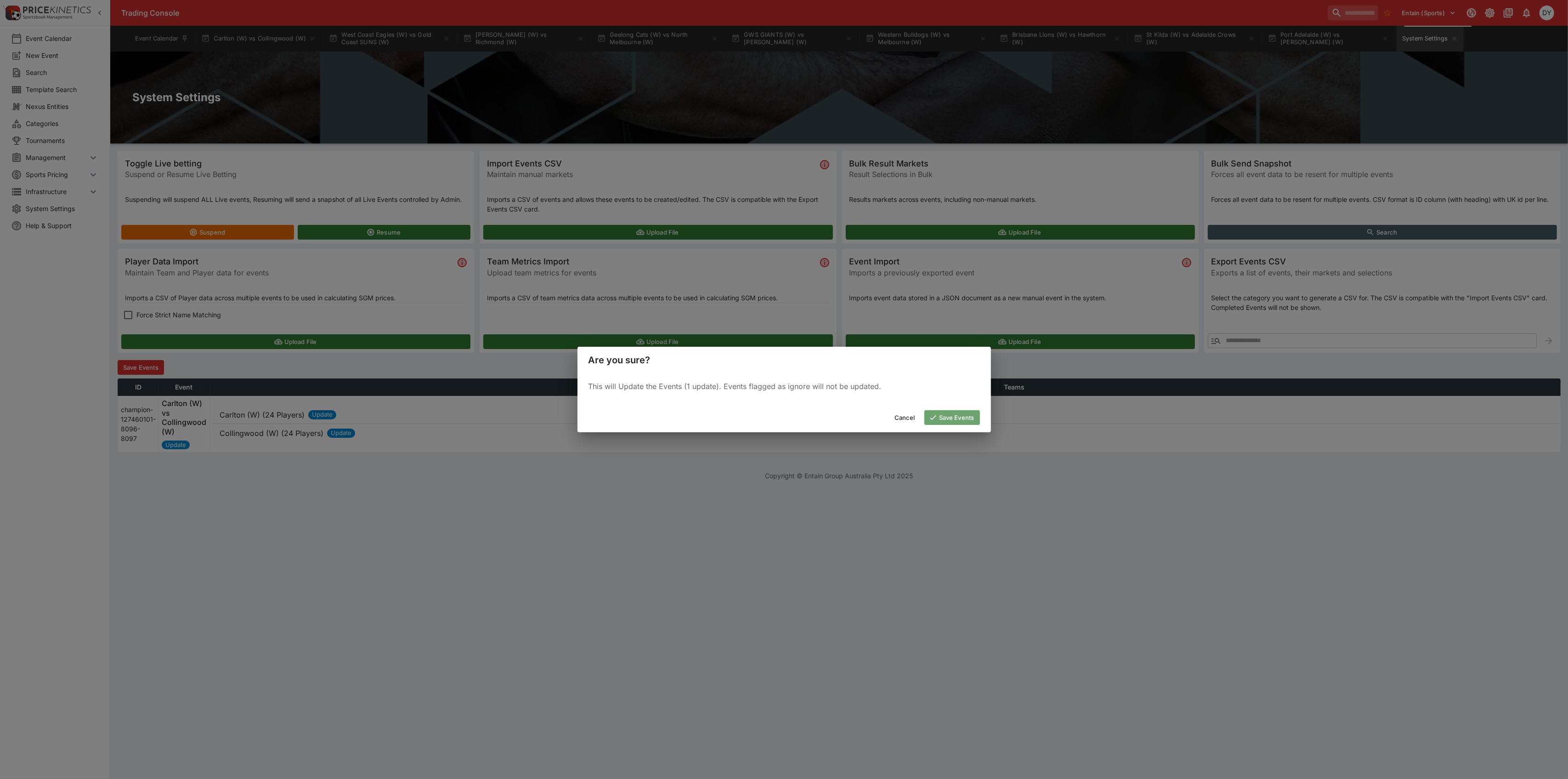
click at [976, 417] on button "Save Events" at bounding box center [952, 417] width 55 height 15
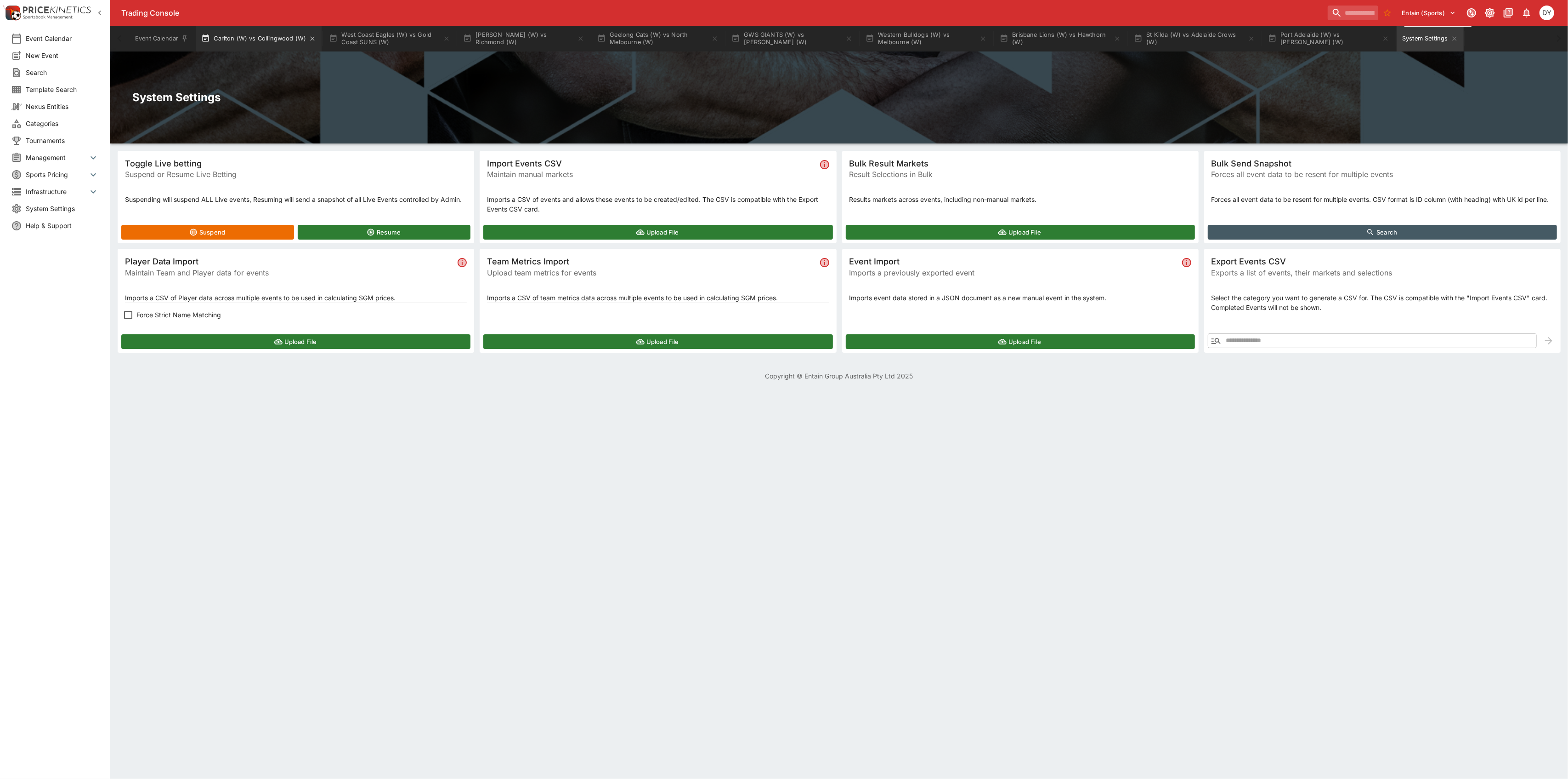
click at [252, 44] on button "Carlton (W) vs Collingwood (W)" at bounding box center [259, 38] width 126 height 26
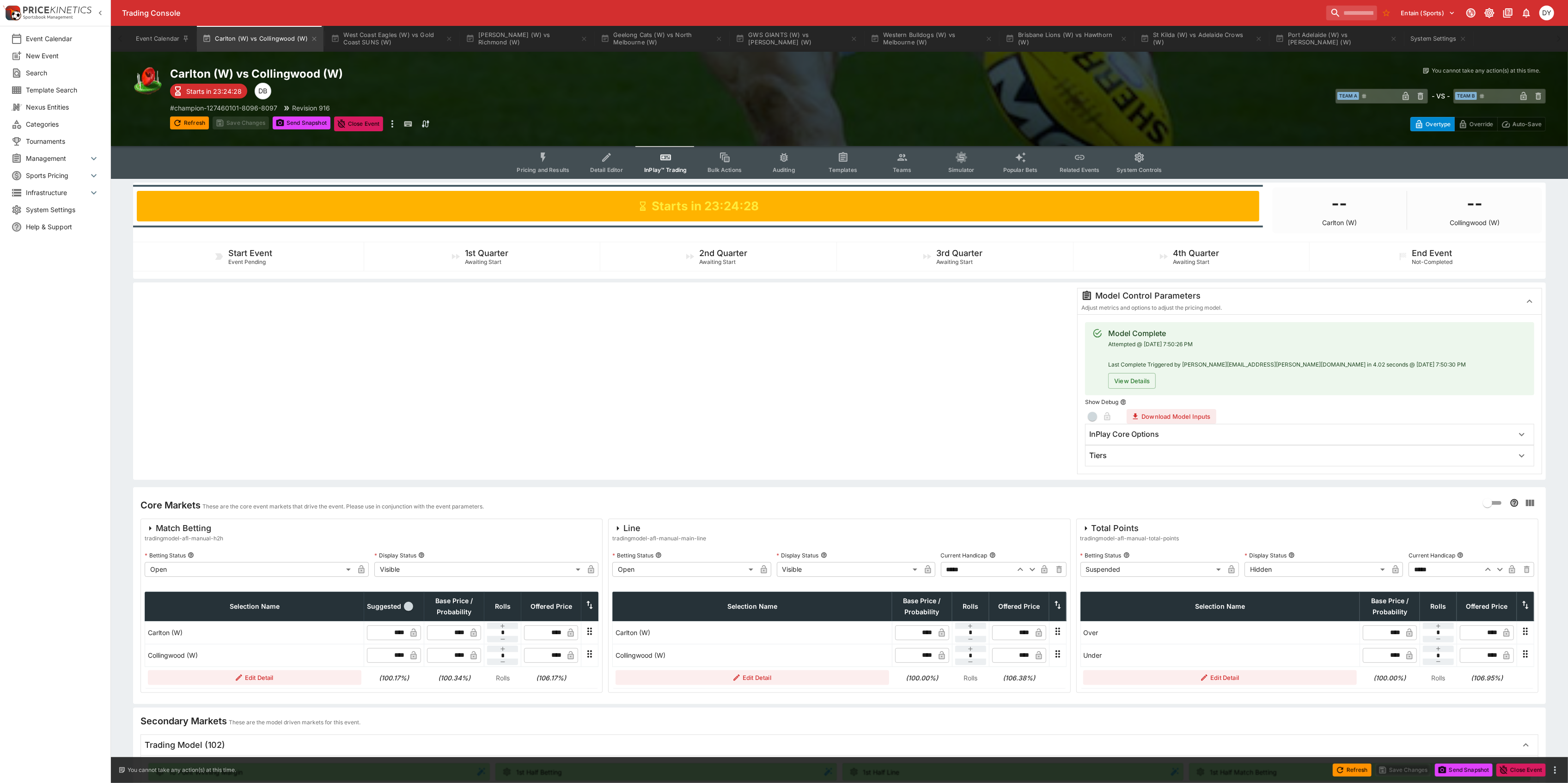
click at [907, 152] on icon "Event type filters" at bounding box center [902, 158] width 12 height 12
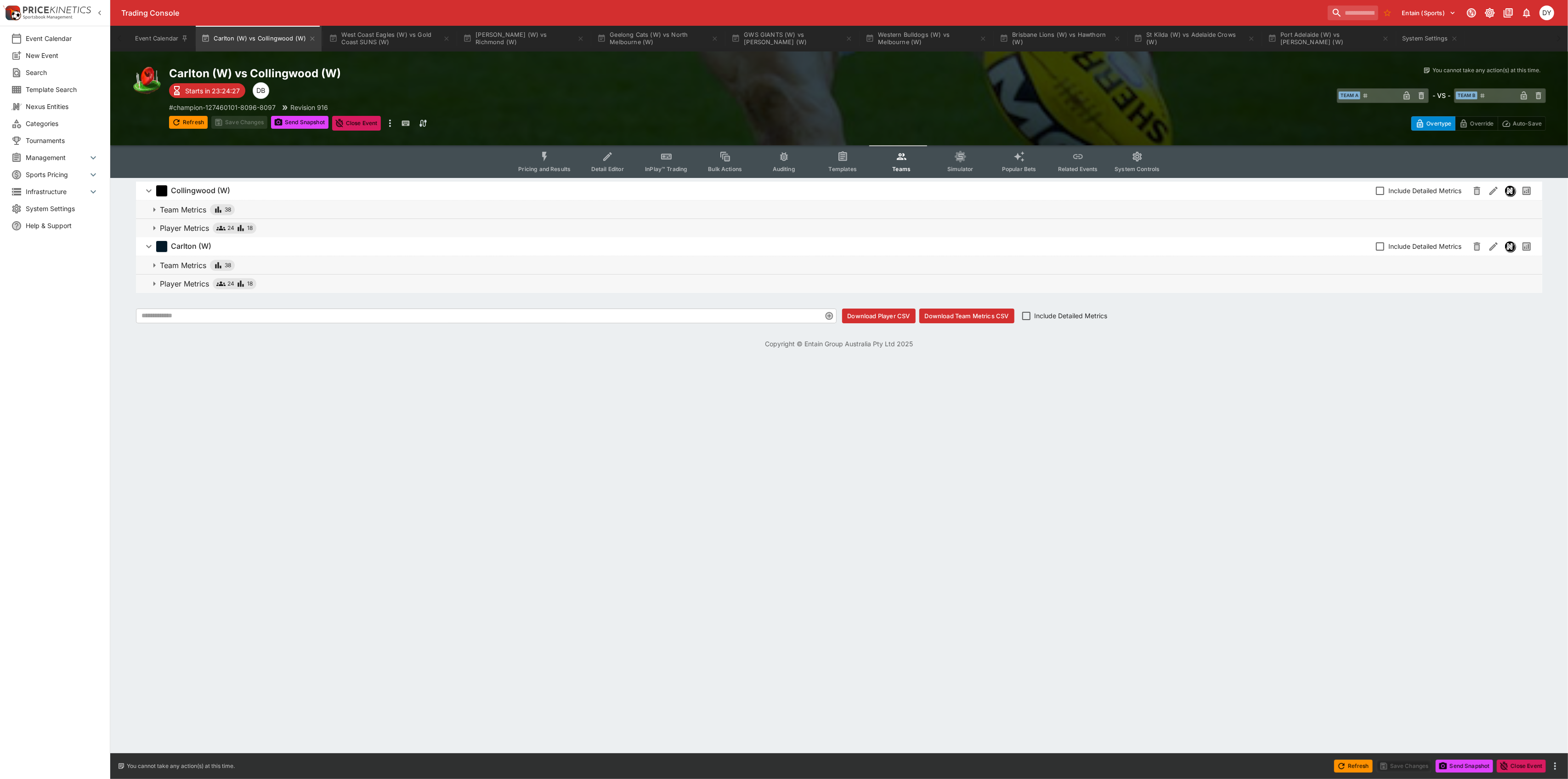
click at [177, 221] on button "Player Metrics 24 18" at bounding box center [839, 228] width 1406 height 18
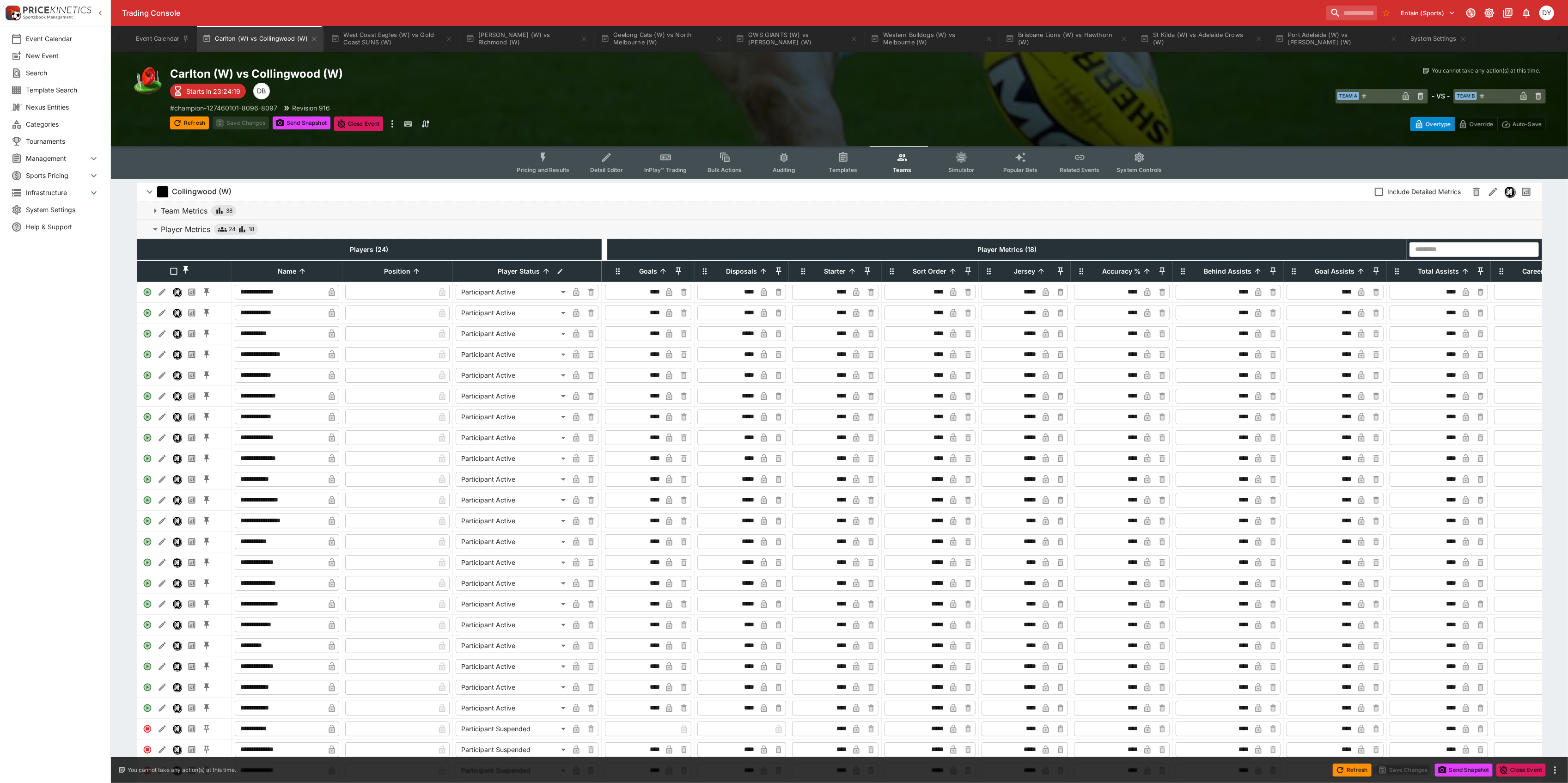
click at [544, 167] on span "Pricing and Results" at bounding box center [543, 170] width 53 height 7
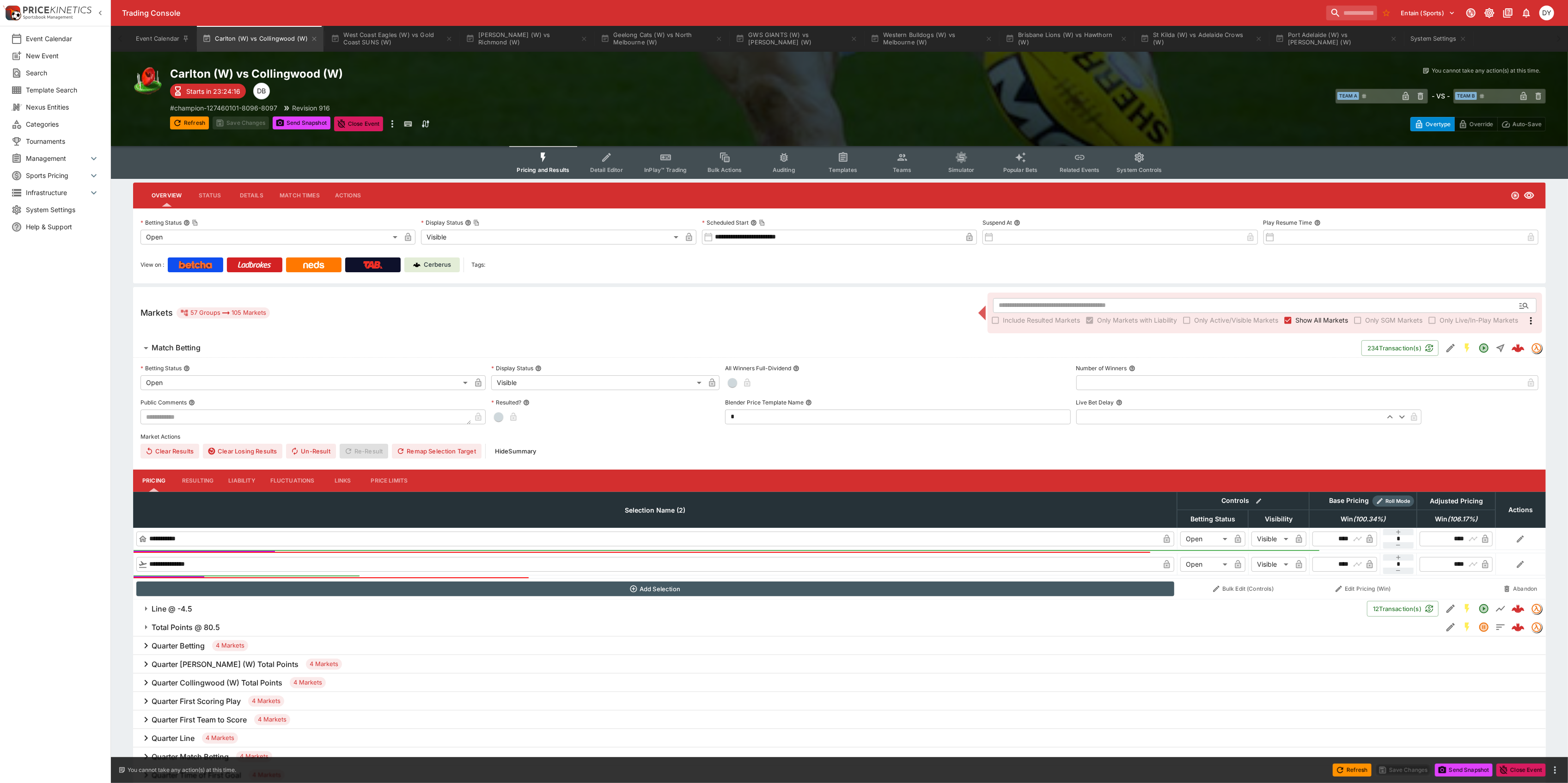
click at [846, 157] on icon "Event type filters" at bounding box center [842, 157] width 7 height 7
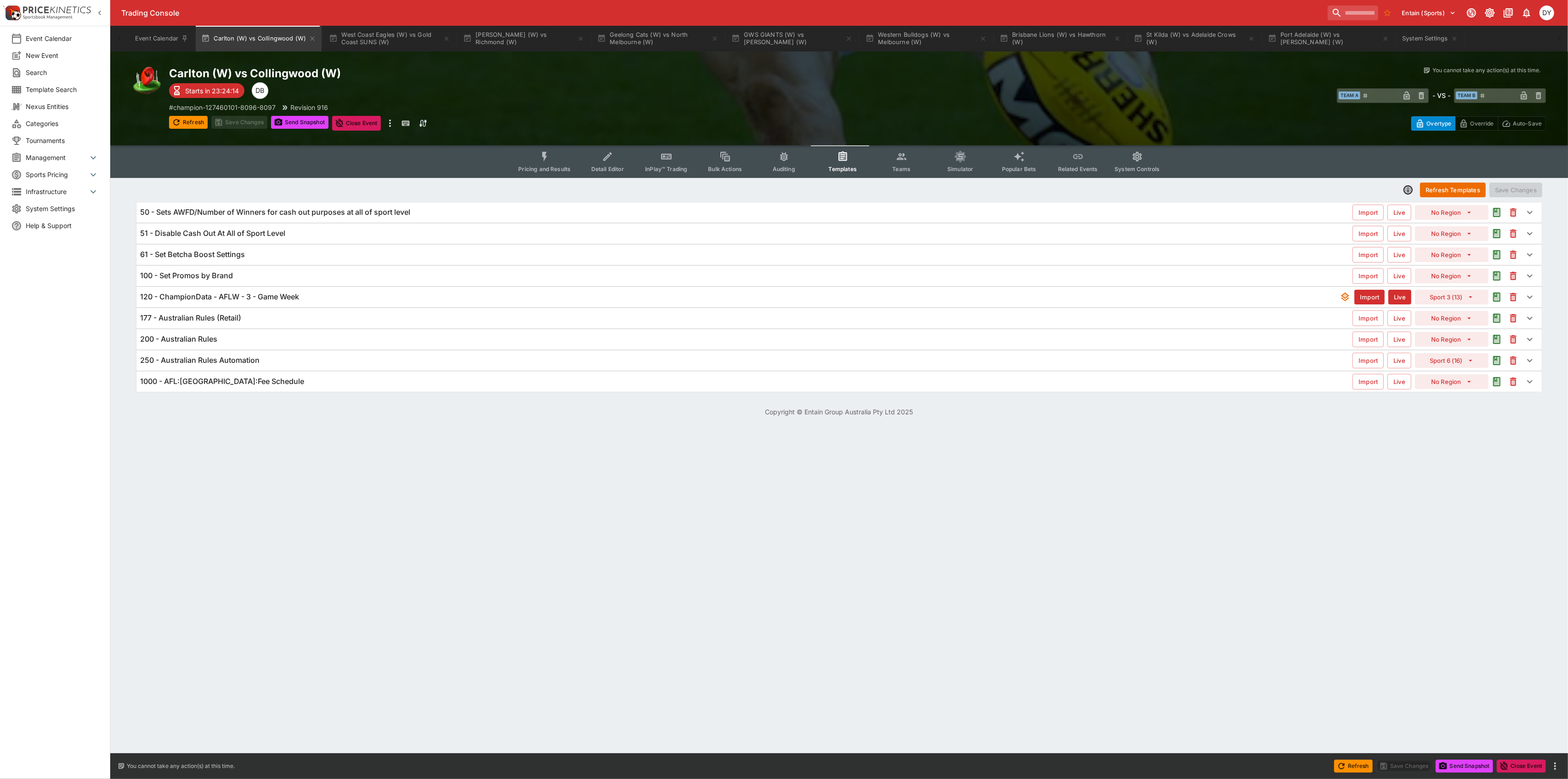
click at [212, 298] on h6 "120 - ChampionData - AFLW - 3 - Game Week" at bounding box center [219, 297] width 159 height 10
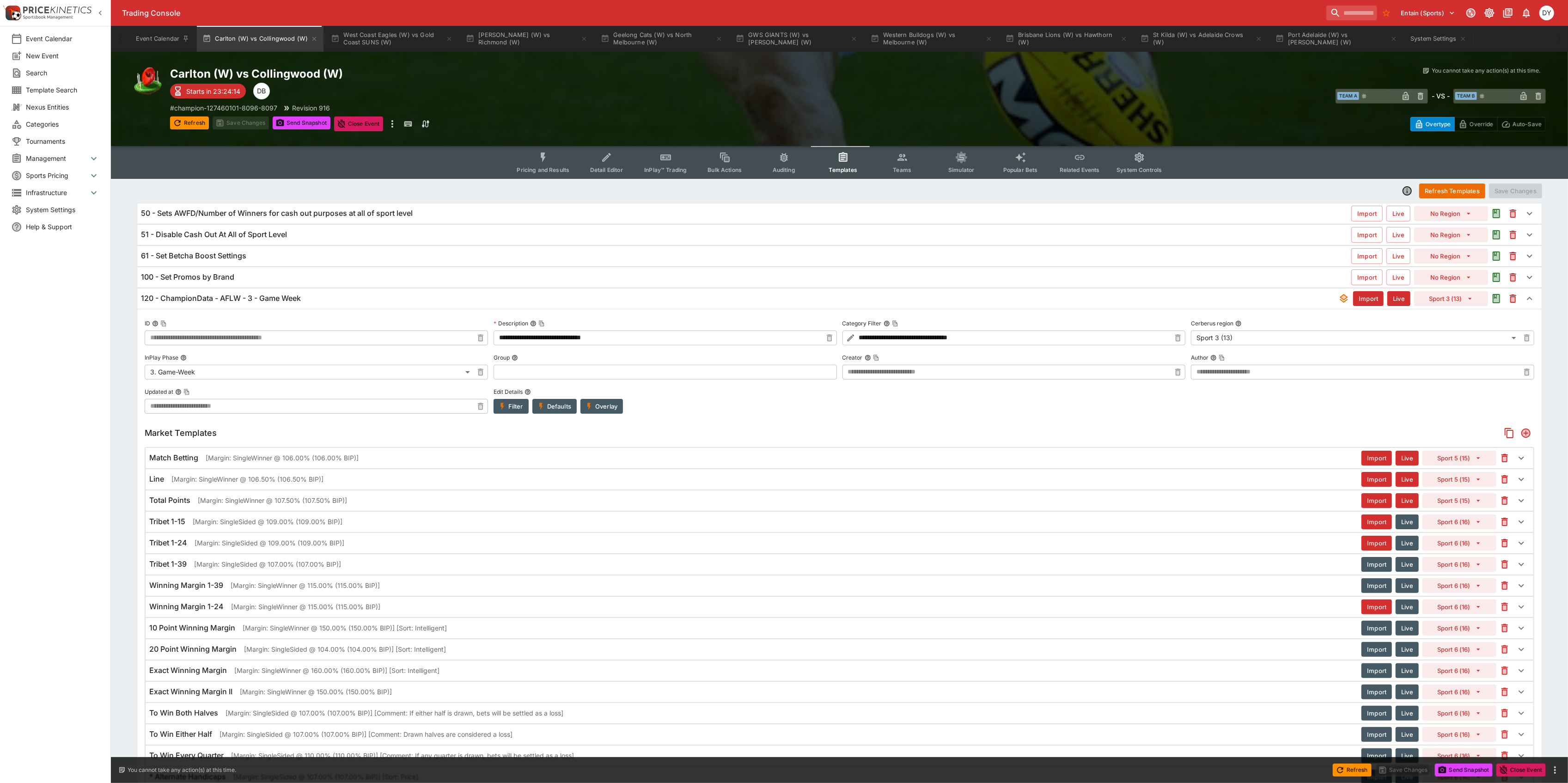
type input "**********"
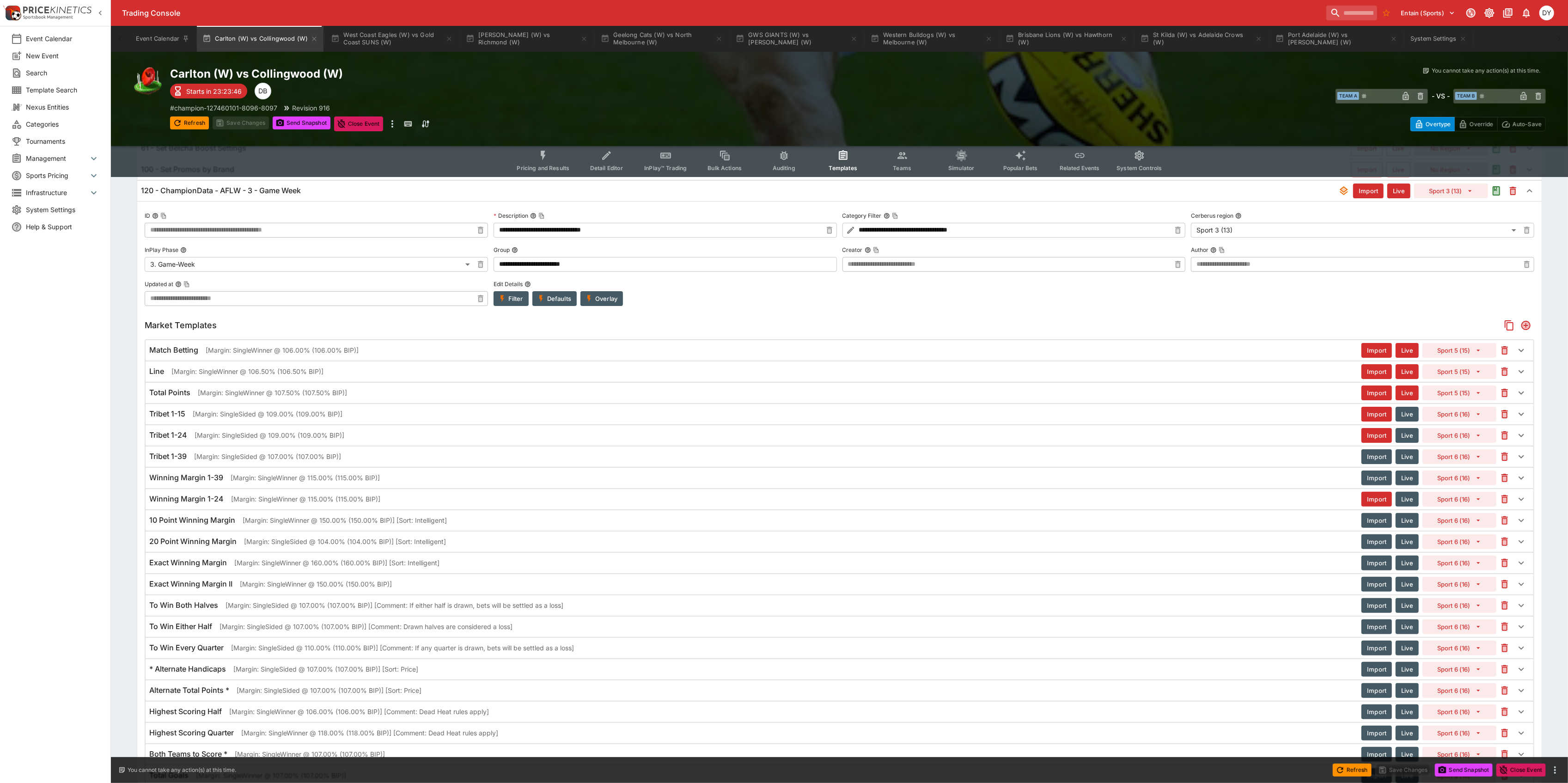
scroll to position [61, 0]
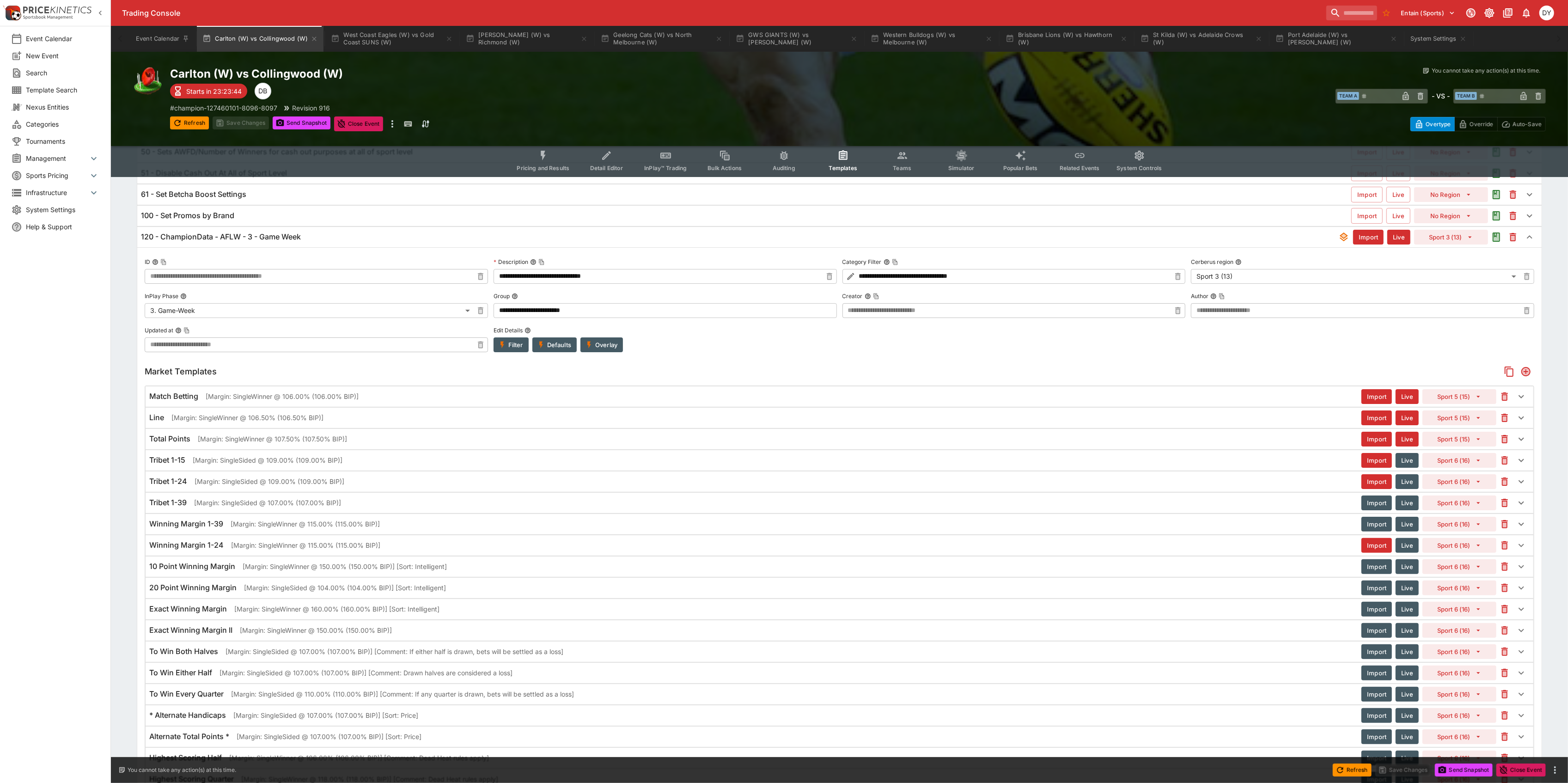
click at [195, 238] on h6 "120 - ChampionData - AFLW - 3 - Game Week" at bounding box center [220, 237] width 160 height 10
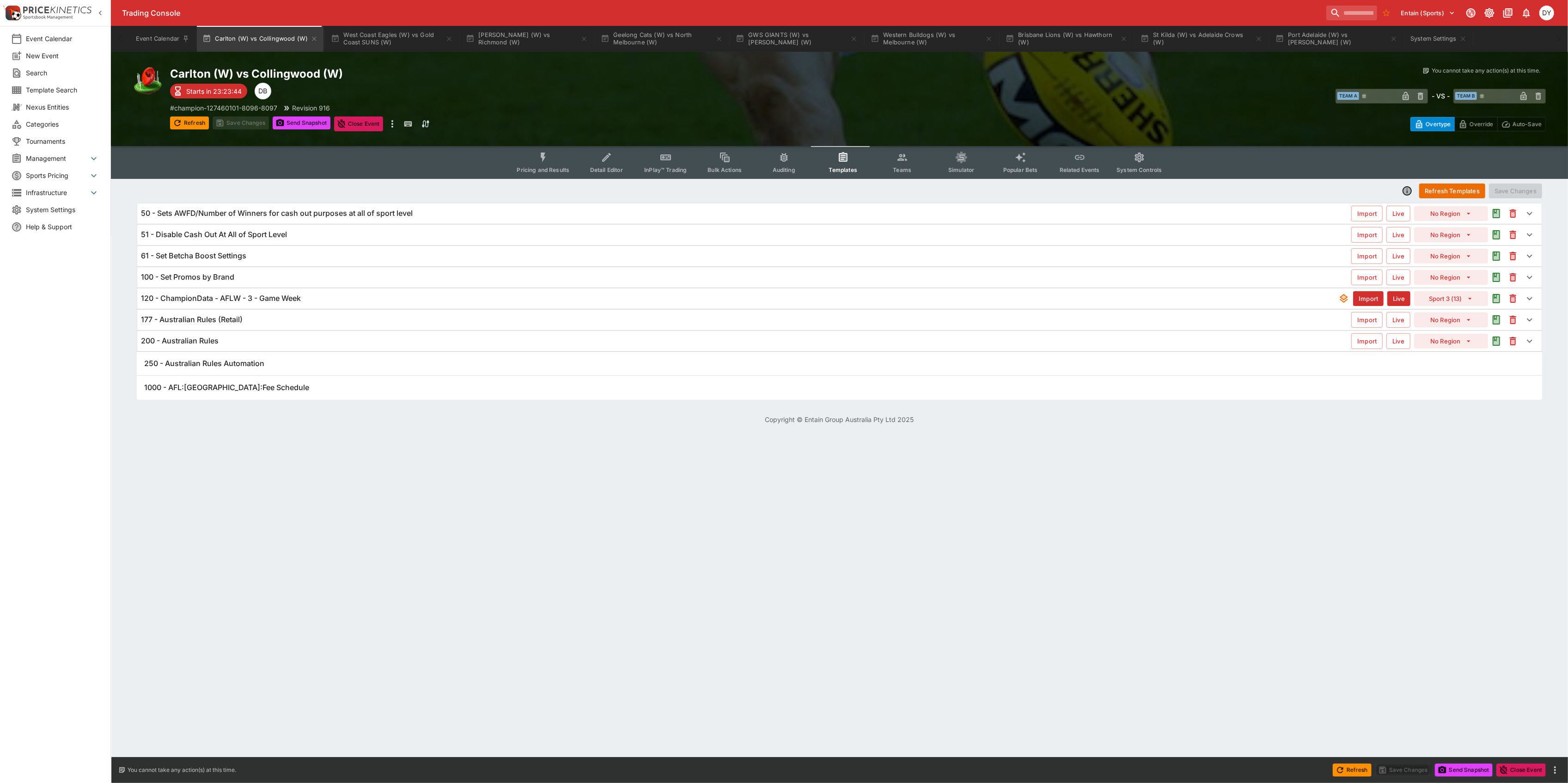
scroll to position [0, 0]
click at [396, 34] on button "West Coast Eagles (W) vs Gold Coast SUNS (W)" at bounding box center [391, 39] width 133 height 26
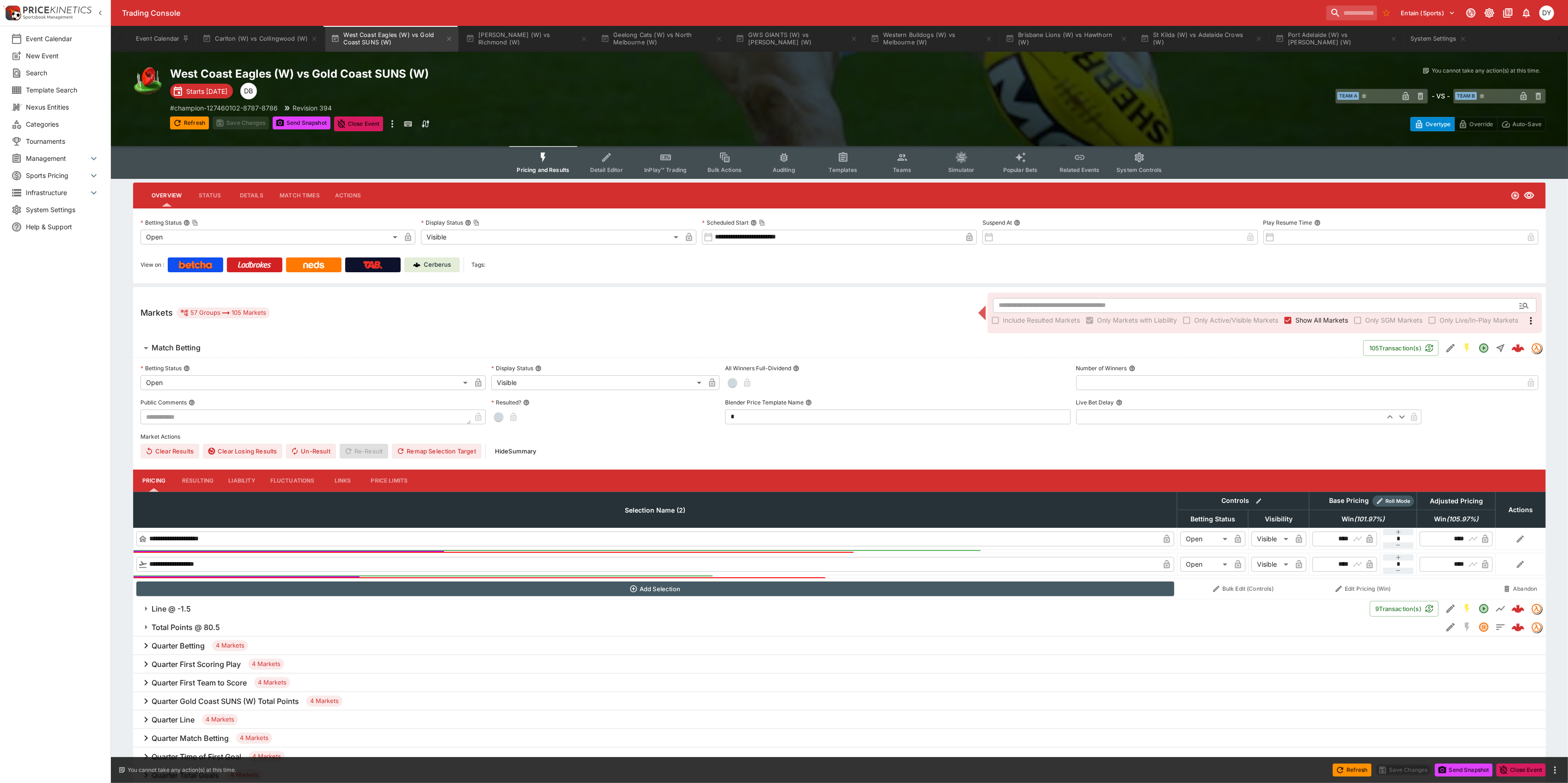
drag, startPoint x: 889, startPoint y: 165, endPoint x: 883, endPoint y: 168, distance: 6.7
click at [889, 165] on button "Teams" at bounding box center [902, 163] width 59 height 33
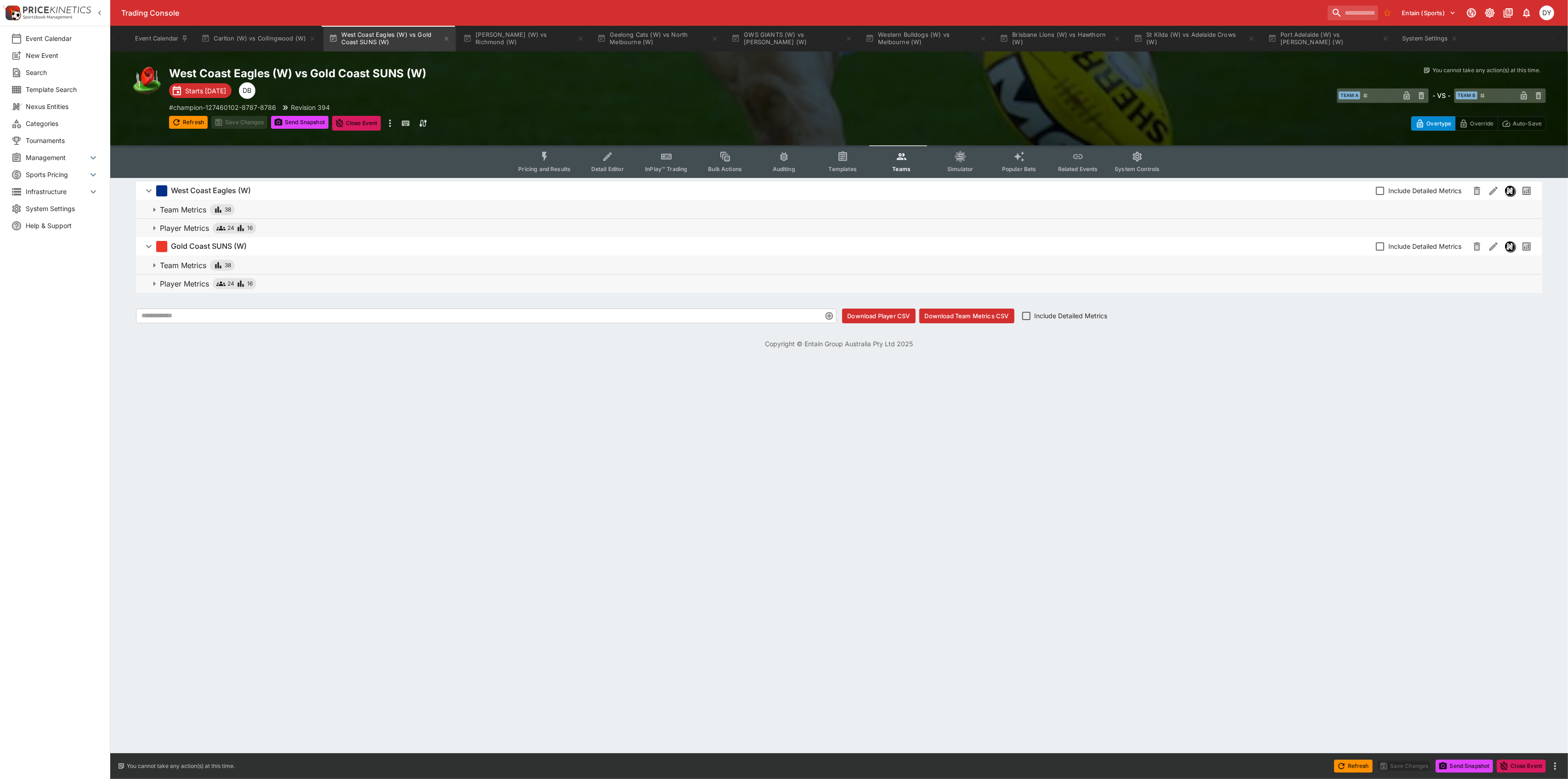
click at [901, 316] on button "Download Player CSV" at bounding box center [878, 315] width 74 height 15
click at [660, 157] on button "InPlay™ Trading" at bounding box center [666, 162] width 59 height 33
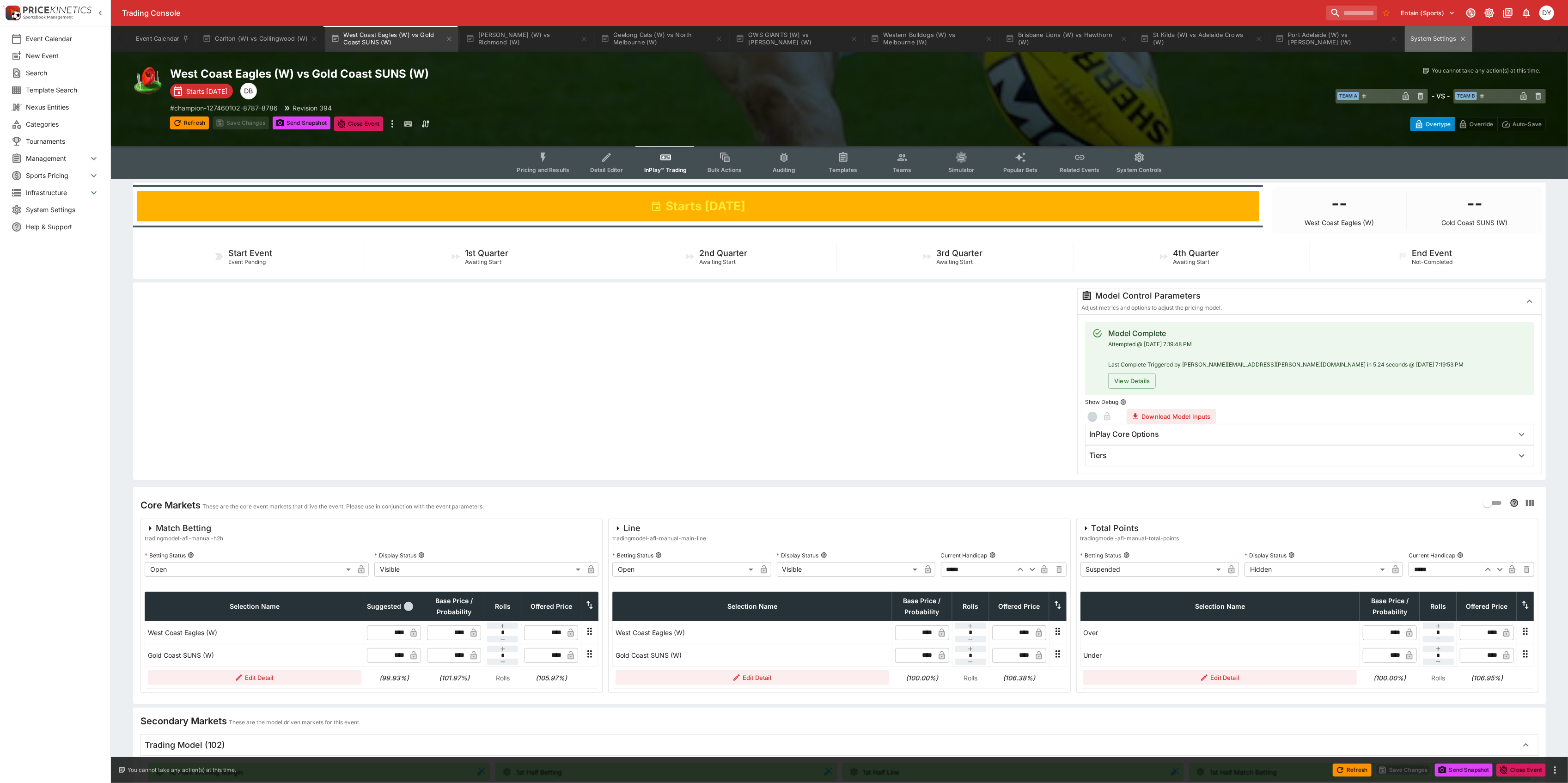
click at [1449, 42] on button "System Settings" at bounding box center [1438, 39] width 67 height 26
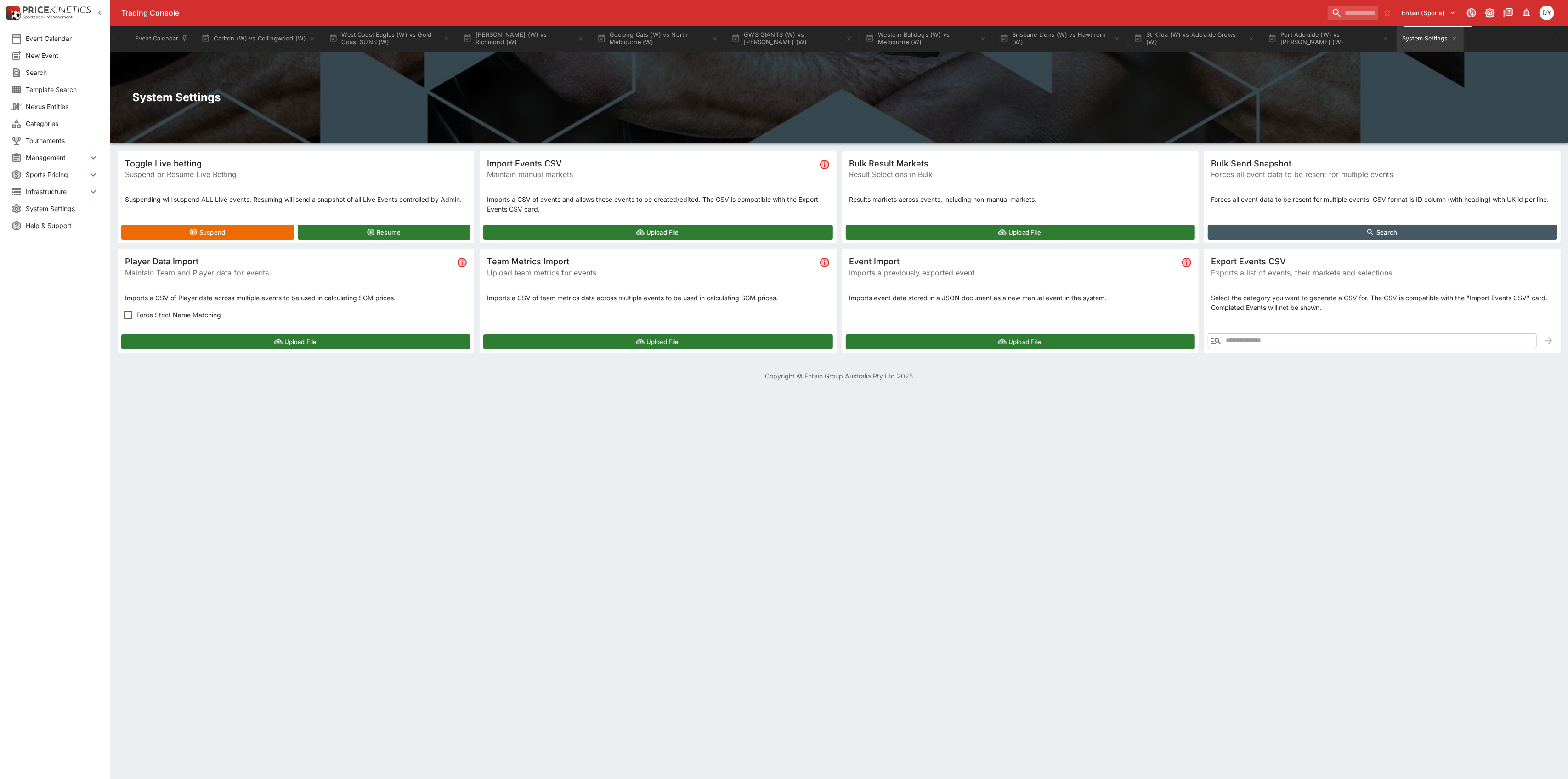
click at [248, 346] on button "Upload File" at bounding box center [296, 342] width 349 height 15
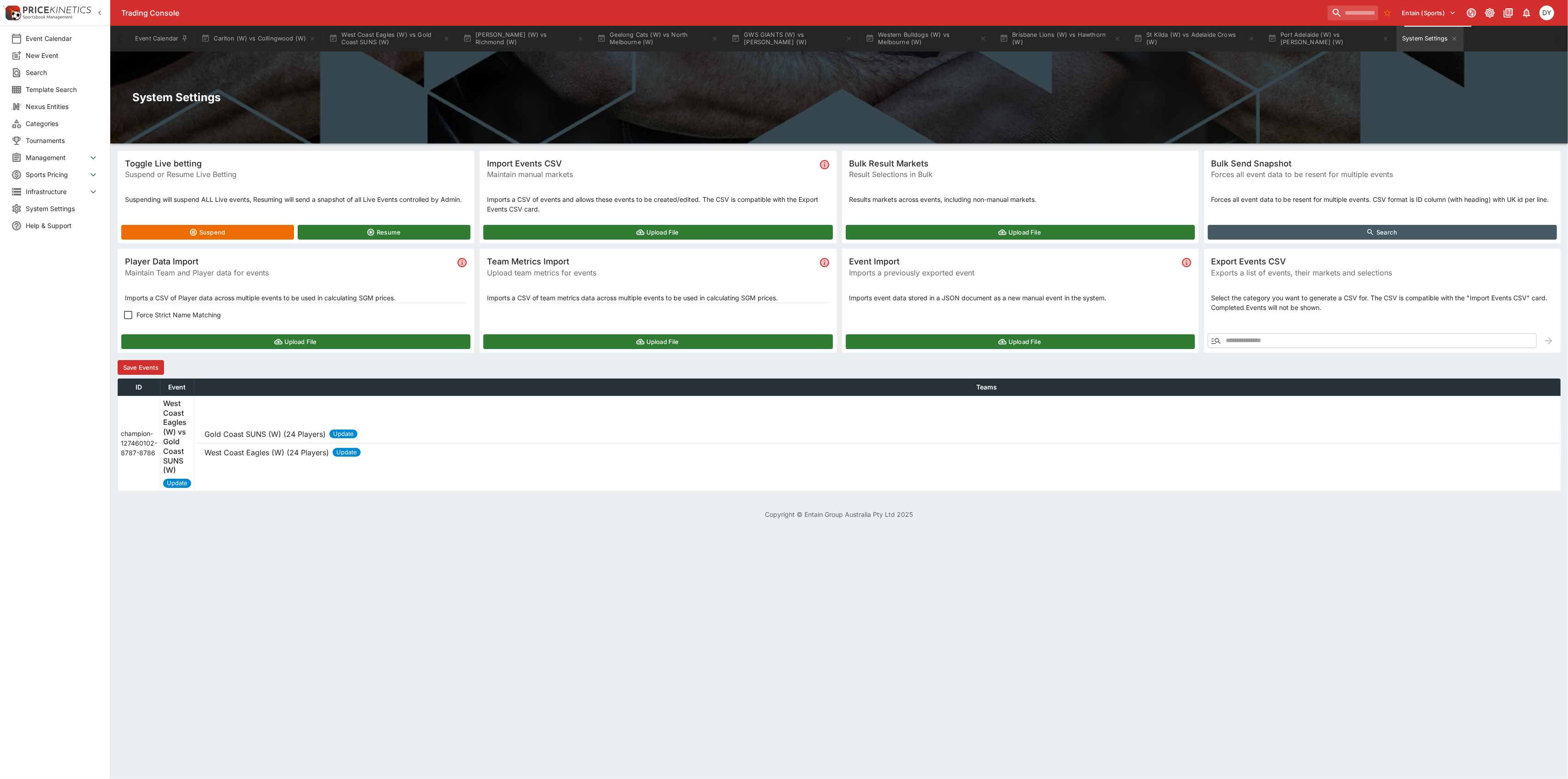
click at [131, 365] on button "Save Events" at bounding box center [141, 367] width 46 height 15
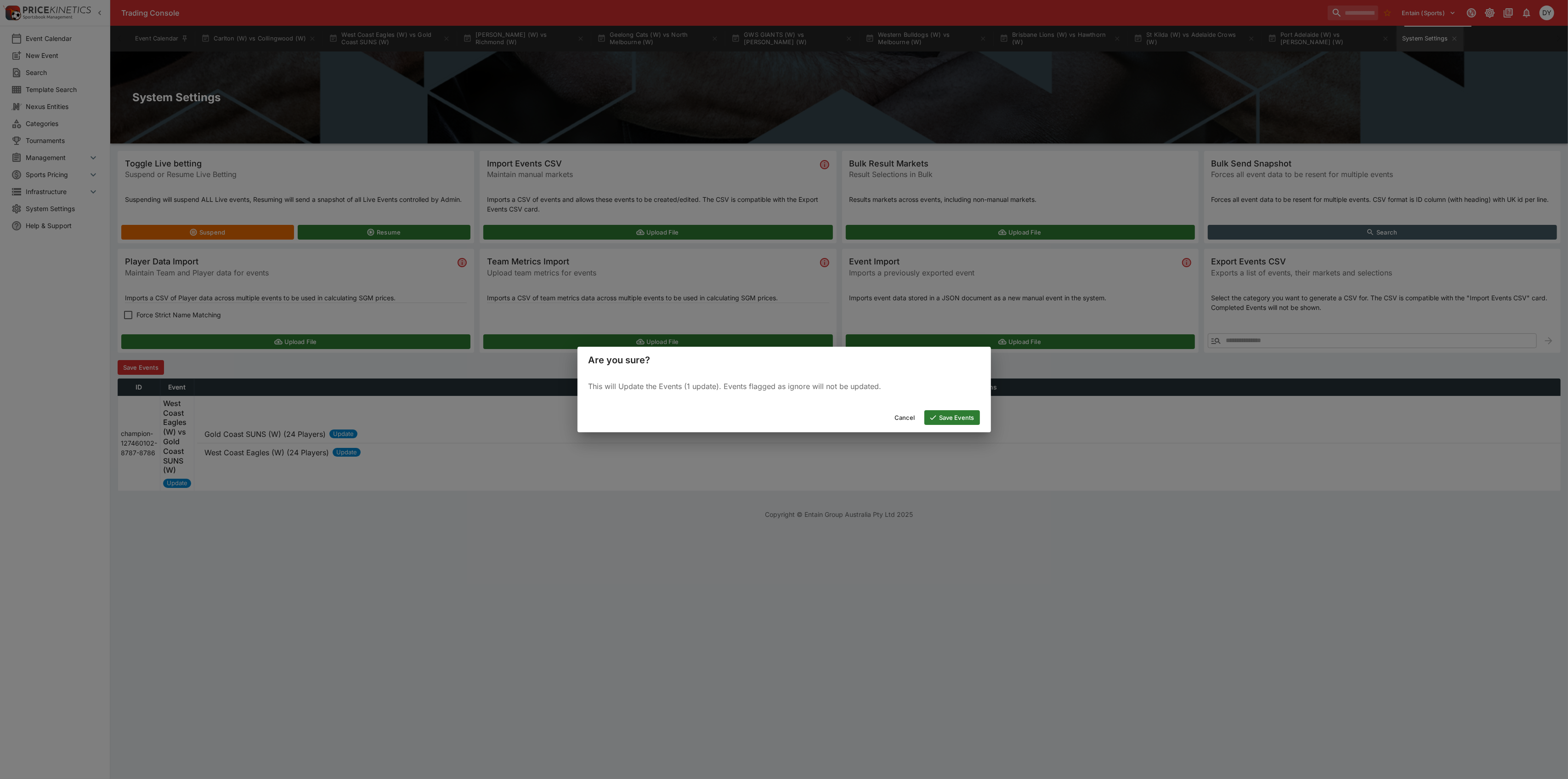
click at [968, 418] on button "Save Events" at bounding box center [952, 417] width 55 height 15
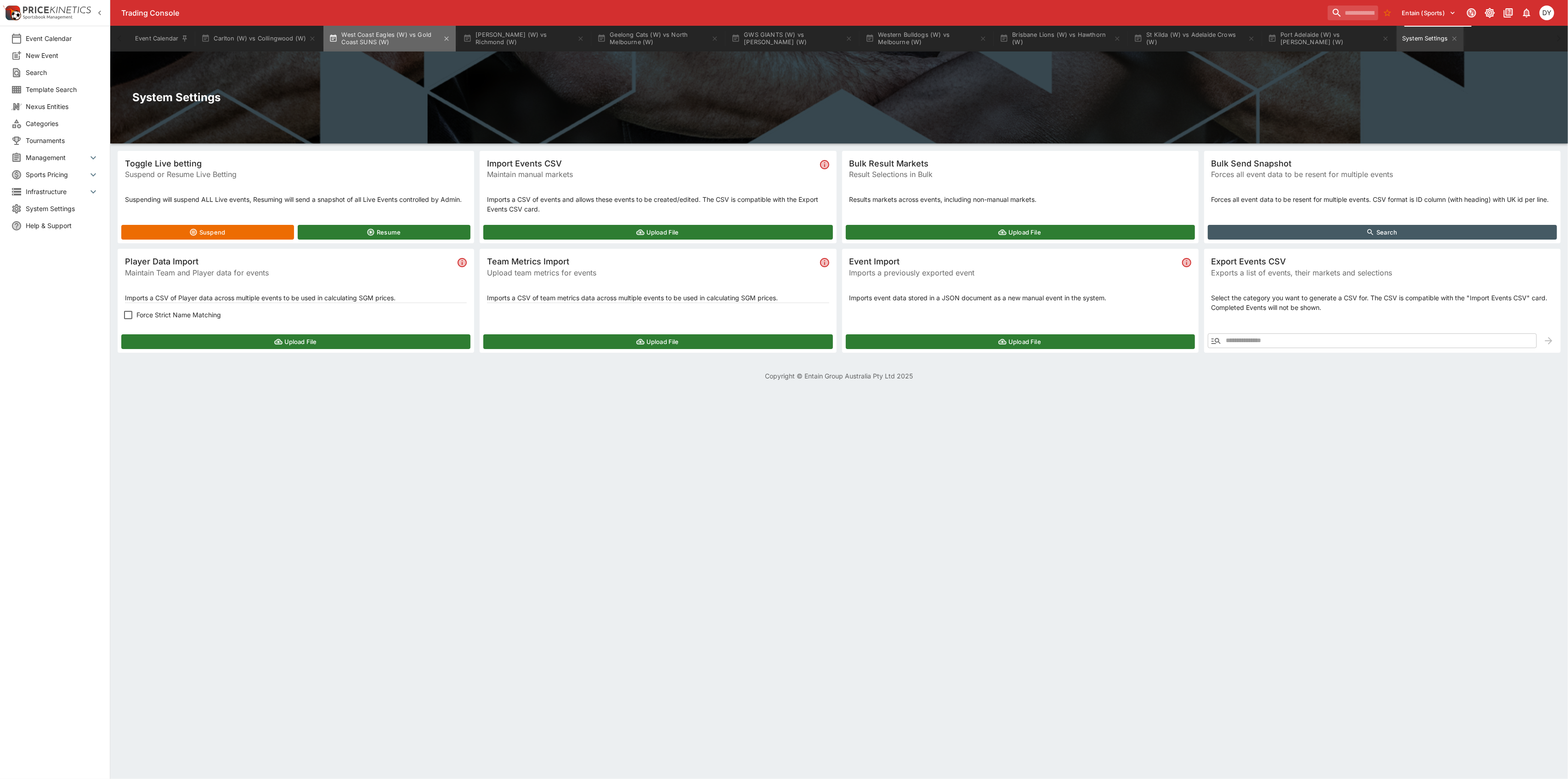
click at [389, 33] on button "West Coast Eagles (W) vs Gold Coast SUNS (W)" at bounding box center [389, 38] width 132 height 26
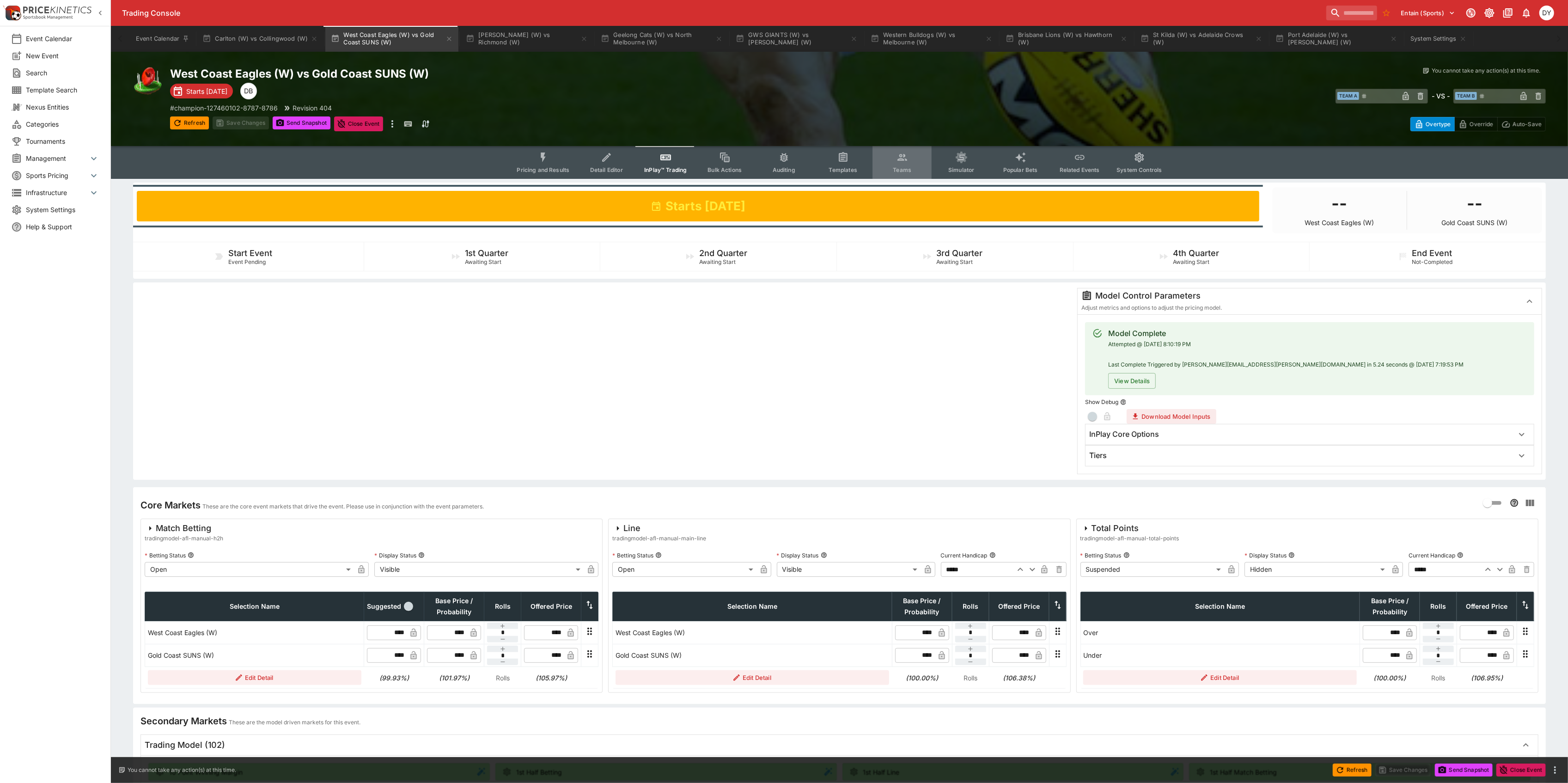
click at [901, 163] on icon "Event type filters" at bounding box center [902, 158] width 12 height 12
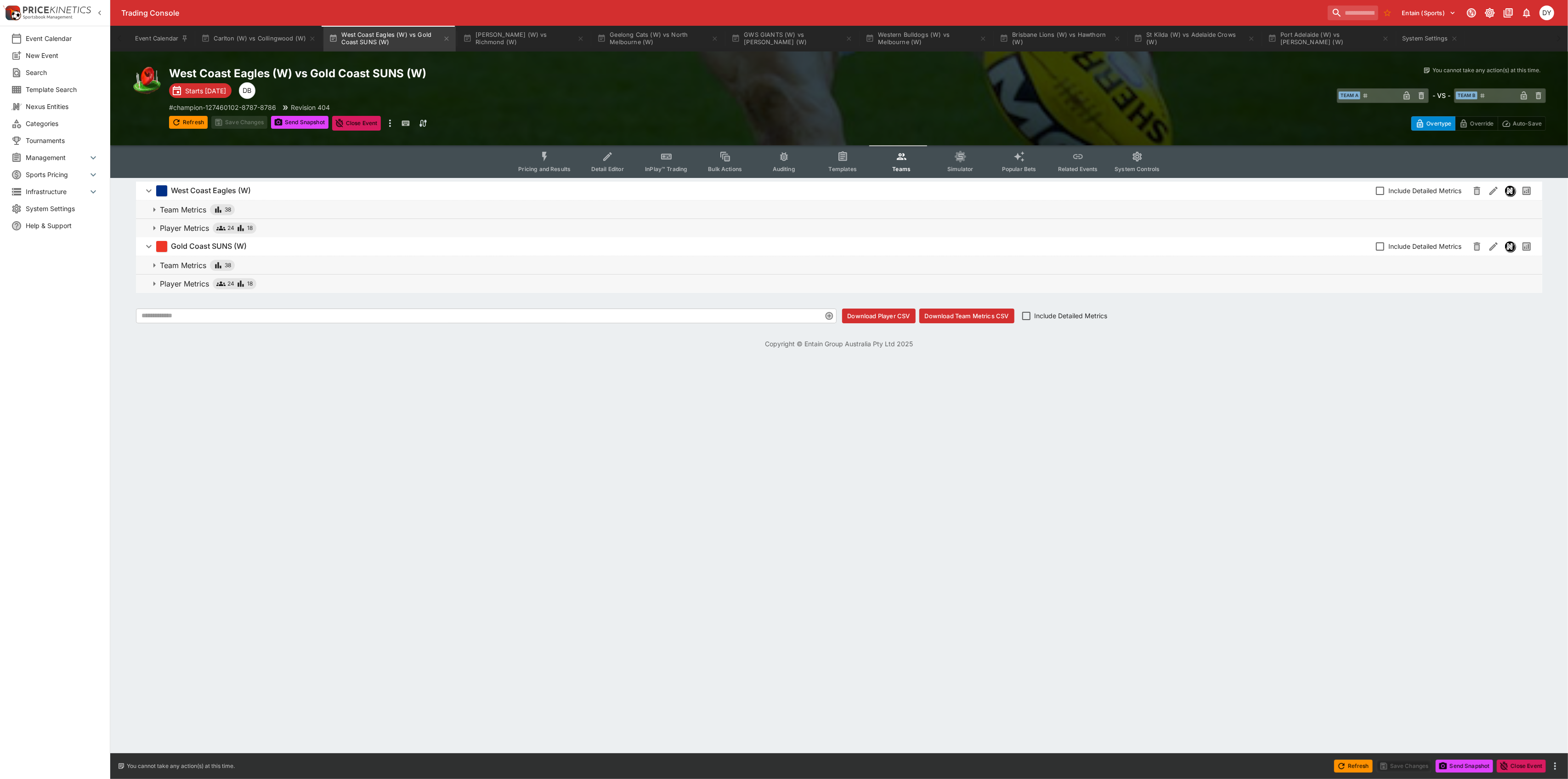
click at [186, 228] on p "Player Metrics" at bounding box center [184, 228] width 49 height 11
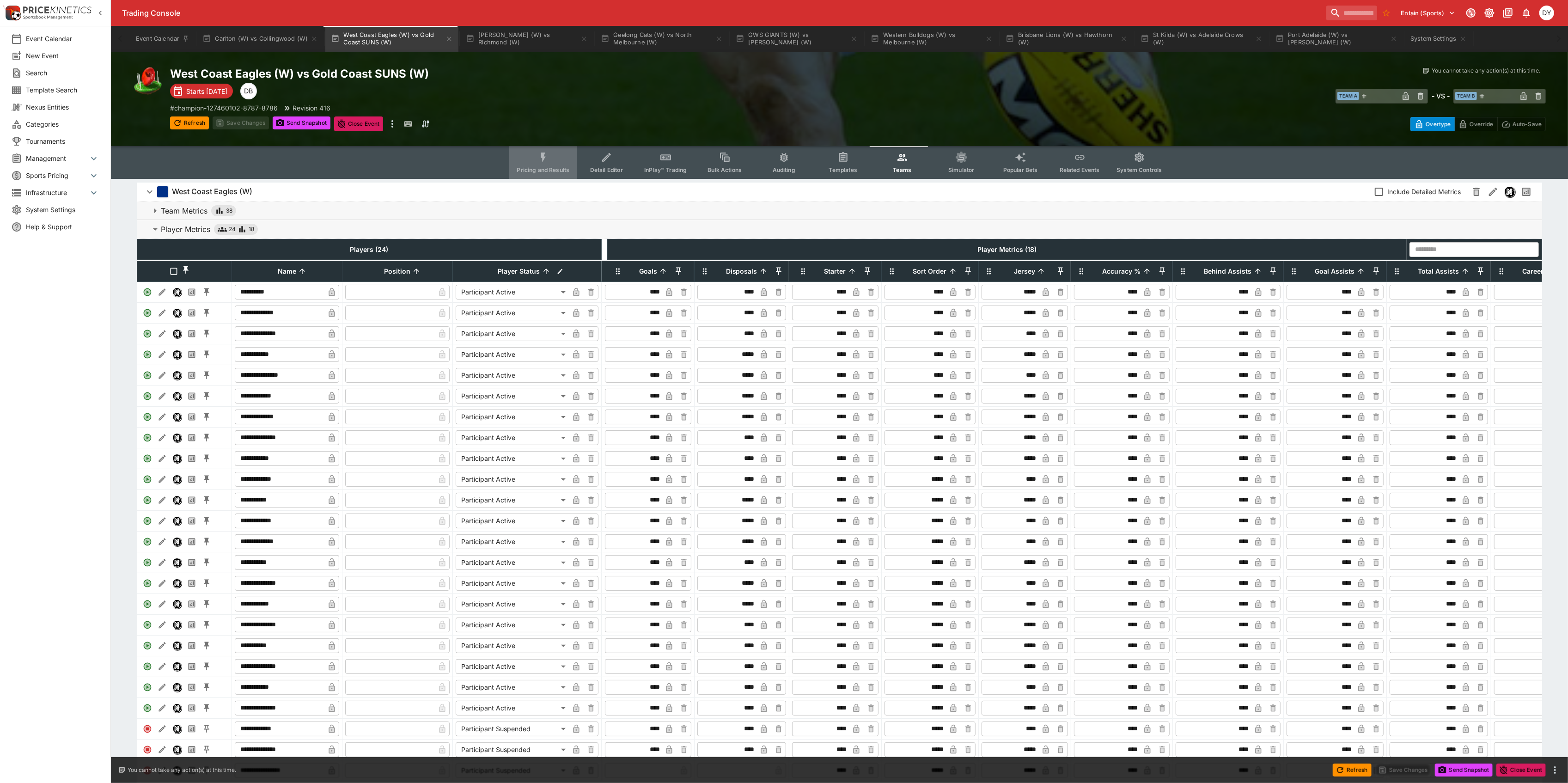
click at [547, 150] on button "Pricing and Results" at bounding box center [543, 163] width 67 height 33
